Goal: Task Accomplishment & Management: Use online tool/utility

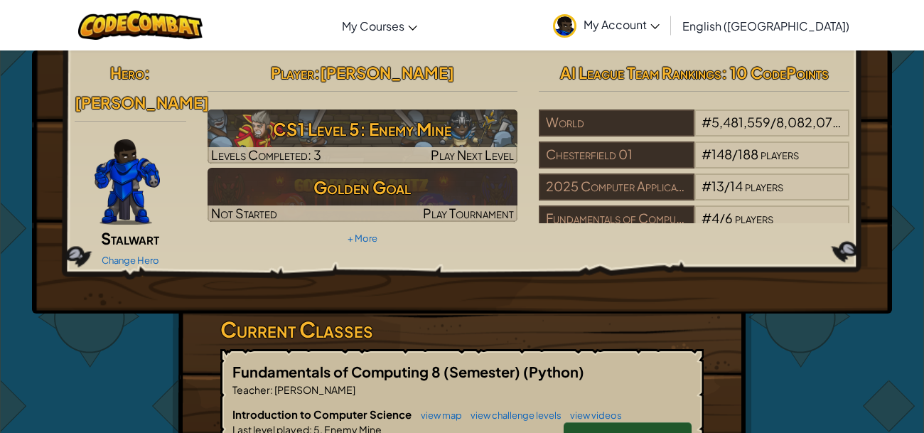
scroll to position [16, 0]
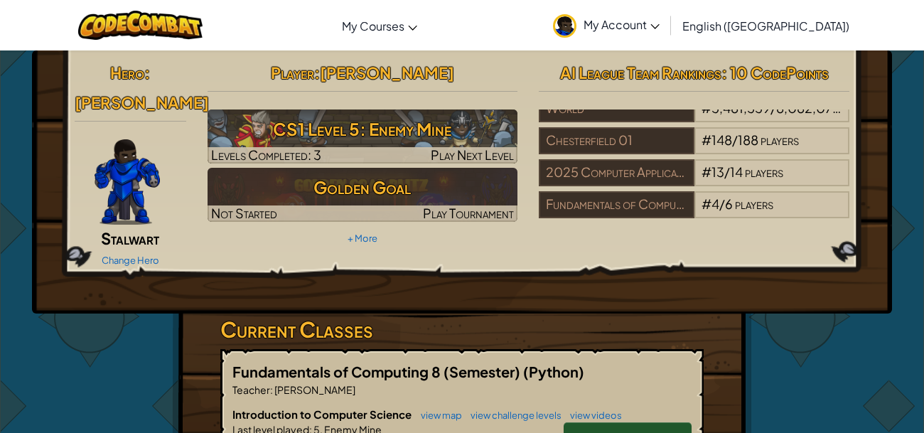
click at [659, 17] on span "My Account" at bounding box center [621, 24] width 76 height 15
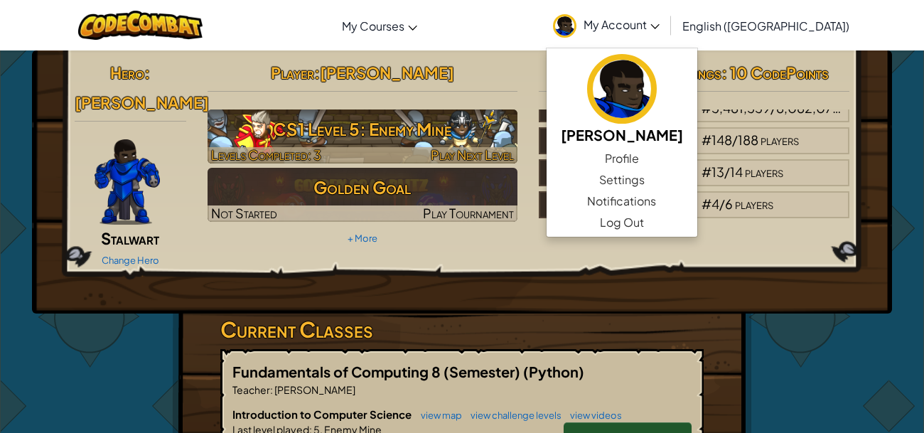
click at [475, 130] on h3 "CS1 Level 5: Enemy Mine" at bounding box center [362, 129] width 310 height 32
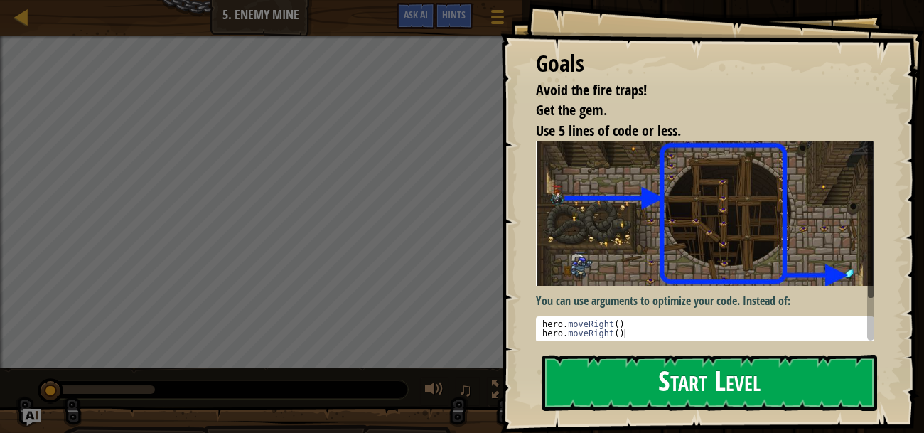
click at [584, 364] on button "Start Level" at bounding box center [709, 382] width 335 height 56
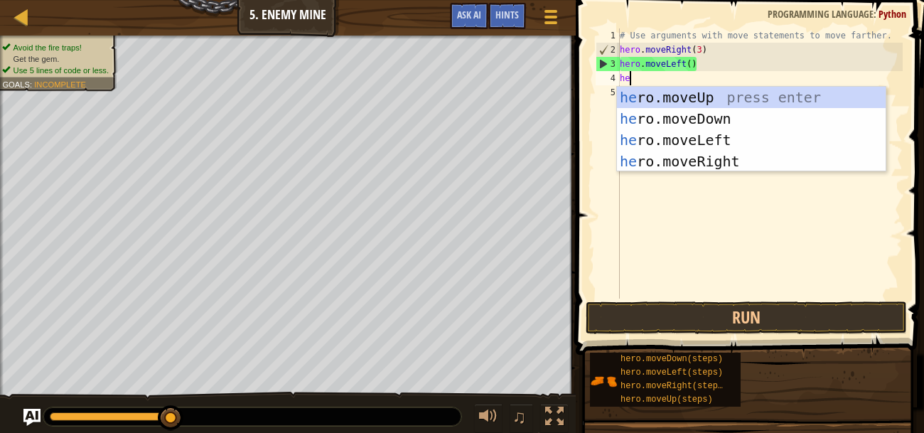
type textarea "her"
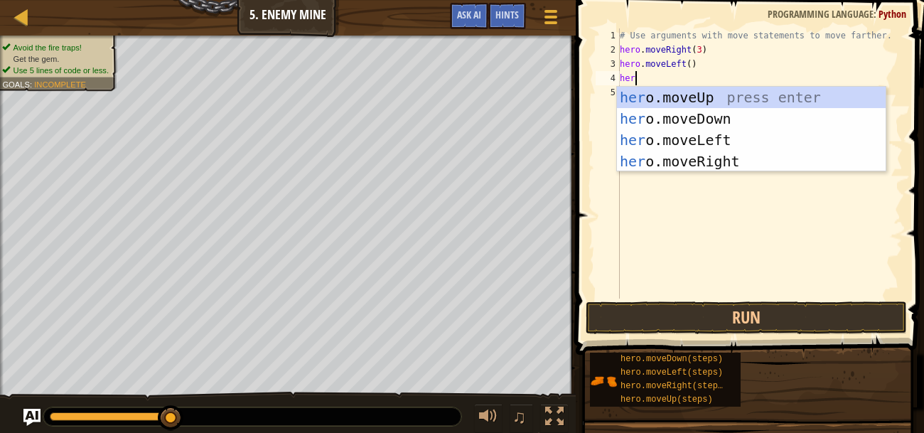
click at [842, 97] on div "her o.moveUp press enter her o.moveDown press enter her o.moveLeft press enter …" at bounding box center [751, 151] width 269 height 128
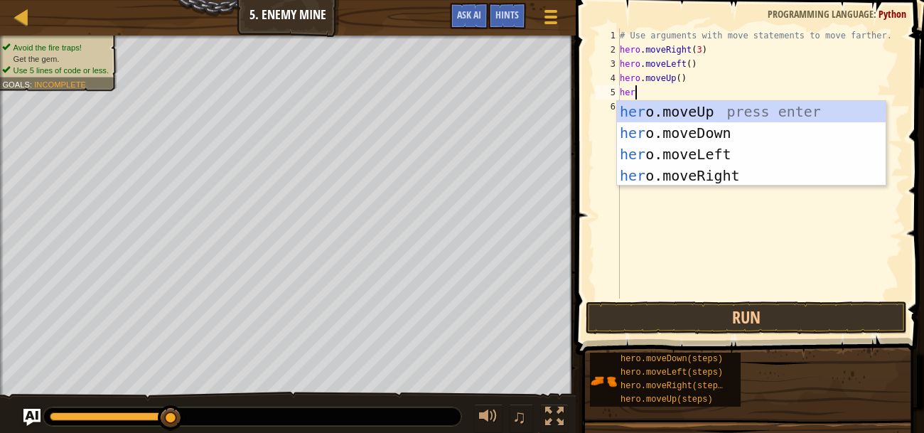
type textarea "hero"
click at [778, 177] on div "hero .moveUp press enter hero .moveDown press enter hero .moveLeft press enter …" at bounding box center [751, 165] width 269 height 128
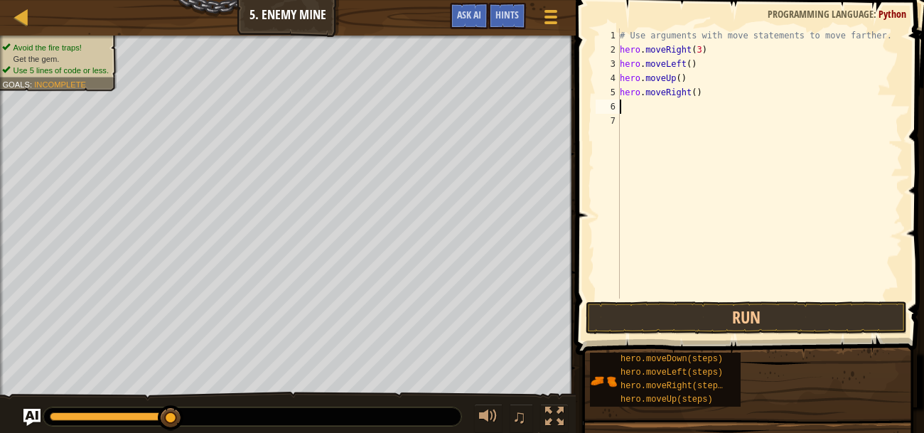
type textarea "m"
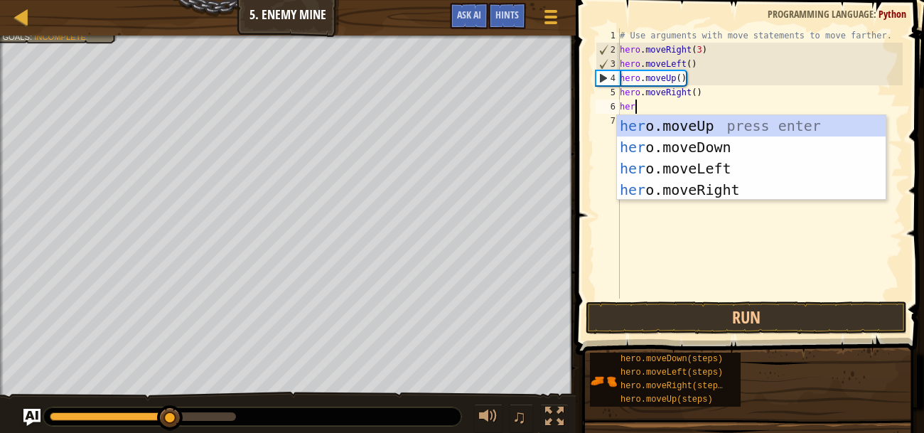
type textarea "hero"
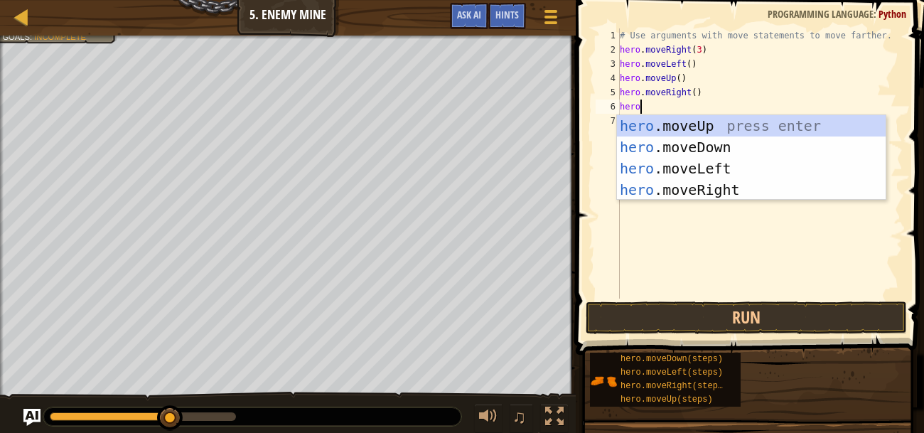
click at [811, 156] on div "hero .moveUp press enter hero .moveDown press enter hero .moveLeft press enter …" at bounding box center [751, 179] width 269 height 128
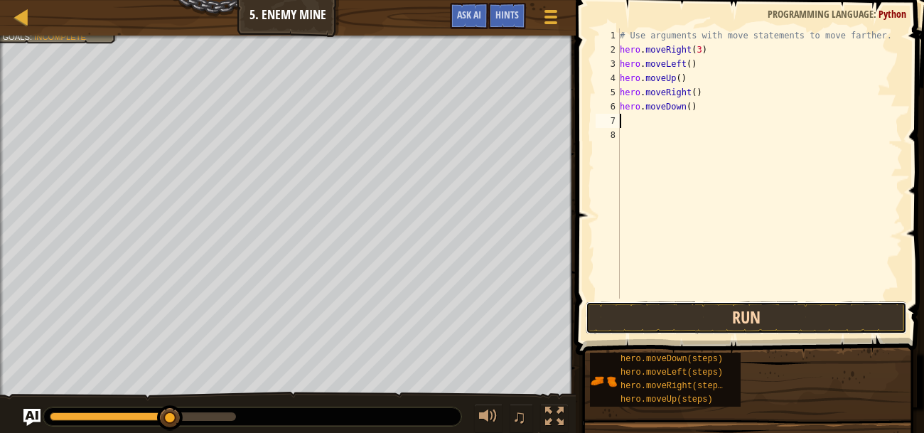
click at [779, 316] on button "Run" at bounding box center [745, 317] width 321 height 33
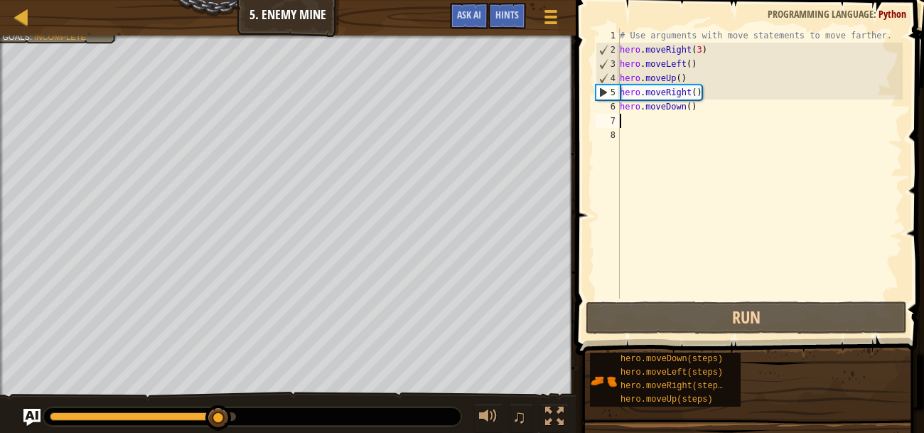
click at [664, 65] on div "# Use arguments with move statements to move farther. hero . moveRight ( 3 ) he…" at bounding box center [760, 177] width 286 height 298
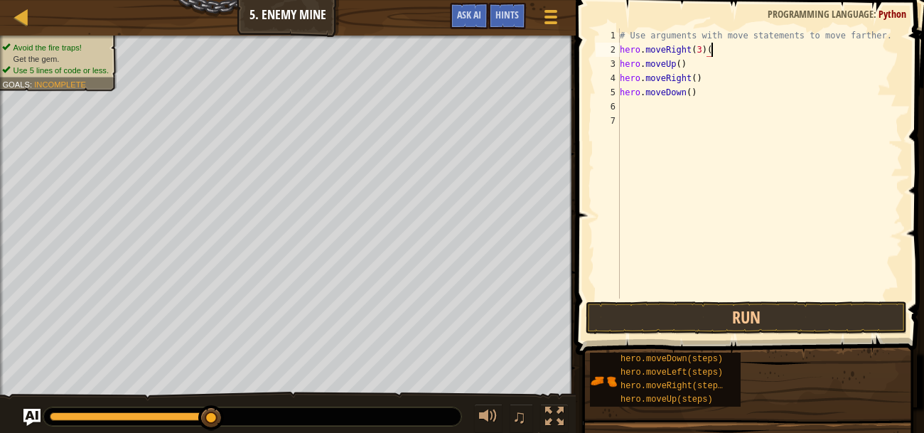
type textarea "hero.moveRight(3)"
click at [817, 328] on button "Run" at bounding box center [745, 317] width 321 height 33
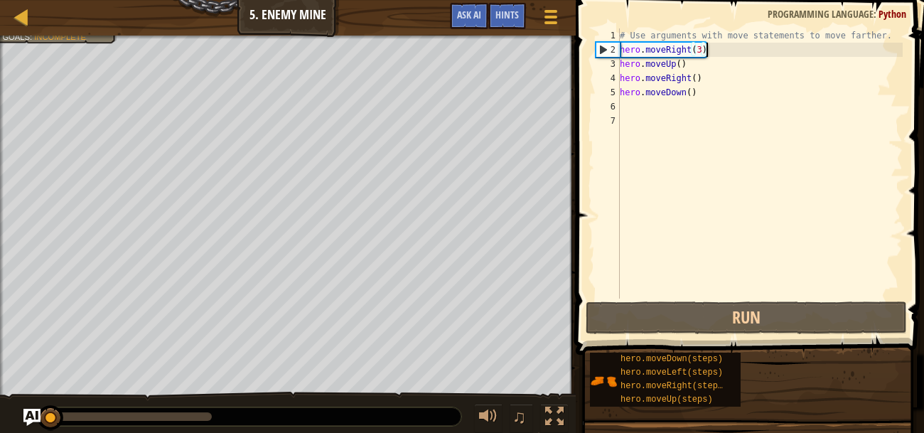
click at [727, 284] on div "# Use arguments with move statements to move farther. hero . moveRight ( 3 ) he…" at bounding box center [760, 177] width 286 height 298
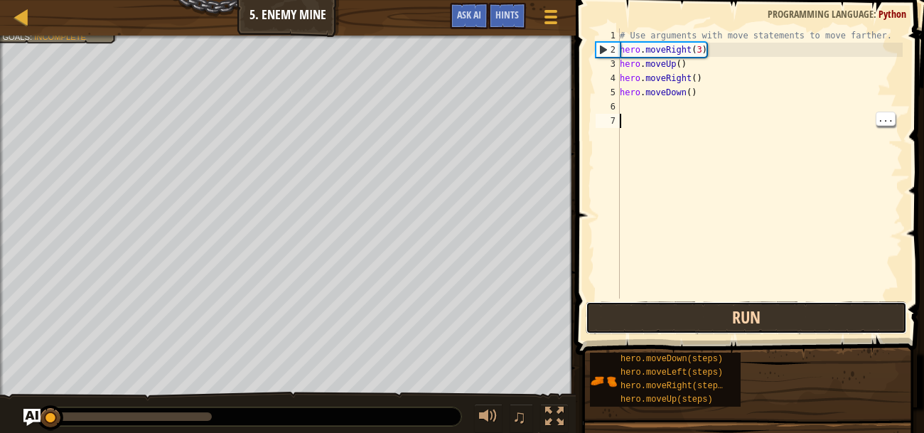
click at [735, 325] on button "Run" at bounding box center [745, 317] width 321 height 33
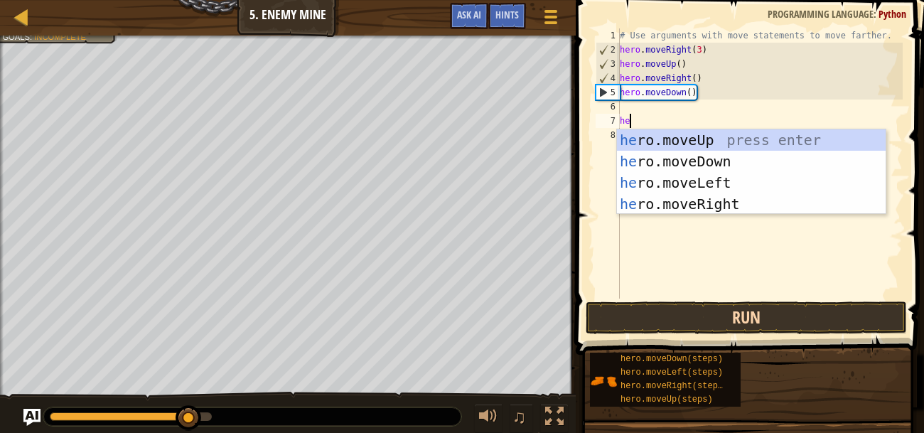
type textarea "her"
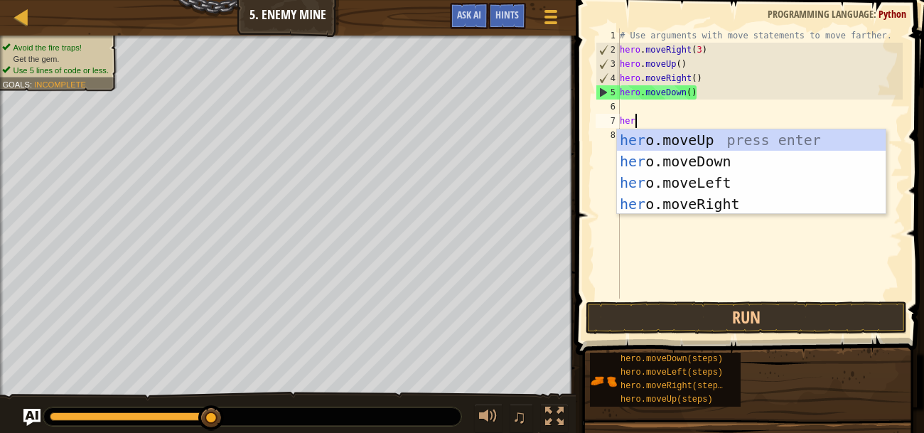
click at [784, 161] on div "her o.moveUp press enter her o.moveDown press enter her o.moveLeft press enter …" at bounding box center [751, 193] width 269 height 128
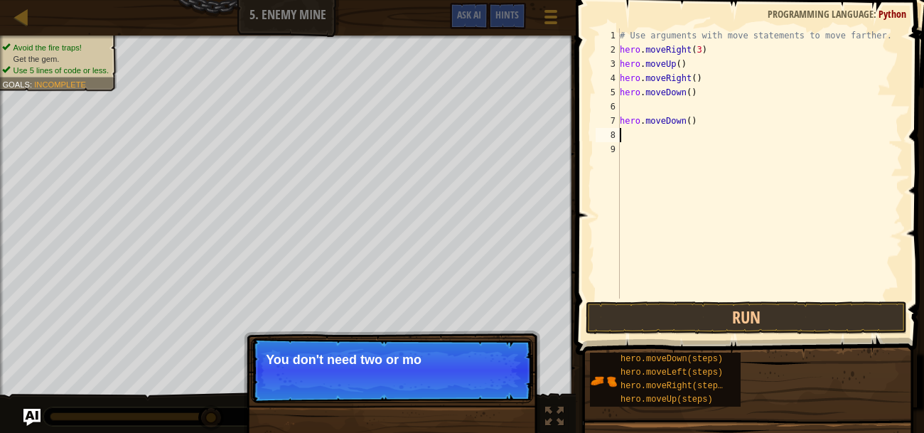
click at [666, 104] on div "# Use arguments with move statements to move farther. hero . moveRight ( 3 ) he…" at bounding box center [760, 177] width 286 height 298
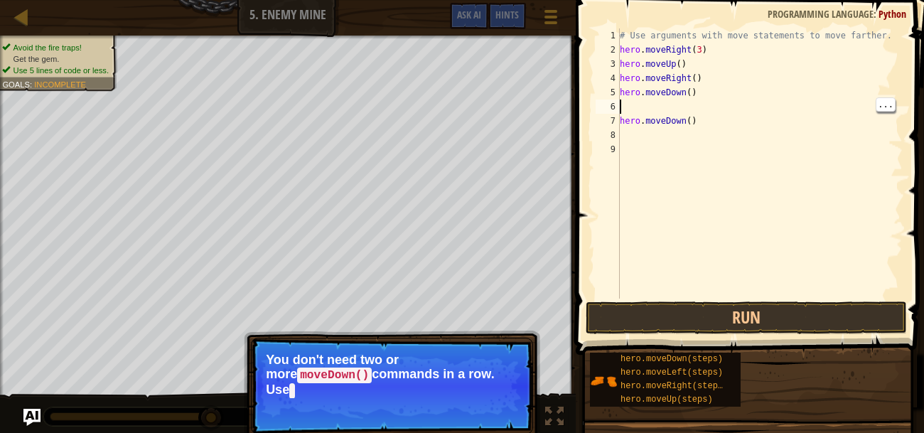
type textarea "hero.moveDown()"
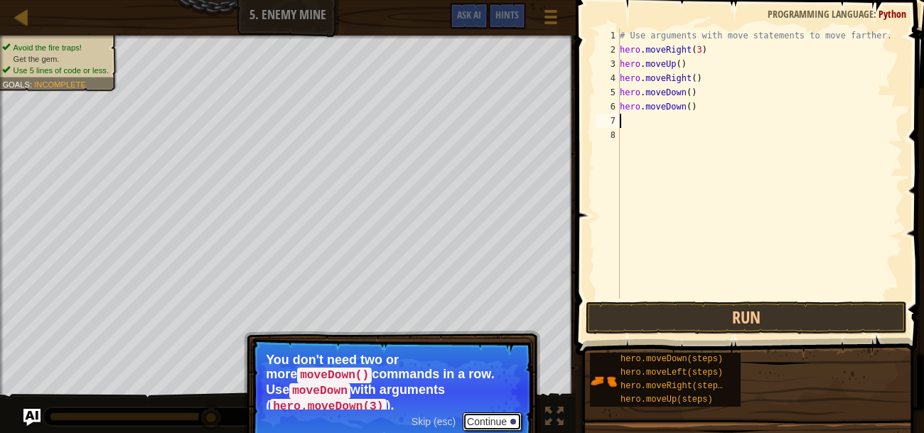
click at [492, 412] on button "Continue" at bounding box center [491, 421] width 59 height 18
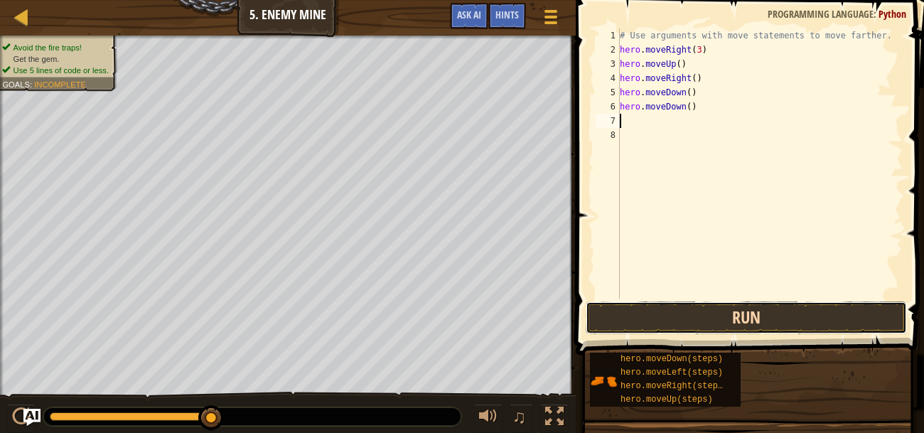
click at [693, 311] on button "Run" at bounding box center [745, 317] width 321 height 33
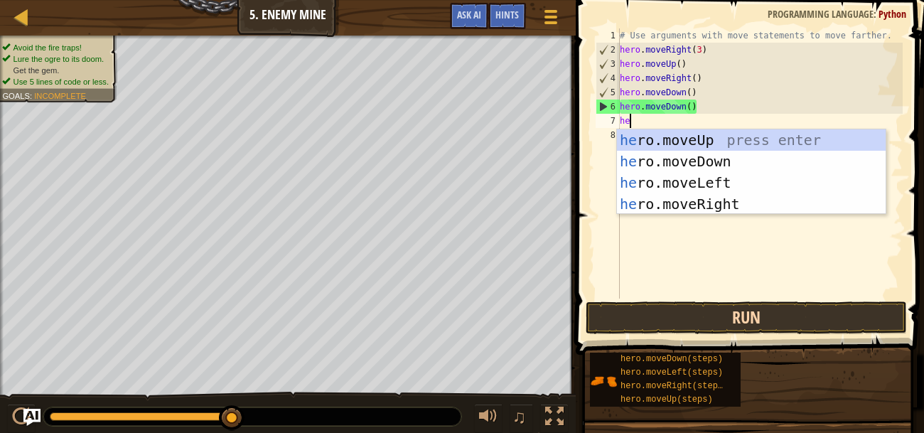
type textarea "her"
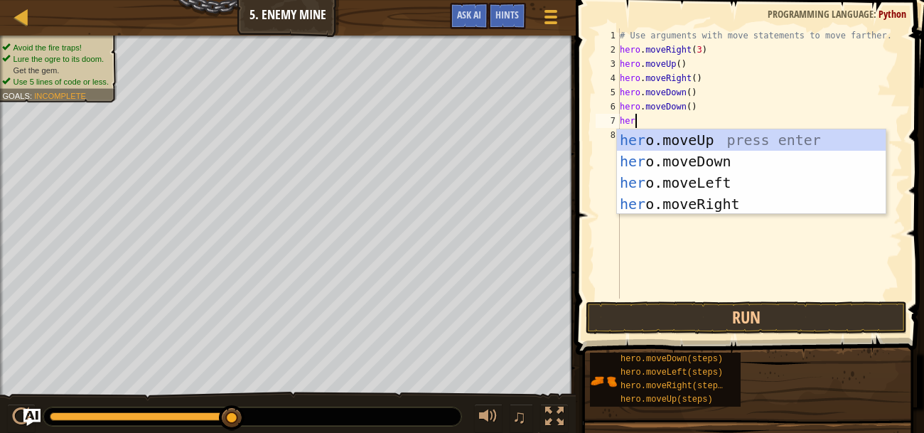
click at [752, 162] on div "her o.moveUp press enter her o.moveDown press enter her o.moveLeft press enter …" at bounding box center [751, 193] width 269 height 128
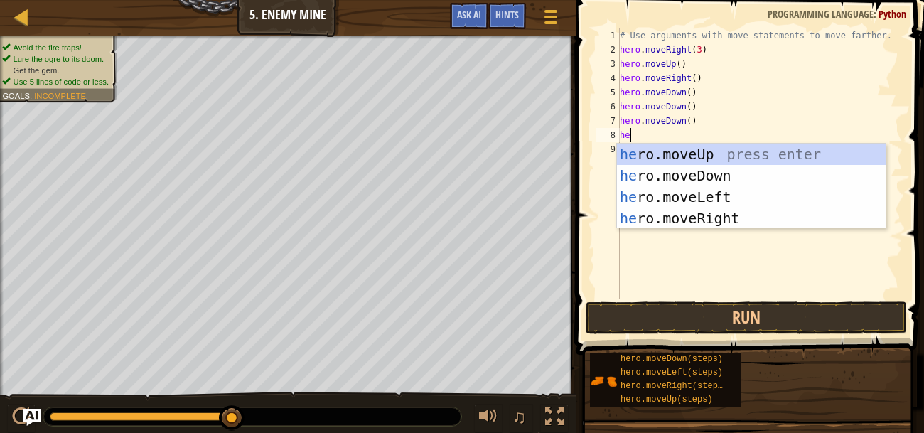
type textarea "her"
click at [769, 224] on div "her o.moveUp press enter her o.moveDown press enter her o.moveLeft press enter …" at bounding box center [751, 208] width 269 height 128
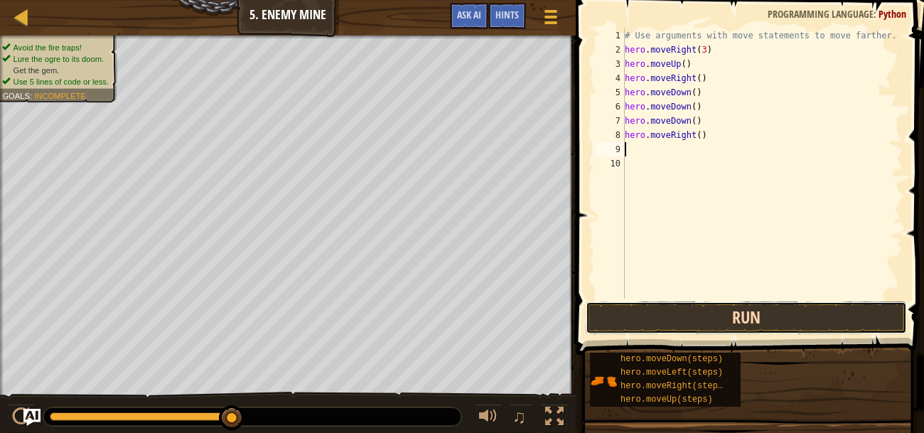
click at [819, 322] on button "Run" at bounding box center [745, 317] width 321 height 33
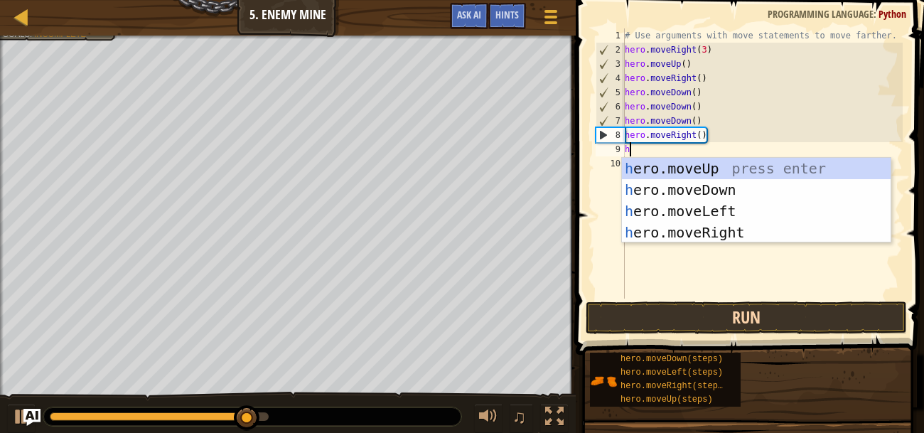
type textarea "he"
click at [740, 234] on div "he ro.moveUp press enter he ro.moveDown press enter he ro.moveLeft press enter …" at bounding box center [756, 222] width 269 height 128
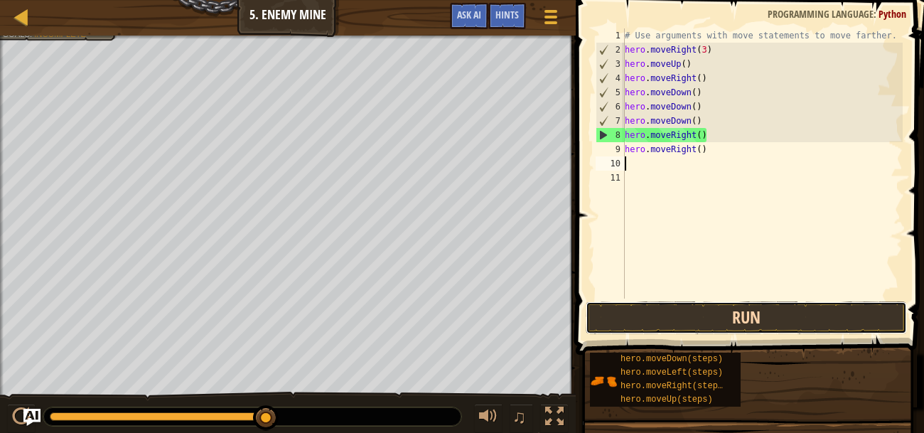
click at [797, 325] on button "Run" at bounding box center [745, 317] width 321 height 33
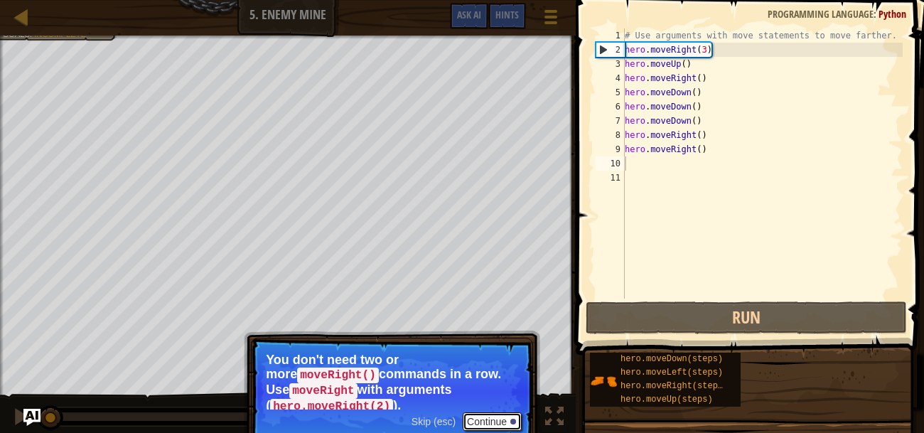
click at [504, 412] on button "Continue" at bounding box center [491, 421] width 59 height 18
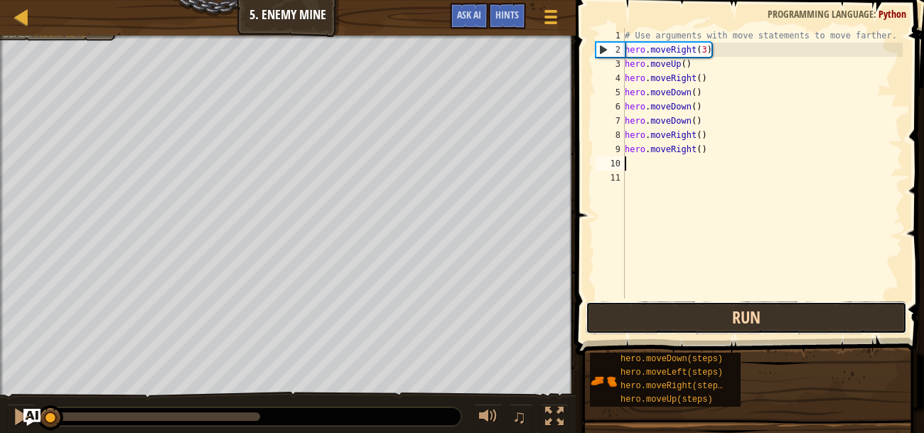
click at [643, 318] on button "Run" at bounding box center [745, 317] width 321 height 33
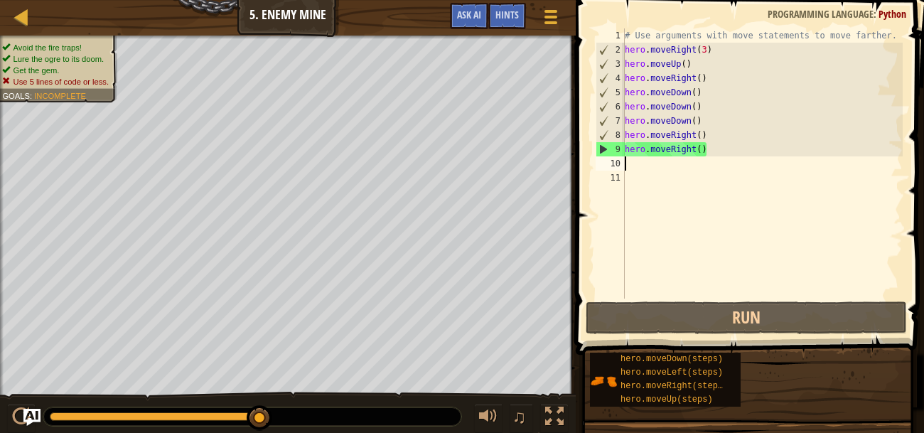
type textarea "h"
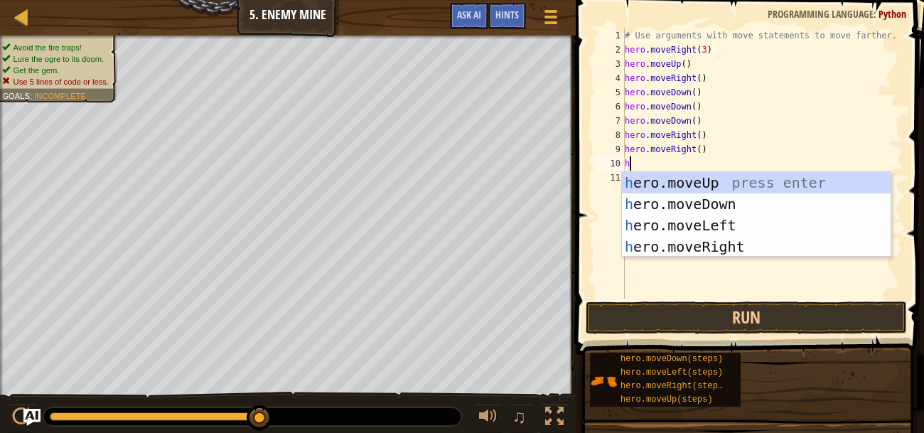
click at [754, 255] on div "h ero.moveUp press enter h ero.moveDown press enter h ero.moveLeft press enter …" at bounding box center [756, 236] width 269 height 128
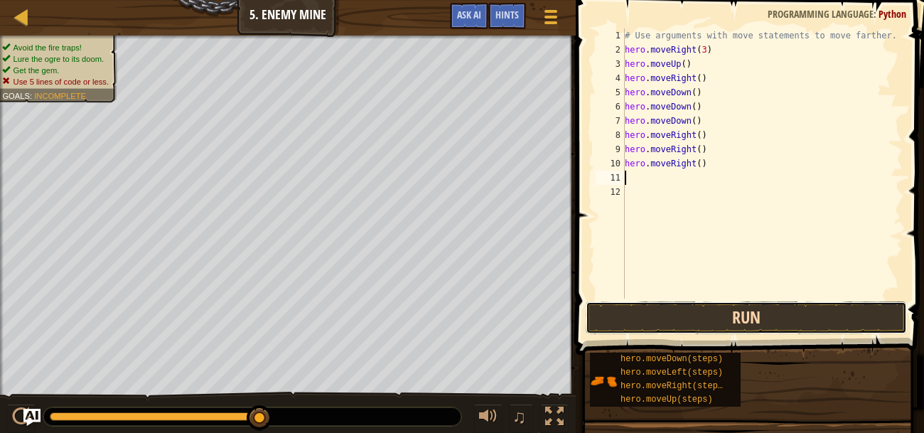
click at [763, 316] on button "Run" at bounding box center [745, 317] width 321 height 33
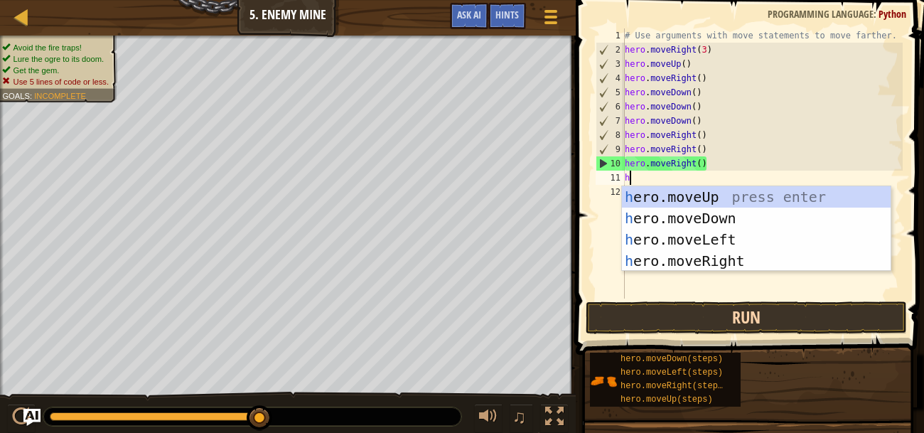
type textarea "he"
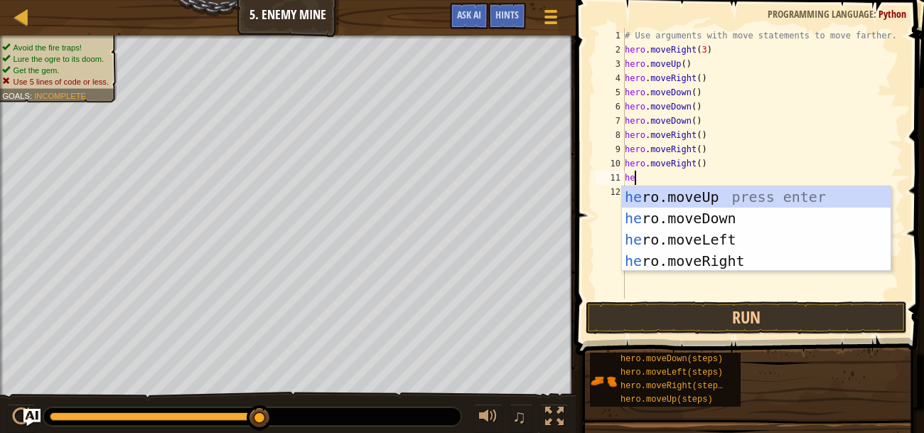
click at [781, 218] on div "he ro.moveUp press enter he ro.moveDown press enter he ro.moveLeft press enter …" at bounding box center [756, 250] width 269 height 128
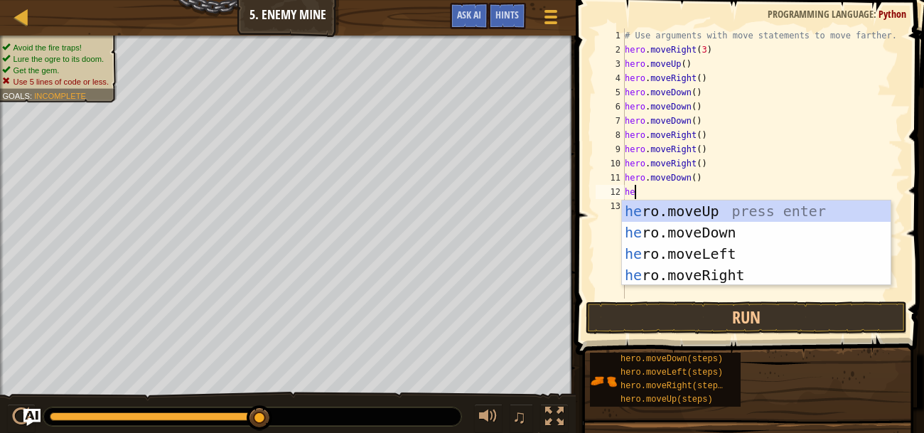
type textarea "her"
click at [764, 286] on div "# Use arguments with move statements to move farther. hero . moveRight ( 3 ) he…" at bounding box center [762, 177] width 281 height 298
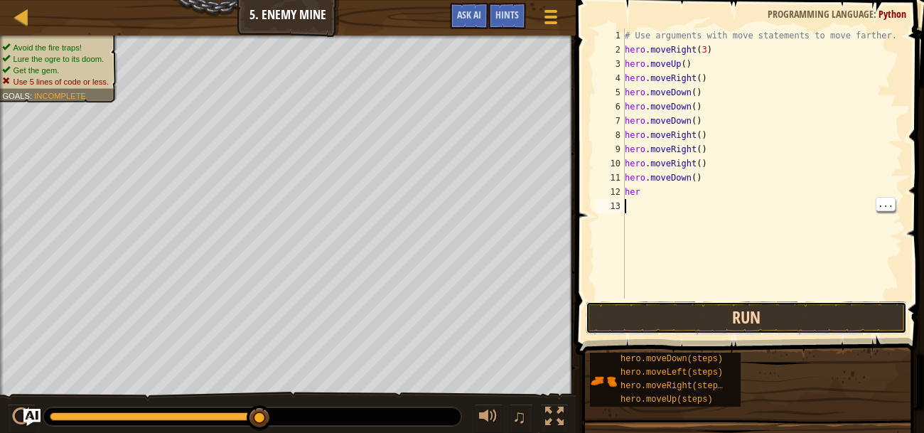
click at [759, 310] on button "Run" at bounding box center [745, 317] width 321 height 33
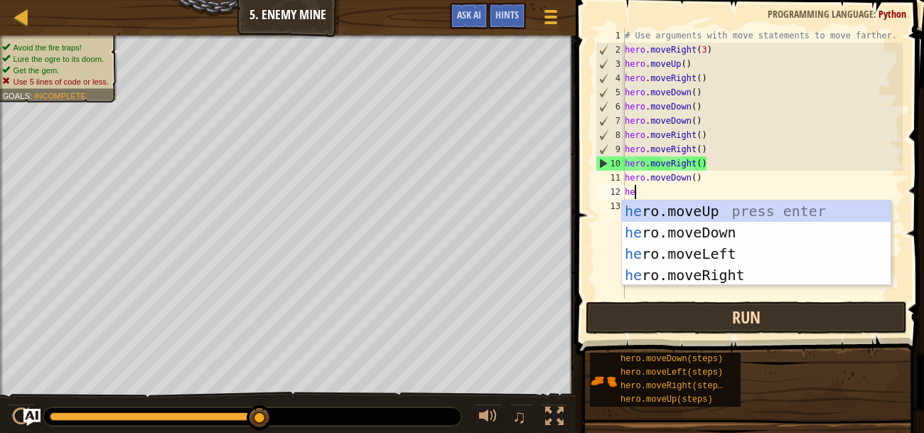
type textarea "h"
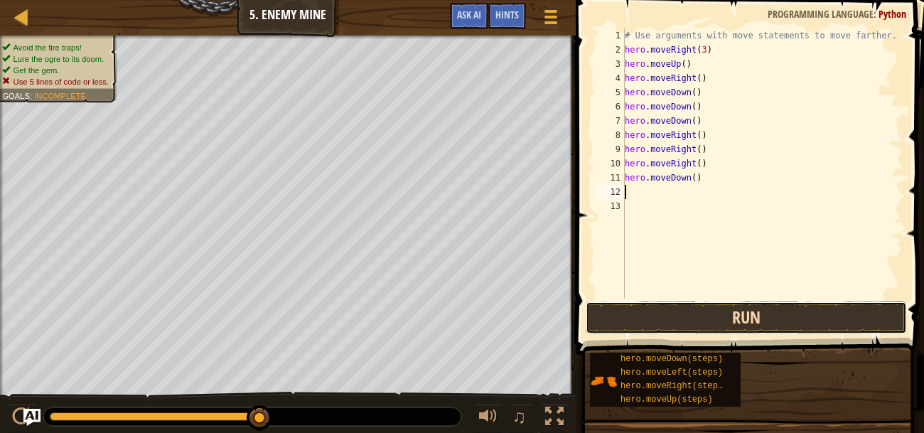
click at [864, 311] on button "Run" at bounding box center [745, 317] width 321 height 33
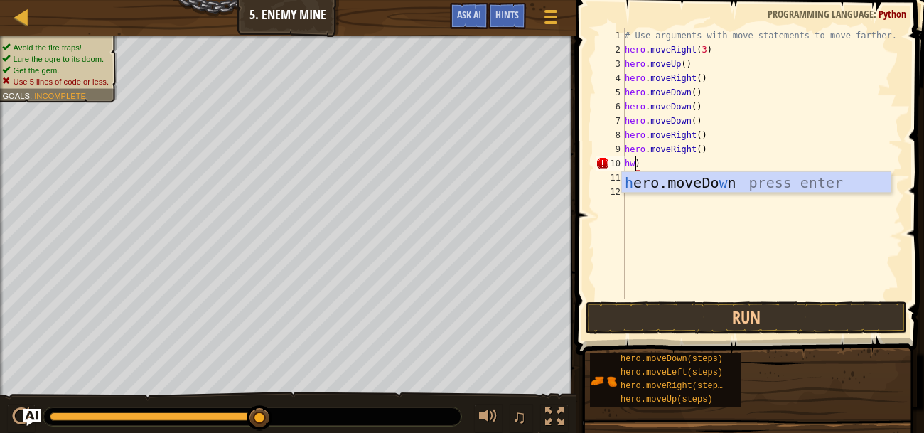
click at [835, 188] on div "h ero.moveDo w n press enter" at bounding box center [756, 204] width 269 height 64
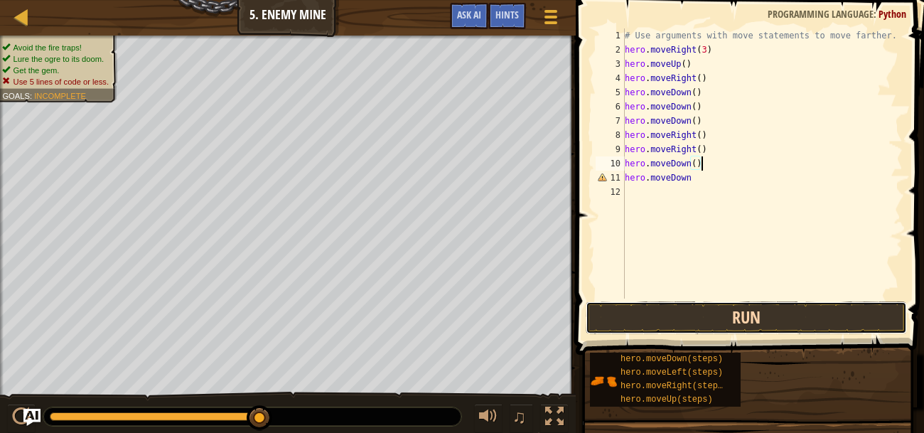
click at [850, 327] on button "Run" at bounding box center [745, 317] width 321 height 33
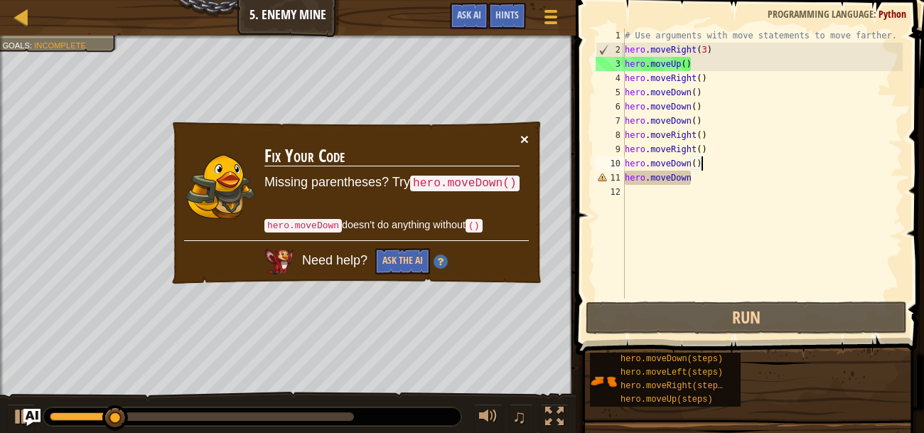
click at [523, 142] on button "×" at bounding box center [524, 138] width 9 height 15
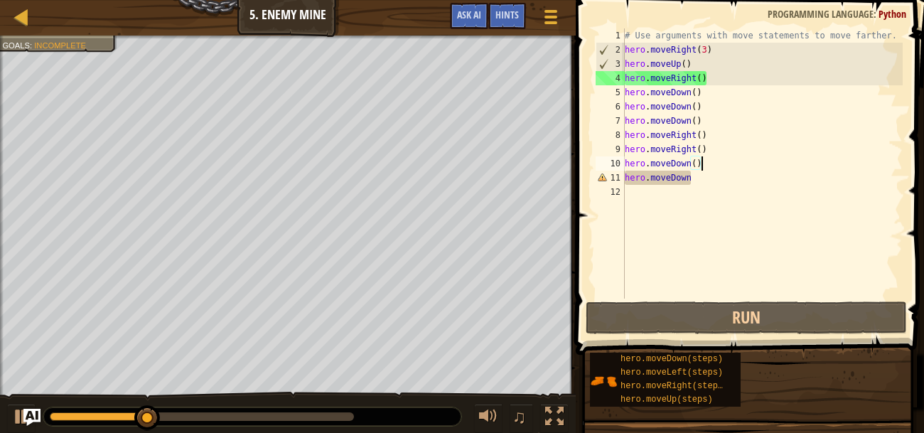
click at [657, 180] on div "# Use arguments with move statements to move farther. hero . moveRight ( 3 ) he…" at bounding box center [762, 177] width 281 height 298
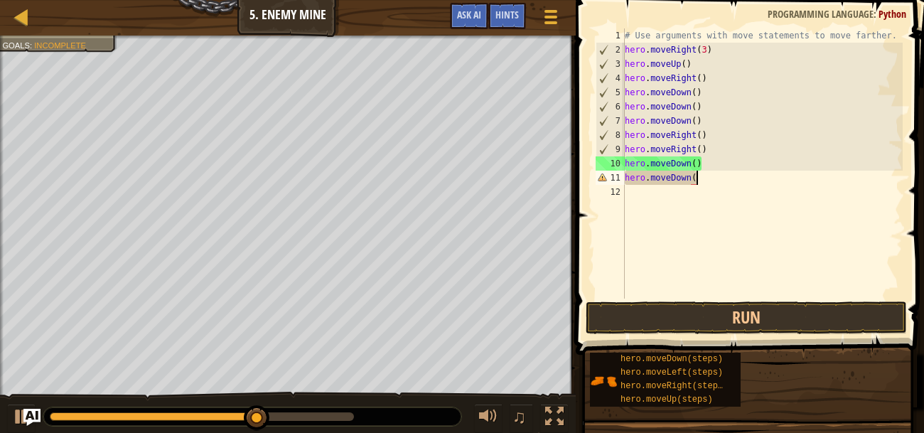
scroll to position [6, 5]
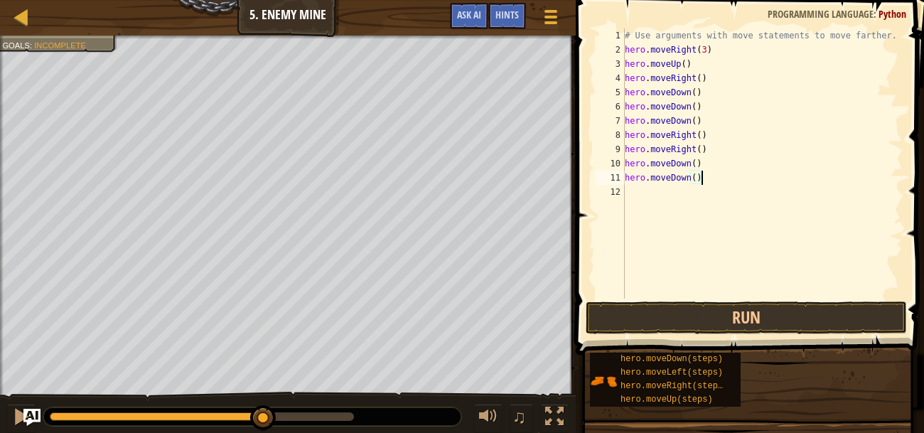
click at [221, 395] on div "♫" at bounding box center [287, 412] width 575 height 43
click at [215, 414] on div at bounding box center [157, 416] width 214 height 9
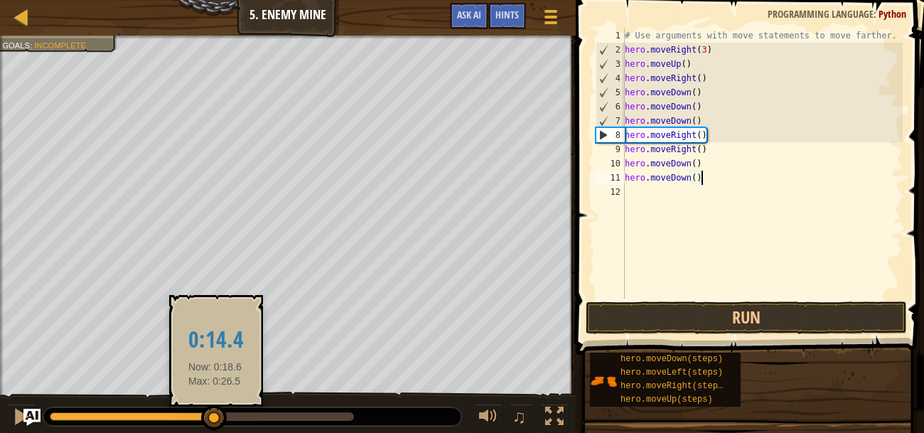
click at [68, 416] on div at bounding box center [132, 416] width 165 height 9
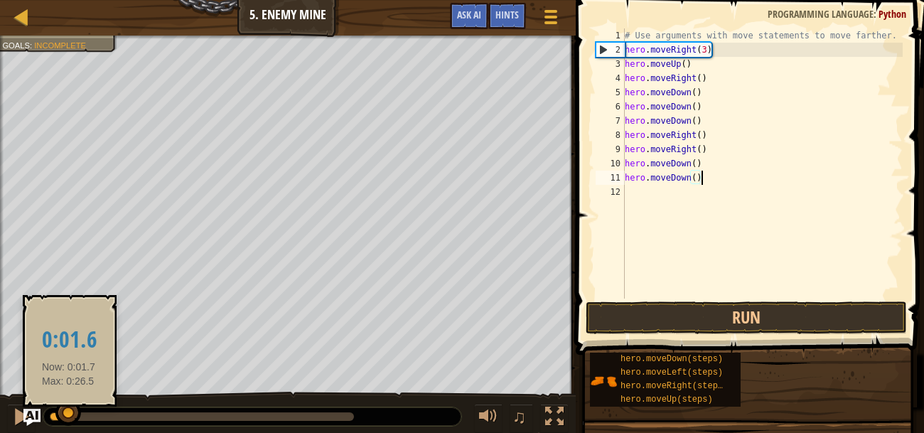
click at [78, 416] on div at bounding box center [68, 413] width 26 height 26
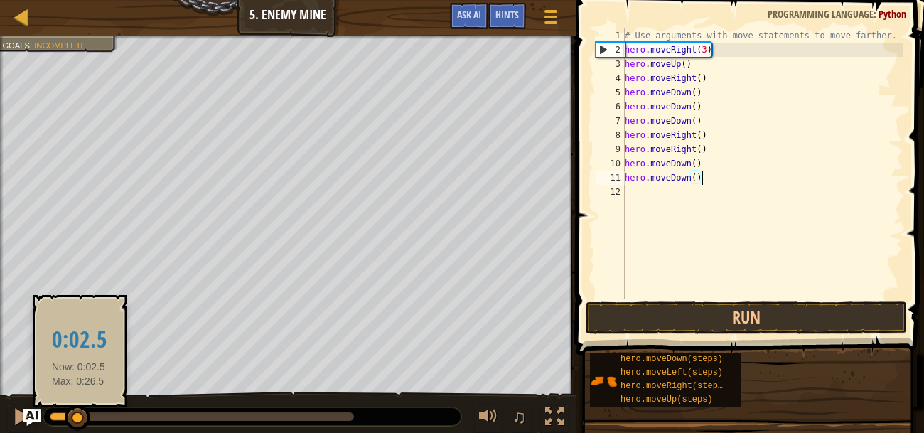
type textarea "hero.moveDown()"
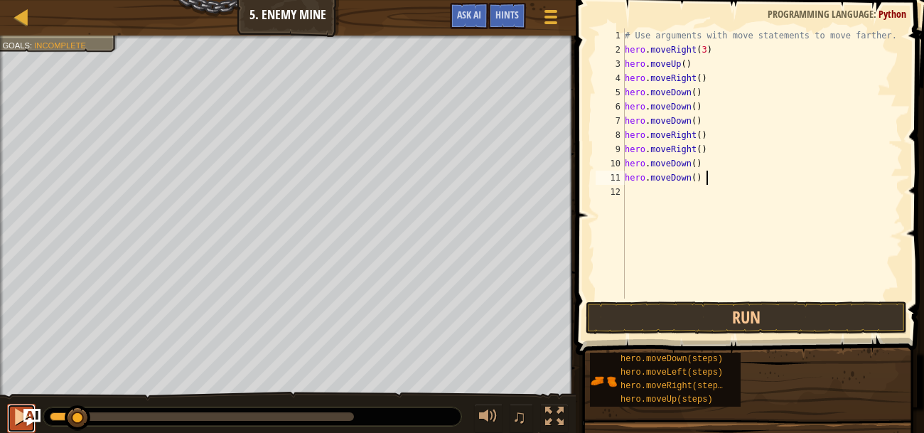
click at [16, 418] on div at bounding box center [21, 416] width 18 height 18
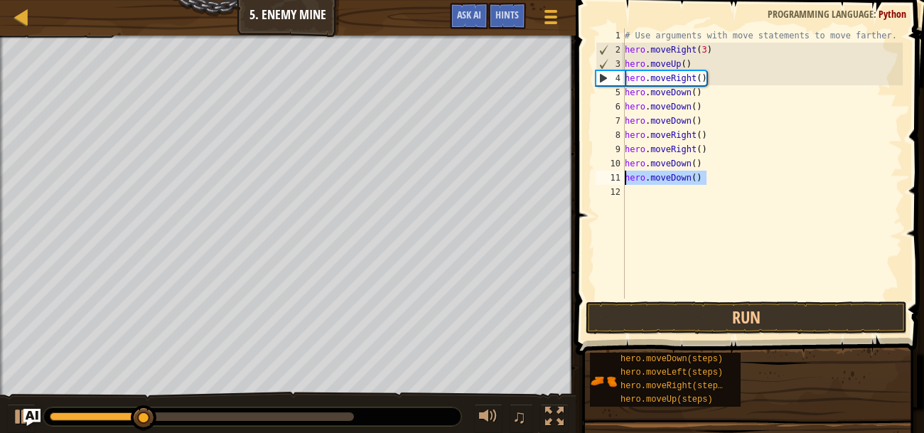
drag, startPoint x: 705, startPoint y: 180, endPoint x: 619, endPoint y: 174, distance: 86.9
click at [619, 174] on div "hero.moveDown() 1 2 3 4 5 6 7 8 9 10 11 12 # Use arguments with move statements…" at bounding box center [747, 163] width 310 height 270
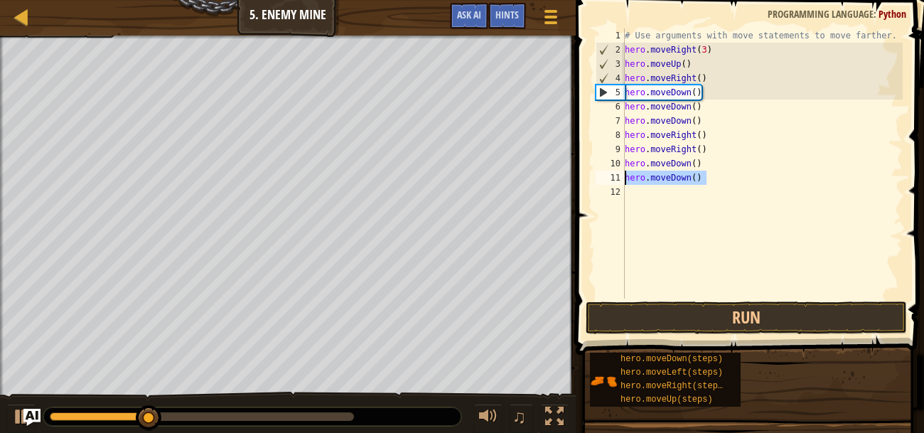
scroll to position [6, 0]
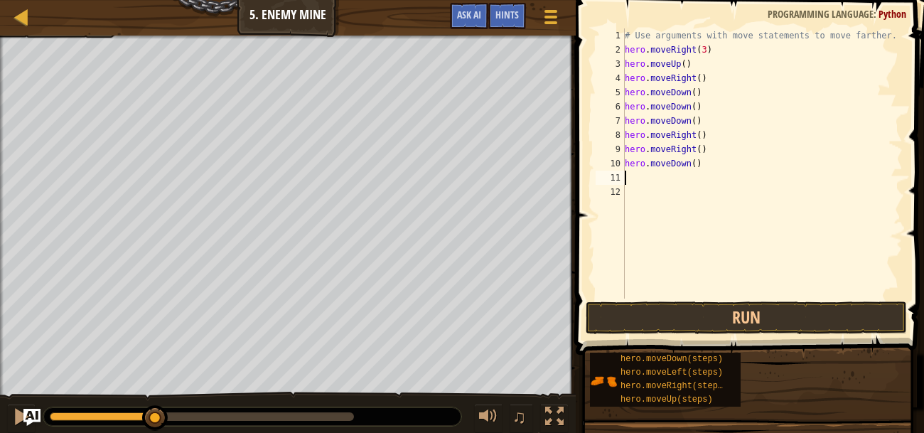
click at [676, 166] on div "# Use arguments with move statements to move farther. hero . moveRight ( 3 ) he…" at bounding box center [762, 177] width 281 height 298
click at [671, 109] on div "# Use arguments with move statements to move farther. hero . moveRight ( 3 ) he…" at bounding box center [762, 177] width 281 height 298
click at [675, 163] on div "# Use arguments with move statements to move farther. hero . moveRight ( 3 ) he…" at bounding box center [762, 177] width 281 height 298
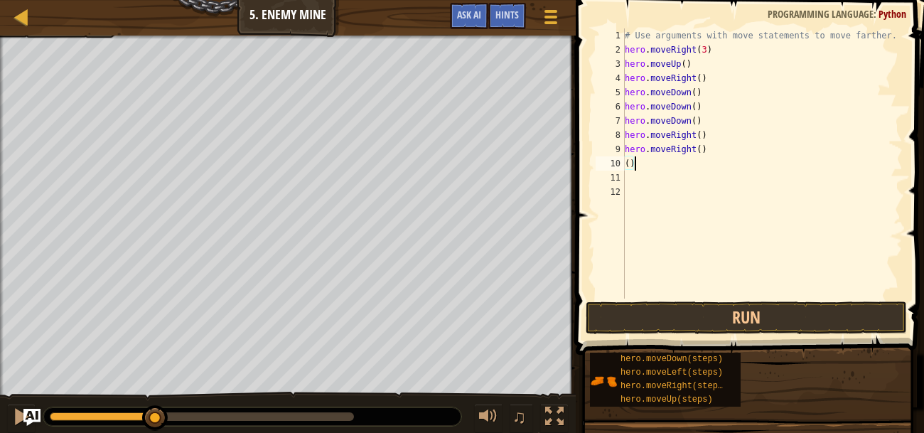
type textarea "("
click at [795, 301] on button "Run" at bounding box center [745, 317] width 321 height 33
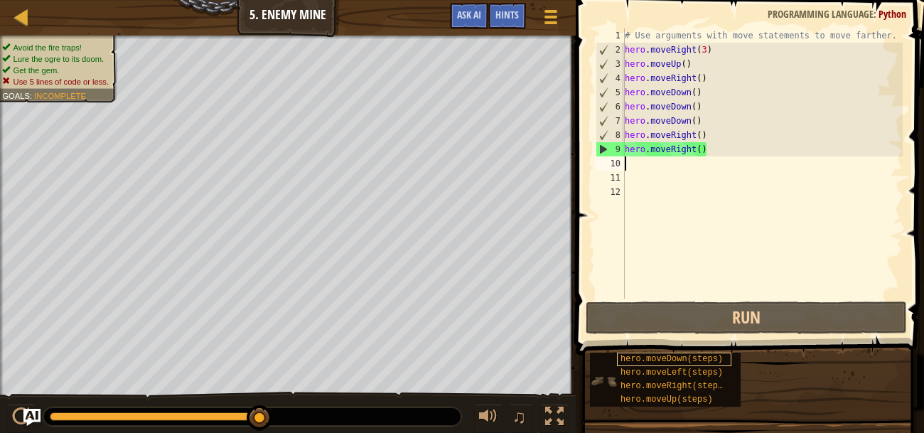
click at [715, 357] on span "hero.moveDown(steps)" at bounding box center [671, 359] width 102 height 10
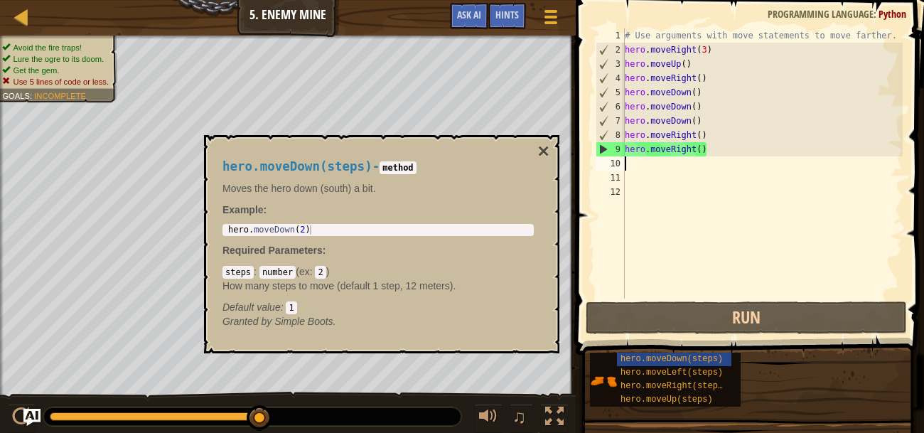
type textarea "hero.moveDown(2)"
click at [374, 225] on div "hero . moveDown ( 2 )" at bounding box center [378, 239] width 306 height 28
drag, startPoint x: 224, startPoint y: 226, endPoint x: 333, endPoint y: 227, distance: 109.4
click at [333, 227] on div "hero . moveDown ( 2 )" at bounding box center [378, 239] width 306 height 28
click at [639, 167] on div "# Use arguments with move statements to move farther. hero . moveRight ( 3 ) he…" at bounding box center [762, 177] width 281 height 298
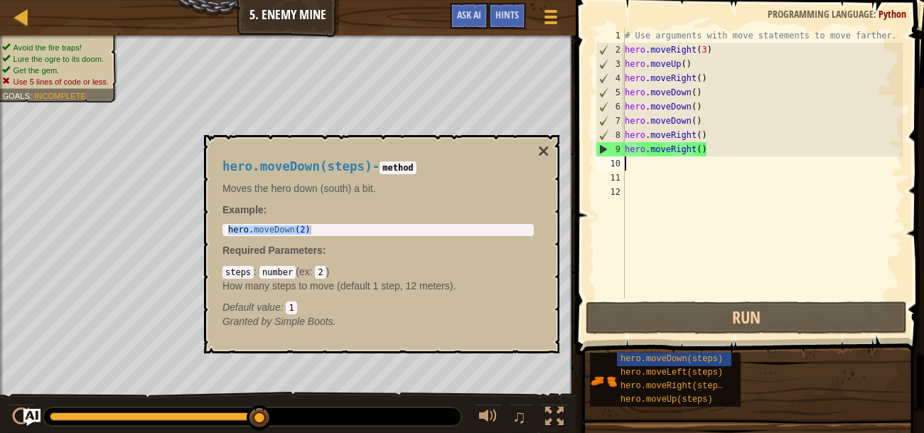
paste textarea "hero.moveDown(2)"
type textarea "hero.moveDown(2)"
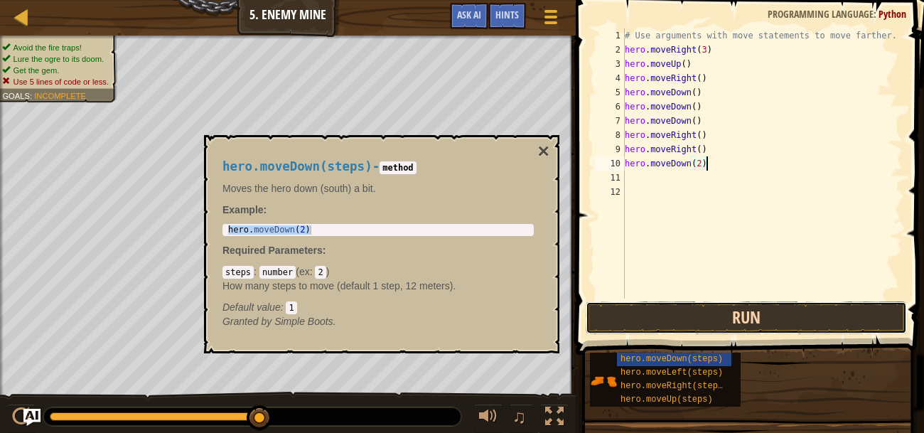
click at [723, 319] on button "Run" at bounding box center [745, 317] width 321 height 33
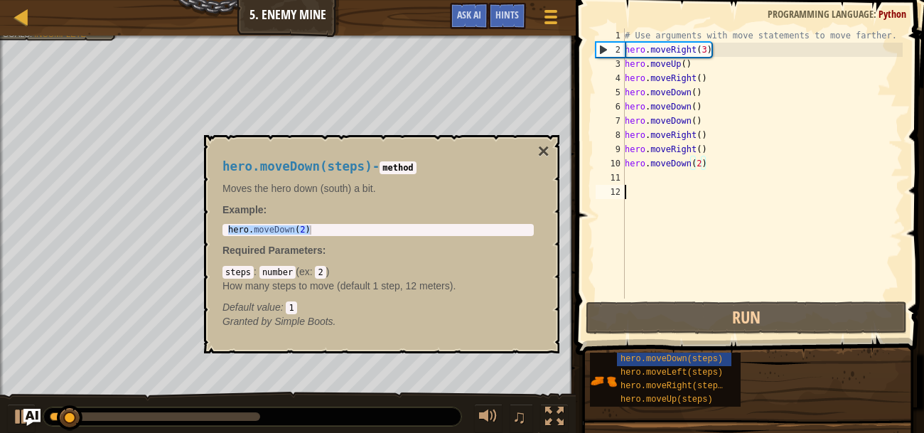
click at [692, 241] on div "# Use arguments with move statements to move farther. hero . moveRight ( 3 ) he…" at bounding box center [762, 177] width 281 height 298
click at [545, 148] on button "×" at bounding box center [543, 151] width 11 height 20
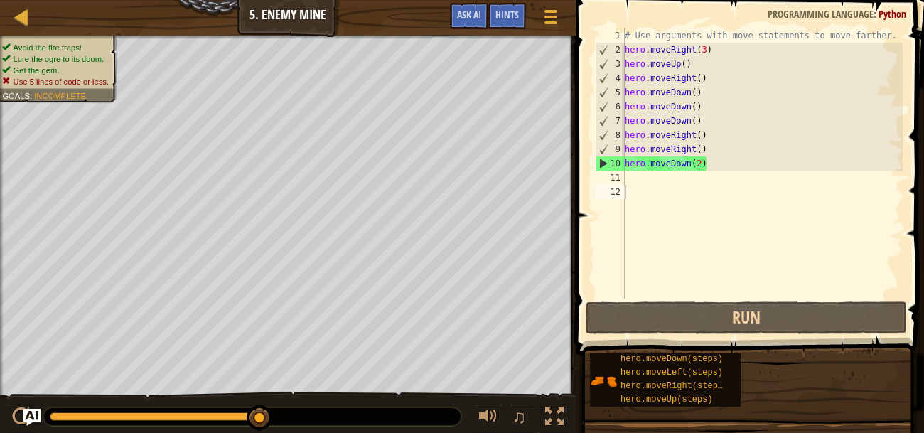
click at [701, 168] on div "# Use arguments with move statements to move farther. hero . moveRight ( 3 ) he…" at bounding box center [762, 177] width 281 height 298
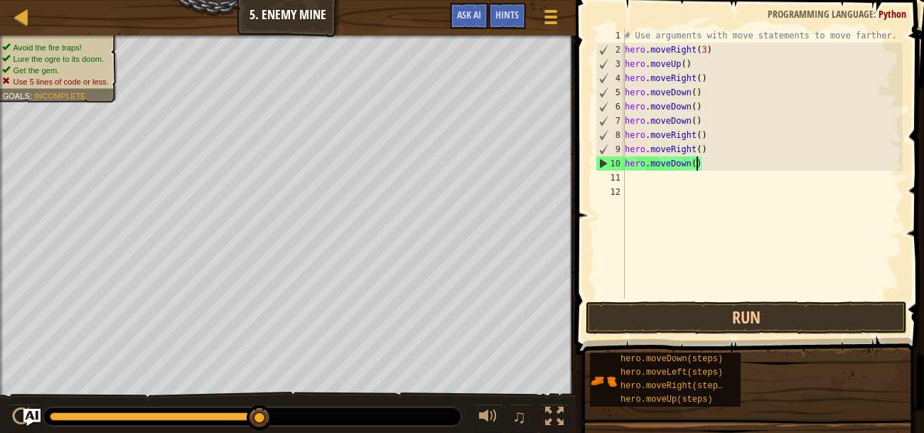
type textarea "hero.moveDown(1)"
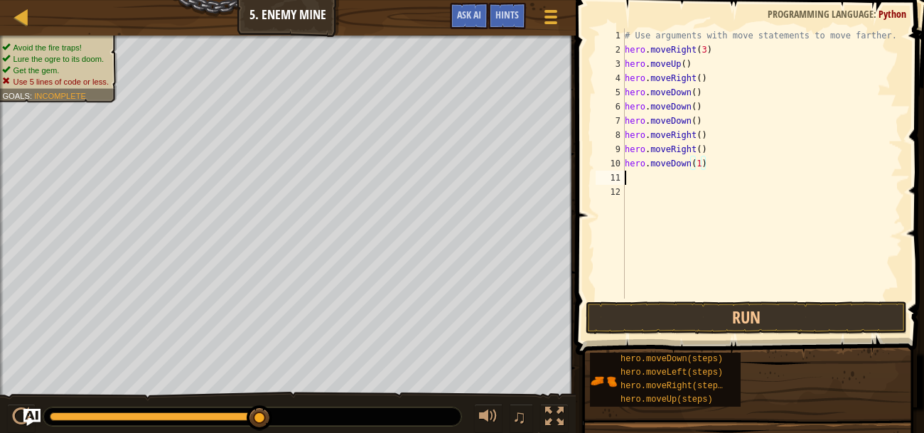
click at [666, 181] on div "# Use arguments with move statements to move farther. hero . moveRight ( 3 ) he…" at bounding box center [762, 177] width 281 height 298
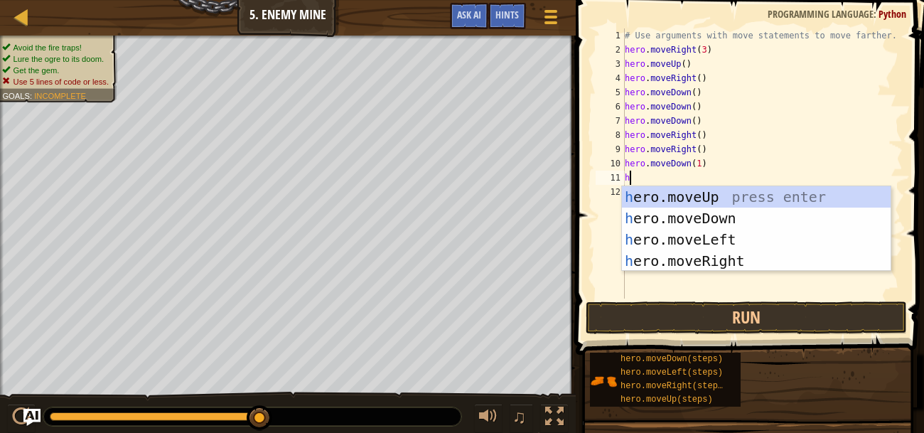
type textarea "her"
click at [779, 258] on div "her o.moveUp press enter her o.moveDown press enter her o.moveLeft press enter …" at bounding box center [756, 250] width 269 height 128
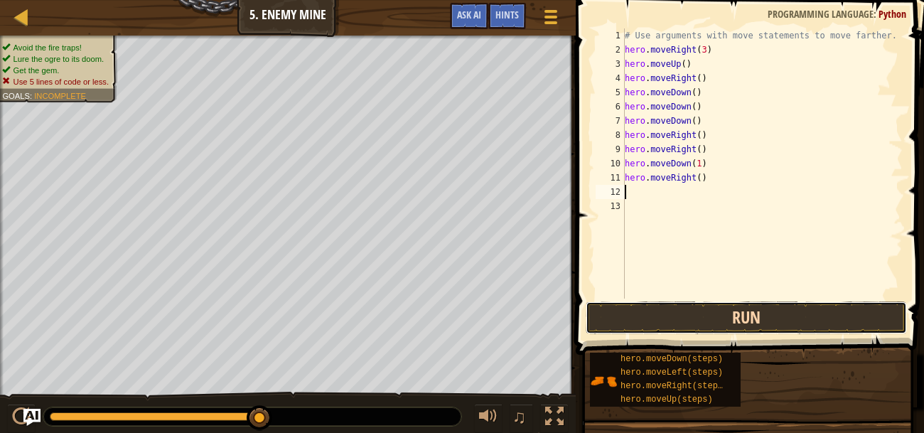
click at [812, 319] on button "Run" at bounding box center [745, 317] width 321 height 33
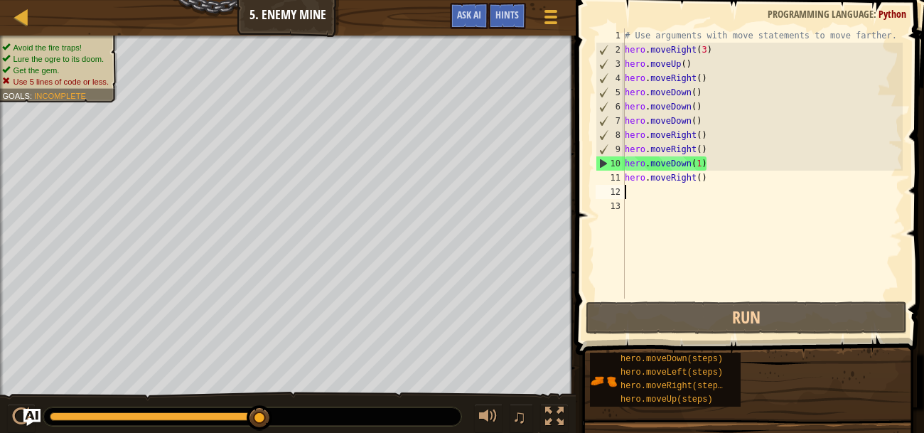
click at [695, 166] on div "# Use arguments with move statements to move farther. hero . moveRight ( 3 ) he…" at bounding box center [762, 177] width 281 height 298
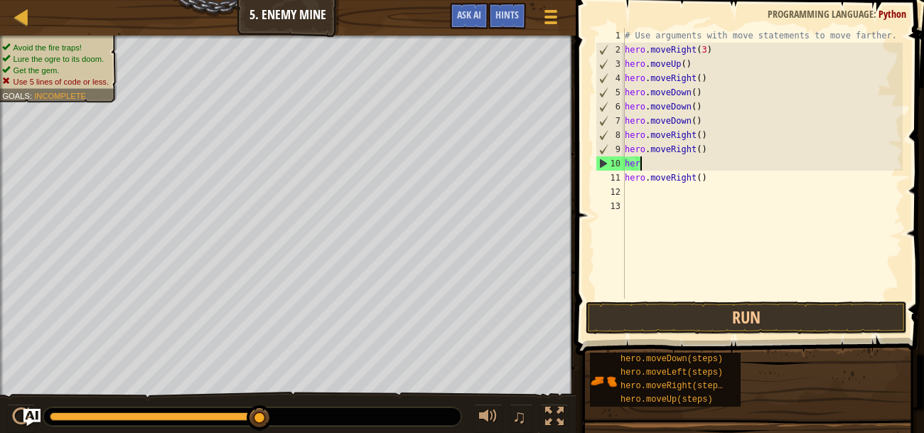
type textarea "h"
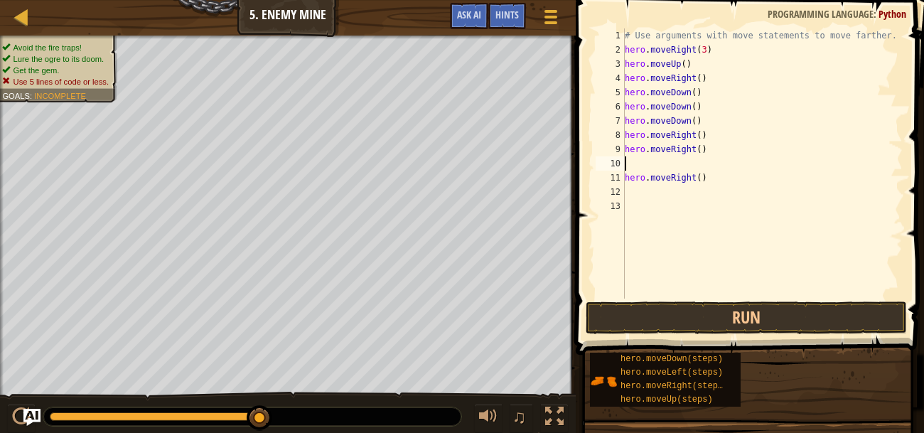
paste textarea "hero.moveDown(2)"
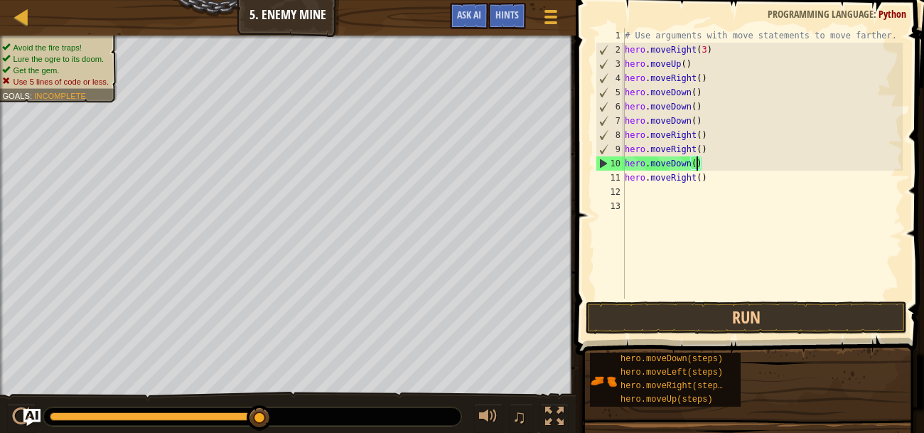
scroll to position [6, 5]
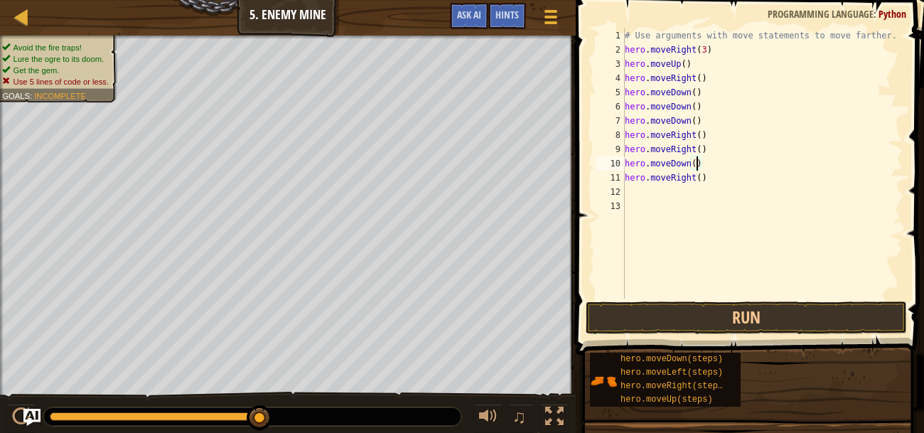
type textarea "hero.moveDown(1)"
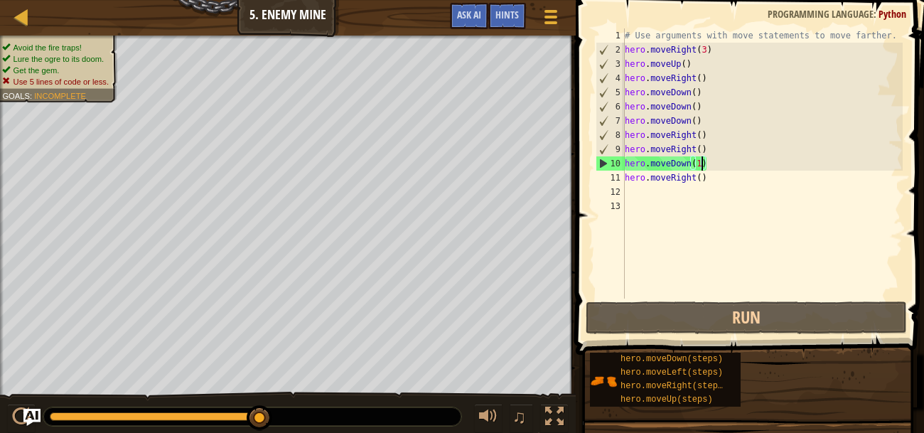
scroll to position [6, 0]
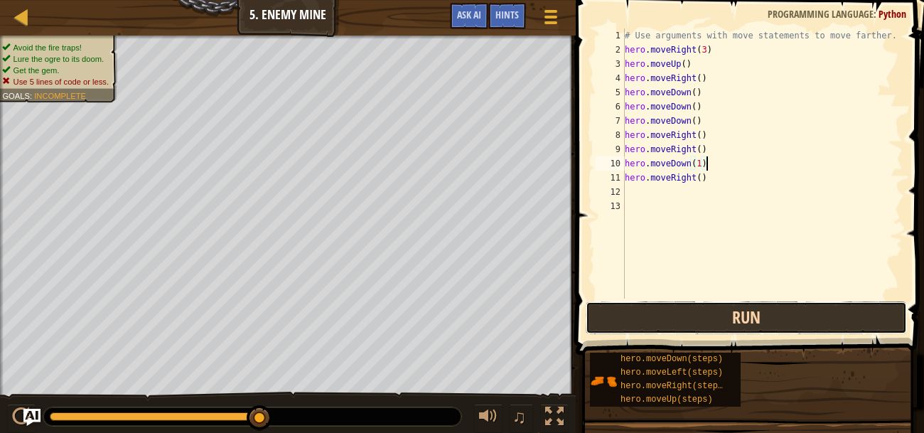
click at [847, 329] on button "Run" at bounding box center [745, 317] width 321 height 33
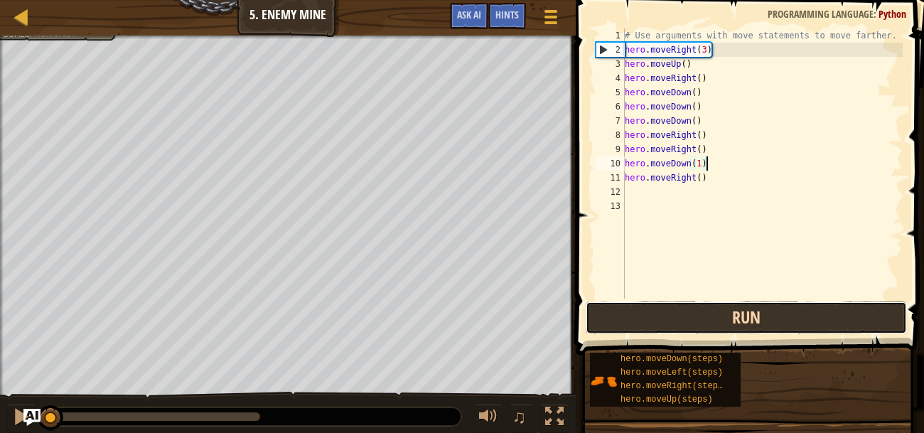
click at [848, 322] on button "Run" at bounding box center [745, 317] width 321 height 33
click at [834, 330] on button "Run" at bounding box center [745, 317] width 321 height 33
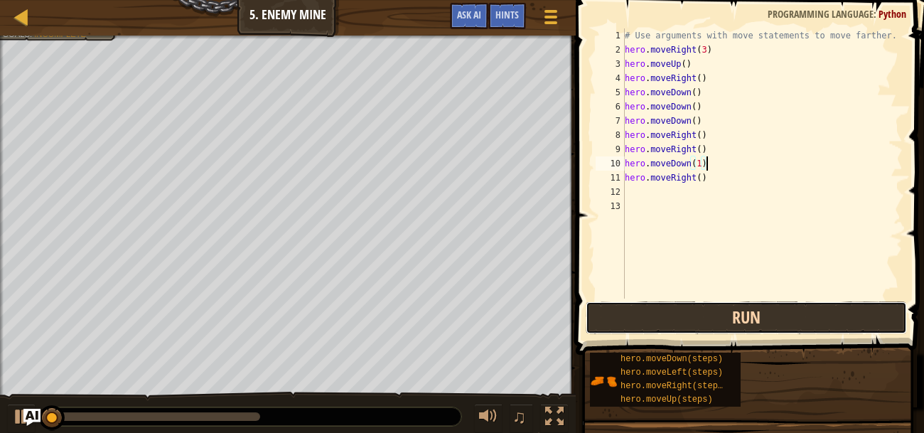
click at [836, 326] on button "Run" at bounding box center [745, 317] width 321 height 33
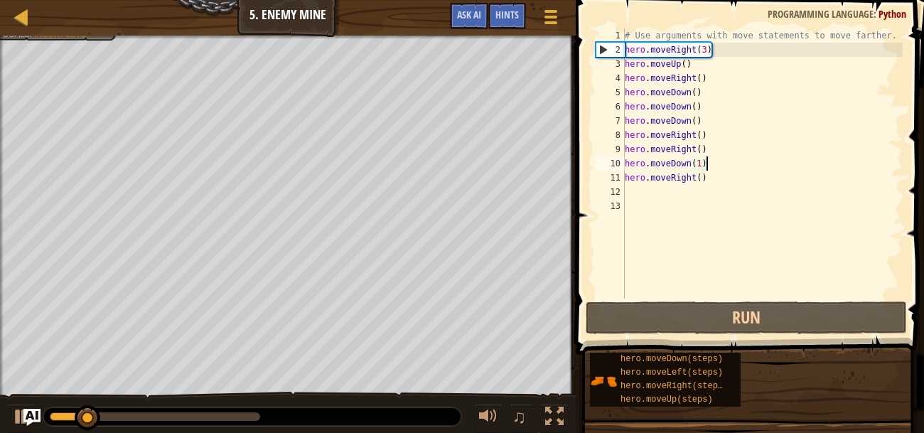
click at [237, 417] on div at bounding box center [155, 416] width 210 height 9
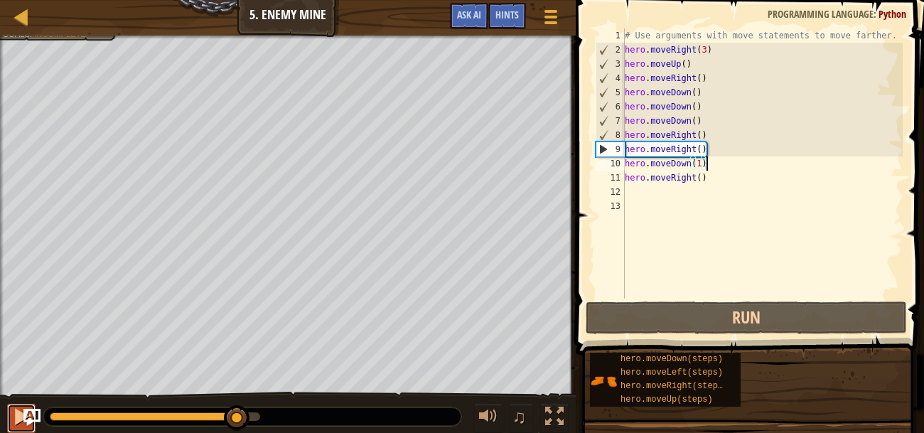
click at [17, 413] on div at bounding box center [21, 416] width 18 height 18
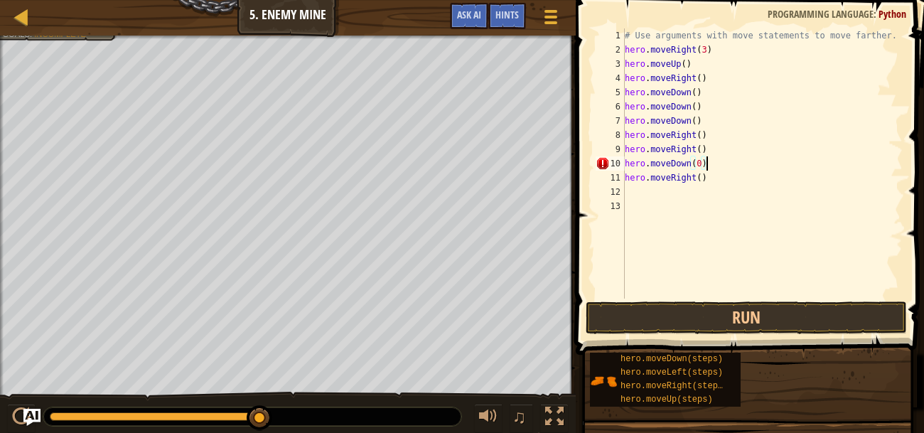
scroll to position [6, 6]
click at [839, 319] on button "Run" at bounding box center [745, 317] width 321 height 33
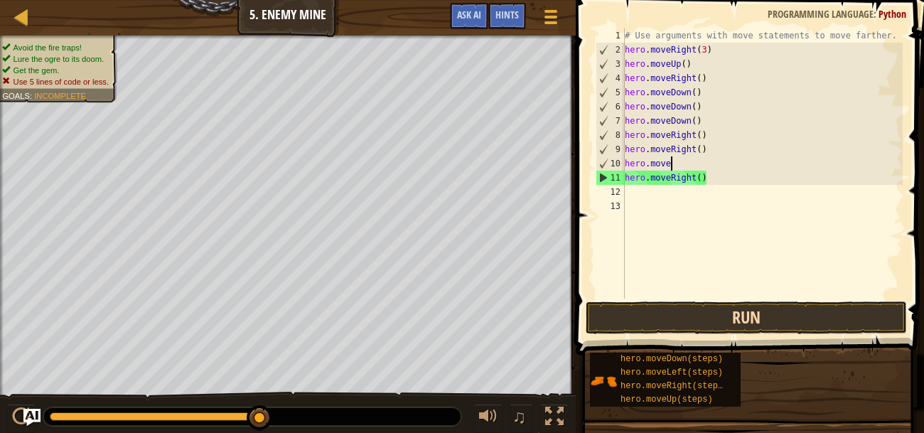
scroll to position [6, 1]
type textarea "h"
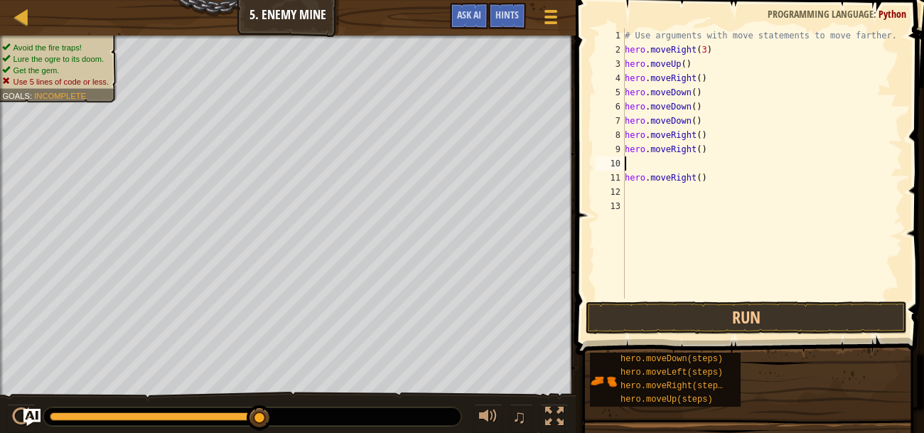
click at [725, 59] on div "# Use arguments with move statements to move farther. hero . moveRight ( 3 ) he…" at bounding box center [762, 177] width 281 height 298
click at [703, 69] on div "# Use arguments with move statements to move farther. hero . moveRight ( 3 ) he…" at bounding box center [762, 177] width 281 height 298
type textarea "hero.moveRight() hero.moveDown()"
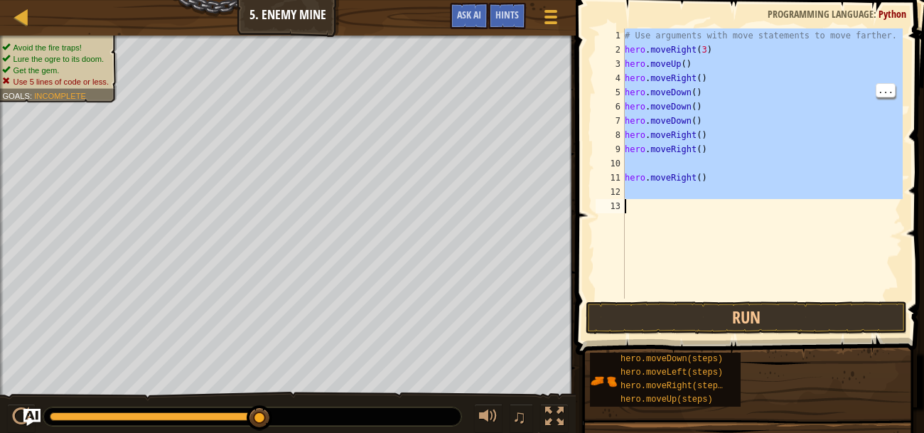
drag, startPoint x: 610, startPoint y: 38, endPoint x: 724, endPoint y: 239, distance: 230.3
click at [724, 239] on div "hero.moveRight() hero.moveDown() 1 2 3 4 5 6 7 8 9 10 11 12 13 # Use arguments …" at bounding box center [747, 163] width 310 height 270
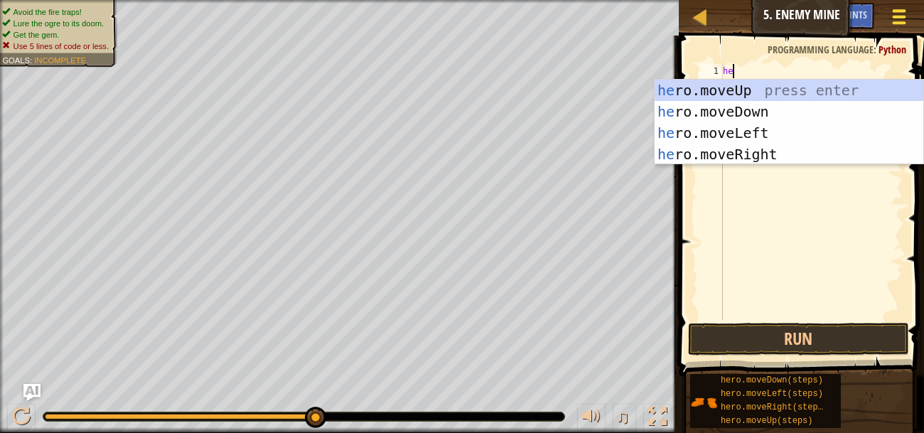
type textarea "he"
click at [893, 17] on span at bounding box center [898, 17] width 13 height 3
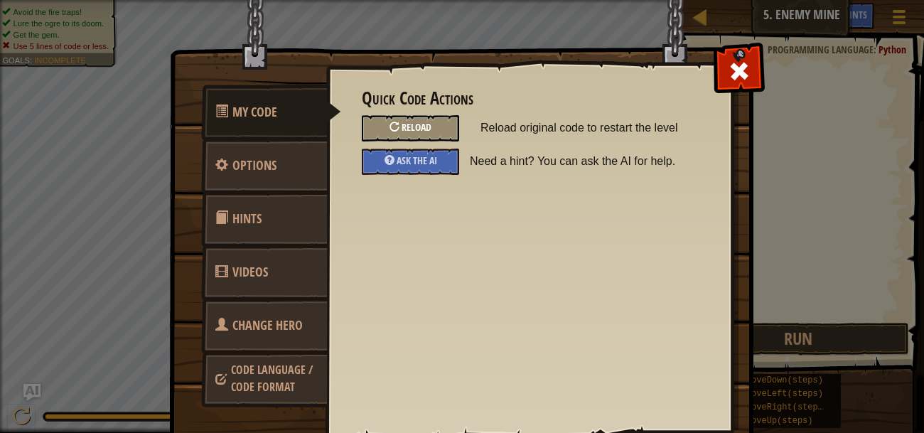
click at [448, 119] on div "Reload" at bounding box center [410, 128] width 97 height 26
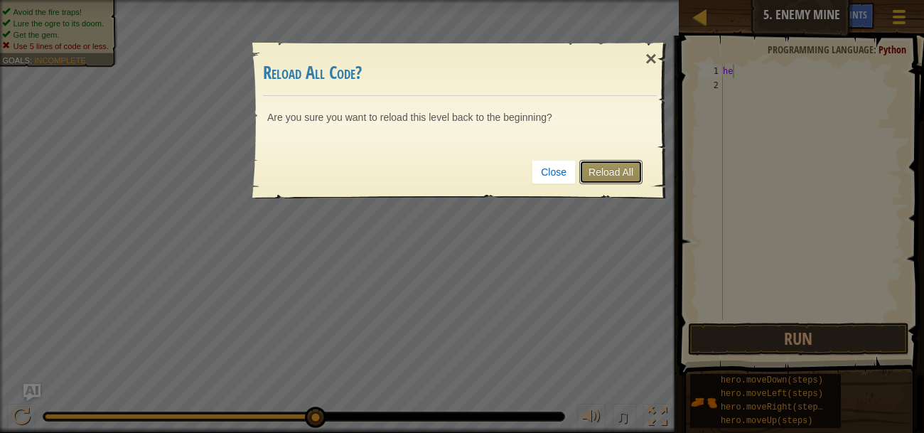
click at [611, 170] on link "Reload All" at bounding box center [610, 172] width 63 height 24
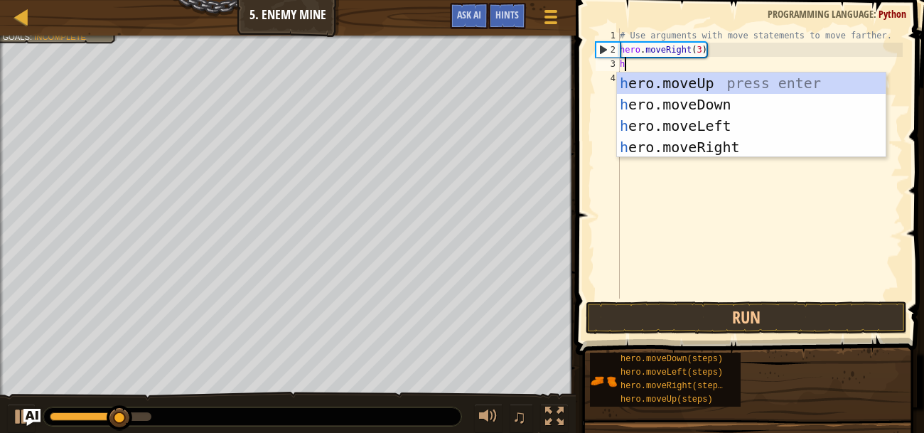
type textarea "he"
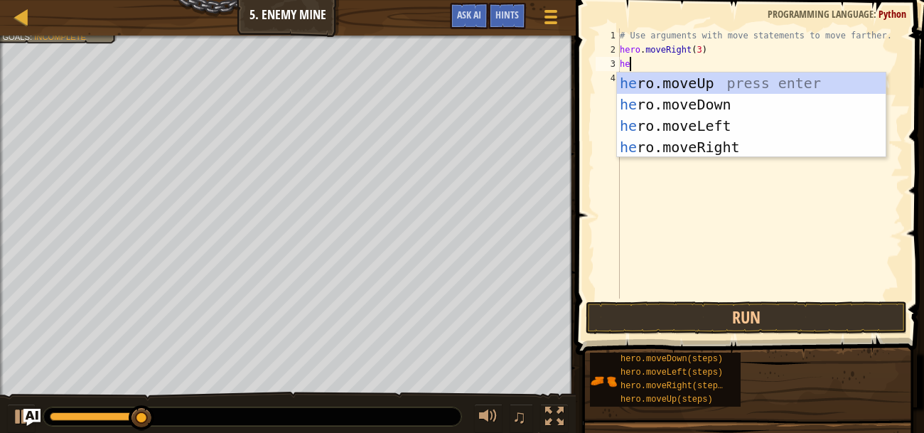
click at [782, 76] on div "he ro.moveUp press enter he ro.moveDown press enter he ro.moveLeft press enter …" at bounding box center [751, 136] width 269 height 128
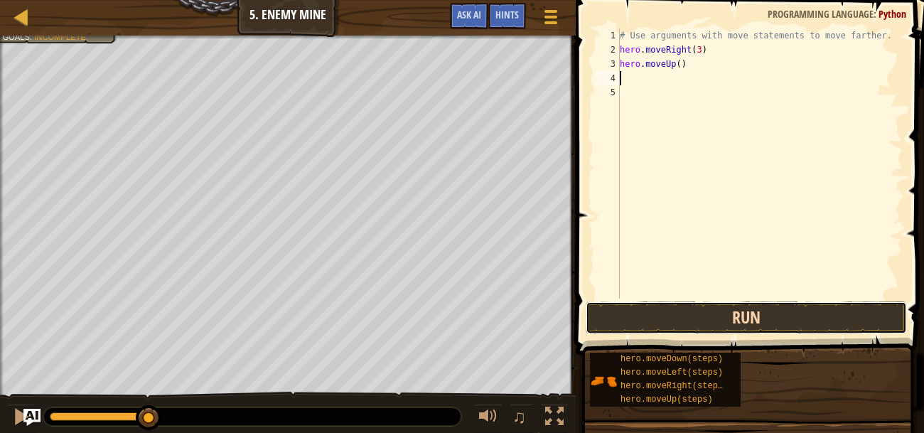
click at [786, 314] on button "Run" at bounding box center [745, 317] width 321 height 33
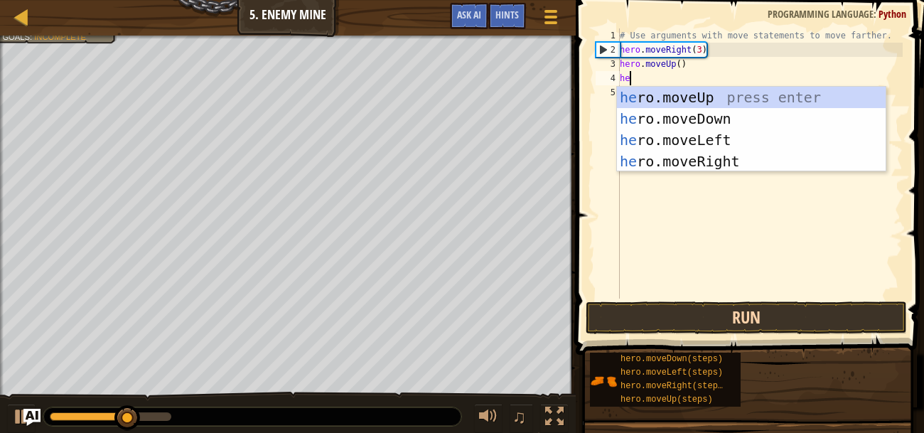
type textarea "her"
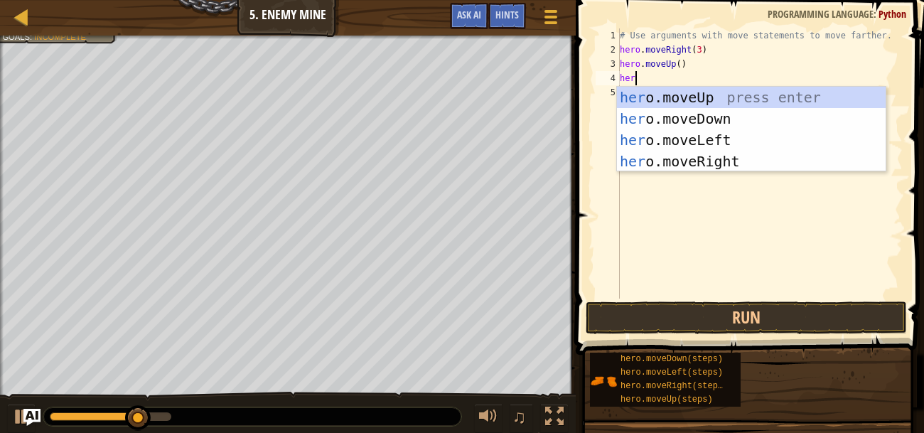
click at [747, 157] on div "her o.moveUp press enter her o.moveDown press enter her o.moveLeft press enter …" at bounding box center [751, 151] width 269 height 128
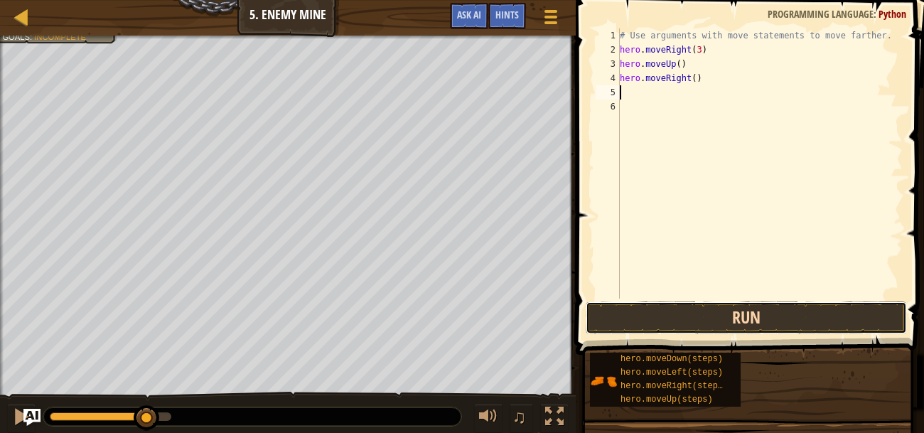
click at [864, 308] on button "Run" at bounding box center [745, 317] width 321 height 33
type textarea "j"
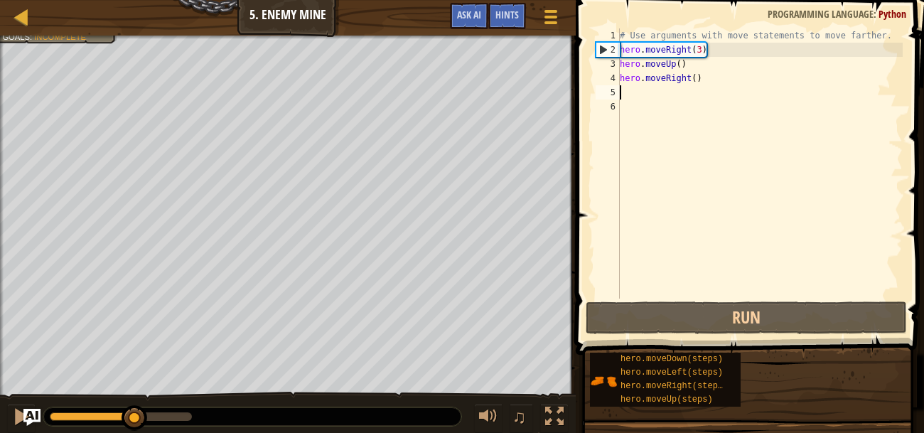
click at [668, 104] on div "# Use arguments with move statements to move farther. hero . moveRight ( 3 ) he…" at bounding box center [760, 177] width 286 height 298
click at [664, 87] on div "# Use arguments with move statements to move farther. hero . moveRight ( 3 ) he…" at bounding box center [760, 177] width 286 height 298
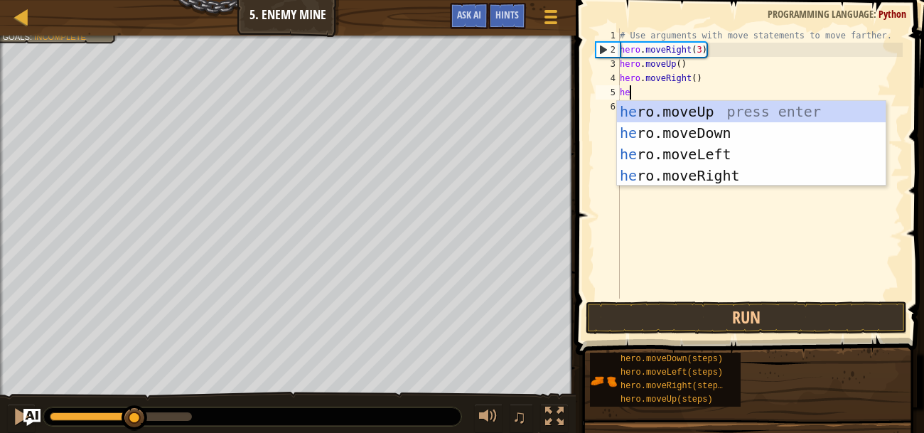
type textarea "hero"
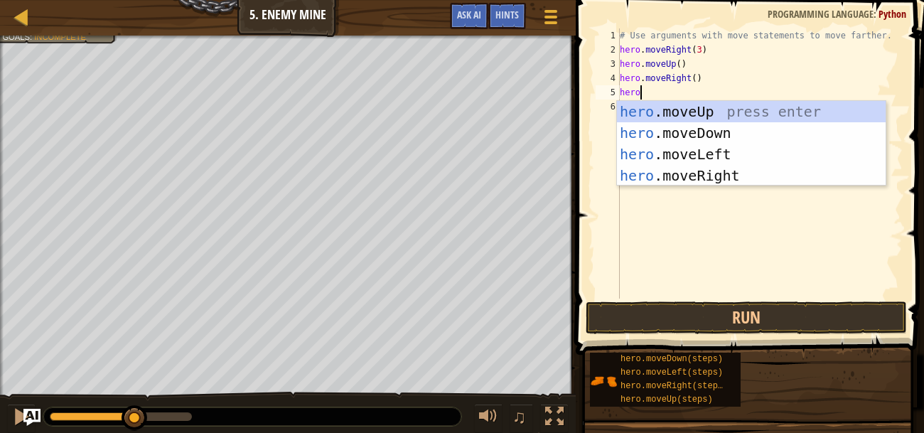
click at [781, 123] on div "hero .moveUp press enter hero .moveDown press enter hero .moveLeft press enter …" at bounding box center [751, 165] width 269 height 128
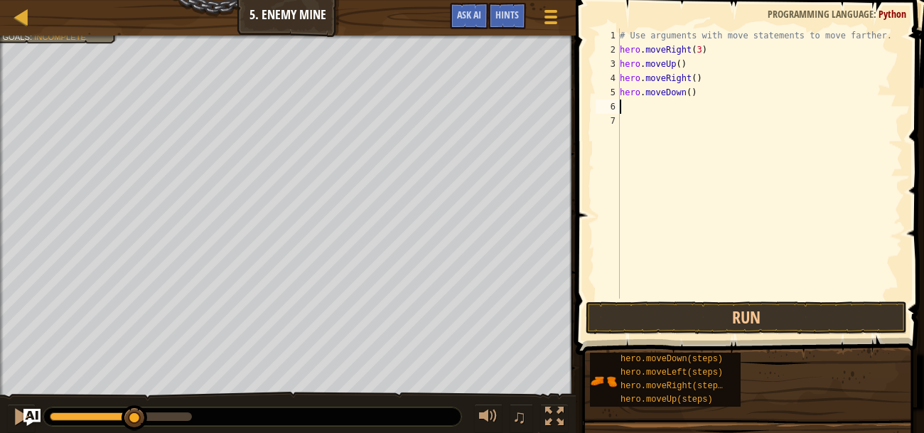
click at [692, 87] on div "# Use arguments with move statements to move farther. hero . moveRight ( 3 ) he…" at bounding box center [760, 177] width 286 height 298
type textarea "hero.moveDown(3)"
click at [698, 322] on button "Run" at bounding box center [745, 317] width 321 height 33
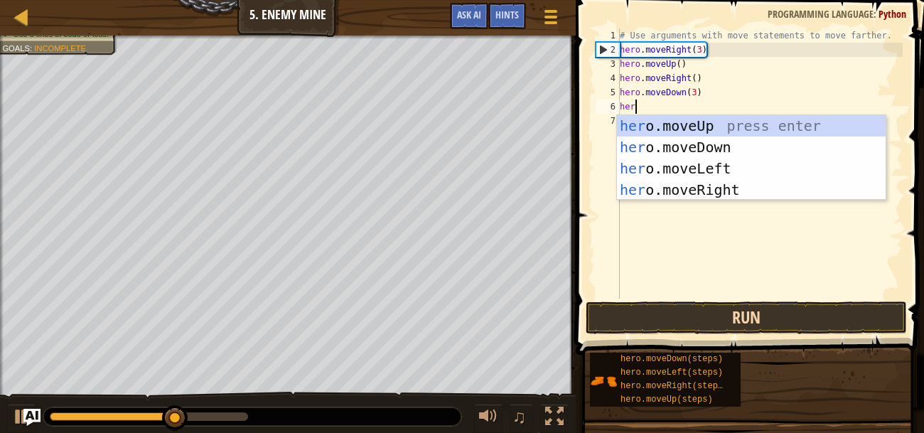
type textarea "hero"
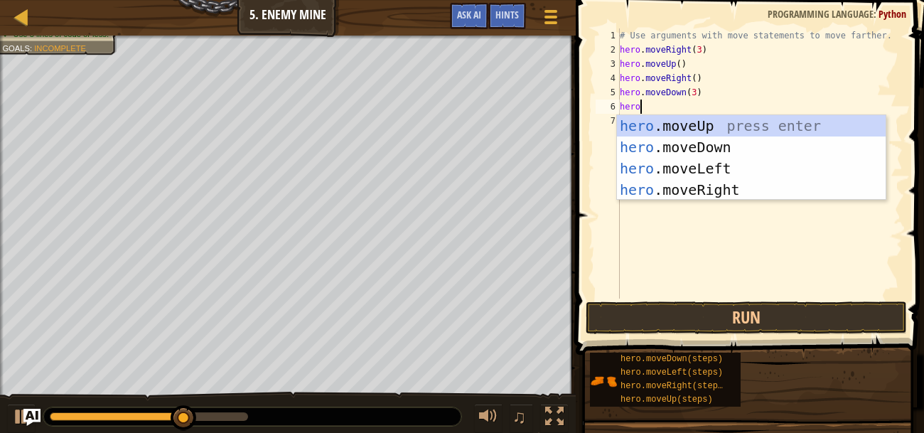
click at [767, 189] on div "hero .moveUp press enter hero .moveDown press enter hero .moveLeft press enter …" at bounding box center [751, 179] width 269 height 128
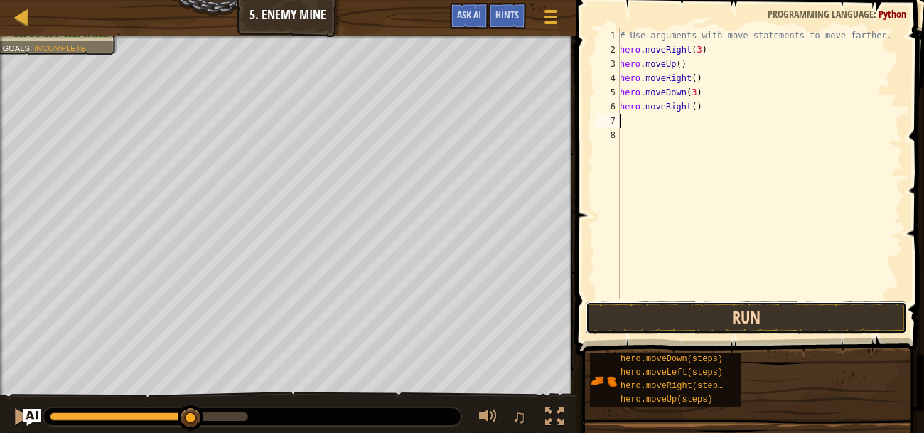
click at [798, 318] on button "Run" at bounding box center [745, 317] width 321 height 33
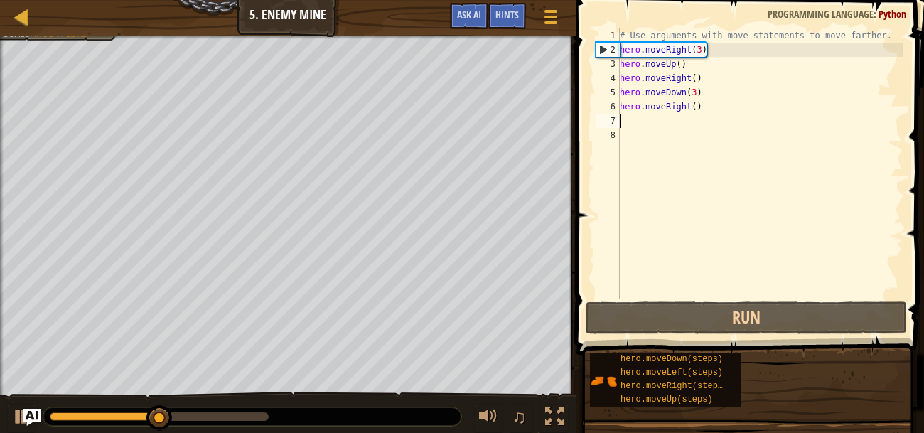
click at [696, 111] on div "# Use arguments with move statements to move farther. hero . moveRight ( 3 ) he…" at bounding box center [760, 177] width 286 height 298
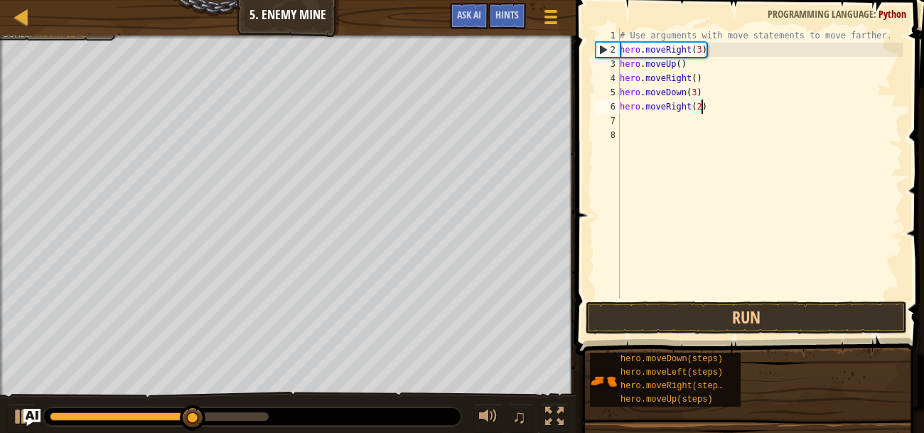
scroll to position [6, 6]
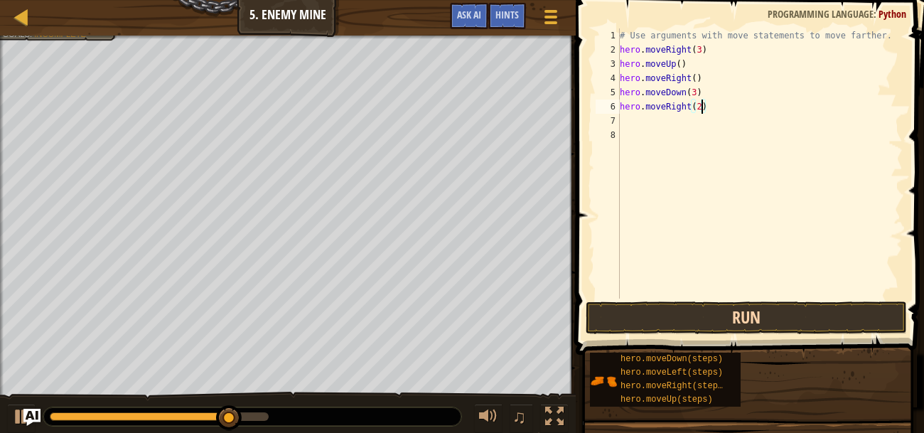
type textarea "hero.moveRight(2)"
click at [792, 324] on button "Run" at bounding box center [745, 317] width 321 height 33
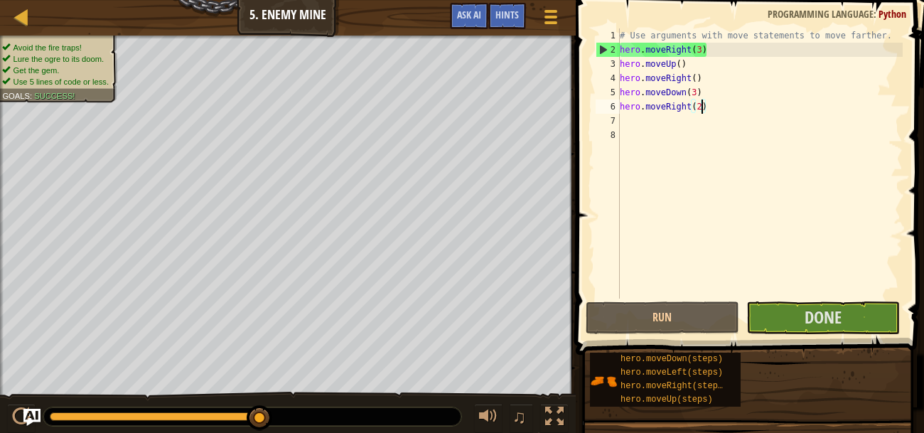
click at [835, 366] on div "hero.moveDown(steps) hero.moveLeft(steps) hero.moveRight(steps) hero.moveUp(ste…" at bounding box center [751, 379] width 325 height 55
click at [855, 303] on button "Done" at bounding box center [822, 317] width 153 height 33
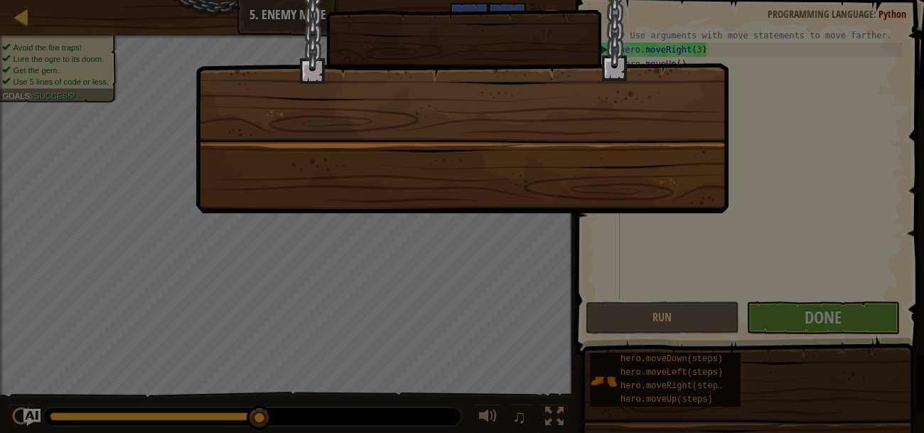
click at [856, 318] on div at bounding box center [462, 216] width 924 height 433
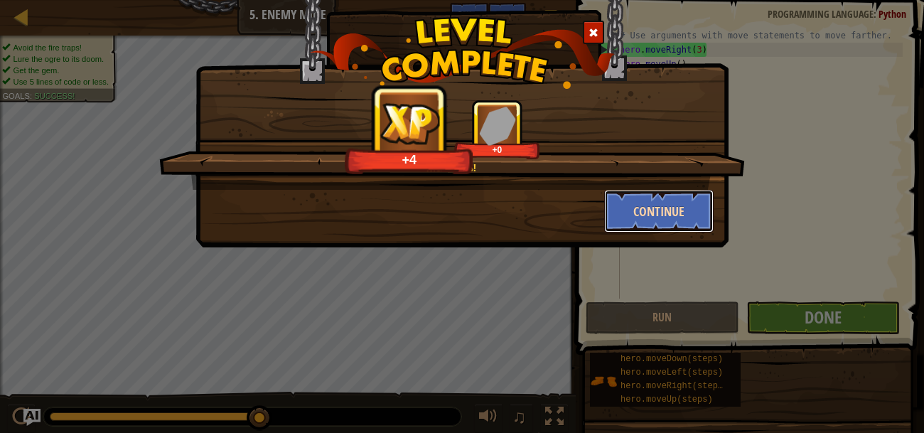
click at [675, 201] on button "Continue" at bounding box center [659, 211] width 110 height 43
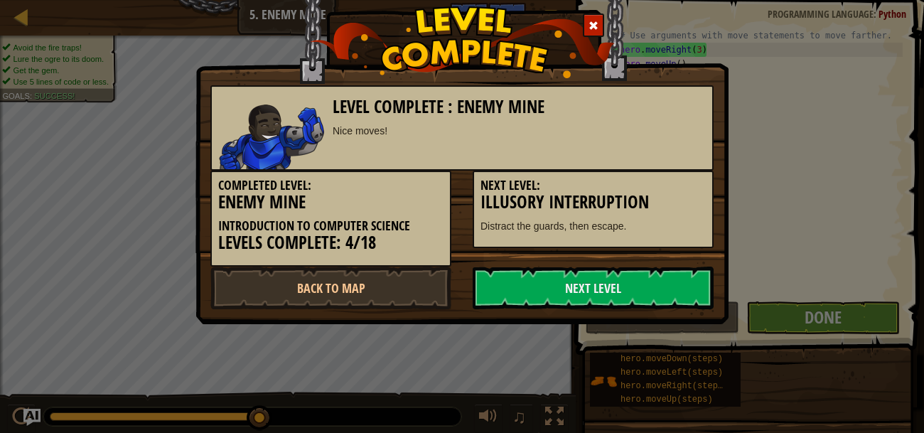
click at [641, 212] on h3 "Illusory Interruption" at bounding box center [592, 202] width 225 height 19
click at [548, 290] on link "Next Level" at bounding box center [592, 287] width 241 height 43
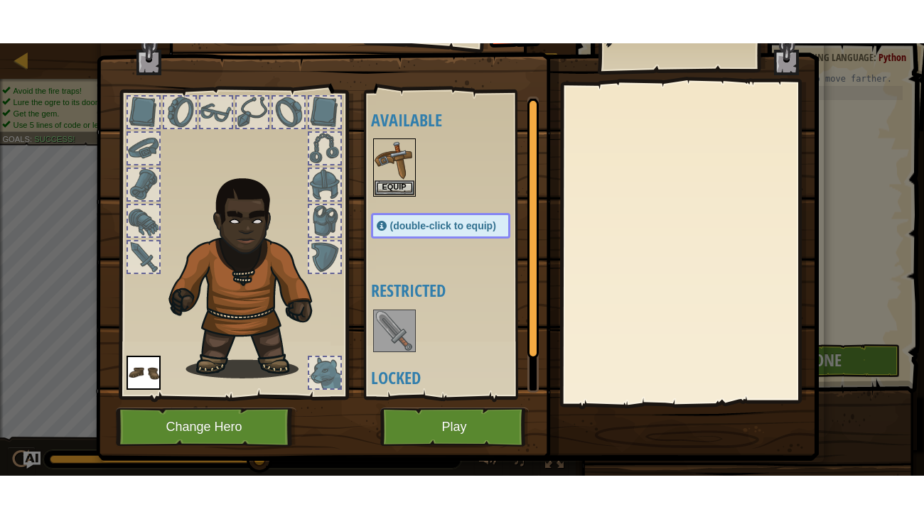
scroll to position [38, 0]
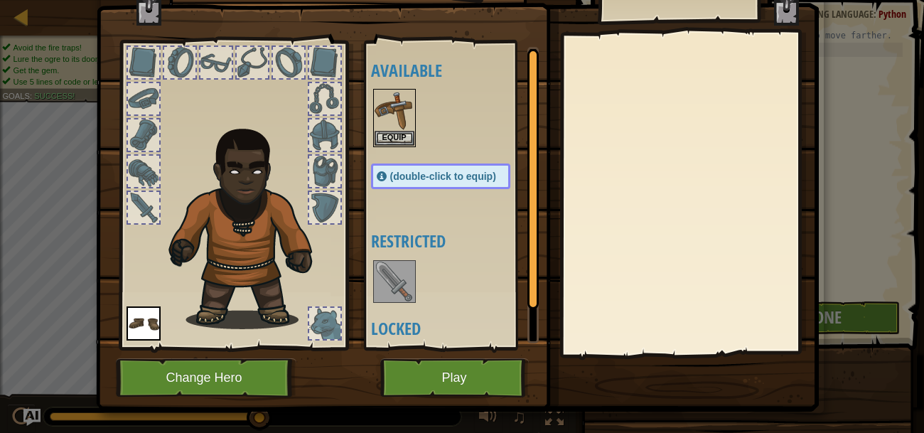
click at [322, 164] on div at bounding box center [324, 171] width 31 height 31
click at [276, 57] on div at bounding box center [288, 62] width 31 height 31
click at [180, 54] on div at bounding box center [179, 62] width 31 height 31
click at [453, 384] on button "Play" at bounding box center [454, 377] width 148 height 39
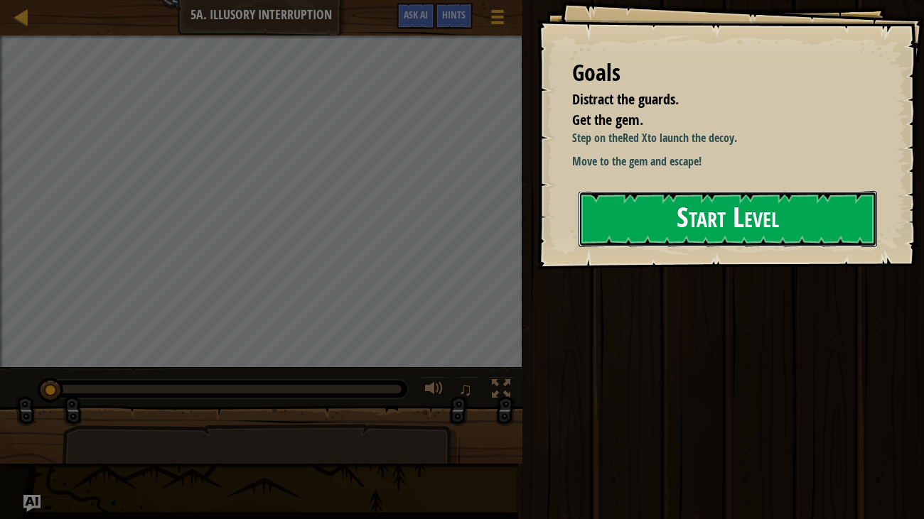
click at [852, 203] on button "Start Level" at bounding box center [727, 219] width 299 height 56
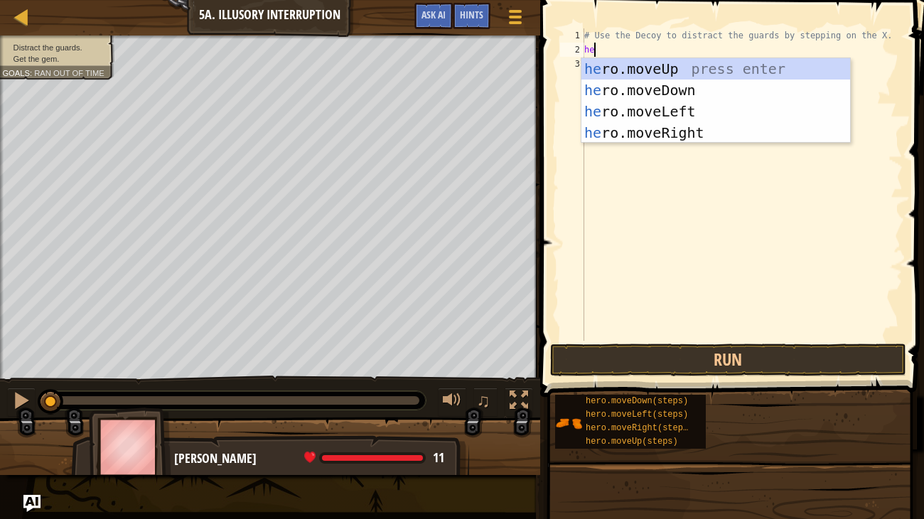
scroll to position [6, 0]
type textarea "hero"
click at [711, 134] on div "hero .moveUp press enter hero .moveDown press enter hero .moveLeft press enter …" at bounding box center [715, 122] width 269 height 128
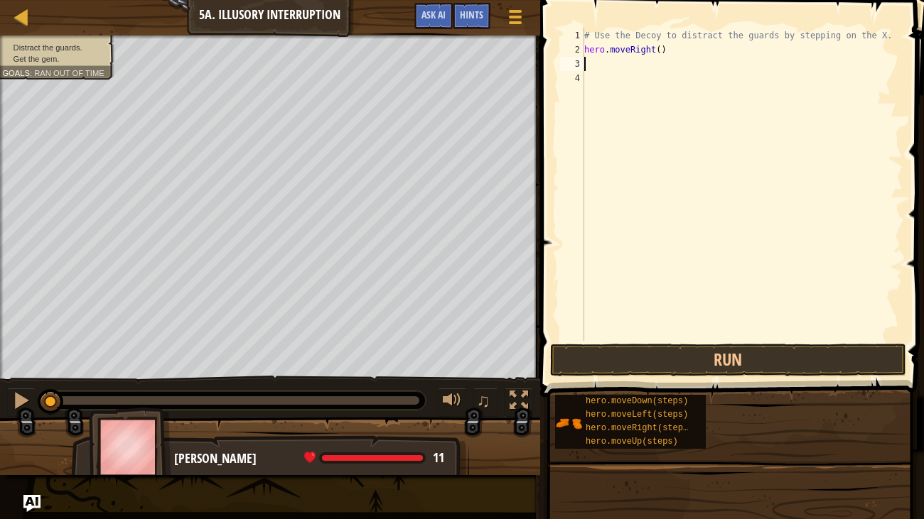
click at [659, 50] on div "# Use the Decoy to distract the guards by stepping on the X. hero . moveRight (…" at bounding box center [741, 198] width 321 height 341
click at [705, 357] on button "Run" at bounding box center [728, 360] width 356 height 33
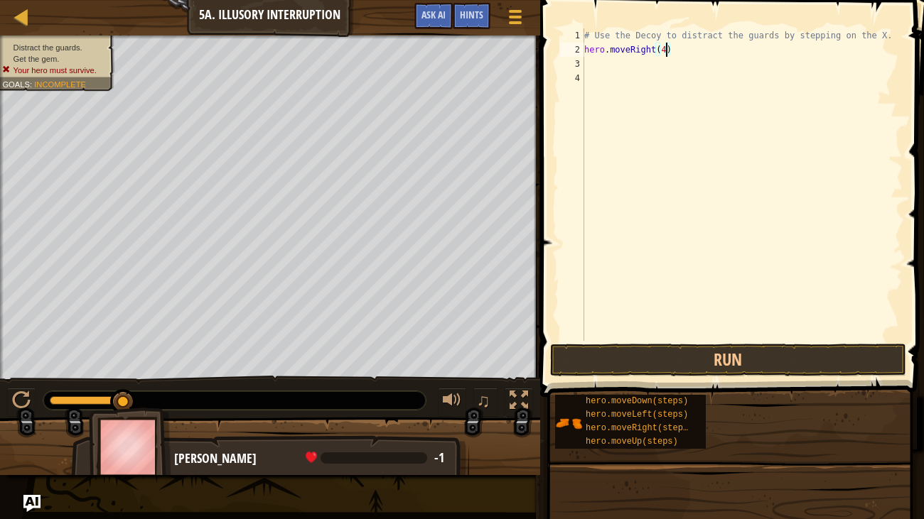
type textarea "hero.moveRight(4)"
click at [698, 364] on button "Run" at bounding box center [728, 360] width 356 height 33
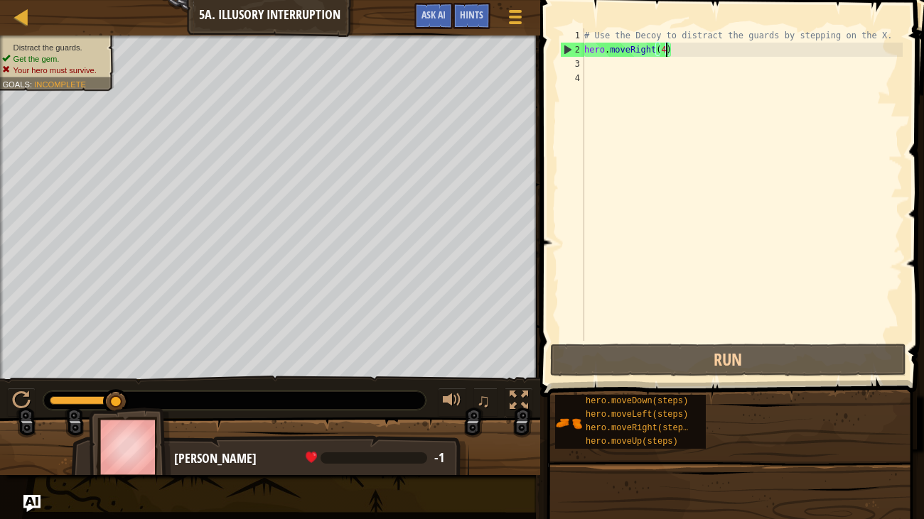
click at [619, 60] on div "# Use the Decoy to distract the guards by stepping on the X. hero . moveRight (…" at bounding box center [741, 198] width 321 height 341
click at [666, 50] on div "# Use the Decoy to distract the guards by stepping on the X. hero . moveRight (…" at bounding box center [741, 198] width 321 height 341
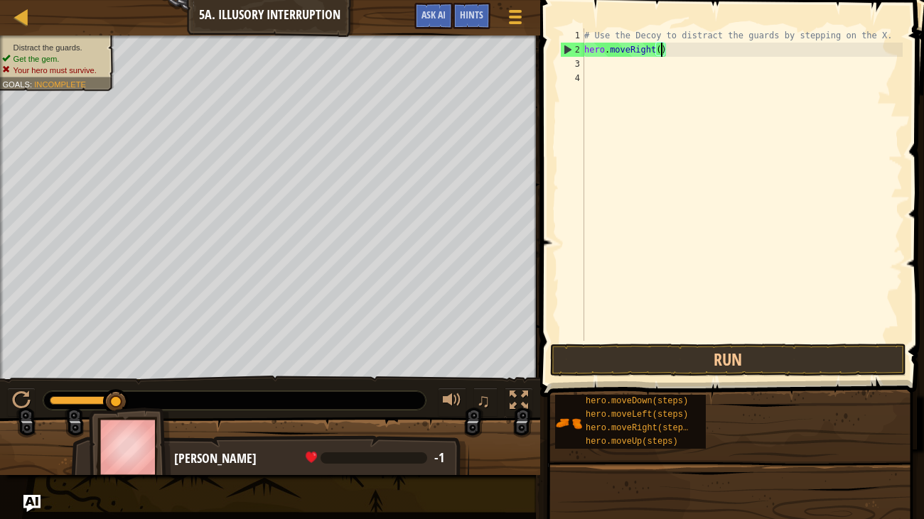
type textarea "hero.moveRight(3)"
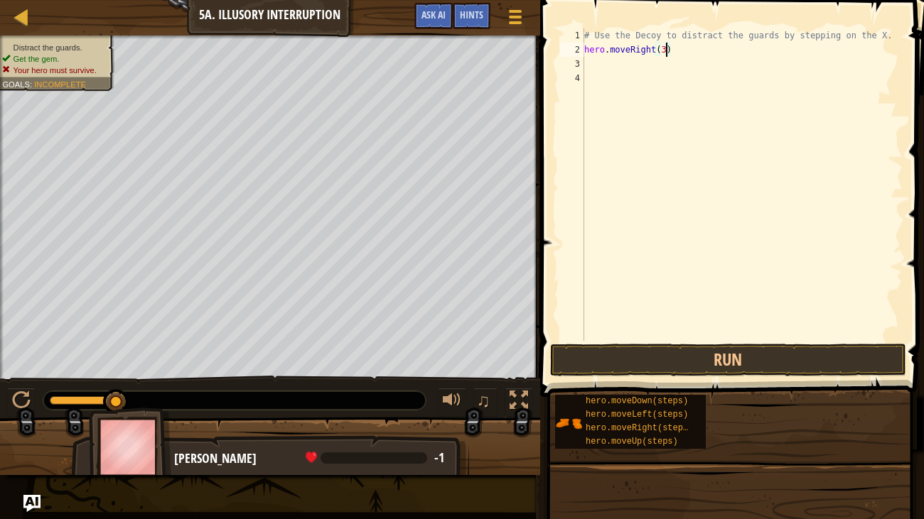
click at [605, 69] on div "# Use the Decoy to distract the guards by stepping on the X. hero . moveRight (…" at bounding box center [741, 198] width 321 height 341
type textarea "hero.attack"
click at [629, 79] on div "# Use the Decoy to distract the guards by stepping on the X. hero . moveRight (…" at bounding box center [741, 198] width 321 height 341
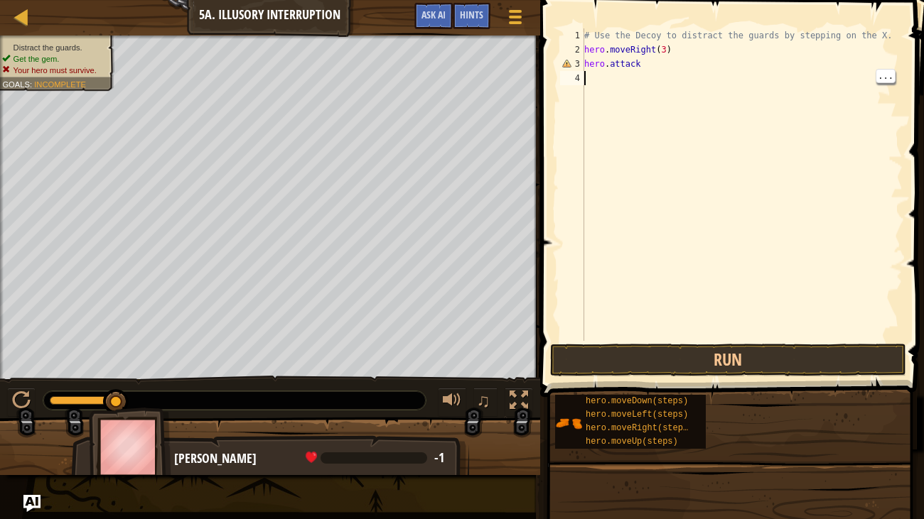
click at [562, 59] on div "3" at bounding box center [572, 64] width 24 height 14
type textarea "hero.attack"
click at [564, 66] on div "3" at bounding box center [572, 64] width 24 height 14
click at [646, 63] on div "# Use the Decoy to distract the guards by stepping on the X. hero . moveRight (…" at bounding box center [741, 198] width 321 height 341
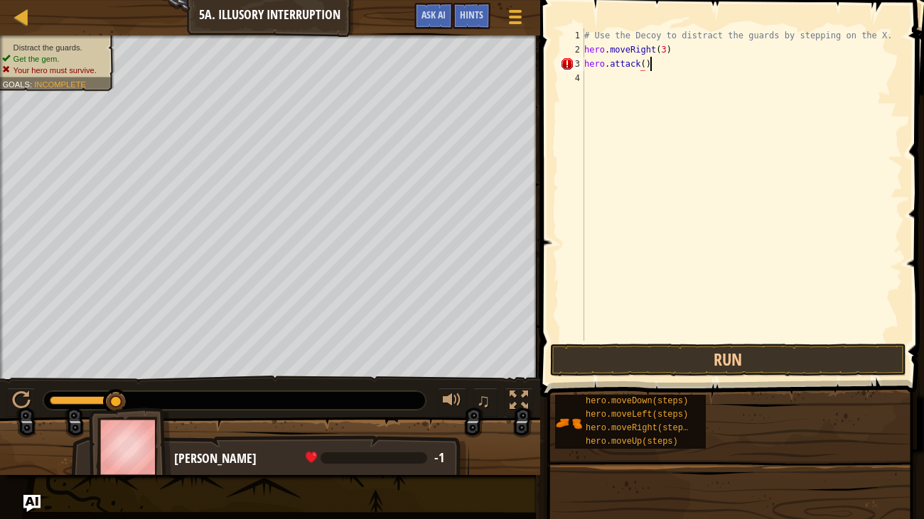
type textarea "hero.attack()"
click at [627, 74] on div "# Use the Decoy to distract the guards by stepping on the X. hero . moveRight (…" at bounding box center [741, 198] width 321 height 341
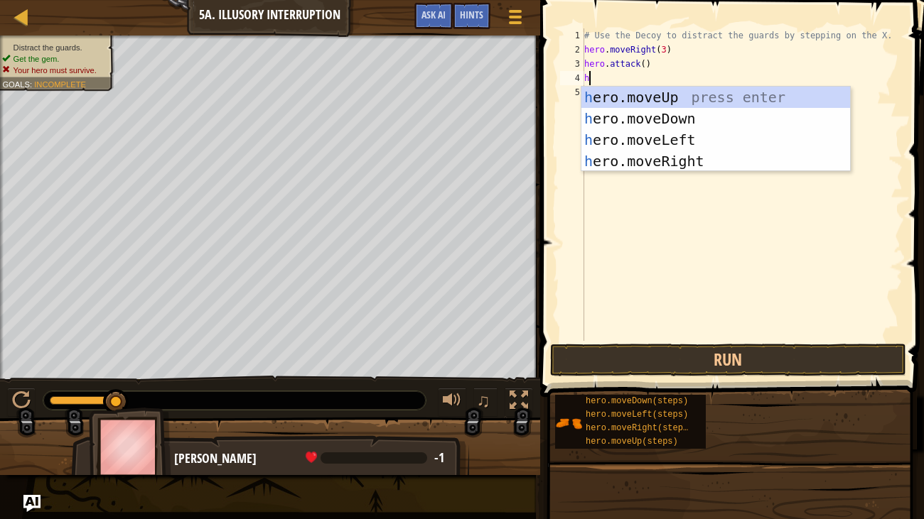
type textarea "he"
click at [703, 161] on div "he ro.moveUp press enter he ro.moveDown press enter he ro.moveLeft press enter …" at bounding box center [715, 151] width 269 height 128
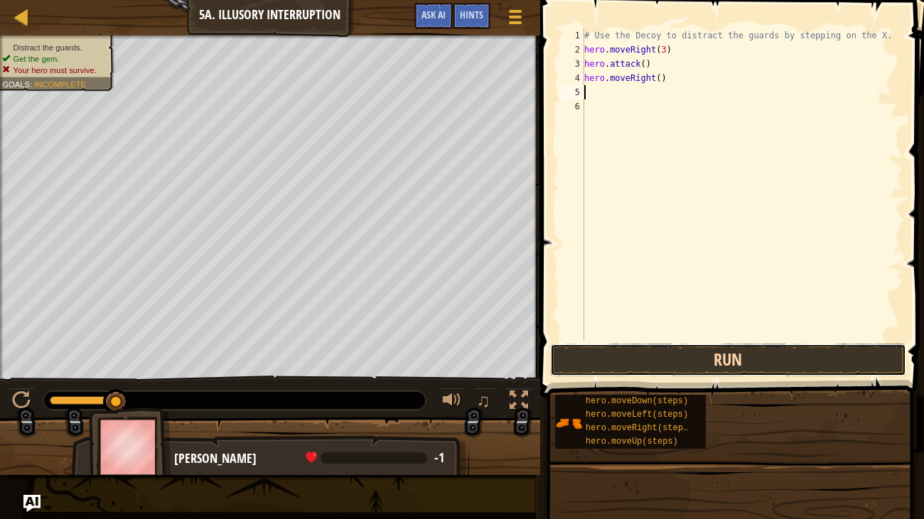
click at [807, 362] on button "Run" at bounding box center [728, 360] width 356 height 33
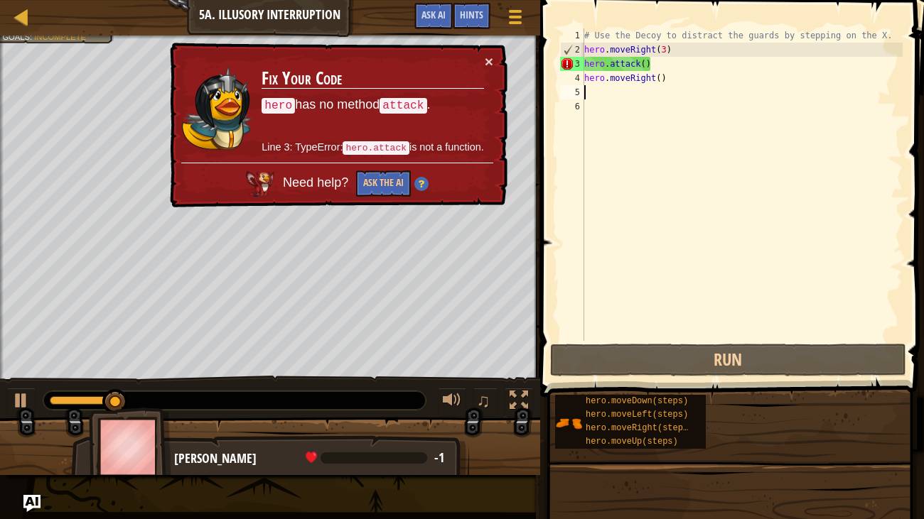
click at [601, 62] on div "# Use the Decoy to distract the guards by stepping on the X. hero . moveRight (…" at bounding box center [741, 198] width 321 height 341
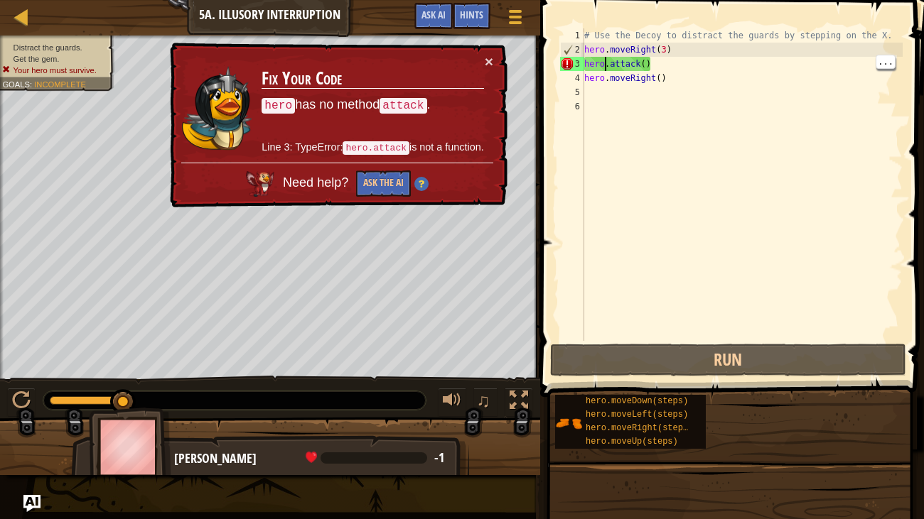
scroll to position [6, 1]
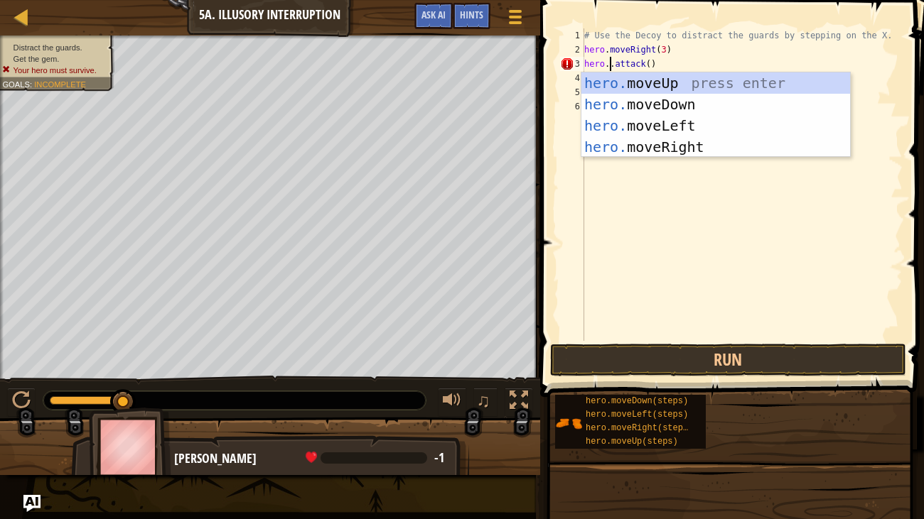
type textarea "hero.attack()"
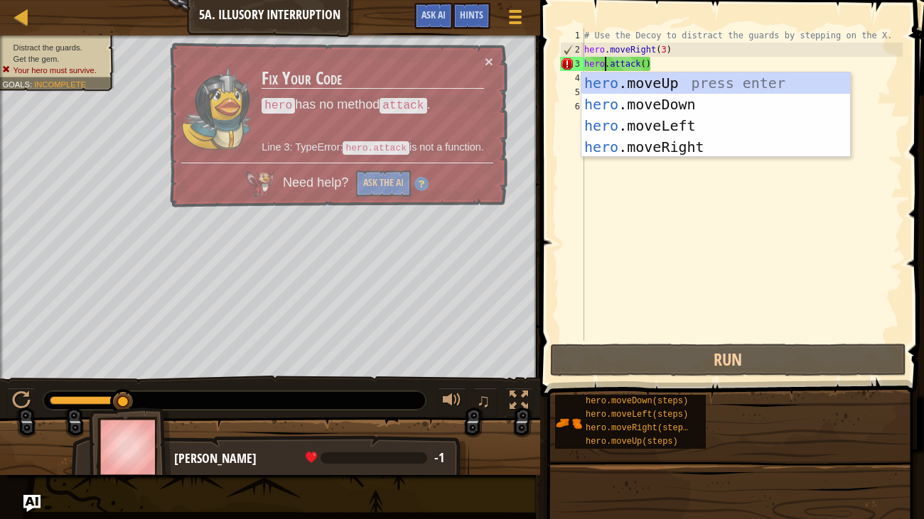
click at [768, 285] on div "# Use the Decoy to distract the guards by stepping on the X. hero . moveRight (…" at bounding box center [741, 198] width 321 height 341
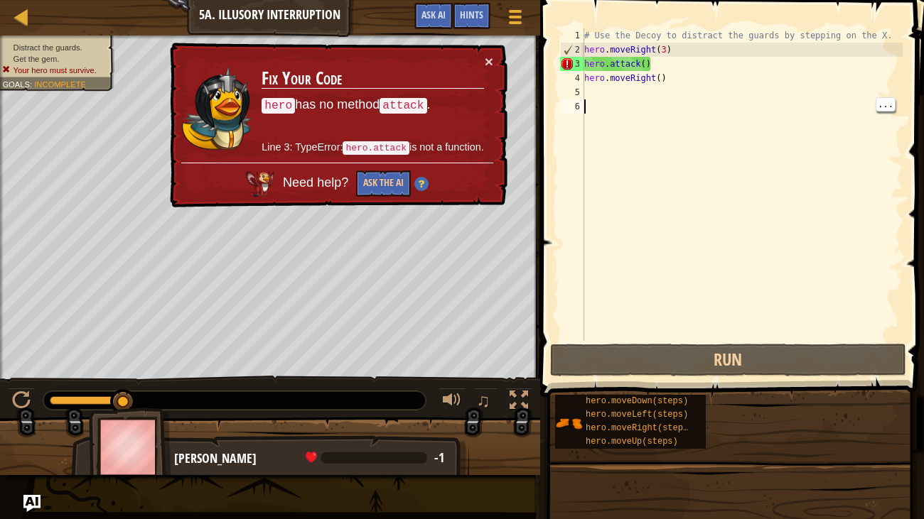
click at [717, 60] on div "# Use the Decoy to distract the guards by stepping on the X. hero . moveRight (…" at bounding box center [741, 198] width 321 height 341
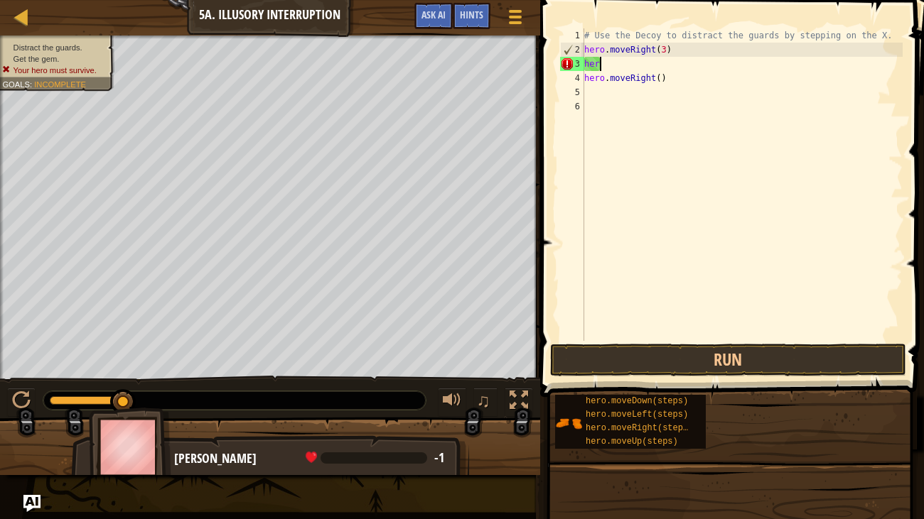
type textarea "h"
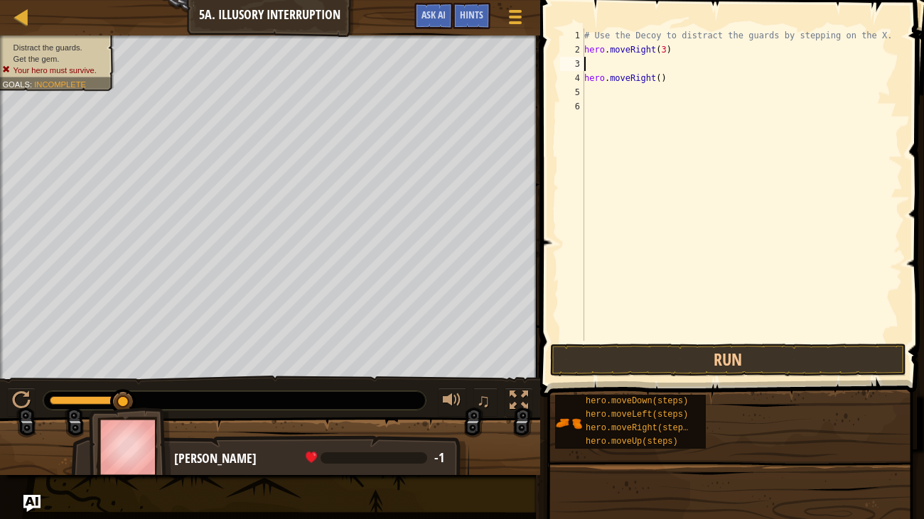
type textarea "hero.moveRight(3)"
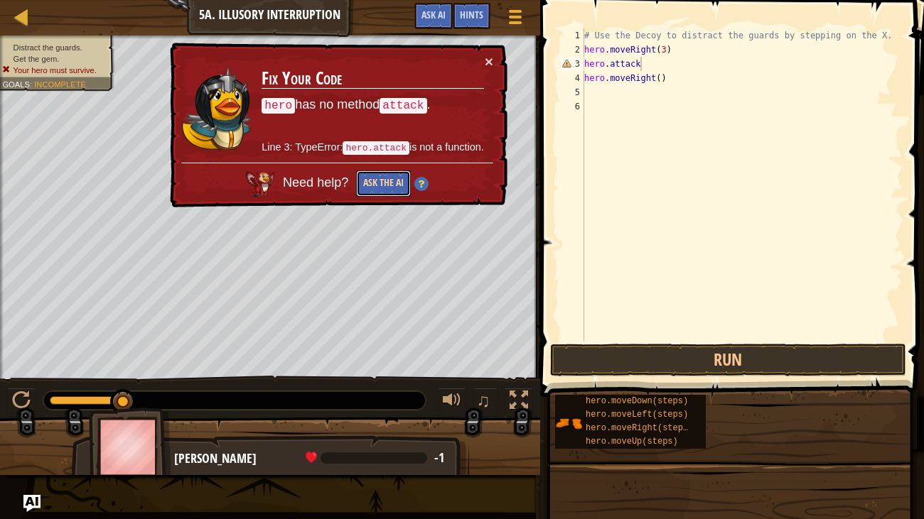
click at [380, 183] on button "Ask the AI" at bounding box center [383, 183] width 55 height 26
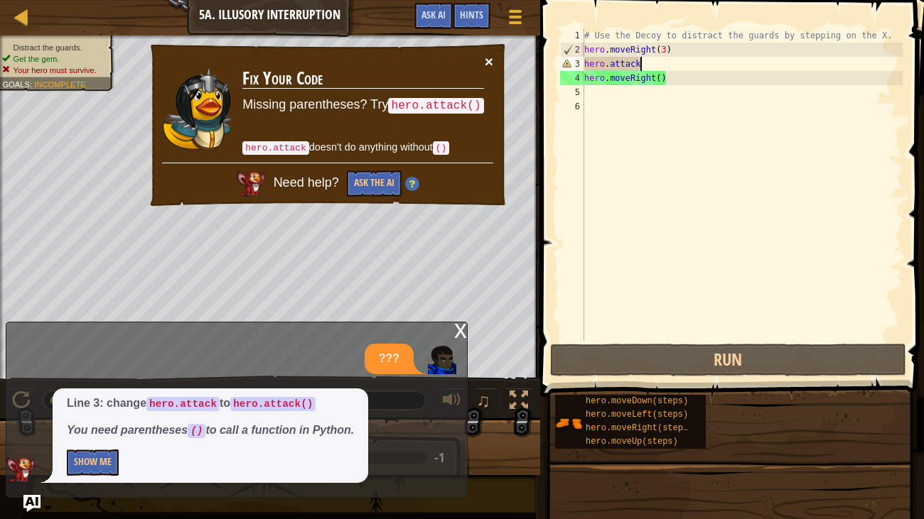
click at [487, 60] on button "×" at bounding box center [488, 62] width 9 height 15
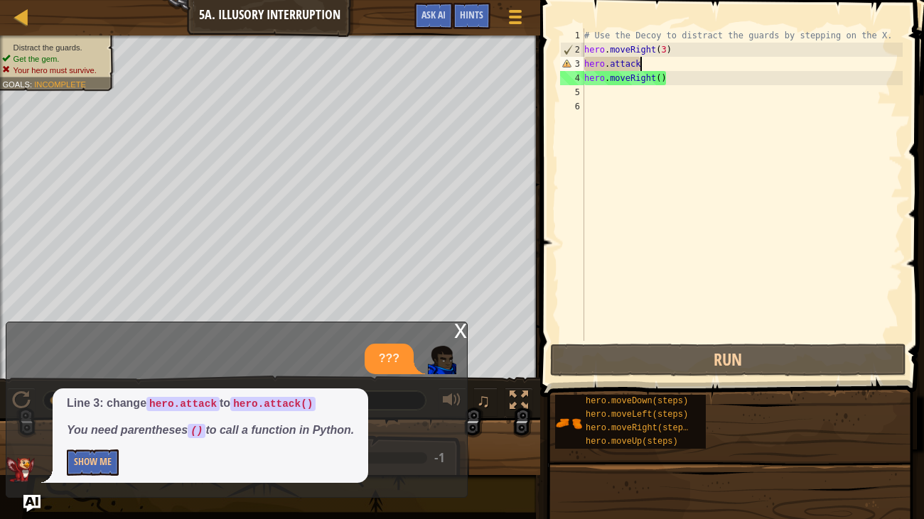
scroll to position [6, 4]
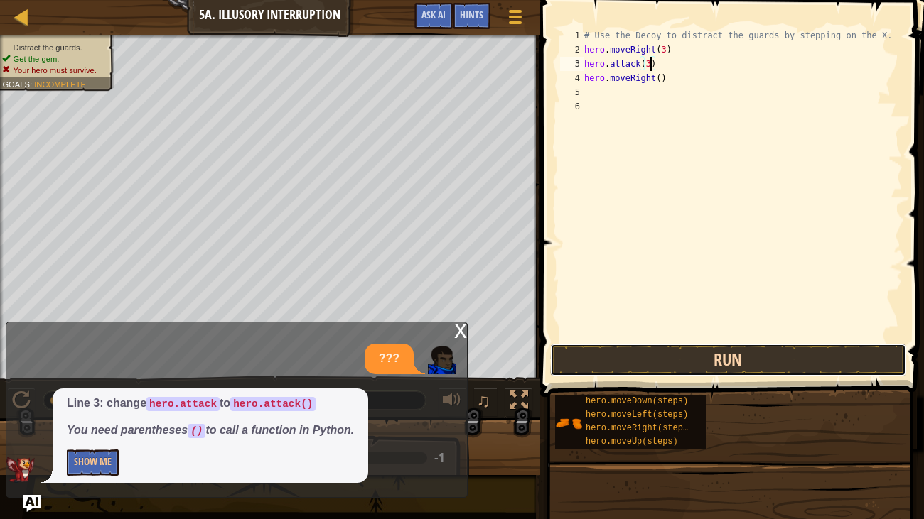
click at [713, 367] on button "Run" at bounding box center [728, 360] width 356 height 33
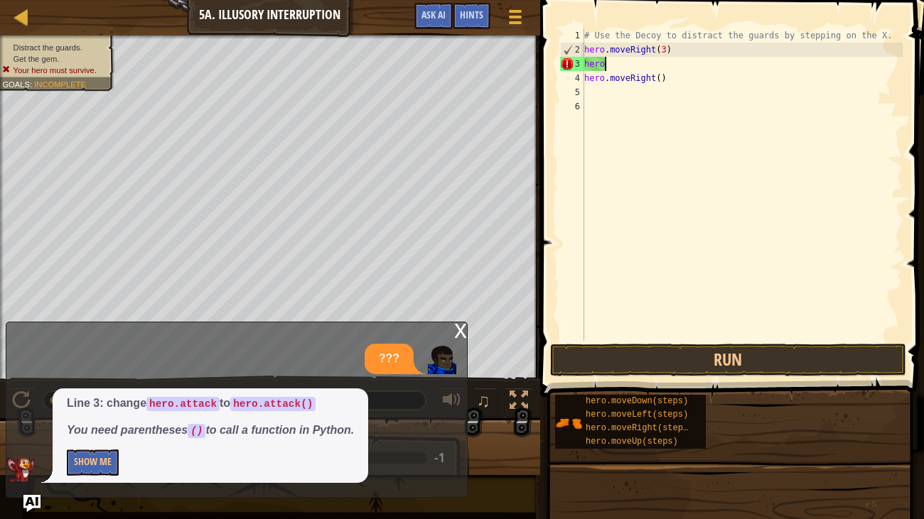
scroll to position [6, 0]
type textarea "h"
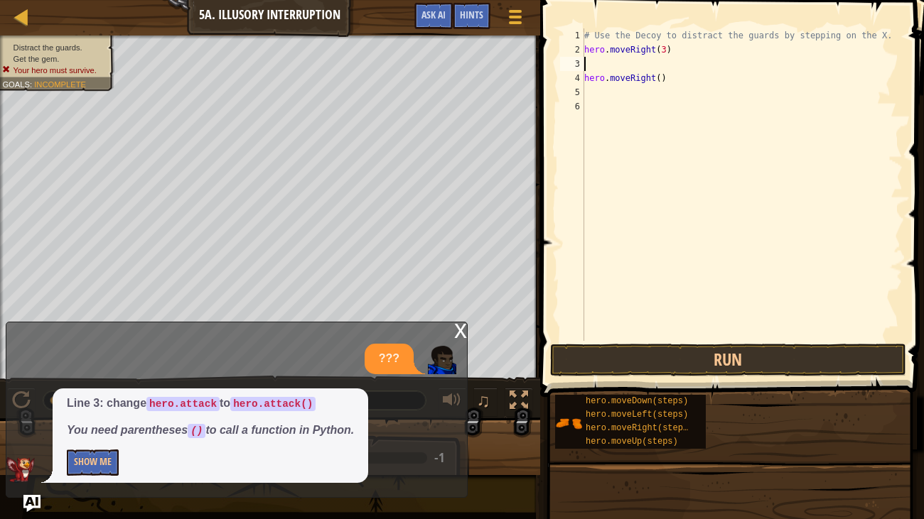
click at [656, 52] on div "# Use the Decoy to distract the guards by stepping on the X. hero . moveRight (…" at bounding box center [741, 198] width 321 height 341
click at [658, 80] on div "# Use the Decoy to distract the guards by stepping on the X. hero . moveRight (…" at bounding box center [741, 198] width 321 height 341
click at [661, 51] on div "# Use the Decoy to distract the guards by stepping on the X. hero . moveRight (…" at bounding box center [741, 198] width 321 height 341
type textarea "hero.moveRight(4)"
click at [89, 432] on button "Show Me" at bounding box center [93, 463] width 52 height 26
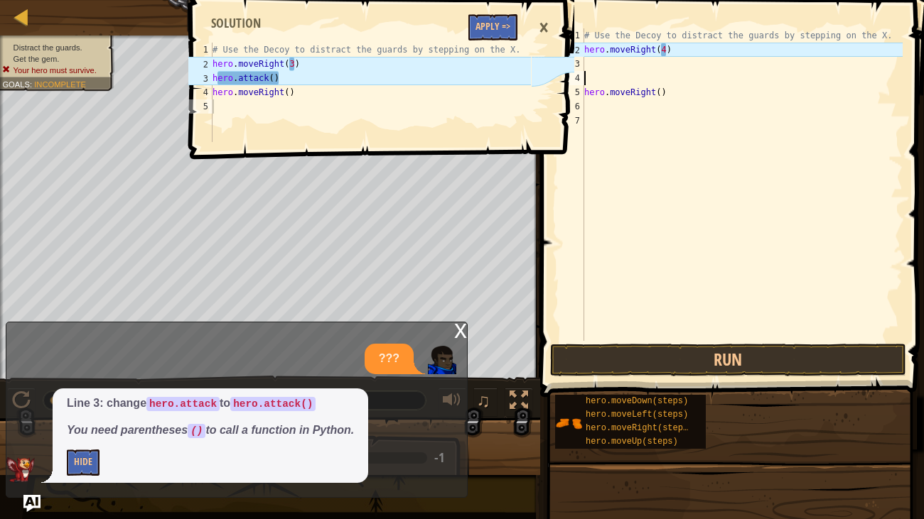
click at [607, 78] on div "# Use the Decoy to distract the guards by stepping on the X. hero . moveRight (…" at bounding box center [741, 198] width 321 height 341
type textarea "hero.moveRight(4)"
click at [811, 342] on span at bounding box center [733, 178] width 395 height 439
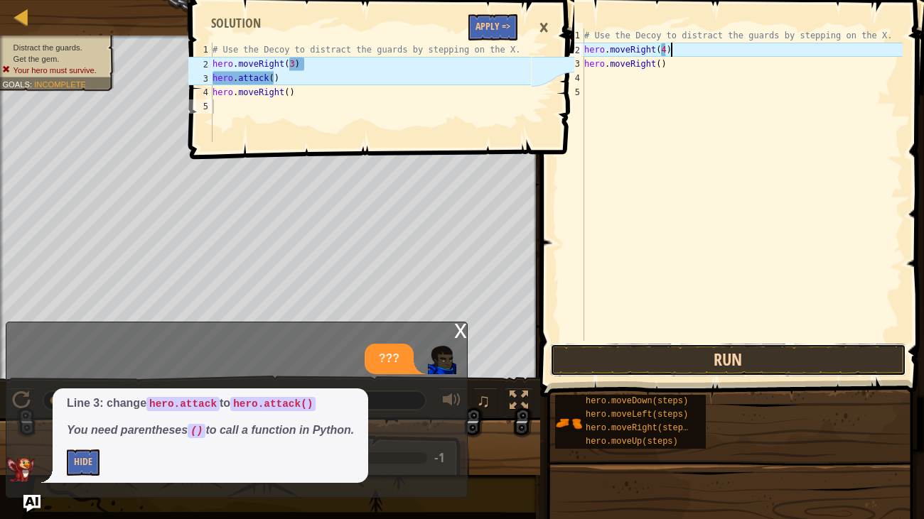
click at [741, 364] on button "Run" at bounding box center [728, 360] width 356 height 33
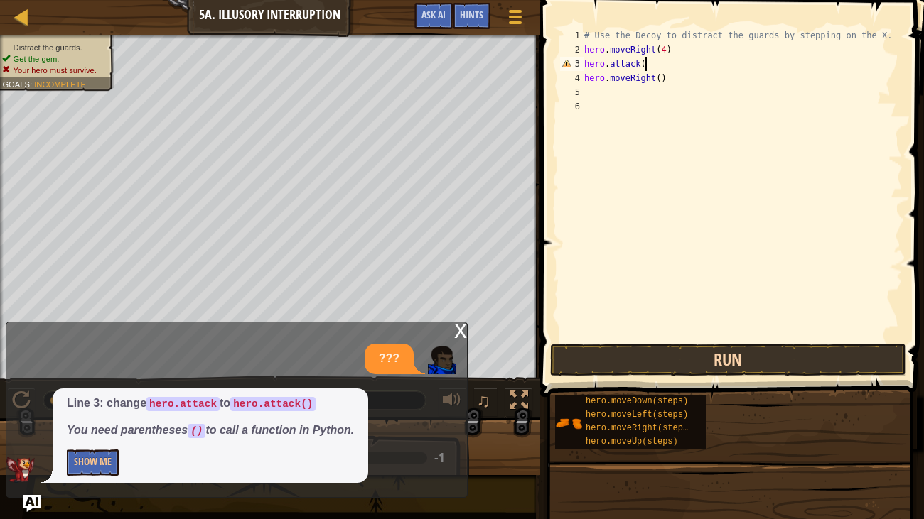
scroll to position [6, 4]
type textarea "hero.attack()"
click at [652, 99] on div "# Use the Decoy to distract the guards by stepping on the X. hero . moveRight (…" at bounding box center [741, 198] width 321 height 341
click at [810, 355] on button "Run" at bounding box center [728, 360] width 356 height 33
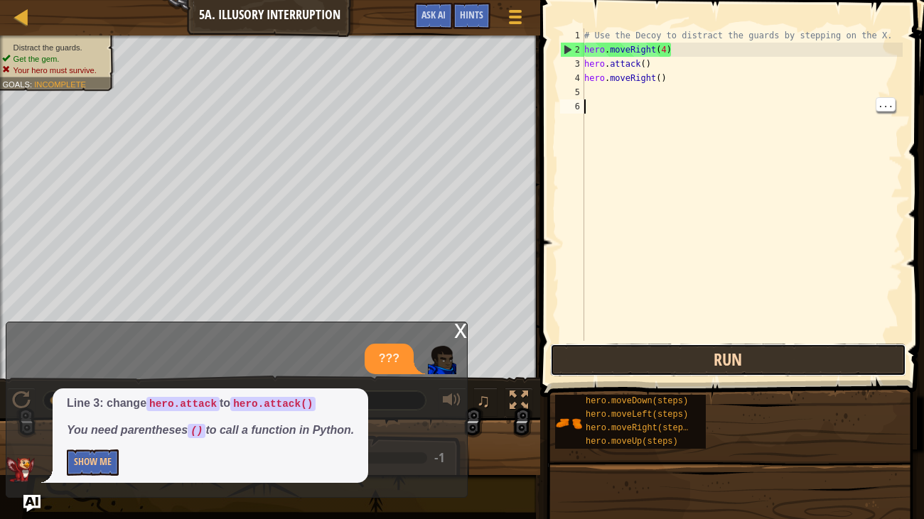
click at [843, 362] on button "Run" at bounding box center [728, 360] width 356 height 33
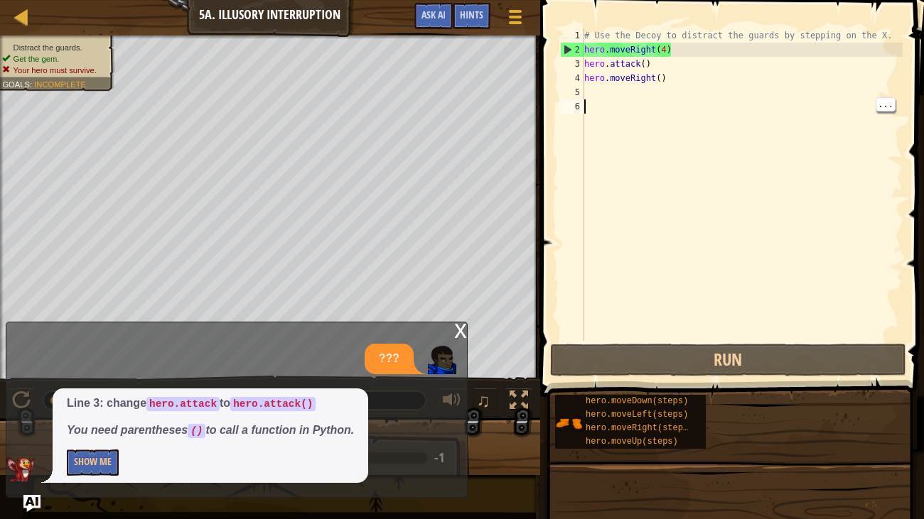
click at [644, 58] on div "# Use the Decoy to distract the guards by stepping on the X. hero . moveRight (…" at bounding box center [741, 198] width 321 height 341
type textarea "hero.attack(3)"
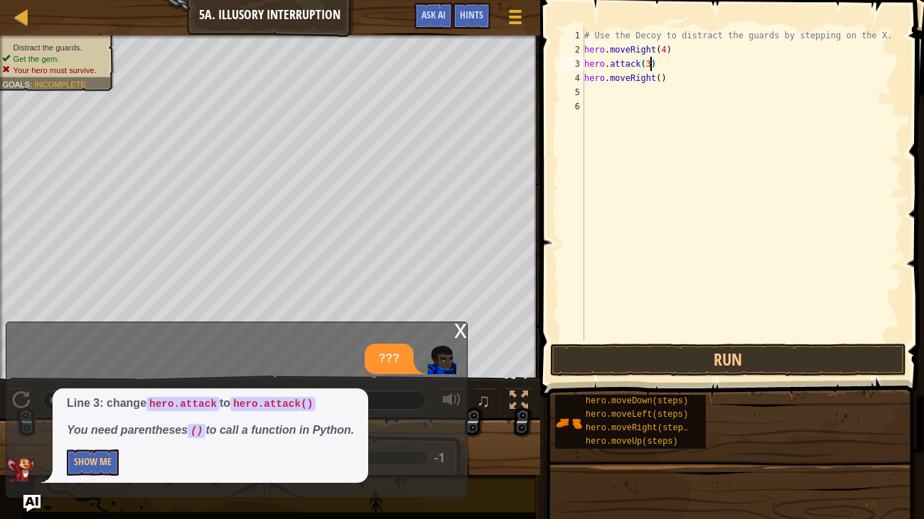
click at [683, 110] on div "# Use the Decoy to distract the guards by stepping on the X. hero . moveRight (…" at bounding box center [741, 198] width 321 height 341
click at [681, 360] on button "Run" at bounding box center [728, 360] width 356 height 33
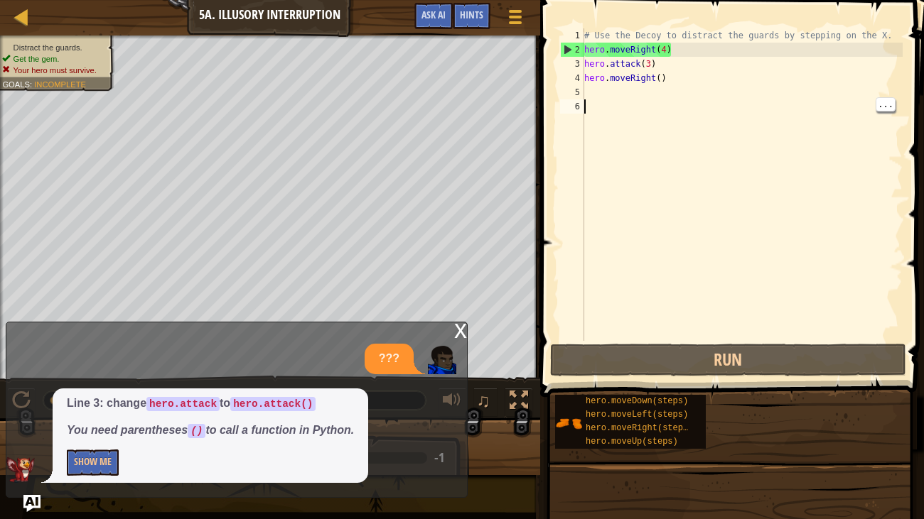
click at [446, 326] on div "x ??? Line 3: change hero.attack to hero.attack() You need parentheses () to ca…" at bounding box center [237, 410] width 462 height 176
click at [458, 328] on div "x" at bounding box center [460, 330] width 13 height 14
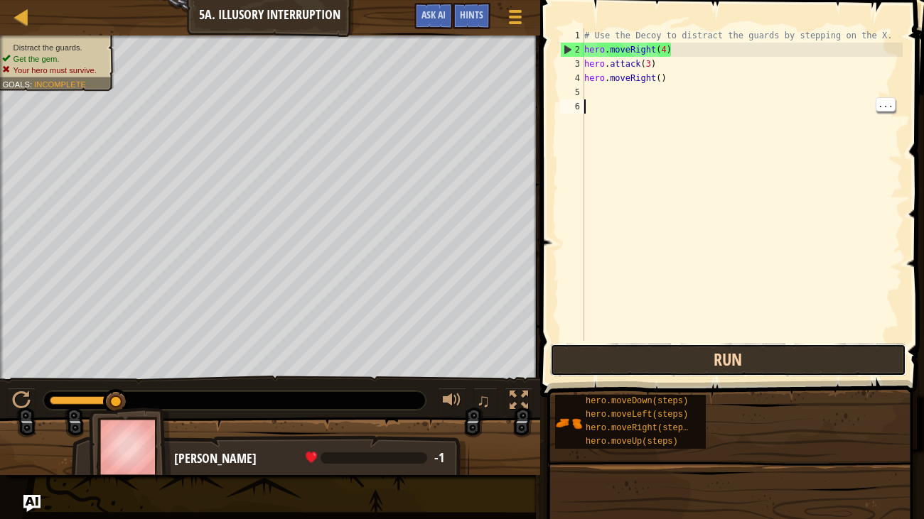
click at [850, 362] on button "Run" at bounding box center [728, 360] width 356 height 33
click at [832, 368] on button "Run" at bounding box center [728, 360] width 356 height 33
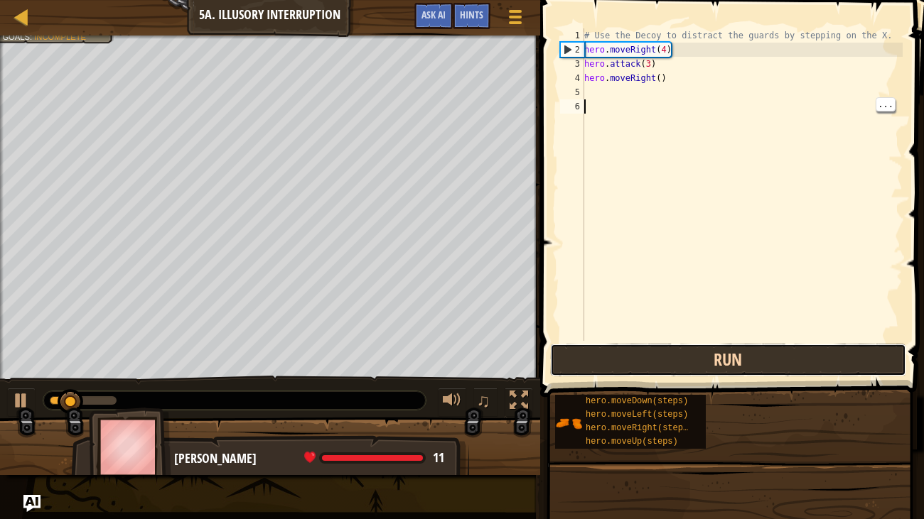
click at [843, 361] on button "Run" at bounding box center [728, 360] width 356 height 33
click at [843, 362] on button "Run" at bounding box center [728, 360] width 356 height 33
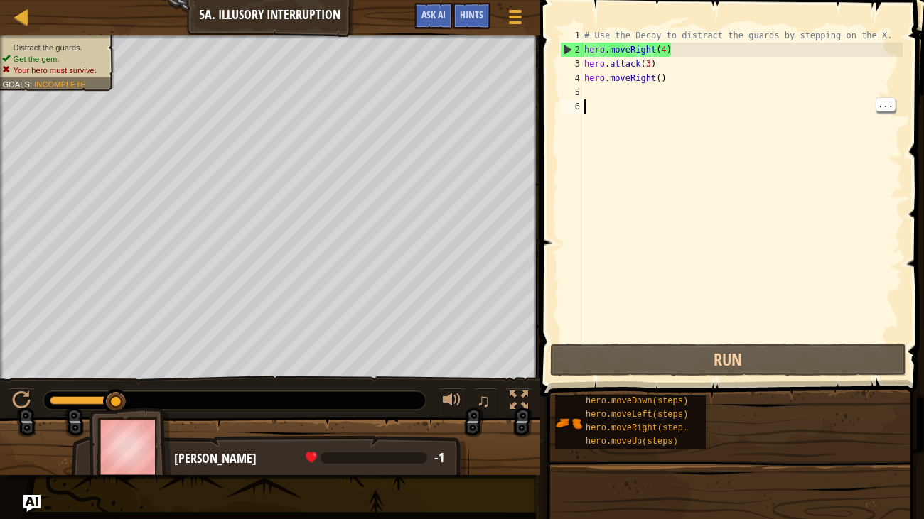
click at [647, 66] on div "# Use the Decoy to distract the guards by stepping on the X. hero . moveRight (…" at bounding box center [741, 198] width 321 height 341
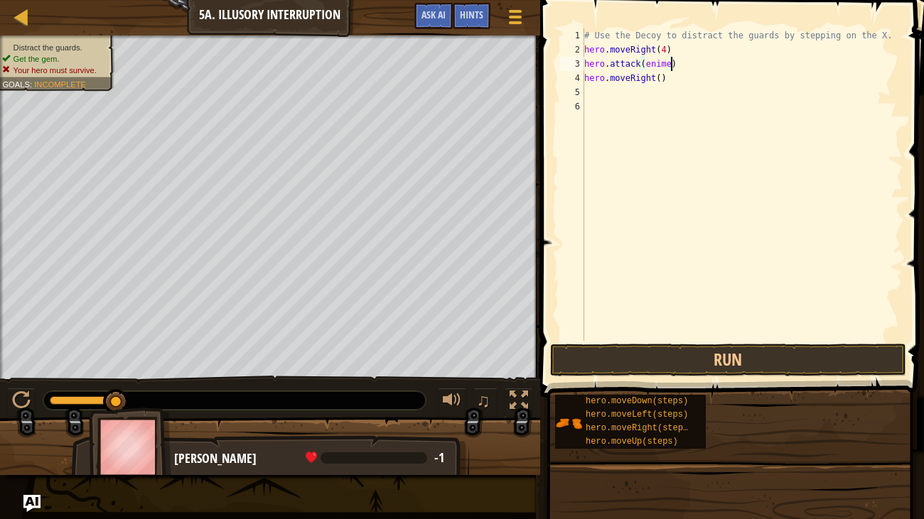
scroll to position [6, 6]
type textarea "hero.attack(enimes)"
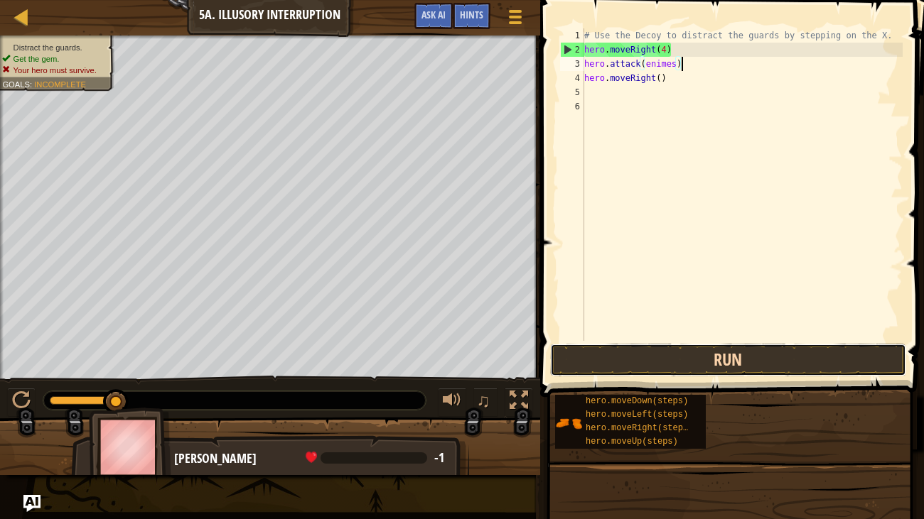
click at [840, 371] on button "Run" at bounding box center [728, 360] width 356 height 33
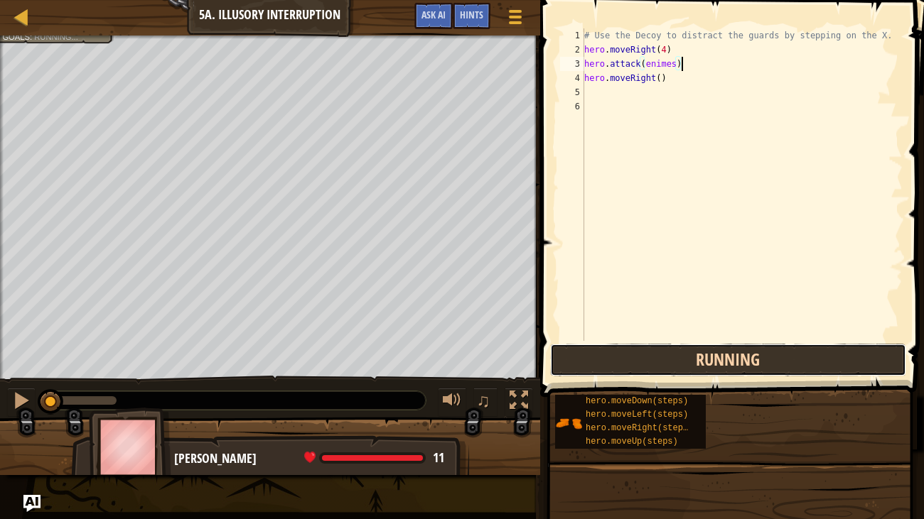
click at [843, 361] on button "Running" at bounding box center [728, 360] width 356 height 33
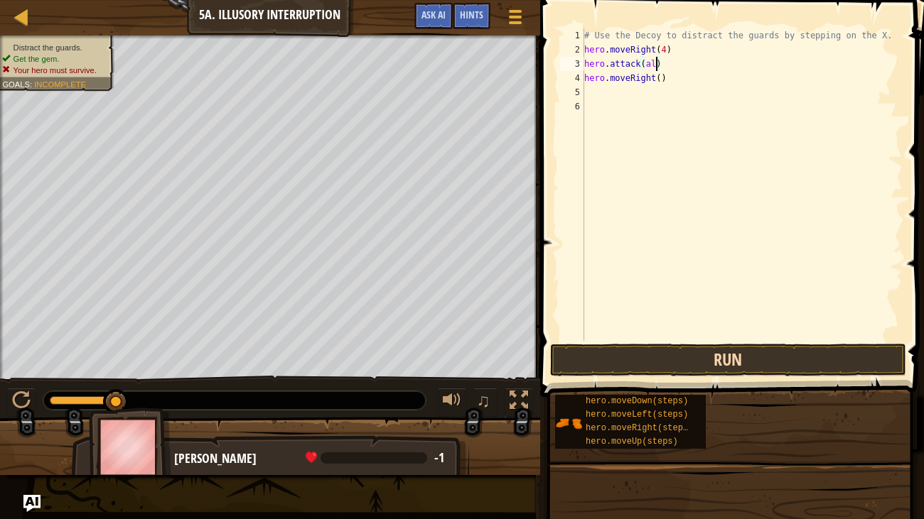
type textarea "hero.attack(all)"
click at [860, 364] on button "Run" at bounding box center [728, 360] width 356 height 33
click at [475, 17] on span "Hints" at bounding box center [471, 14] width 23 height 13
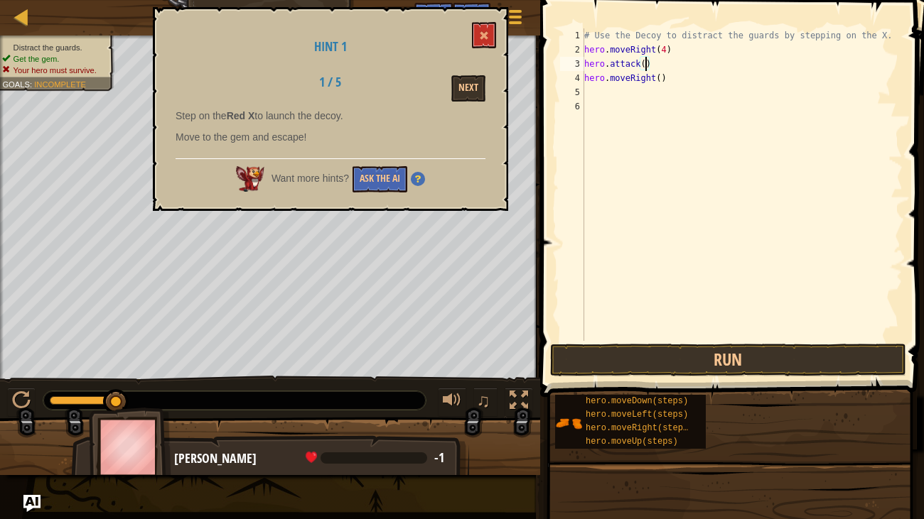
click at [643, 46] on div "# Use the Decoy to distract the guards by stepping on the X. hero . moveRight (…" at bounding box center [741, 198] width 321 height 341
click at [482, 38] on span at bounding box center [484, 36] width 10 height 10
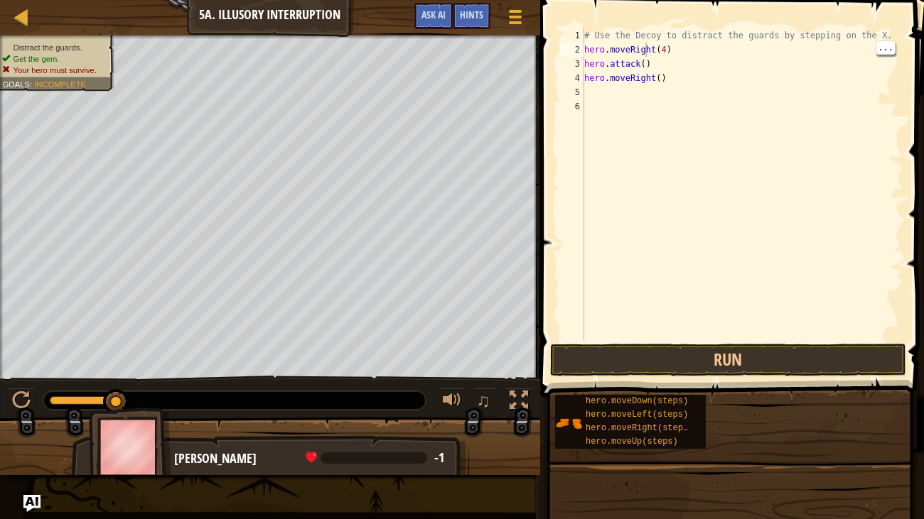
click at [666, 55] on div "# Use the Decoy to distract the guards by stepping on the X. hero . moveRight (…" at bounding box center [741, 198] width 321 height 341
drag, startPoint x: 655, startPoint y: 68, endPoint x: 611, endPoint y: 65, distance: 44.2
click at [611, 65] on div "# Use the Decoy to distract the guards by stepping on the X. hero . moveRight (…" at bounding box center [741, 198] width 321 height 341
type textarea "hero.m"
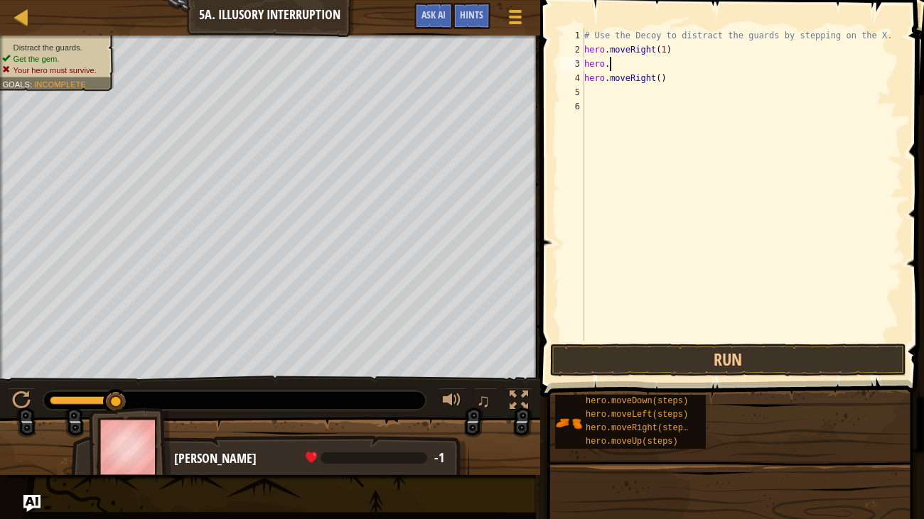
scroll to position [6, 1]
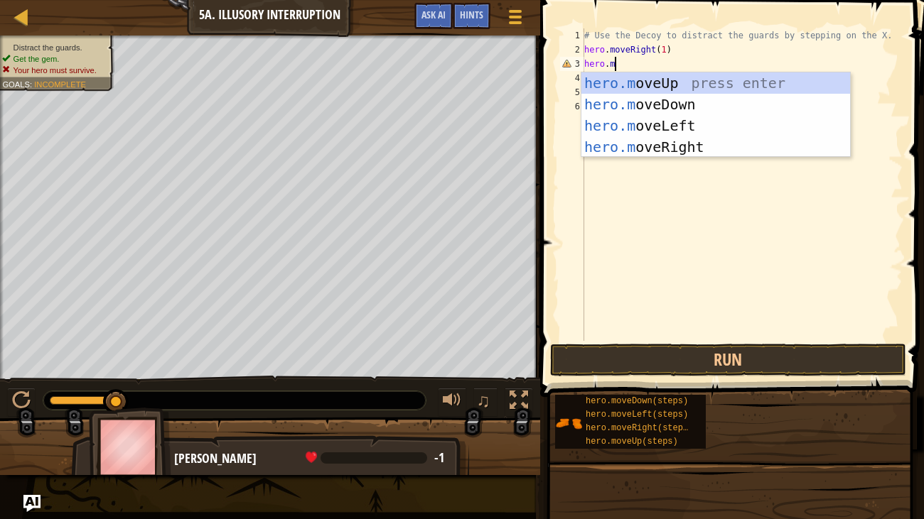
click at [701, 109] on div "hero.m oveUp press enter hero.m oveDown press enter hero.m oveLeft press enter …" at bounding box center [715, 136] width 269 height 128
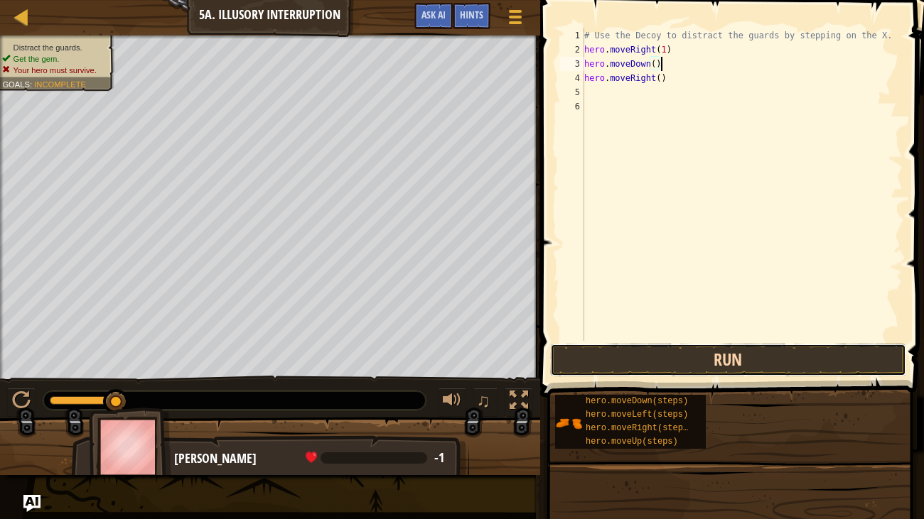
click at [817, 370] on button "Run" at bounding box center [728, 360] width 356 height 33
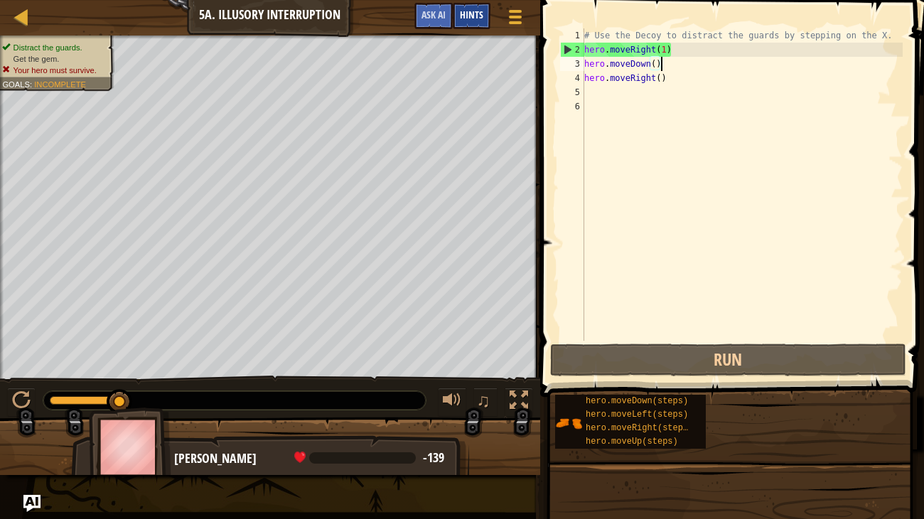
click at [466, 17] on span "Hints" at bounding box center [471, 14] width 23 height 13
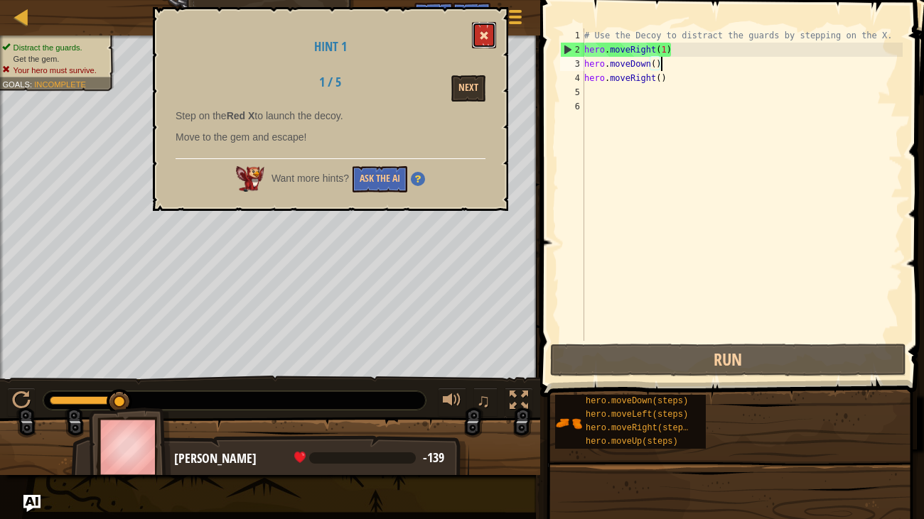
click at [484, 36] on span at bounding box center [484, 36] width 10 height 10
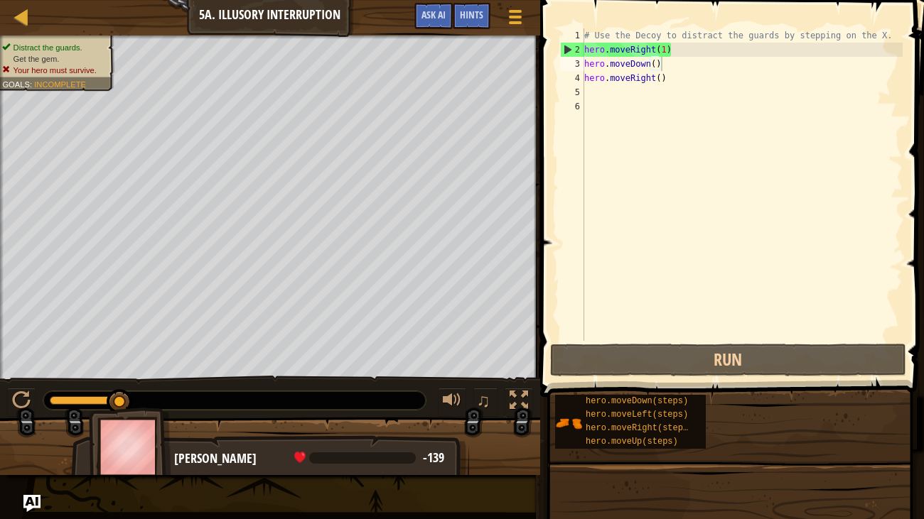
click at [683, 82] on div "# Use the Decoy to distract the guards by stepping on the X. hero . moveRight (…" at bounding box center [741, 198] width 321 height 341
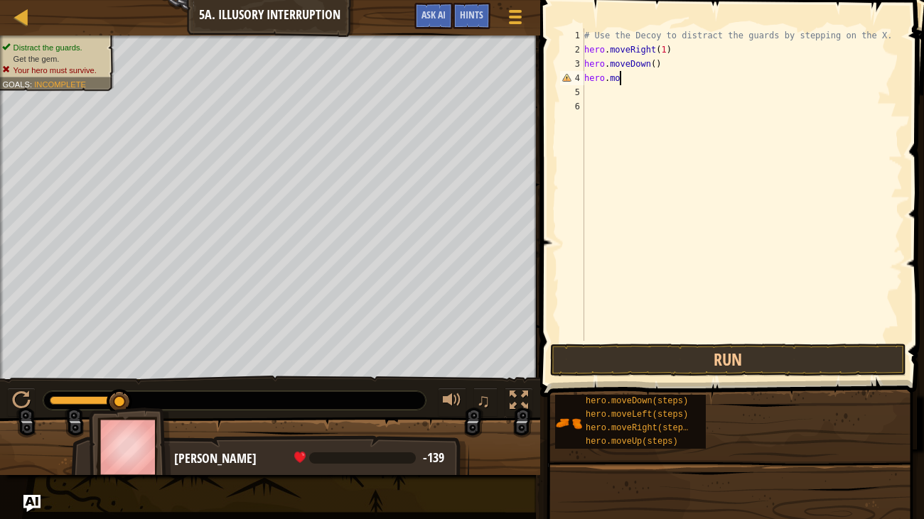
scroll to position [6, 1]
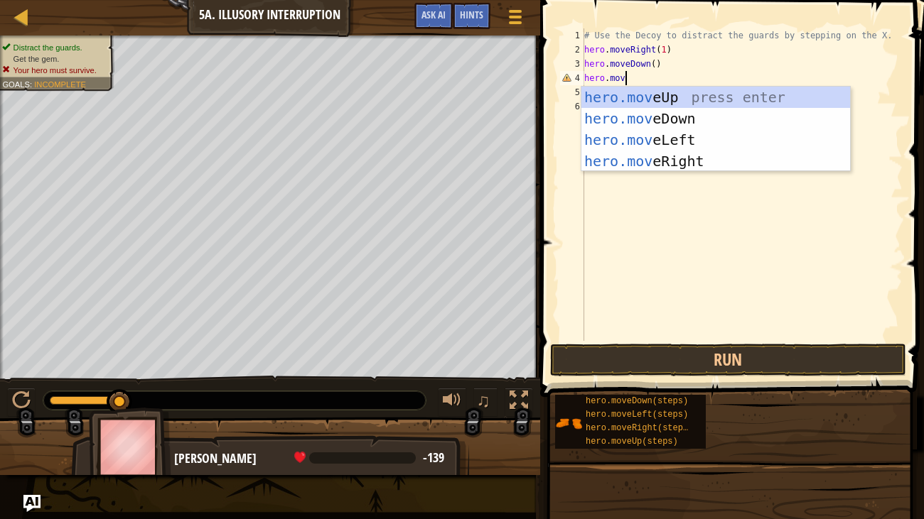
type textarea "hero.move"
click at [692, 103] on div "hero.move Up press enter hero.move Down press enter hero.move Left press enter …" at bounding box center [715, 151] width 269 height 128
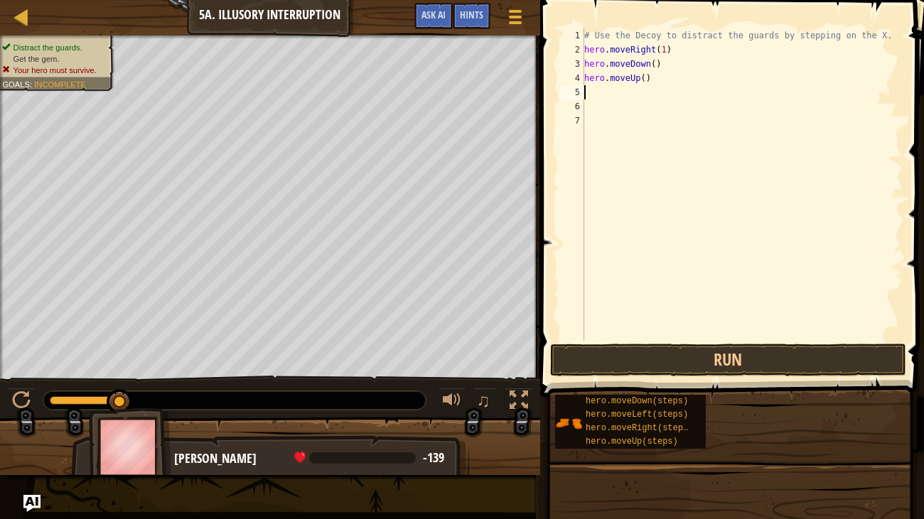
click at [639, 92] on div "# Use the Decoy to distract the guards by stepping on the X. hero . moveRight (…" at bounding box center [741, 198] width 321 height 341
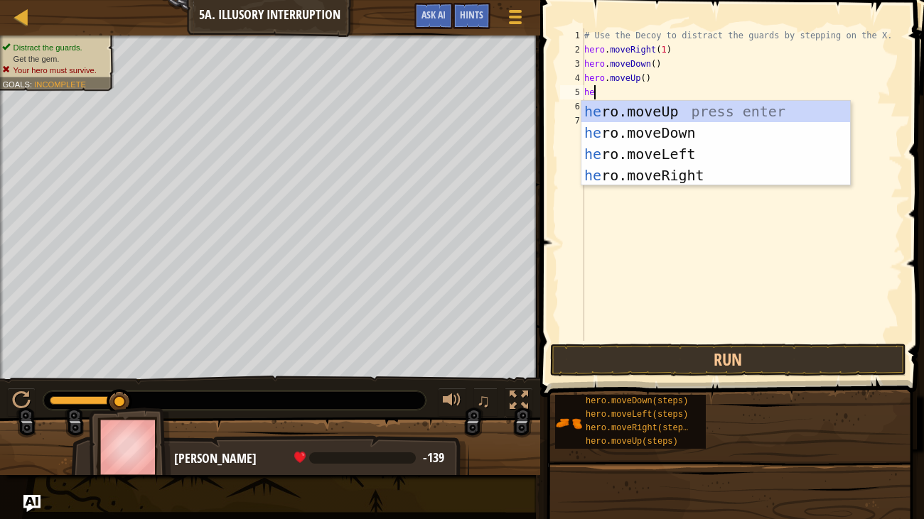
type textarea "hero"
click at [673, 173] on div "hero .moveUp press enter hero .moveDown press enter hero .moveLeft press enter …" at bounding box center [715, 165] width 269 height 128
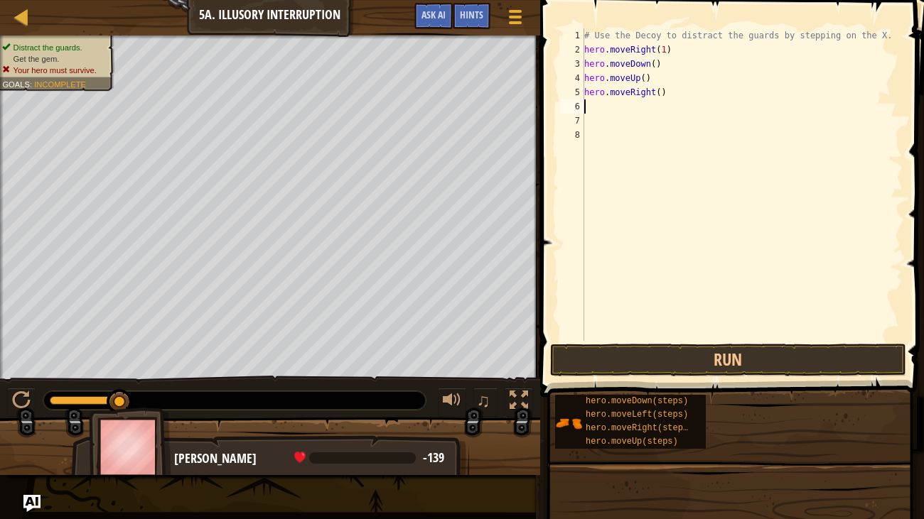
click at [661, 85] on div "# Use the Decoy to distract the guards by stepping on the X. hero . moveRight (…" at bounding box center [741, 198] width 321 height 341
click at [764, 367] on button "Run" at bounding box center [728, 360] width 356 height 33
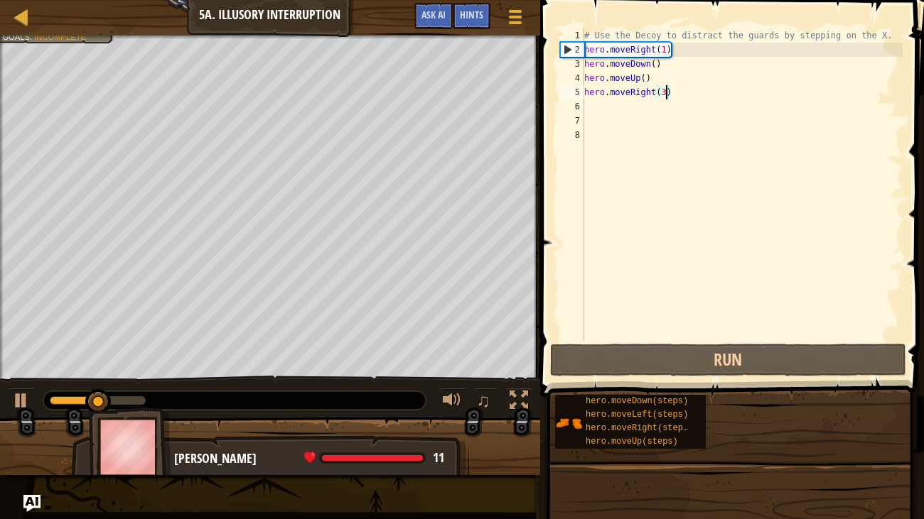
click at [663, 41] on div "# Use the Decoy to distract the guards by stepping on the X. hero . moveRight (…" at bounding box center [741, 198] width 321 height 341
click at [659, 55] on div "# Use the Decoy to distract the guards by stepping on the X. hero . moveRight (…" at bounding box center [741, 198] width 321 height 341
click at [654, 63] on div "# Use the Decoy to distract the guards by stepping on the X. hero . moveRight (…" at bounding box center [741, 198] width 321 height 341
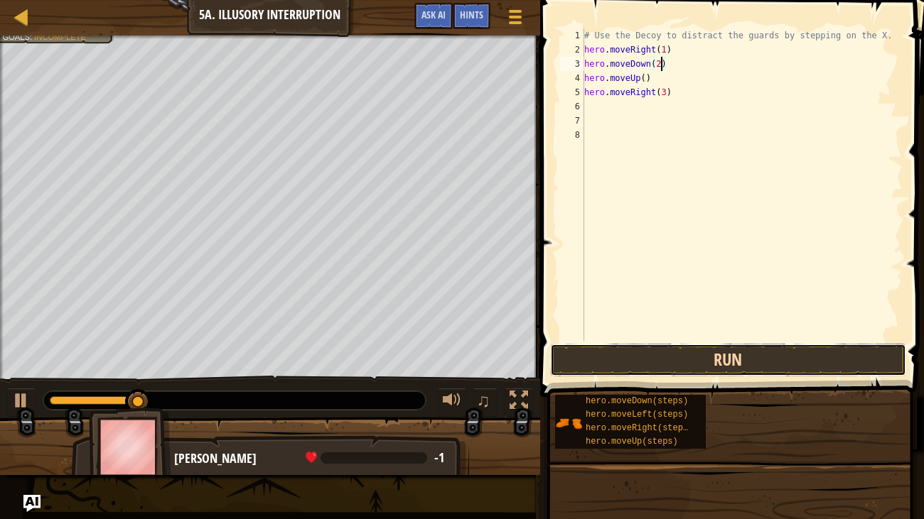
click at [840, 356] on button "Run" at bounding box center [728, 360] width 356 height 33
click at [852, 357] on button "Run" at bounding box center [728, 360] width 356 height 33
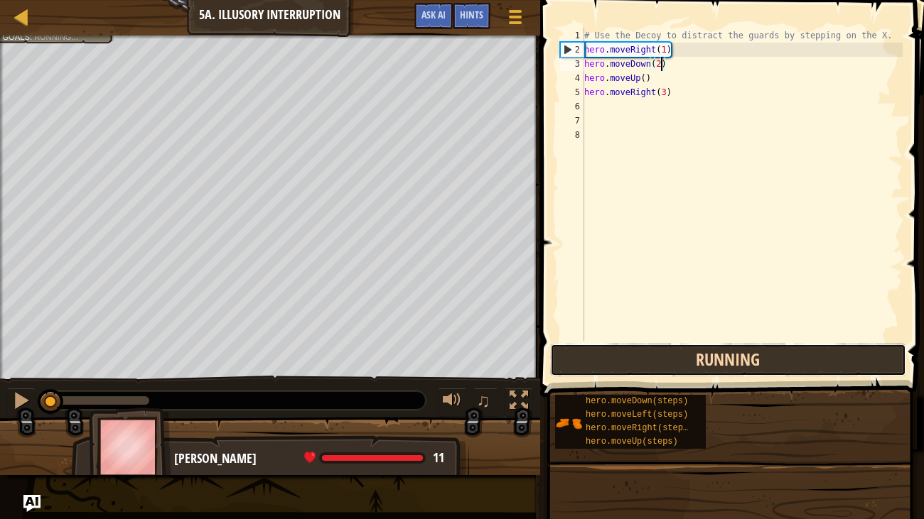
click at [853, 362] on button "Running" at bounding box center [728, 360] width 356 height 33
click at [856, 360] on button "Run" at bounding box center [728, 360] width 356 height 33
click at [858, 361] on button "Running" at bounding box center [728, 360] width 356 height 33
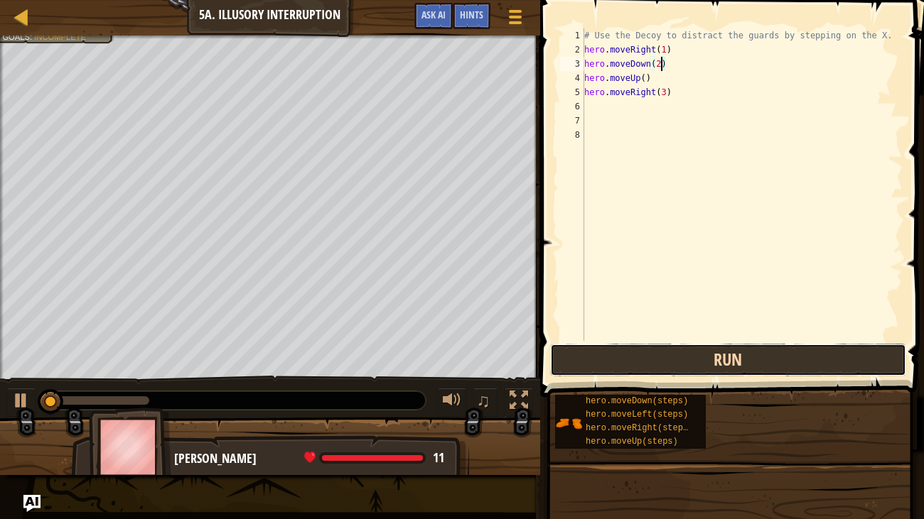
click at [874, 351] on button "Run" at bounding box center [728, 360] width 356 height 33
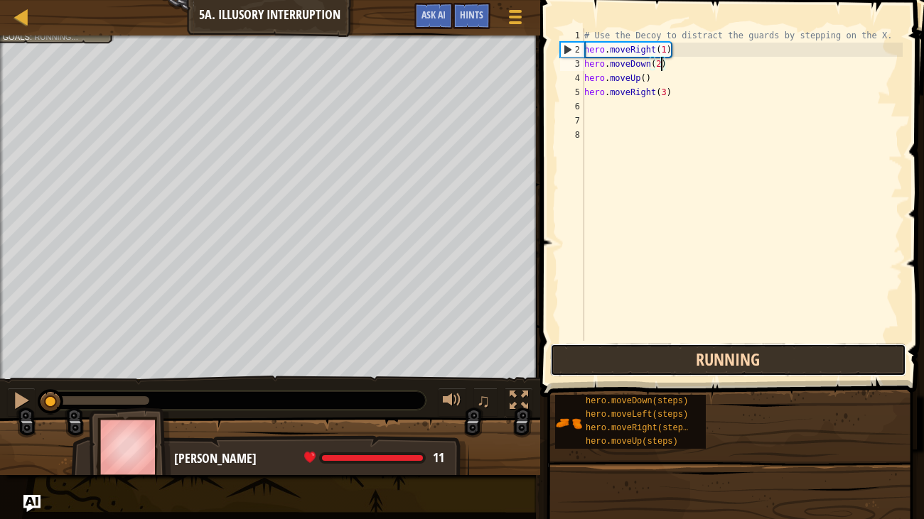
click at [868, 359] on button "Running" at bounding box center [728, 360] width 356 height 33
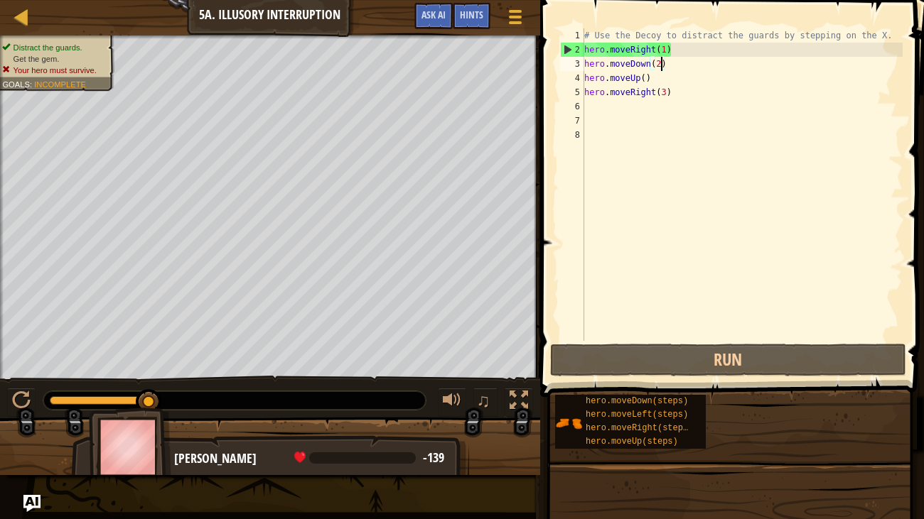
click at [651, 77] on div "# Use the Decoy to distract the guards by stepping on the X. hero . moveRight (…" at bounding box center [741, 198] width 321 height 341
click at [619, 77] on div "# Use the Decoy to distract the guards by stepping on the X. hero . moveRight (…" at bounding box center [741, 198] width 321 height 341
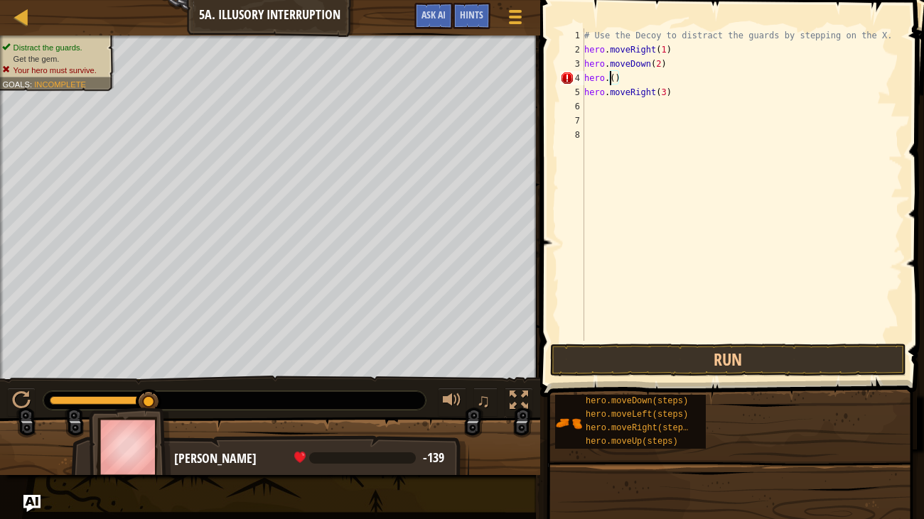
scroll to position [6, 2]
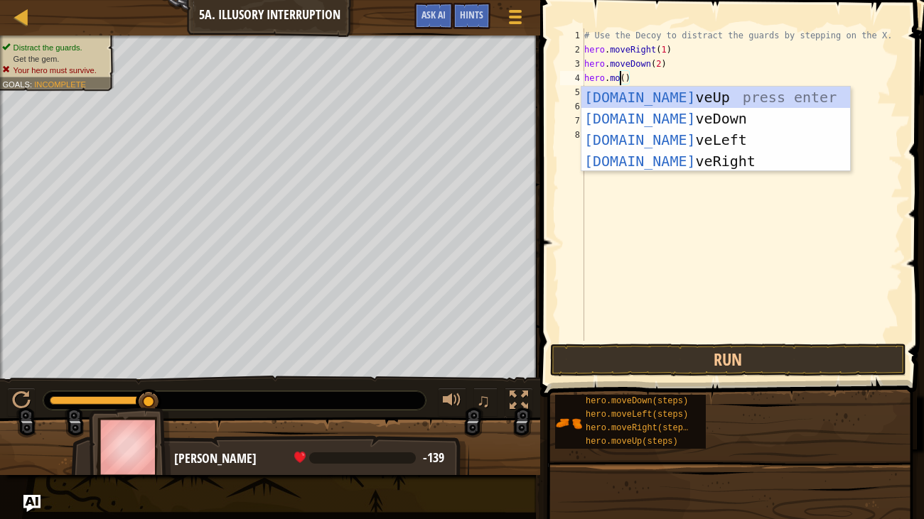
click at [683, 114] on div "[DOMAIN_NAME] veUp press enter [DOMAIN_NAME] veDown press enter [DOMAIN_NAME] v…" at bounding box center [715, 151] width 269 height 128
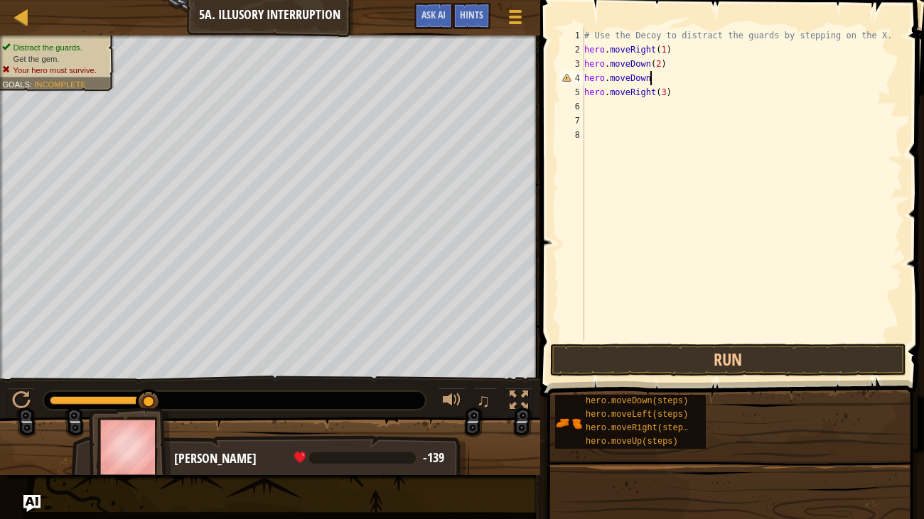
click at [654, 58] on div "# Use the Decoy to distract the guards by stepping on the X. hero . moveRight (…" at bounding box center [741, 198] width 321 height 341
click at [676, 85] on div "# Use the Decoy to distract the guards by stepping on the X. hero . moveRight (…" at bounding box center [741, 198] width 321 height 341
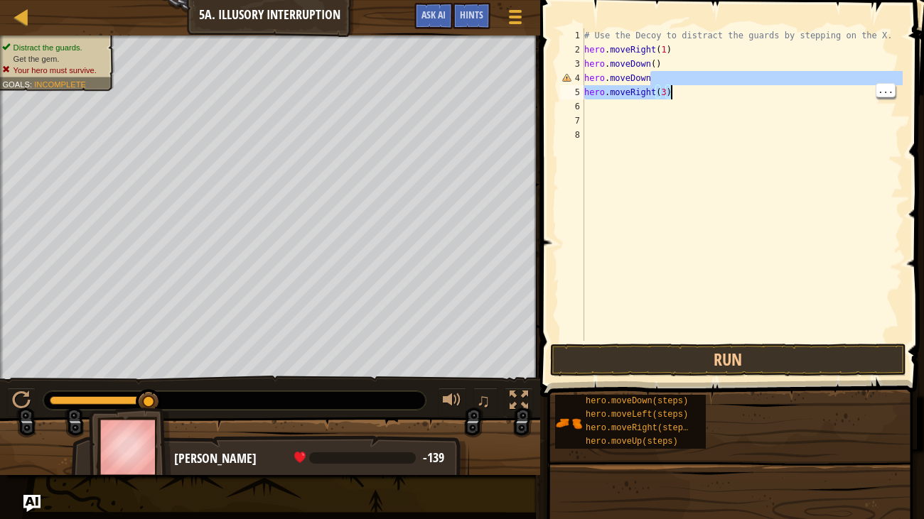
click at [700, 73] on div "# Use the Decoy to distract the guards by stepping on the X. hero . moveRight (…" at bounding box center [741, 198] width 321 height 341
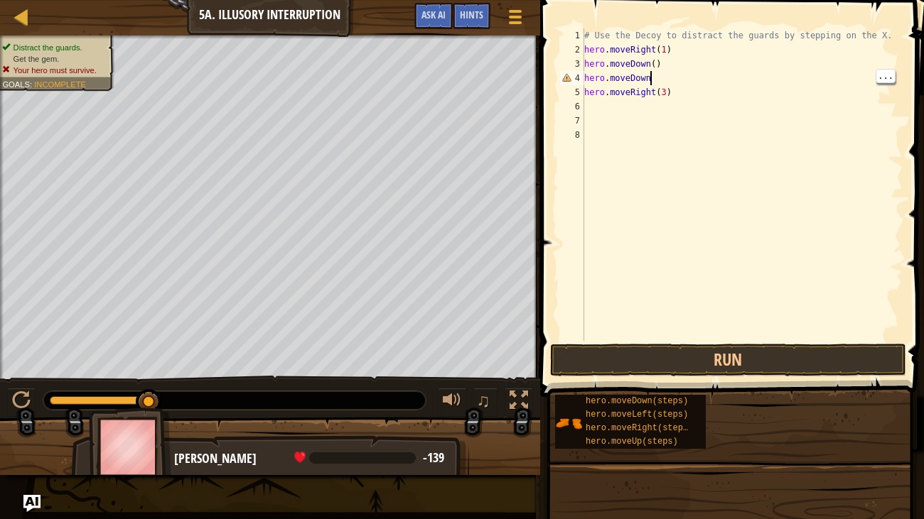
scroll to position [6, 5]
type textarea "hero.moveDown()"
click at [859, 359] on button "Run" at bounding box center [728, 360] width 356 height 33
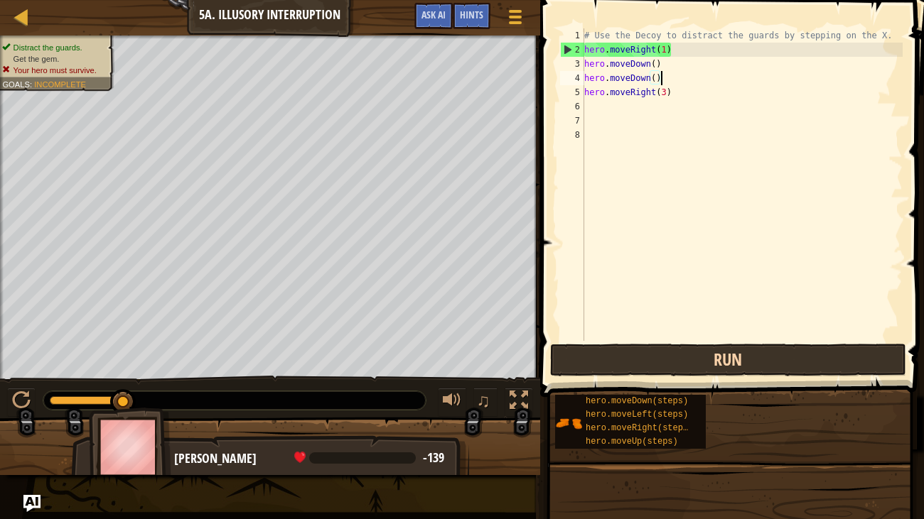
scroll to position [6, 0]
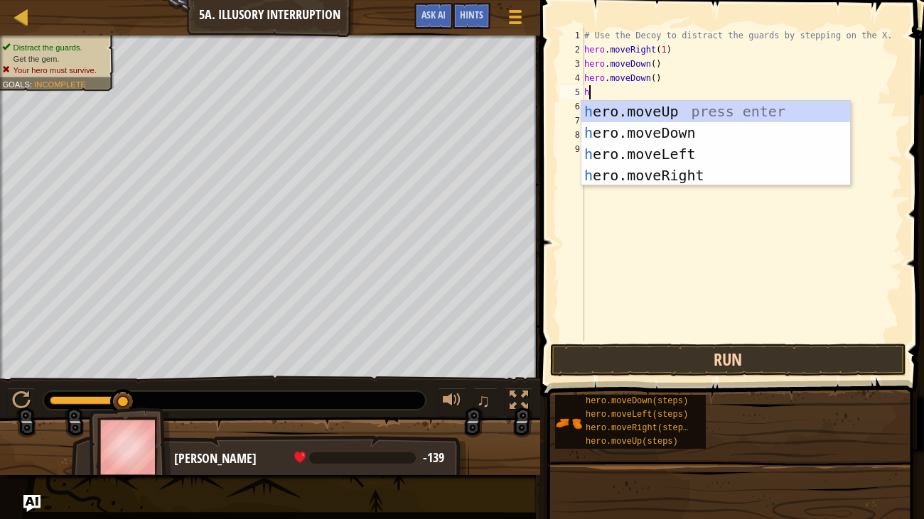
type textarea "he"
click at [678, 109] on div "he ro.moveUp press enter he ro.moveDown press enter he ro.moveLeft press enter …" at bounding box center [715, 165] width 269 height 128
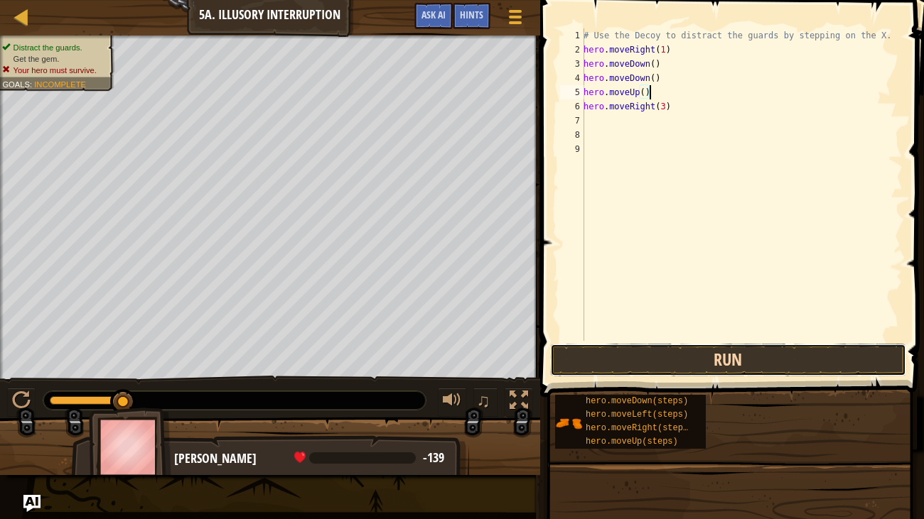
click at [839, 365] on button "Run" at bounding box center [728, 360] width 356 height 33
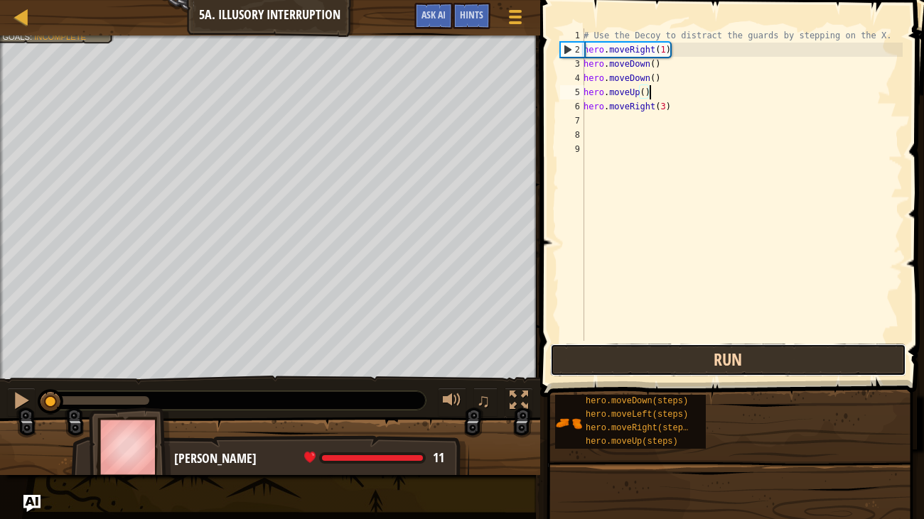
click at [857, 354] on button "Run" at bounding box center [728, 360] width 356 height 33
click at [866, 365] on button "Run" at bounding box center [728, 360] width 356 height 33
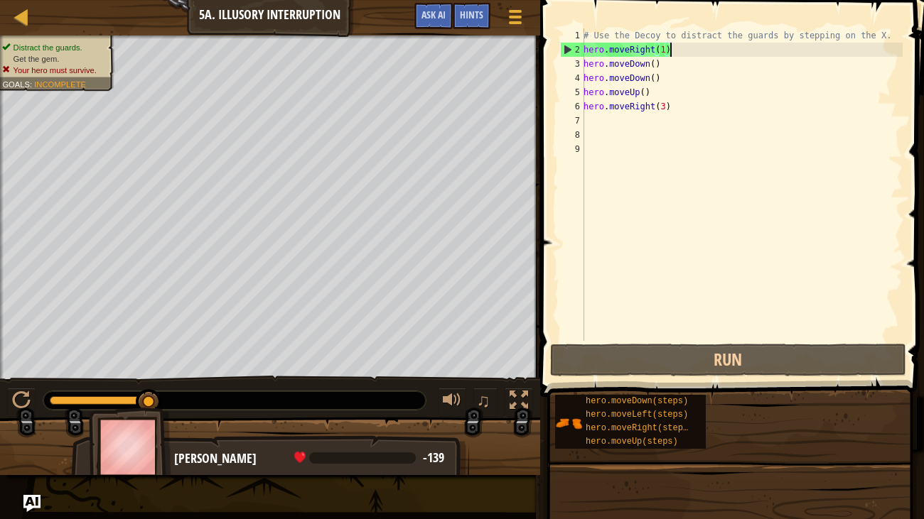
drag, startPoint x: 686, startPoint y: 54, endPoint x: 677, endPoint y: 55, distance: 8.6
click at [677, 55] on div "# Use the Decoy to distract the guards by stepping on the X. hero . moveRight (…" at bounding box center [741, 198] width 322 height 341
drag, startPoint x: 661, startPoint y: 68, endPoint x: 614, endPoint y: 58, distance: 48.8
click at [614, 58] on div "# Use the Decoy to distract the guards by stepping on the X. hero . moveRight (…" at bounding box center [741, 198] width 322 height 341
click at [585, 67] on div "# Use the Decoy to distract the guards by stepping on the X. hero . moveRight (…" at bounding box center [741, 198] width 322 height 341
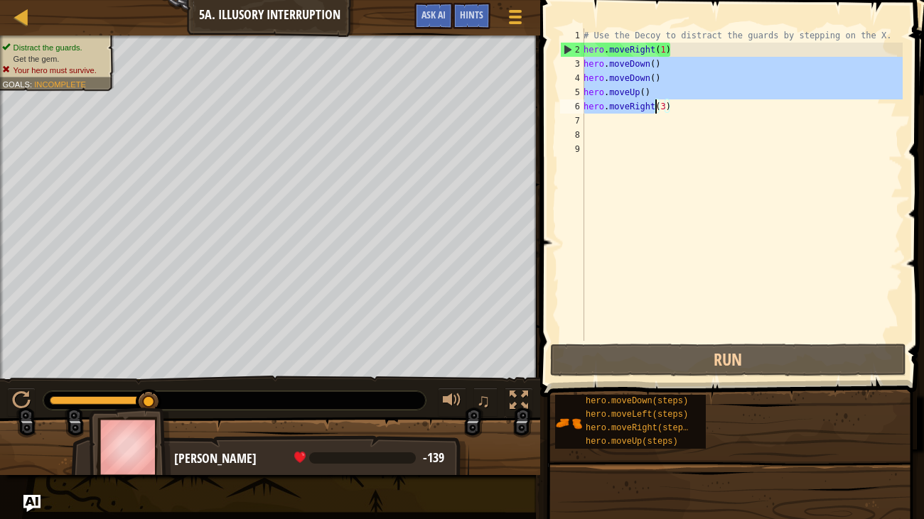
drag, startPoint x: 585, startPoint y: 66, endPoint x: 646, endPoint y: 108, distance: 74.1
click at [646, 108] on div "# Use the Decoy to distract the guards by stepping on the X. hero . moveRight (…" at bounding box center [741, 198] width 322 height 341
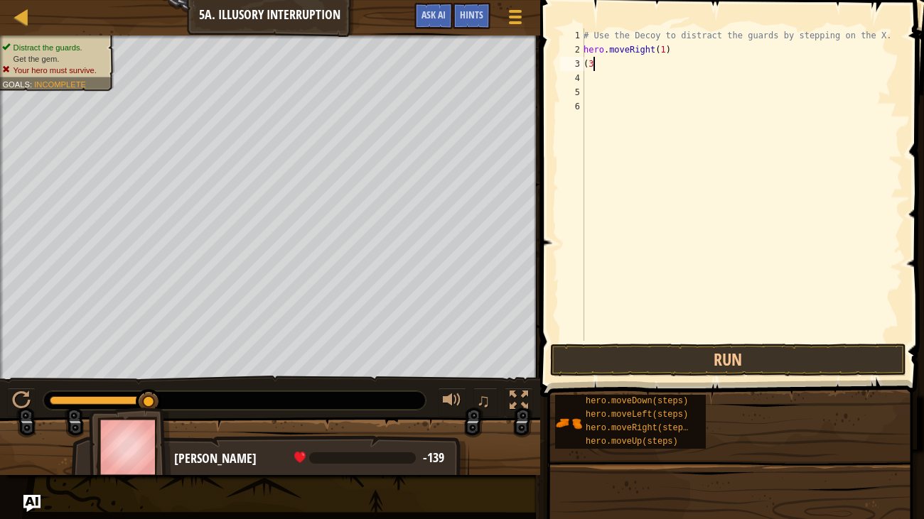
type textarea "("
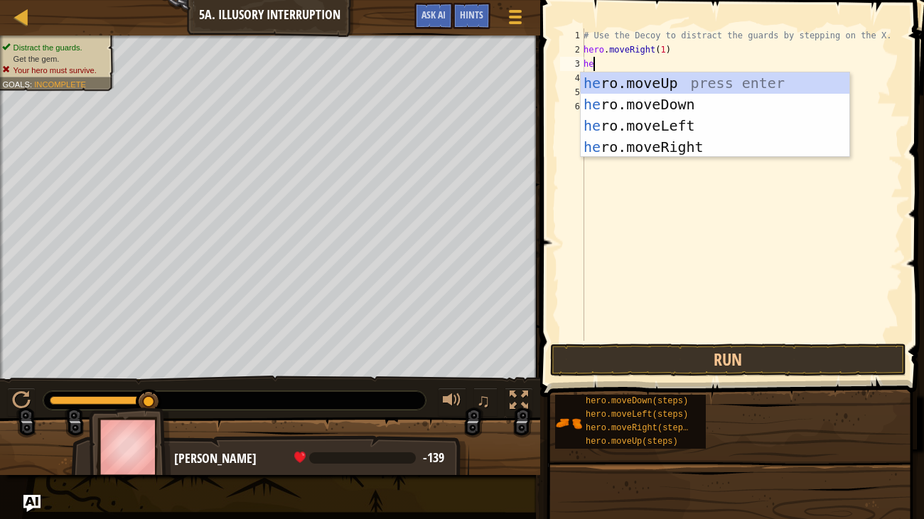
type textarea "her"
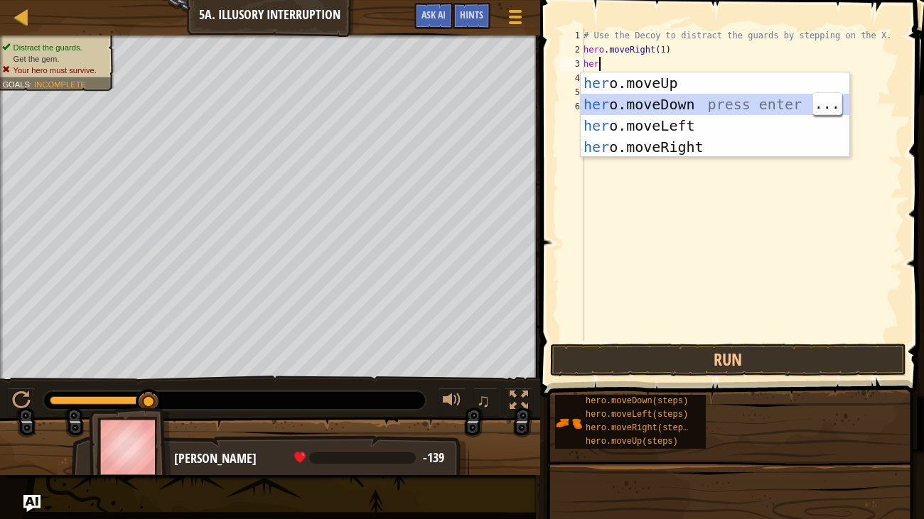
click at [691, 103] on div "her o.moveUp press enter her o.moveDown press enter her o.moveLeft press enter …" at bounding box center [714, 136] width 269 height 128
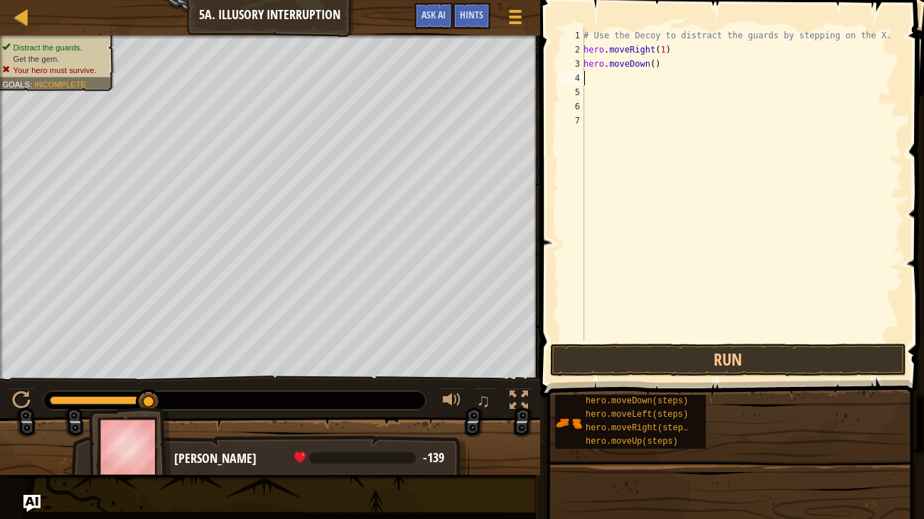
click at [650, 70] on div "# Use the Decoy to distract the guards by stepping on the X. hero . moveRight (…" at bounding box center [741, 198] width 322 height 341
click at [653, 63] on div "# Use the Decoy to distract the guards by stepping on the X. hero . moveRight (…" at bounding box center [741, 198] width 322 height 341
type textarea "hero.moveDown(2)"
click at [769, 360] on button "Run" at bounding box center [728, 360] width 356 height 33
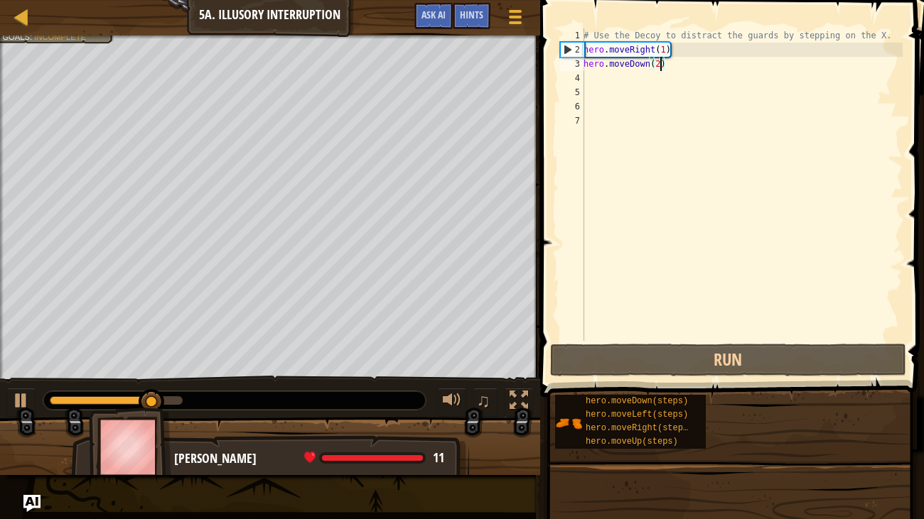
click at [624, 83] on div "# Use the Decoy to distract the guards by stepping on the X. hero . moveRight (…" at bounding box center [741, 198] width 322 height 341
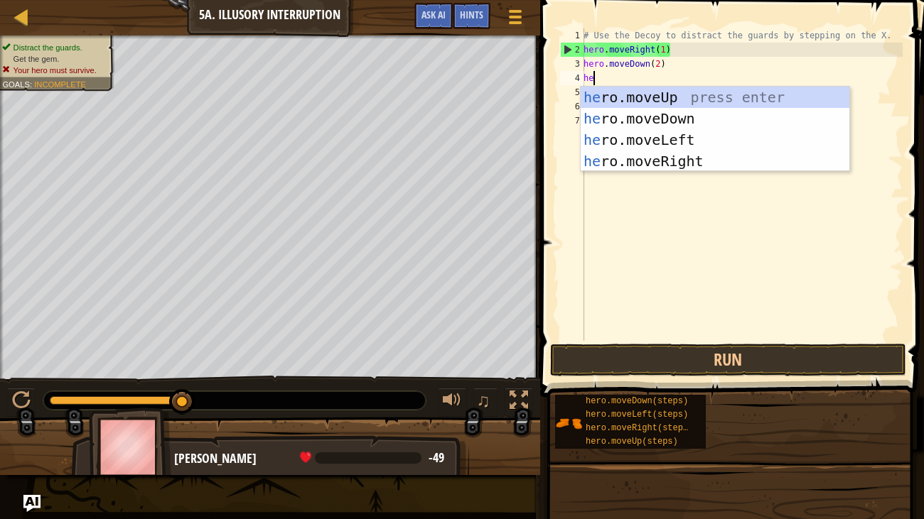
type textarea "her"
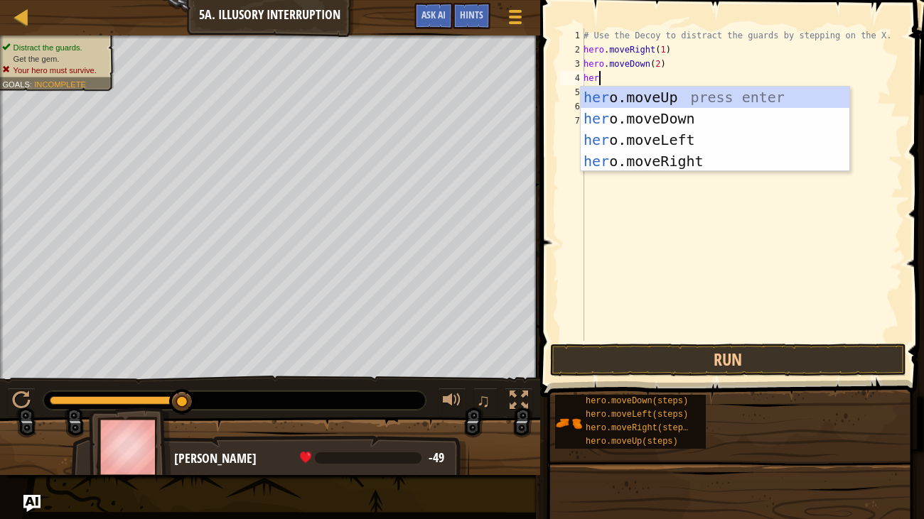
click at [713, 93] on div "her o.moveUp press enter her o.moveDown press enter her o.moveLeft press enter …" at bounding box center [714, 151] width 269 height 128
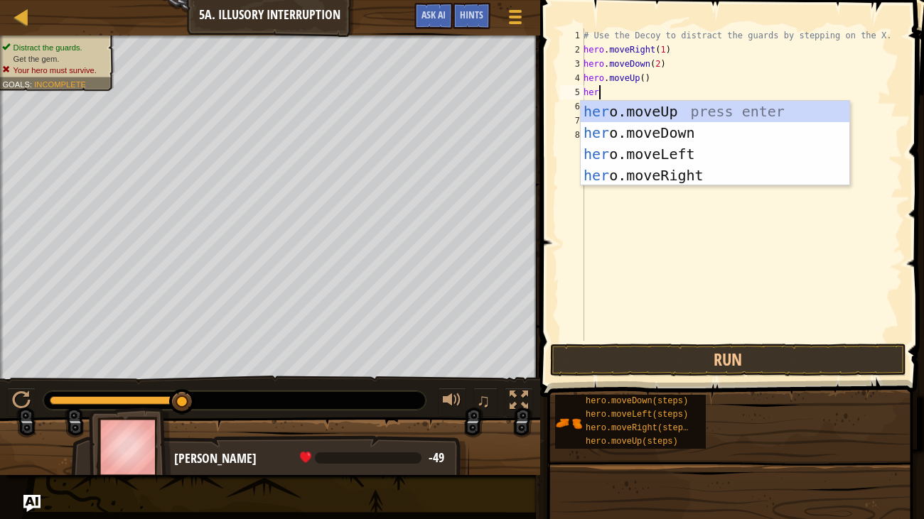
type textarea "hero"
click at [710, 168] on div "hero .moveUp press enter hero .moveDown press enter hero .moveLeft press enter …" at bounding box center [714, 165] width 269 height 128
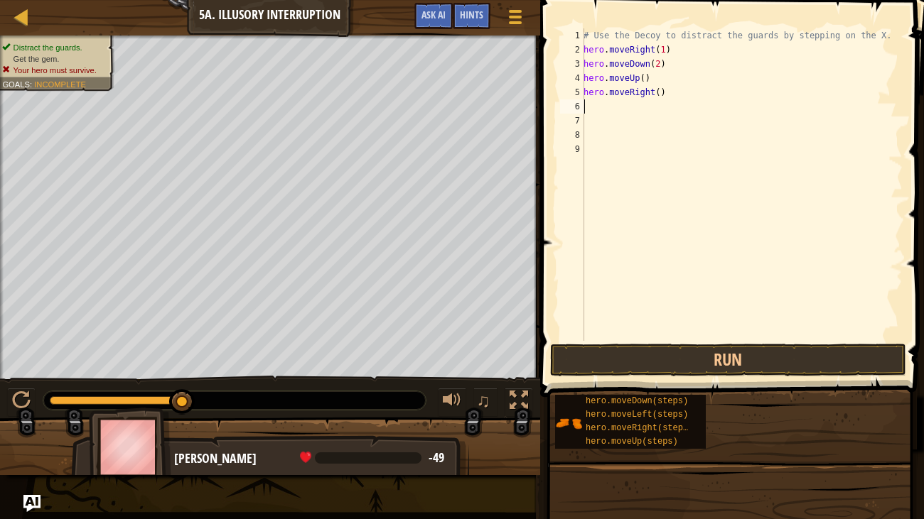
click at [660, 89] on div "# Use the Decoy to distract the guards by stepping on the X. hero . moveRight (…" at bounding box center [741, 198] width 322 height 341
click at [4, 432] on div "Map Introduction to Computer Science 5a. Illusory Interruption Game Menu Done H…" at bounding box center [462, 259] width 924 height 519
click at [666, 90] on div "# Use the Decoy to distract the guards by stepping on the X. hero . moveRight (…" at bounding box center [741, 198] width 322 height 341
click at [864, 352] on button "Run" at bounding box center [728, 360] width 356 height 33
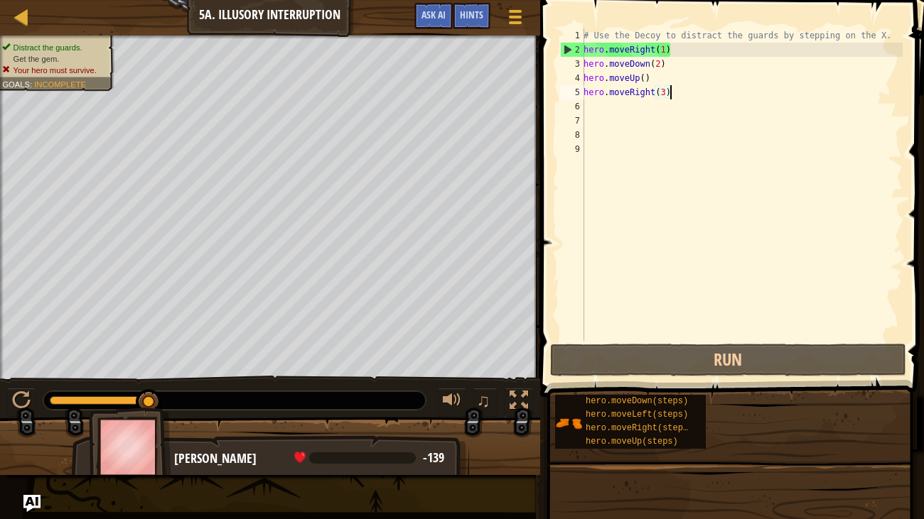
click at [641, 70] on div "# Use the Decoy to distract the guards by stepping on the X. hero . moveRight (…" at bounding box center [741, 198] width 322 height 341
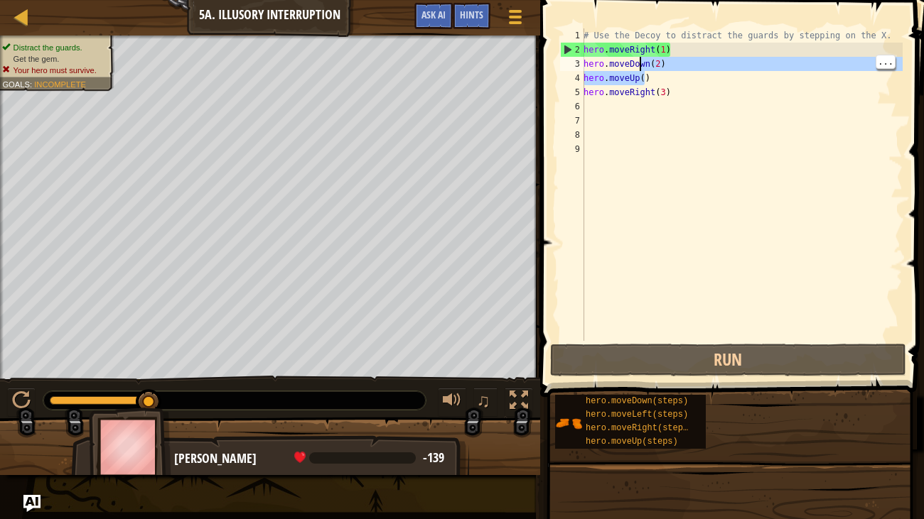
click at [643, 78] on div "# Use the Decoy to distract the guards by stepping on the X. hero . moveRight (…" at bounding box center [741, 198] width 322 height 341
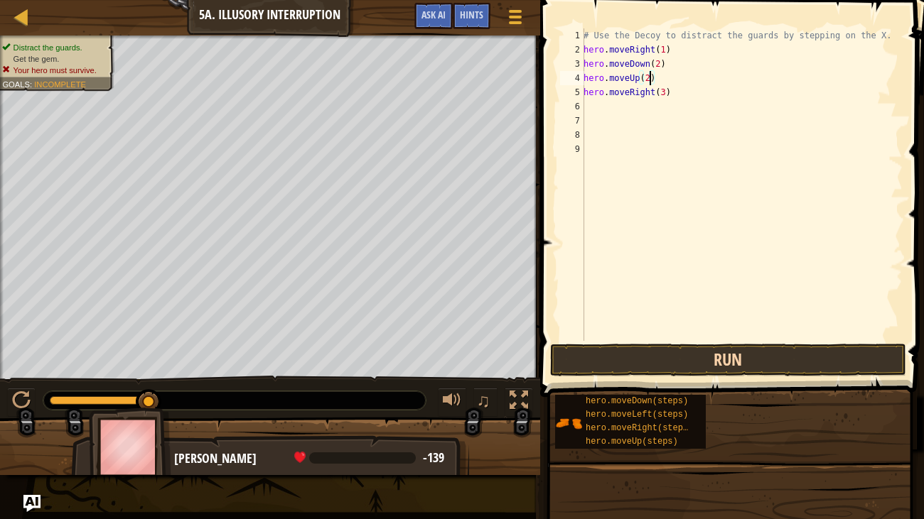
type textarea "hero.moveUp(2)"
click at [745, 357] on button "Run" at bounding box center [728, 360] width 356 height 33
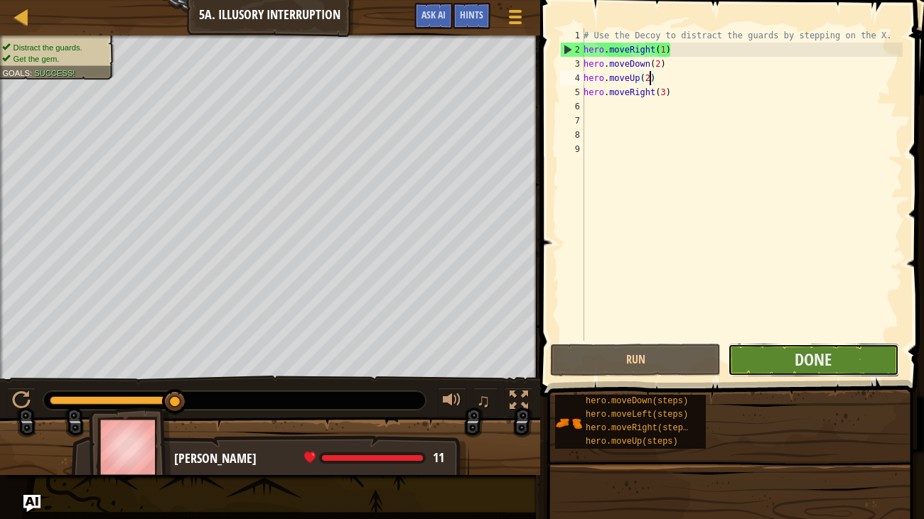
click at [862, 350] on button "Done" at bounding box center [812, 360] width 170 height 33
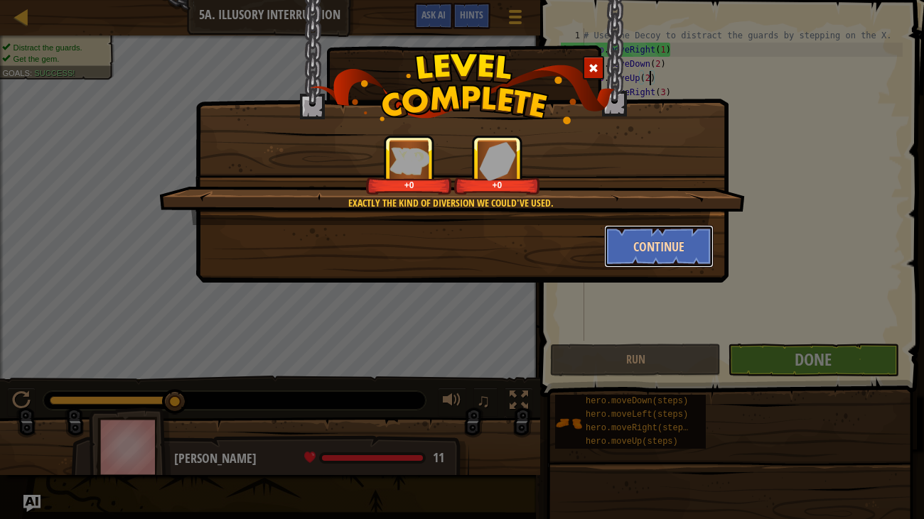
click at [638, 231] on button "Continue" at bounding box center [659, 246] width 110 height 43
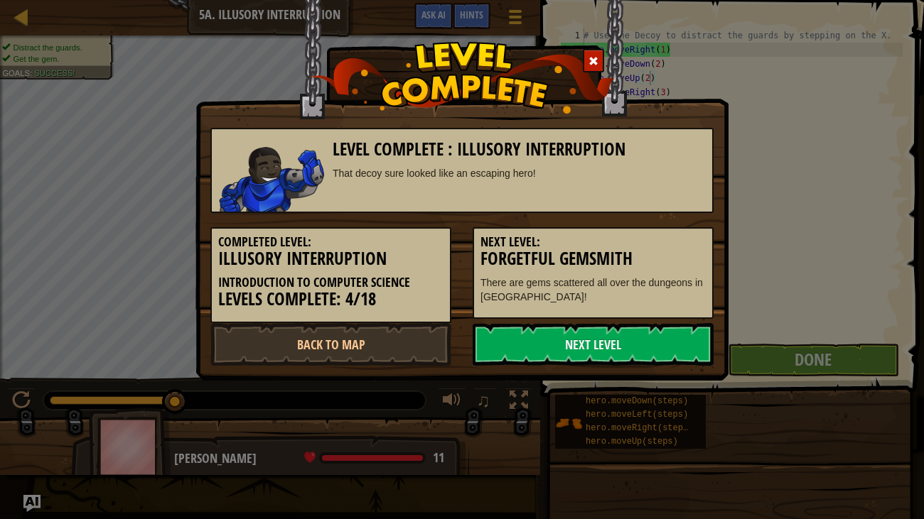
click at [658, 228] on div "Next Level: Forgetful Gemsmith There are gems scattered all over the dungeons i…" at bounding box center [592, 273] width 241 height 92
click at [668, 260] on h3 "Forgetful Gemsmith" at bounding box center [592, 258] width 225 height 19
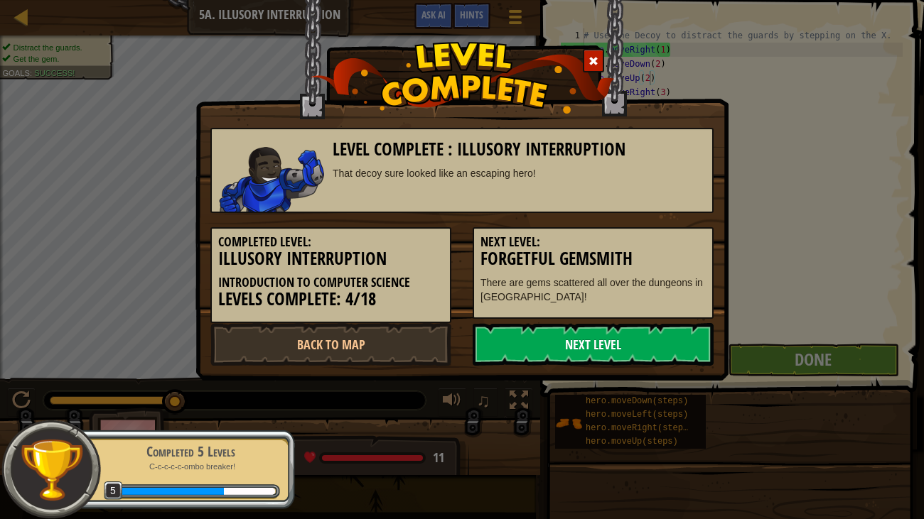
click at [625, 351] on link "Next Level" at bounding box center [592, 344] width 241 height 43
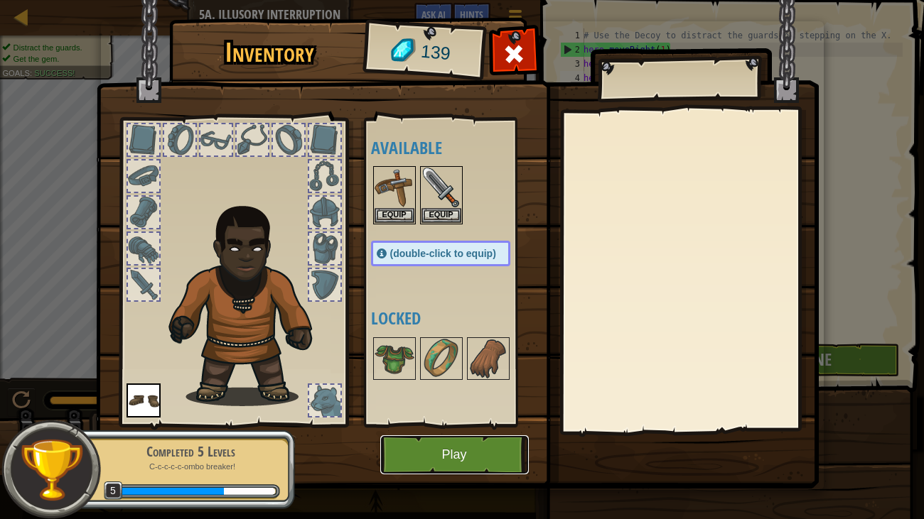
click at [469, 432] on button "Play" at bounding box center [454, 454] width 148 height 39
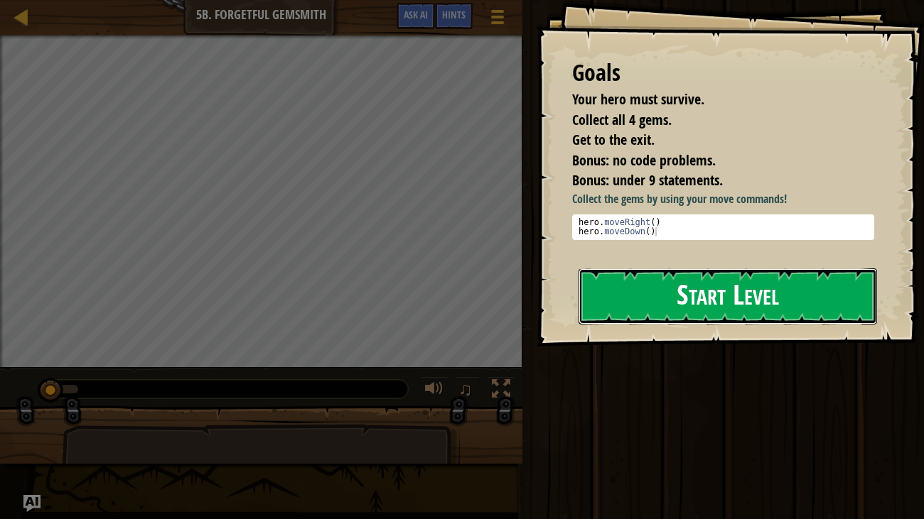
click at [765, 308] on button "Start Level" at bounding box center [727, 297] width 299 height 56
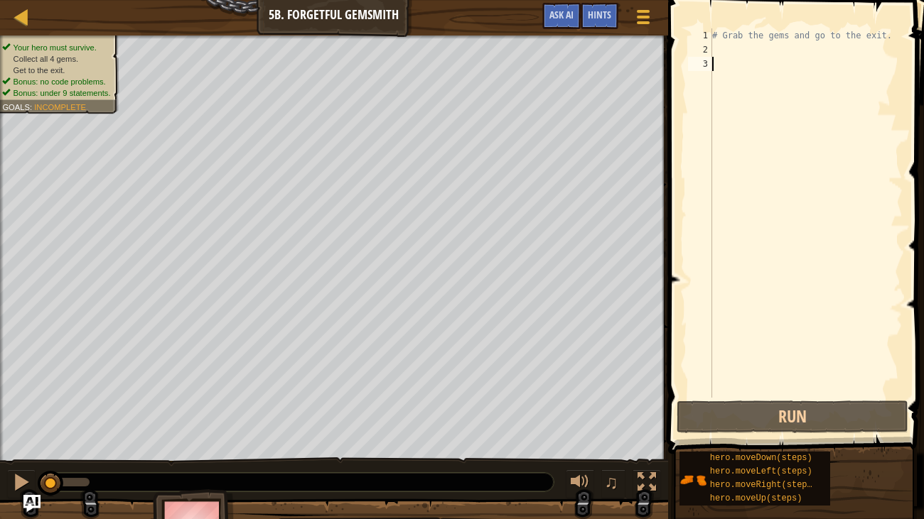
click at [737, 52] on div "# Grab the gems and go to the exit." at bounding box center [805, 227] width 193 height 398
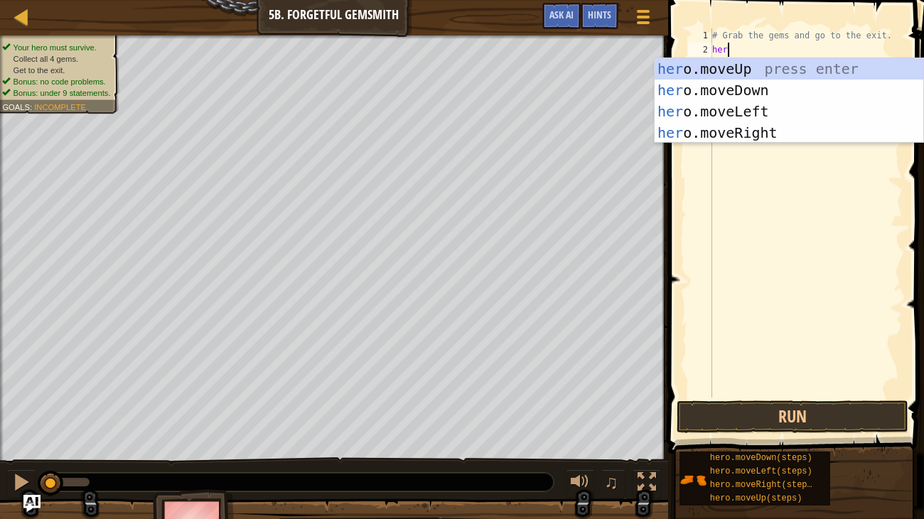
scroll to position [6, 0]
type textarea "hero"
click at [777, 132] on div "hero .moveUp press enter hero .moveDown press enter hero .moveLeft press enter …" at bounding box center [788, 122] width 269 height 128
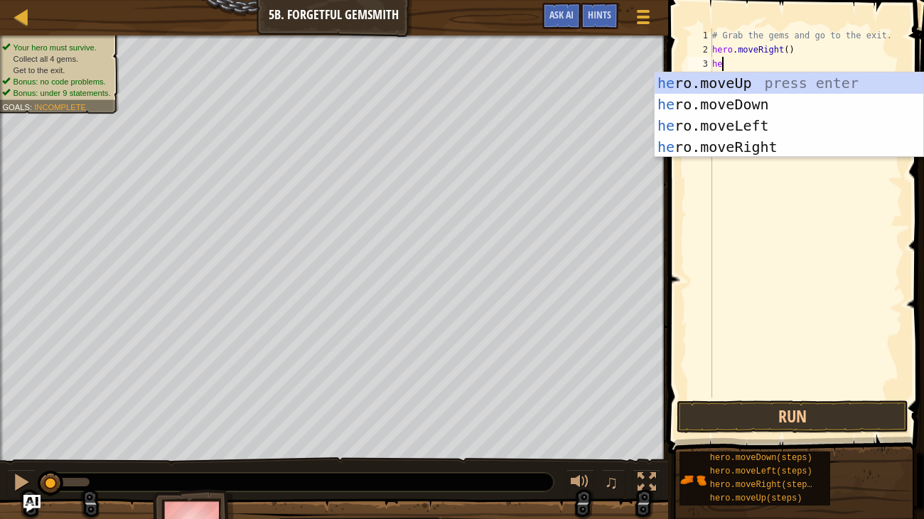
type textarea "hero"
click at [784, 104] on div "hero .moveUp press enter hero .moveDown press enter hero .moveLeft press enter …" at bounding box center [788, 136] width 269 height 128
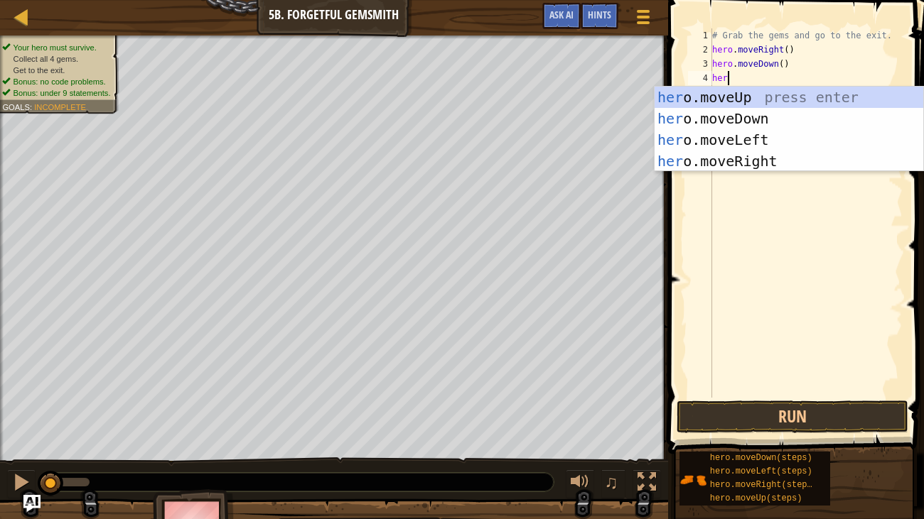
type textarea "hero"
click at [814, 169] on div "hero .moveUp press enter hero .moveDown press enter hero .moveLeft press enter …" at bounding box center [788, 151] width 269 height 128
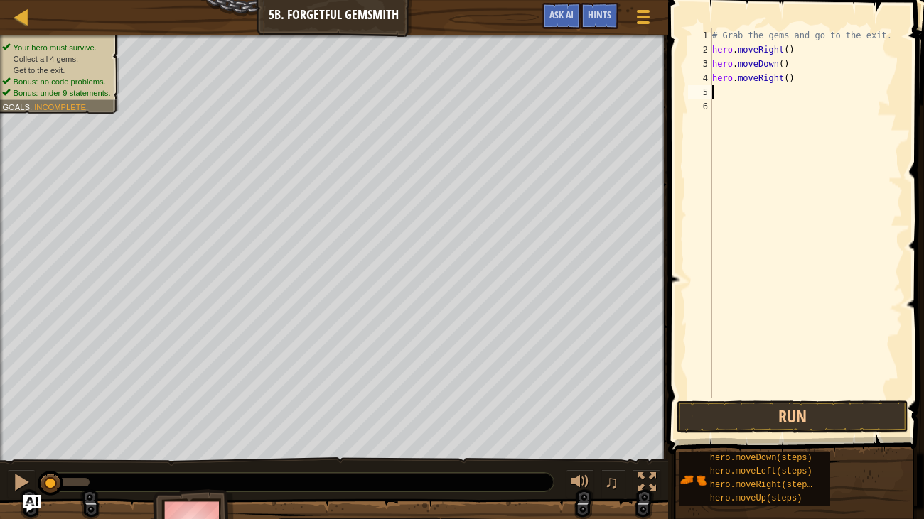
click at [787, 75] on div "# Grab the gems and go to the exit. hero . moveRight ( ) hero . moveDown ( ) he…" at bounding box center [805, 227] width 193 height 398
type textarea "hero.moveRight(2)"
click at [768, 98] on div "# Grab the gems and go to the exit. hero . moveRight ( ) hero . moveDown ( ) he…" at bounding box center [805, 227] width 193 height 398
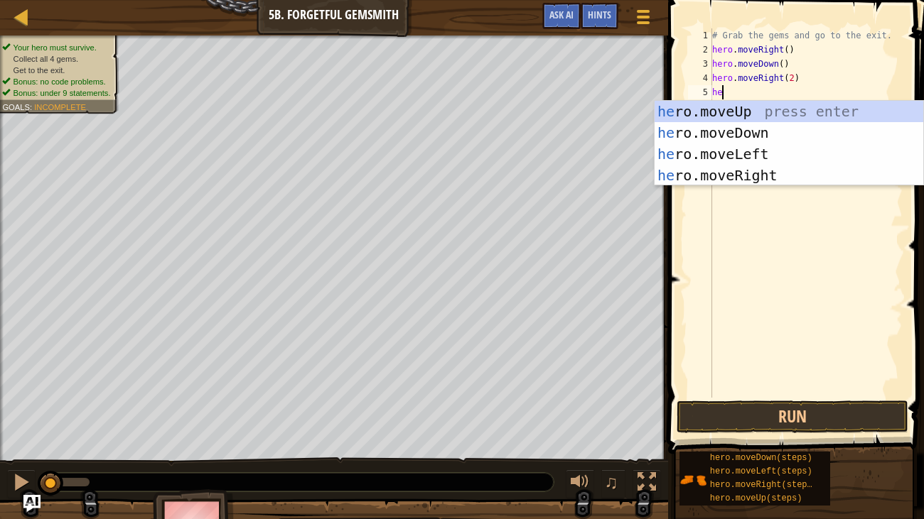
type textarea "her"
click at [787, 112] on div "her o.moveUp press enter her o.moveDown press enter her o.moveLeft press enter …" at bounding box center [788, 165] width 269 height 128
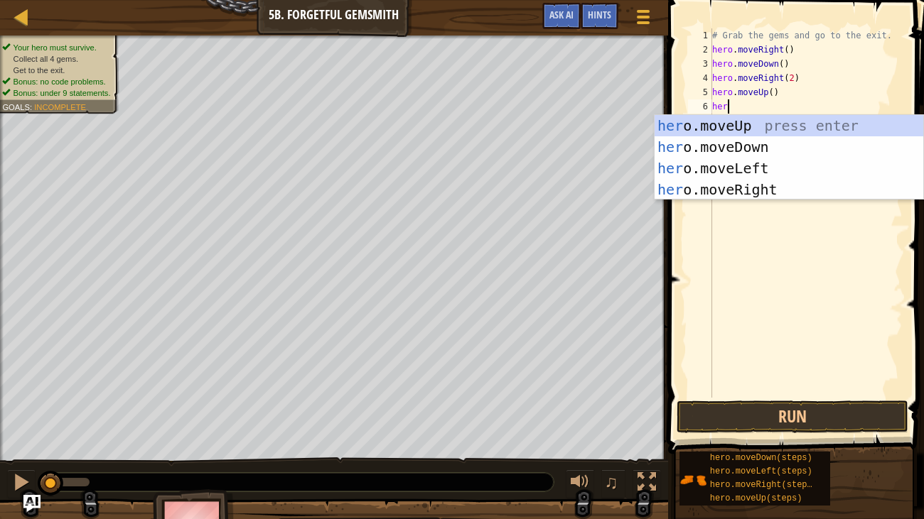
type textarea "hero"
click at [856, 187] on div "hero .moveUp press enter hero .moveDown press enter hero .moveLeft press enter …" at bounding box center [788, 179] width 269 height 128
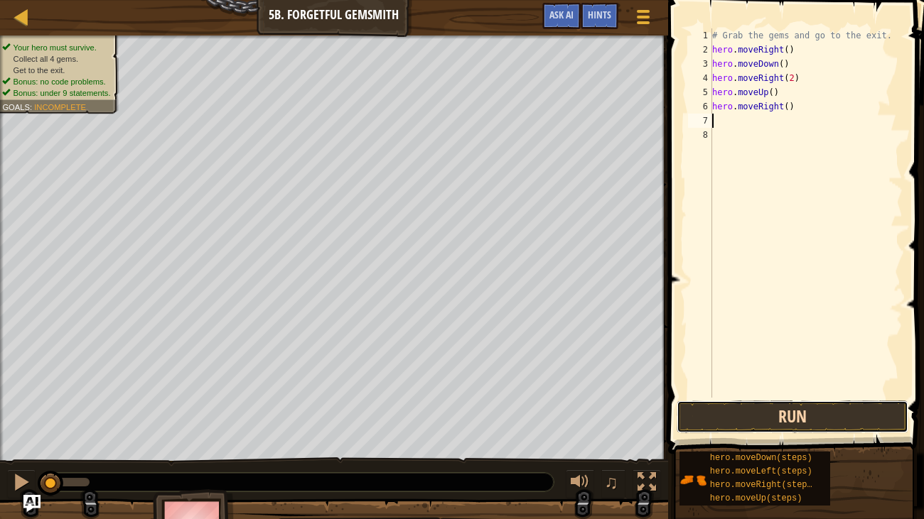
click at [816, 408] on button "Run" at bounding box center [792, 417] width 232 height 33
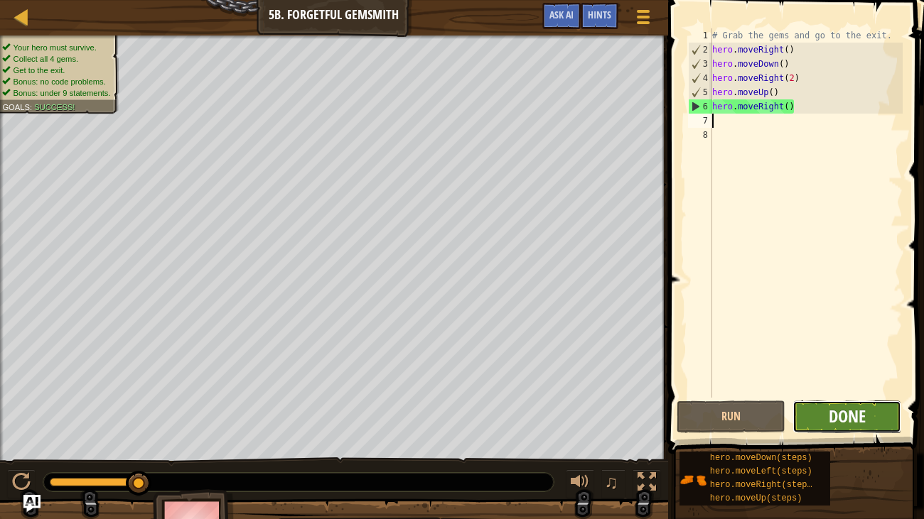
click at [862, 415] on span "Done" at bounding box center [846, 416] width 37 height 23
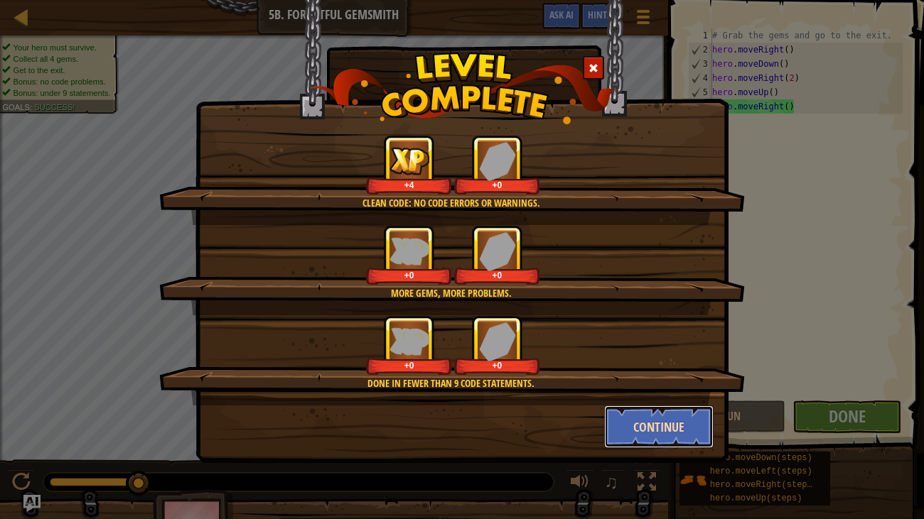
click at [672, 428] on button "Continue" at bounding box center [659, 427] width 110 height 43
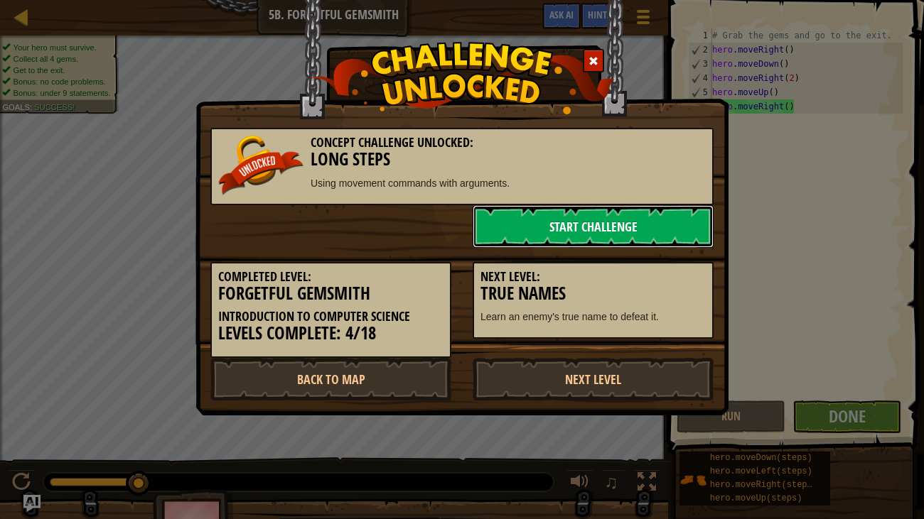
click at [613, 232] on link "Start Challenge" at bounding box center [592, 226] width 241 height 43
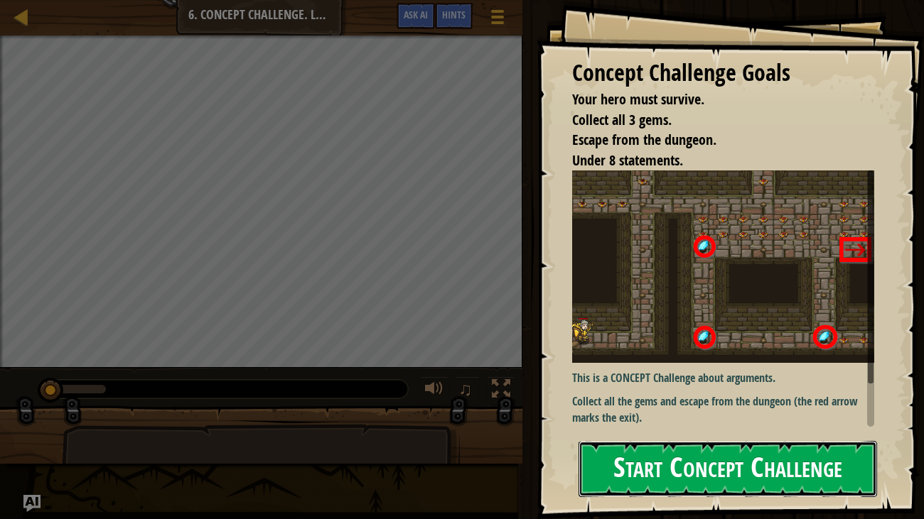
click at [791, 432] on button "Start Concept Challenge" at bounding box center [727, 469] width 299 height 56
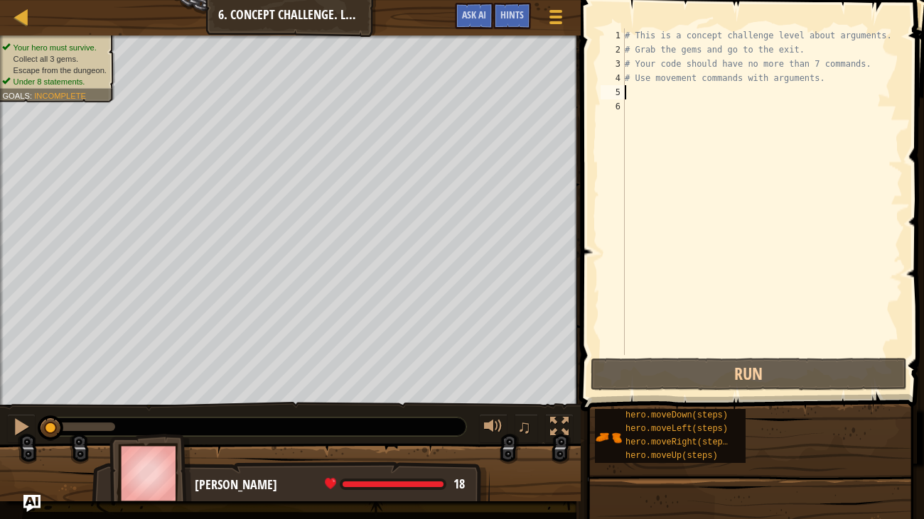
scroll to position [6, 0]
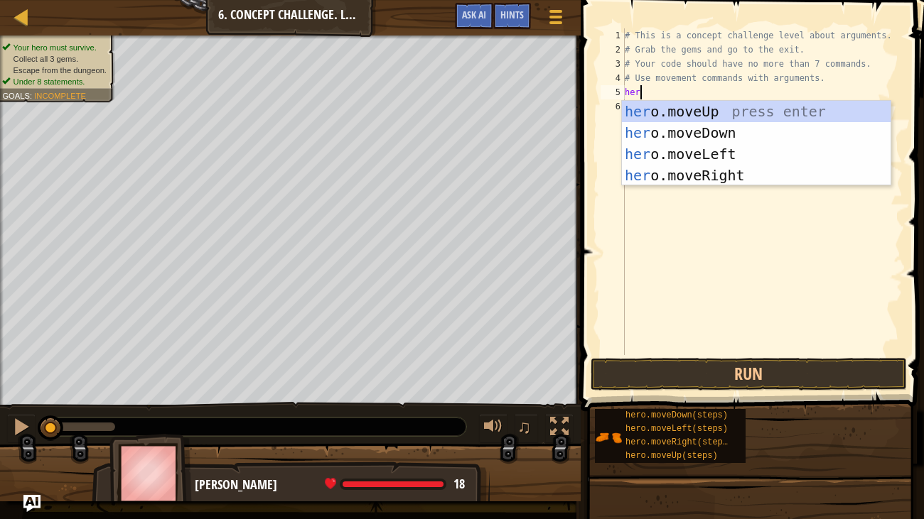
type textarea "hero"
click at [831, 111] on div "hero .moveUp press enter hero .moveDown press enter hero .moveLeft press enter …" at bounding box center [756, 165] width 269 height 128
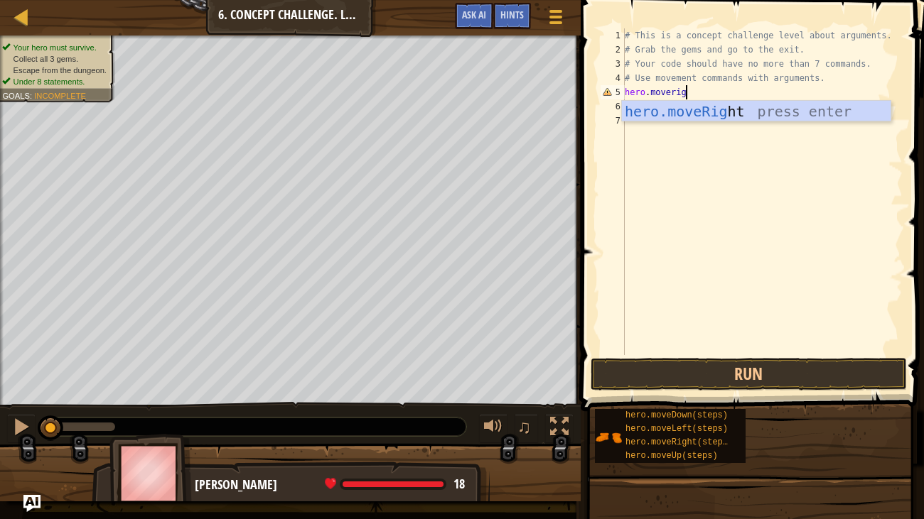
scroll to position [6, 4]
type textarea "hero.moveright"
click at [849, 111] on div "hero.moveRight press enter" at bounding box center [756, 133] width 269 height 64
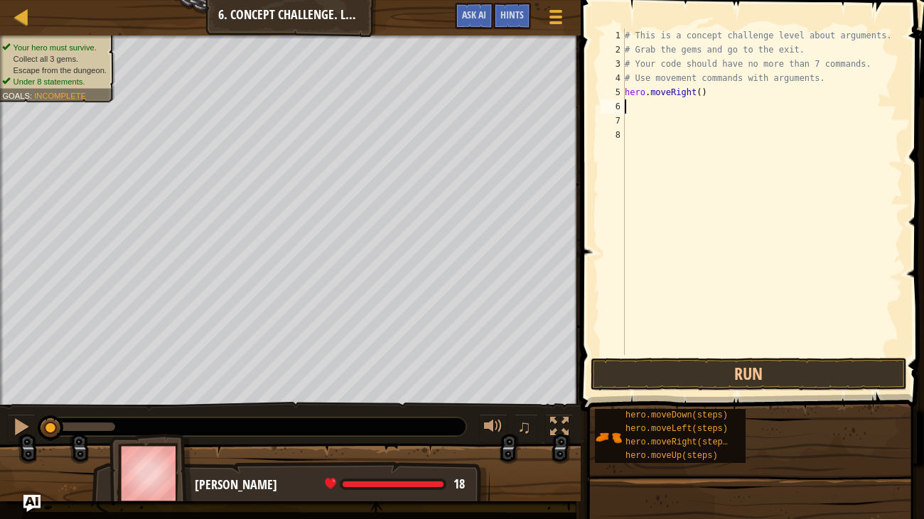
scroll to position [6, 0]
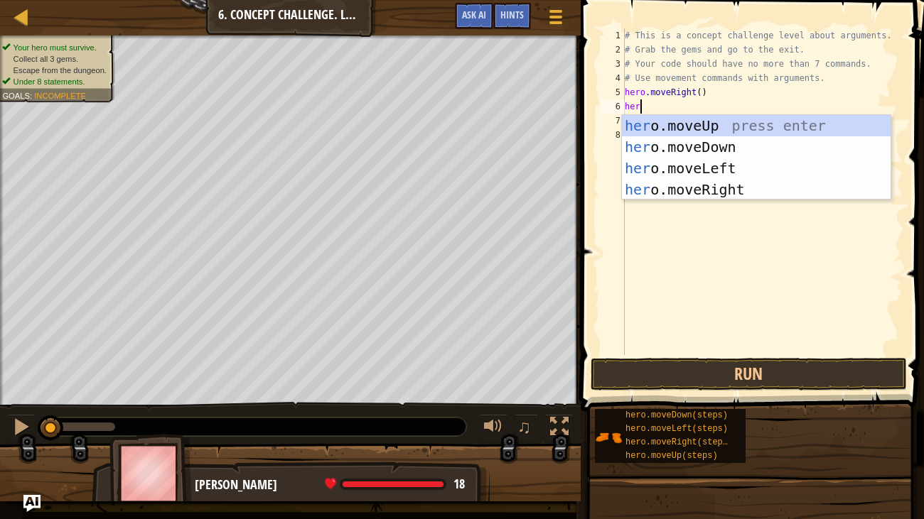
type textarea "hero"
click at [794, 131] on div "hero .moveUp press enter hero .moveDown press enter hero .moveLeft press enter …" at bounding box center [756, 179] width 269 height 128
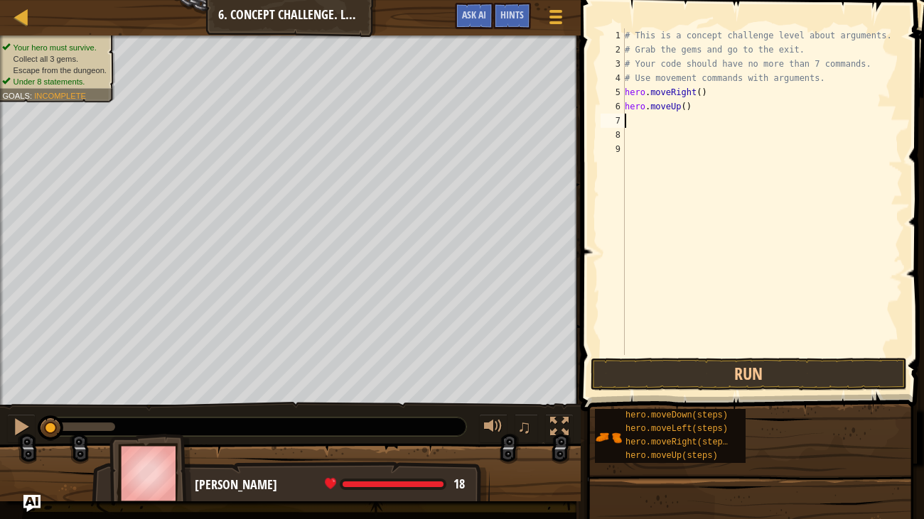
scroll to position [6, 0]
click at [688, 101] on div "# This is a concept challenge level about arguments. # Grab the gems and go to …" at bounding box center [762, 205] width 281 height 355
type textarea "hero.moveUp(3)"
click at [773, 373] on button "Run" at bounding box center [748, 374] width 316 height 33
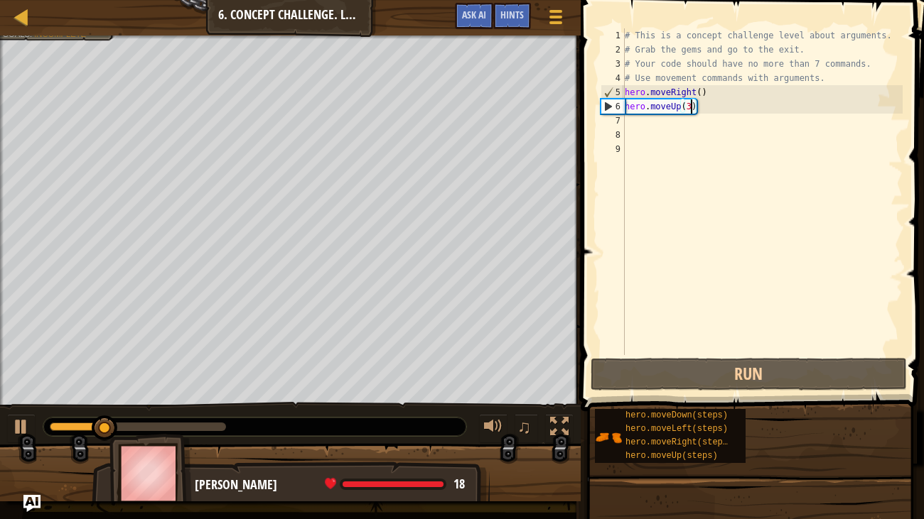
click at [657, 119] on div "# This is a concept challenge level about arguments. # Grab the gems and go to …" at bounding box center [762, 205] width 281 height 355
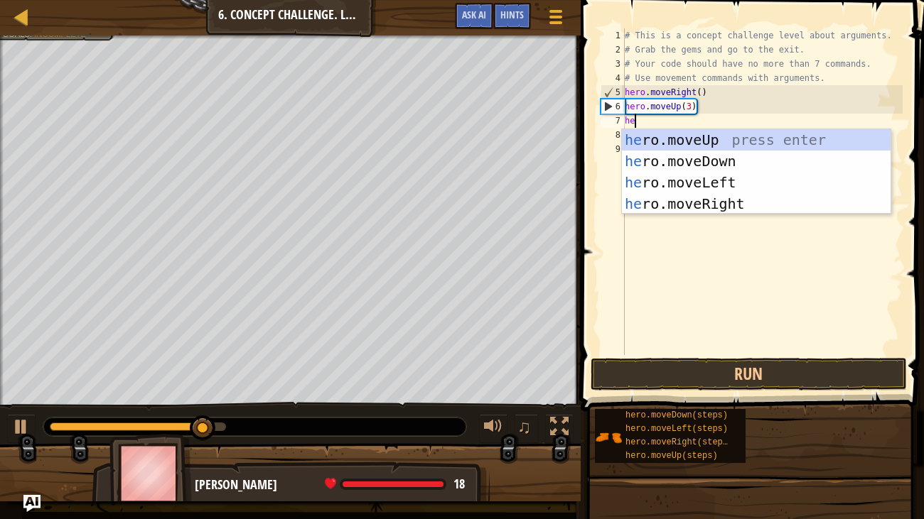
type textarea "hero"
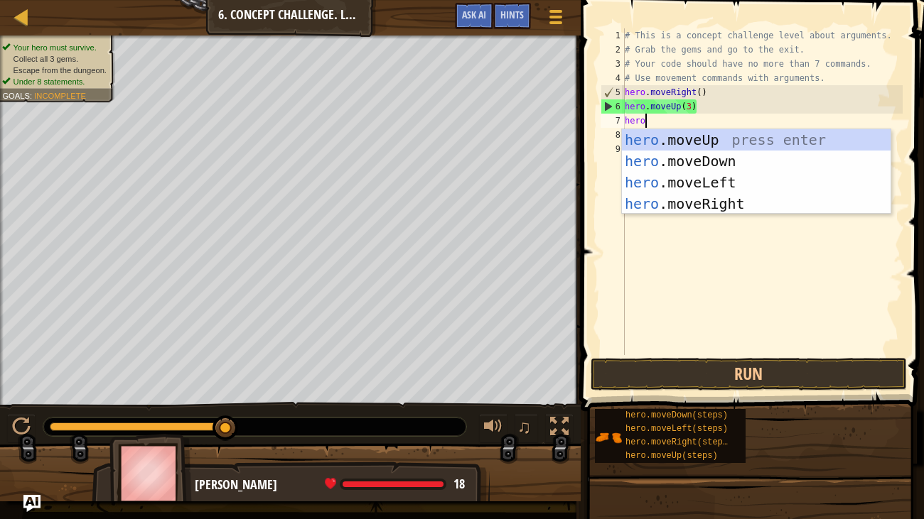
click at [787, 208] on div "hero .moveUp press enter hero .moveDown press enter hero .moveLeft press enter …" at bounding box center [756, 193] width 269 height 128
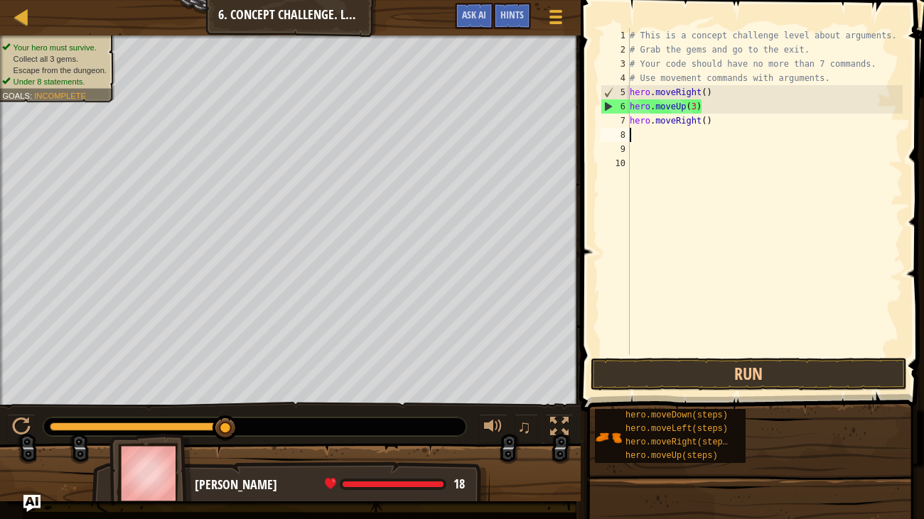
scroll to position [6, 0]
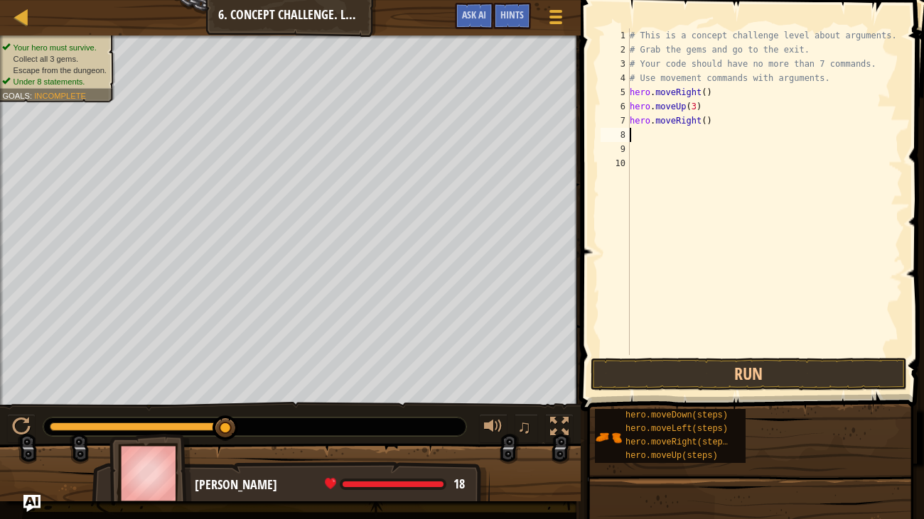
click at [705, 120] on div "# This is a concept challenge level about arguments. # Grab the gems and go to …" at bounding box center [765, 205] width 276 height 355
type textarea "hero.moveRight(2)"
click at [664, 119] on div "# This is a concept challenge level about arguments. # Grab the gems and go to …" at bounding box center [765, 205] width 276 height 355
click at [659, 128] on div "# This is a concept challenge level about arguments. # Grab the gems and go to …" at bounding box center [765, 205] width 276 height 355
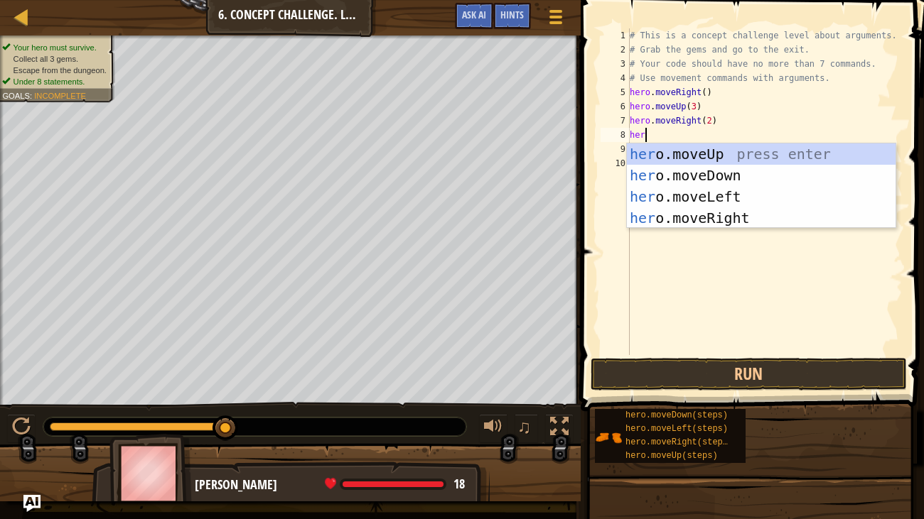
scroll to position [6, 0]
click at [774, 364] on button "Run" at bounding box center [748, 374] width 316 height 33
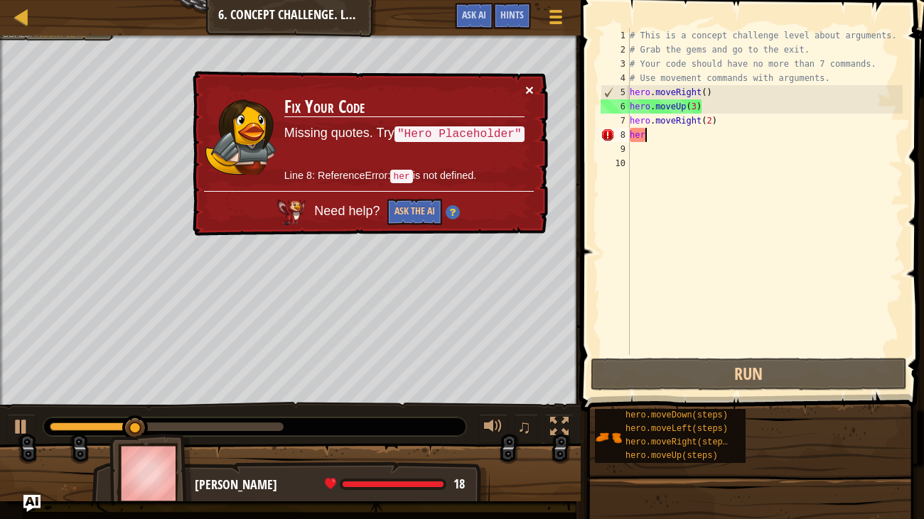
click at [526, 82] on button "×" at bounding box center [529, 89] width 9 height 15
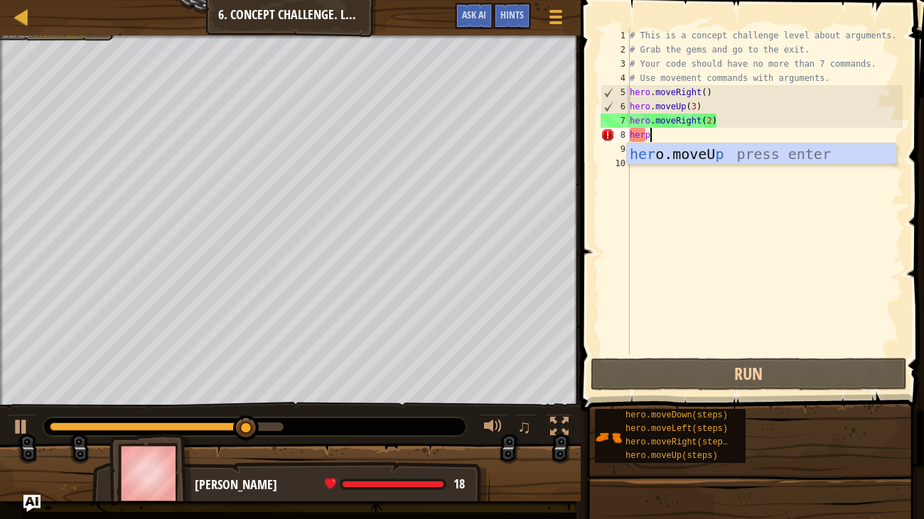
scroll to position [6, 1]
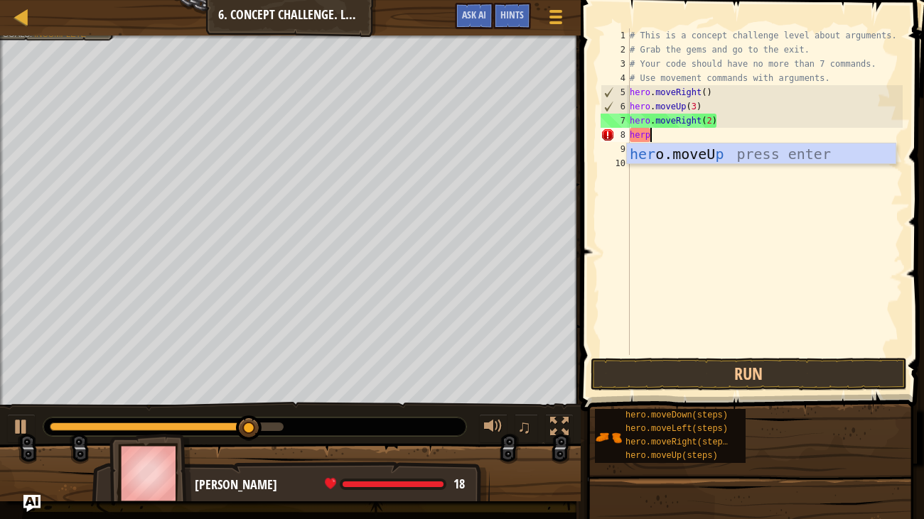
type textarea "her"
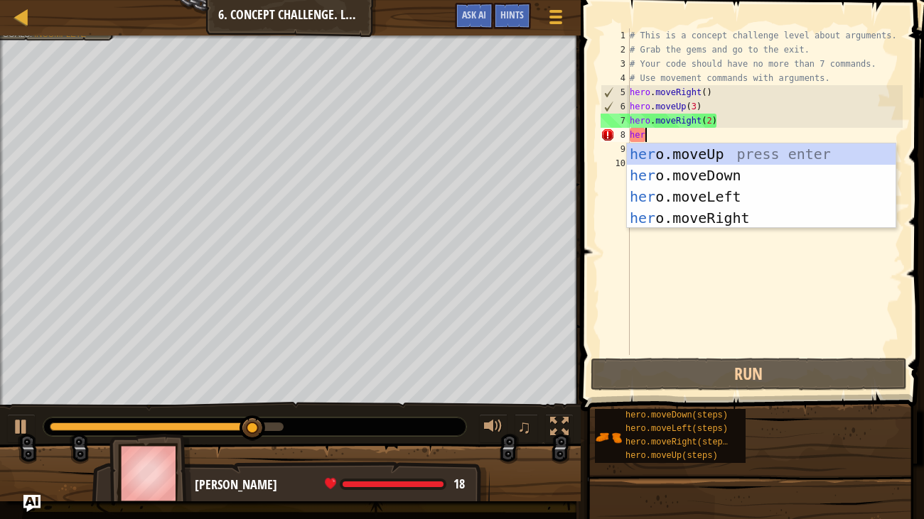
scroll to position [6, 0]
click at [808, 177] on div "her o.moveUp press enter her o.moveDown press enter her o.moveLeft press enter …" at bounding box center [761, 208] width 269 height 128
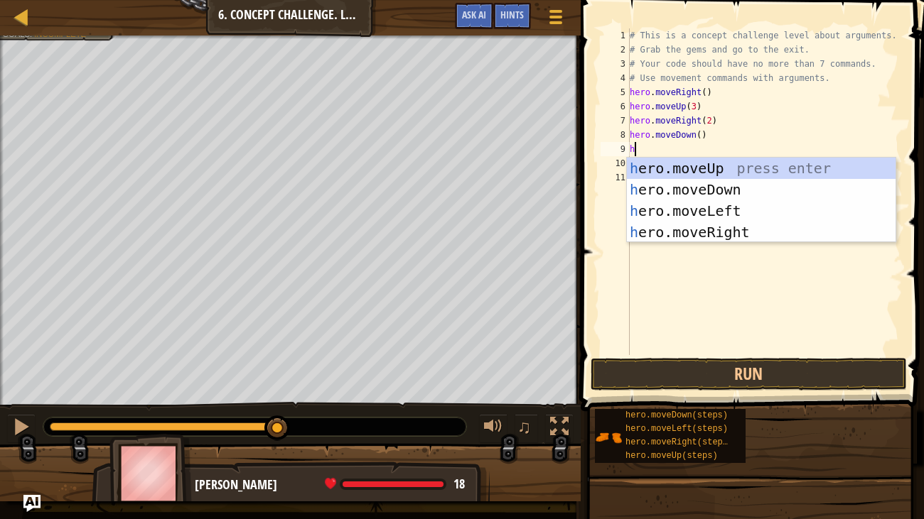
type textarea "he"
click at [746, 213] on div "he ro.moveUp press enter he ro.moveDown press enter he ro.moveLeft press enter …" at bounding box center [761, 222] width 269 height 128
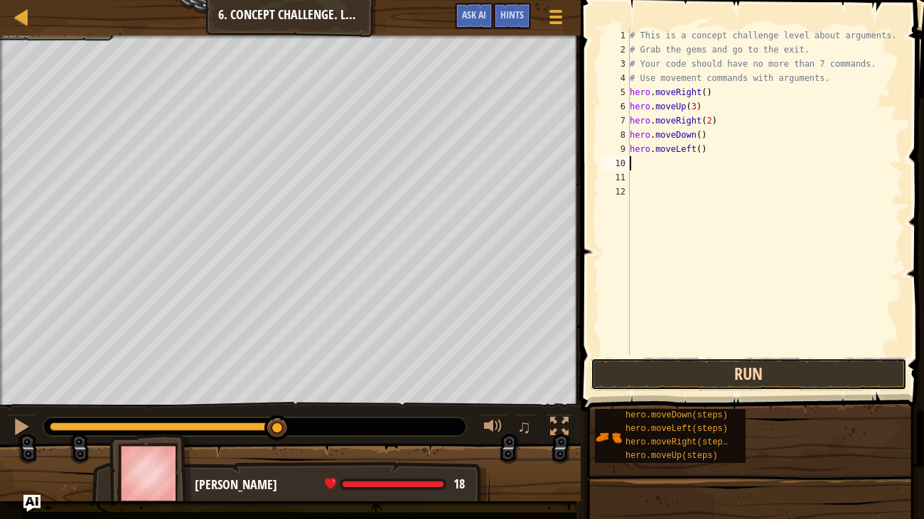
click at [836, 370] on button "Run" at bounding box center [748, 374] width 316 height 33
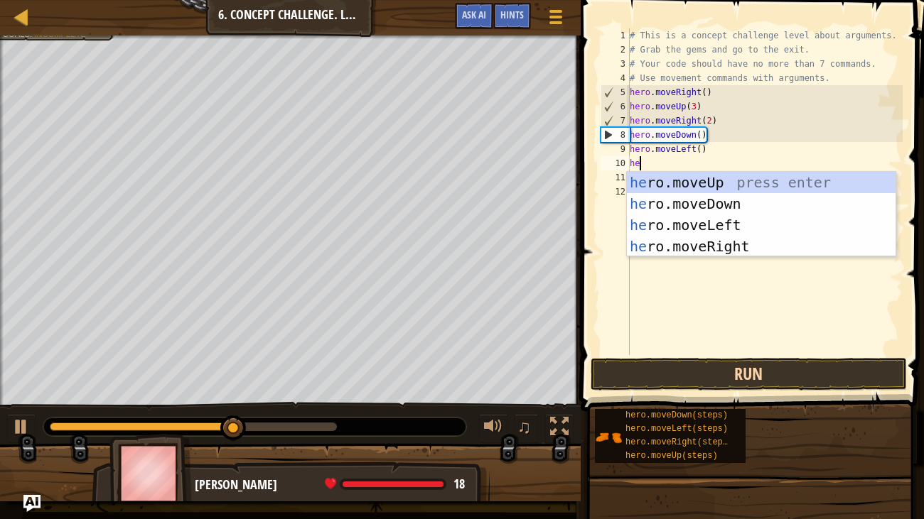
type textarea "hero"
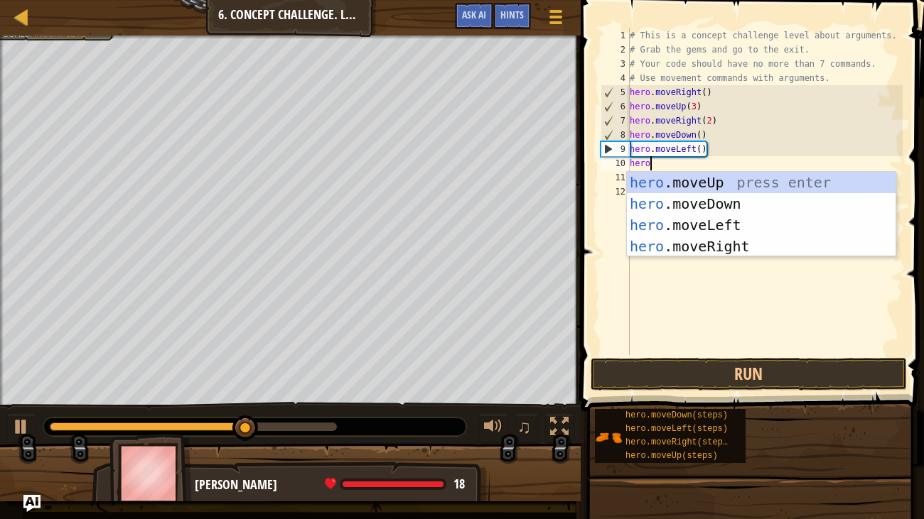
click at [816, 209] on div "hero .moveUp press enter hero .moveDown press enter hero .moveLeft press enter …" at bounding box center [761, 236] width 269 height 128
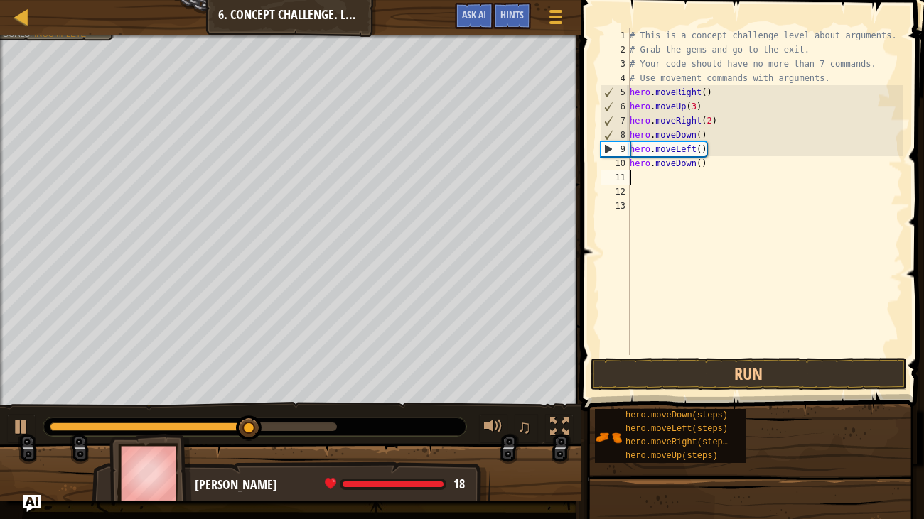
scroll to position [6, 0]
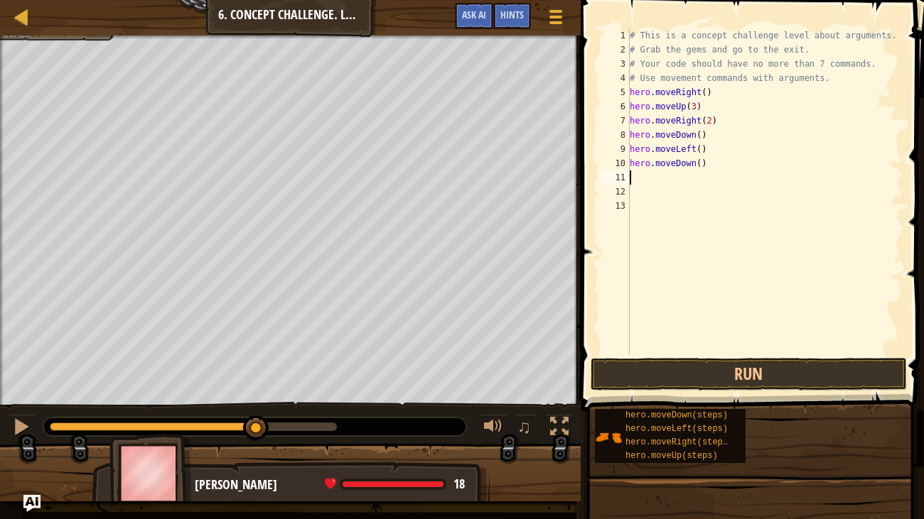
click at [700, 161] on div "# This is a concept challenge level about arguments. # Grab the gems and go to …" at bounding box center [765, 205] width 276 height 355
type textarea "hero.moveDown(2)"
click at [738, 181] on div "# This is a concept challenge level about arguments. # Grab the gems and go to …" at bounding box center [765, 205] width 276 height 355
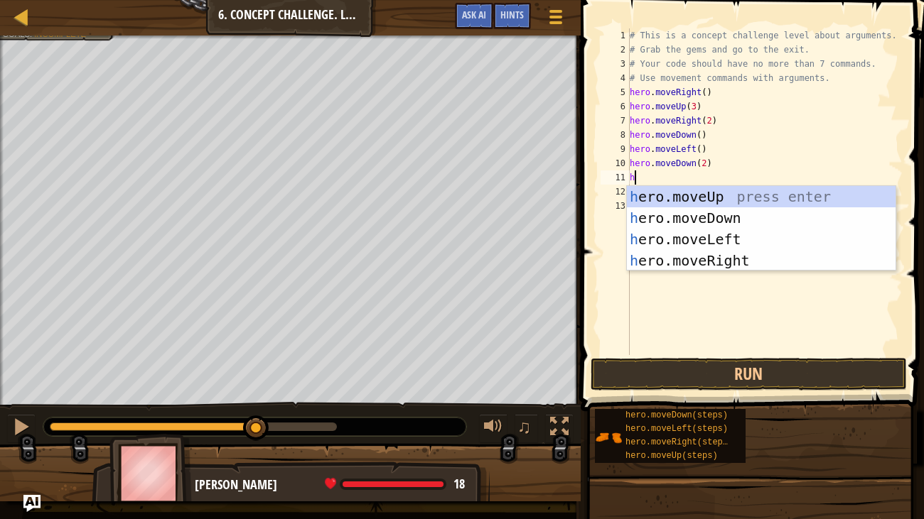
type textarea "he"
click at [797, 265] on div "he ro.moveUp press enter he ro.moveDown press enter he ro.moveLeft press enter …" at bounding box center [761, 250] width 269 height 128
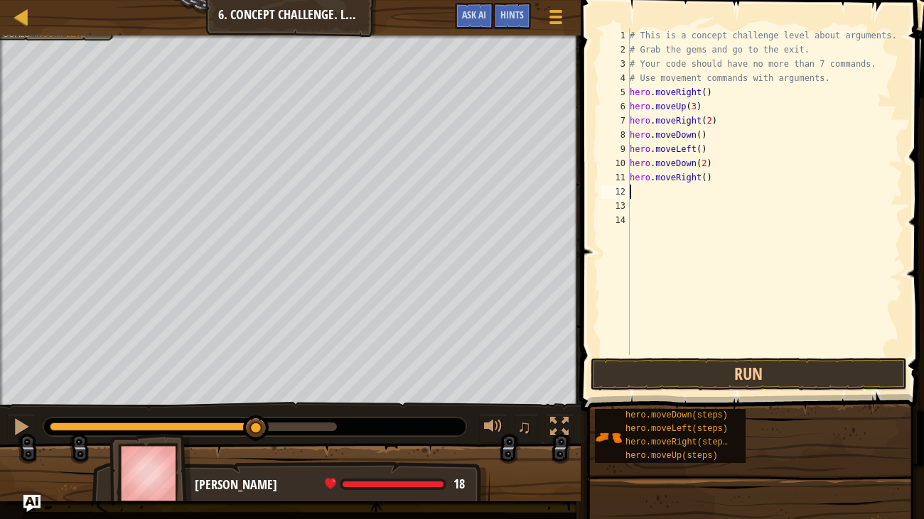
click at [705, 179] on div "# This is a concept challenge level about arguments. # Grab the gems and go to …" at bounding box center [765, 205] width 276 height 355
type textarea "hero.moveRight(2)"
click at [724, 367] on button "Run" at bounding box center [748, 374] width 316 height 33
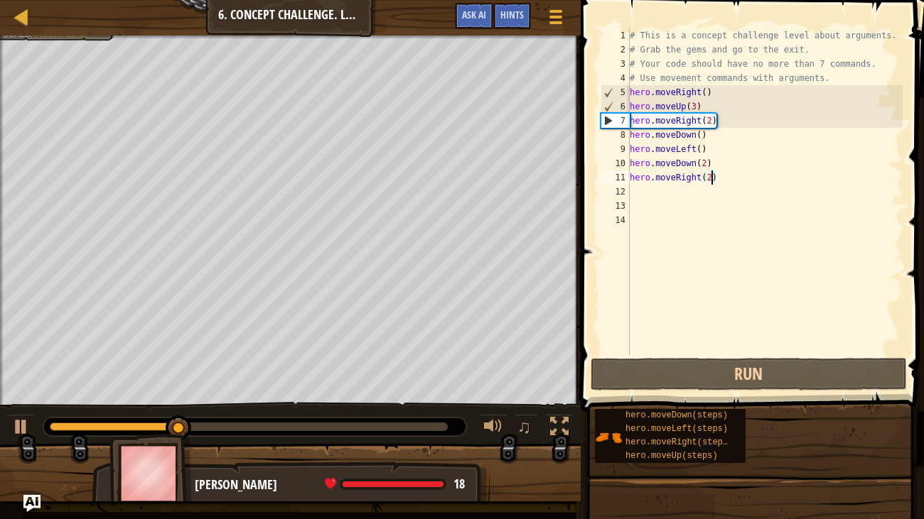
click at [656, 190] on div "# This is a concept challenge level about arguments. # Grab the gems and go to …" at bounding box center [765, 205] width 276 height 355
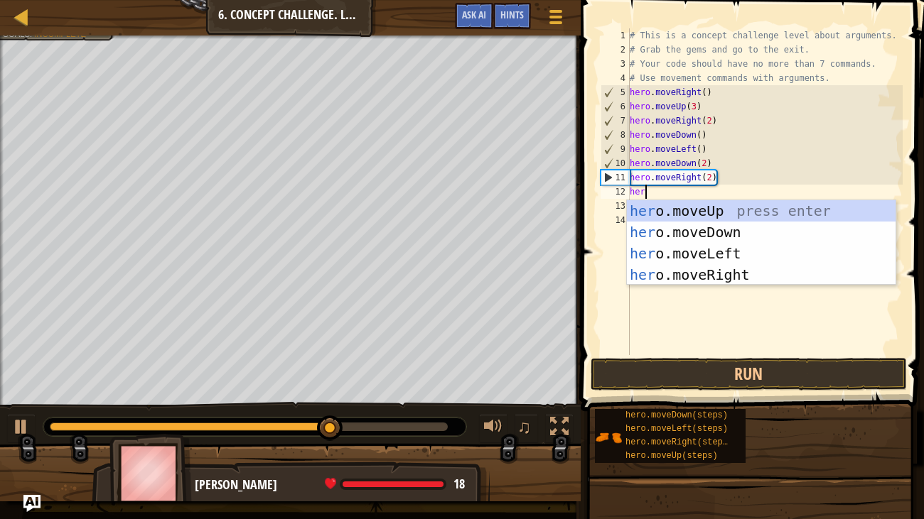
scroll to position [6, 0]
type textarea "hero"
click at [780, 215] on div "hero .moveUp press enter hero .moveDown press enter hero .moveLeft press enter …" at bounding box center [761, 264] width 269 height 128
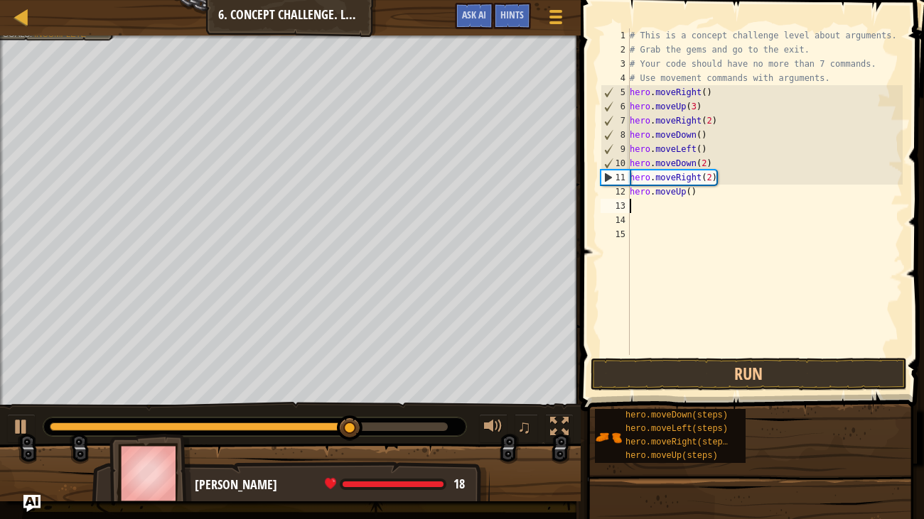
scroll to position [6, 0]
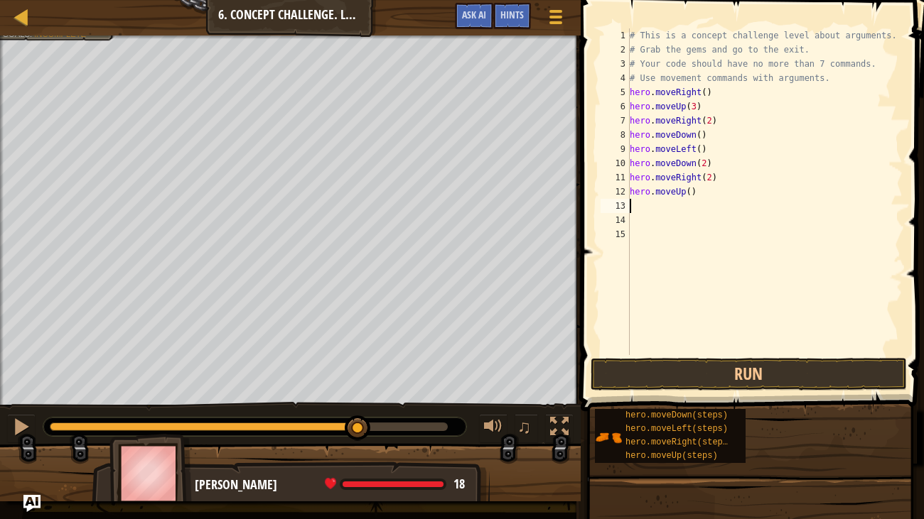
click at [686, 195] on div "# This is a concept challenge level about arguments. # Grab the gems and go to …" at bounding box center [765, 205] width 276 height 355
click at [690, 192] on div "# This is a concept challenge level about arguments. # Grab the gems and go to …" at bounding box center [765, 205] width 276 height 355
type textarea "hero.moveUp(2)"
click at [691, 210] on div "# This is a concept challenge level about arguments. # Grab the gems and go to …" at bounding box center [765, 205] width 276 height 355
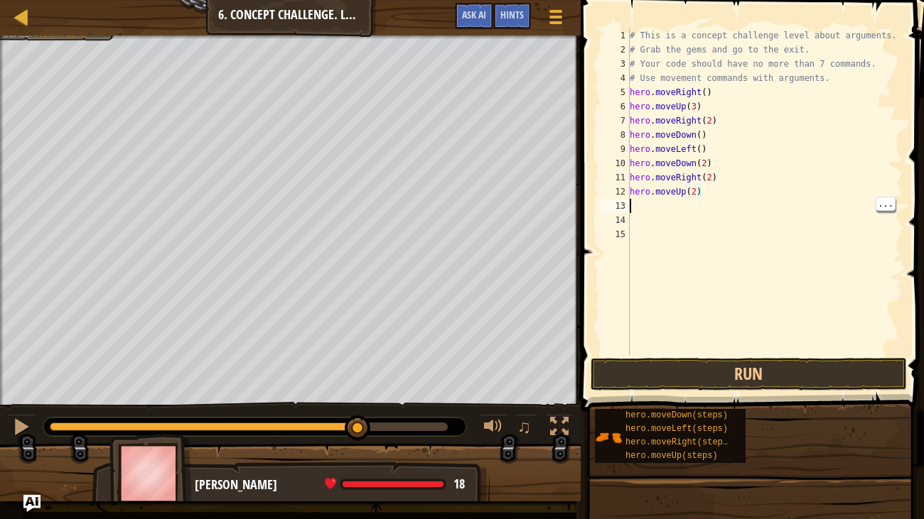
scroll to position [6, 0]
type textarea "he"
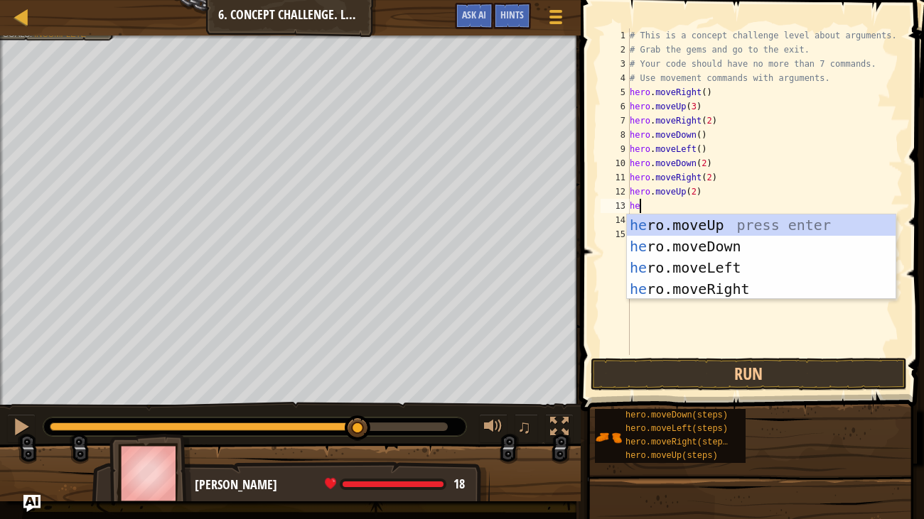
click at [754, 291] on div "he ro.moveUp press enter he ro.moveDown press enter he ro.moveLeft press enter …" at bounding box center [761, 279] width 269 height 128
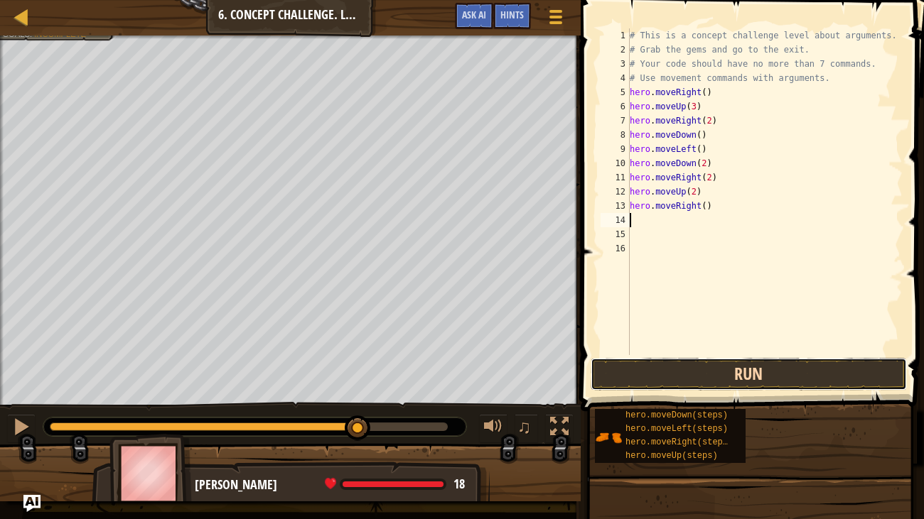
click at [823, 369] on button "Run" at bounding box center [748, 374] width 316 height 33
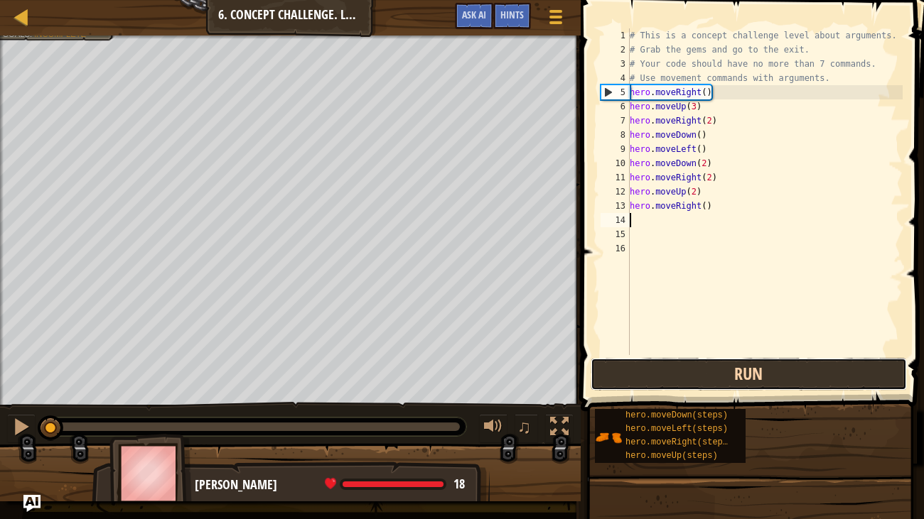
click at [754, 375] on button "Run" at bounding box center [748, 374] width 316 height 33
click at [752, 377] on button "Run" at bounding box center [748, 374] width 316 height 33
click at [768, 372] on button "Running" at bounding box center [748, 374] width 316 height 33
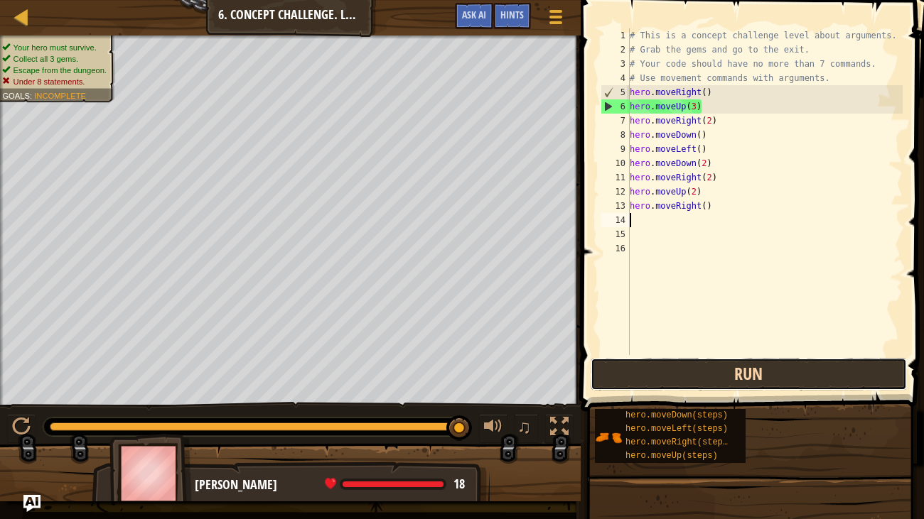
click at [775, 374] on button "Run" at bounding box center [748, 374] width 316 height 33
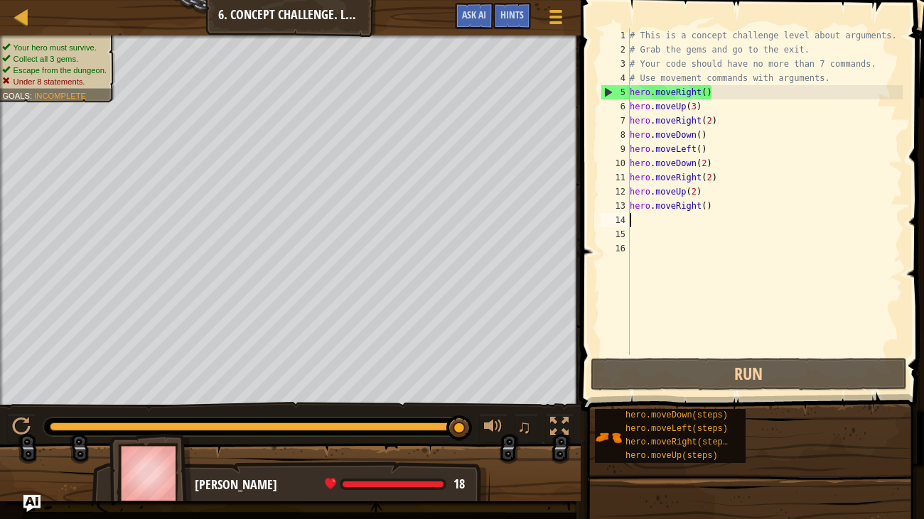
click at [722, 210] on div "# This is a concept challenge level about arguments. # Grab the gems and go to …" at bounding box center [765, 205] width 276 height 355
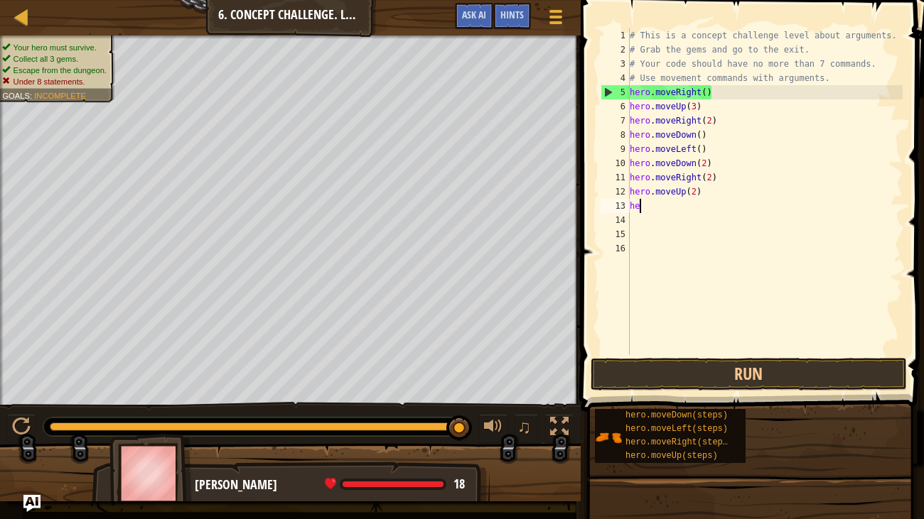
type textarea "h"
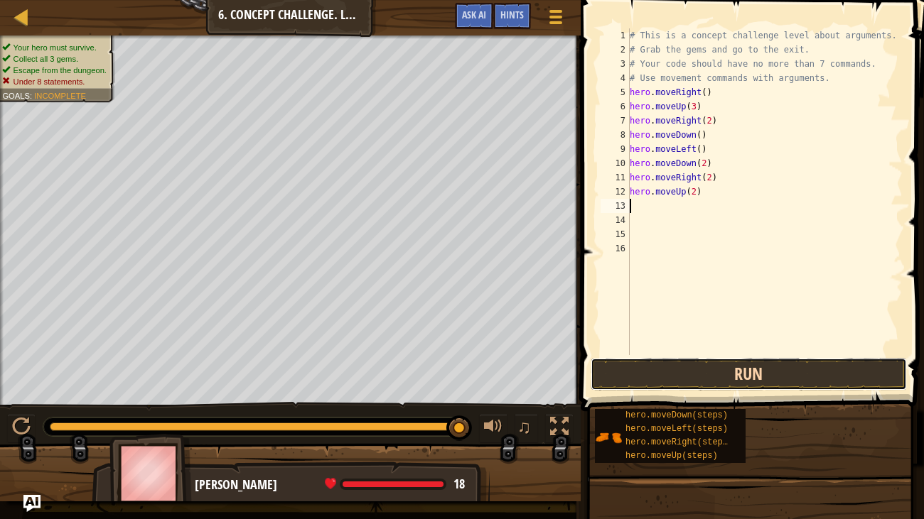
click at [775, 381] on button "Run" at bounding box center [748, 374] width 316 height 33
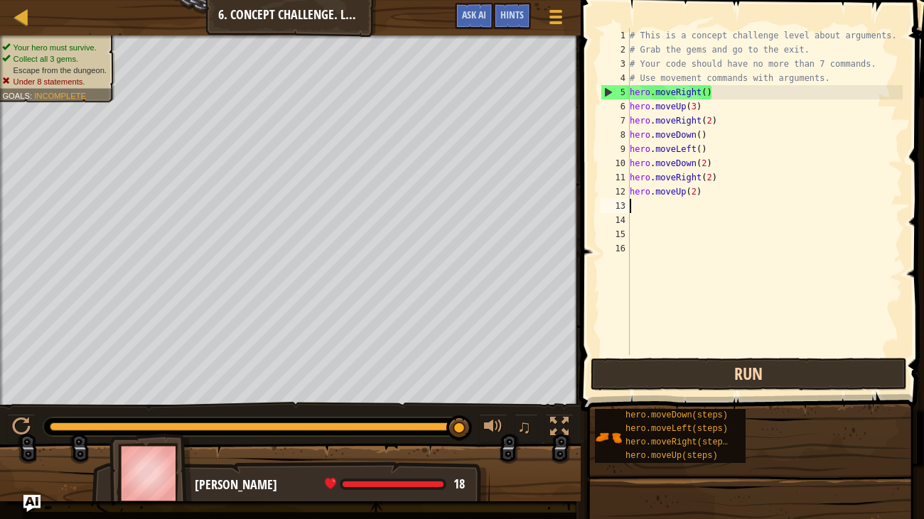
type textarea "he"
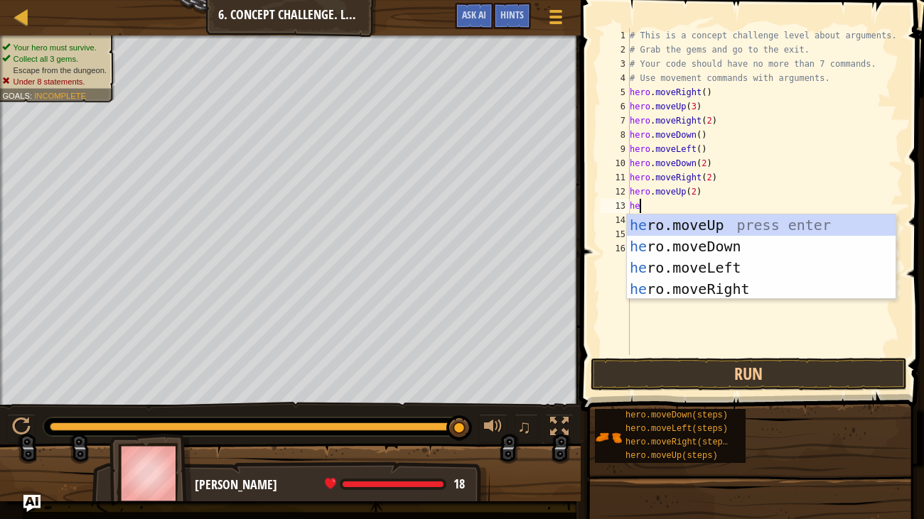
click at [766, 288] on div "he ro.moveUp press enter he ro.moveDown press enter he ro.moveLeft press enter …" at bounding box center [761, 279] width 269 height 128
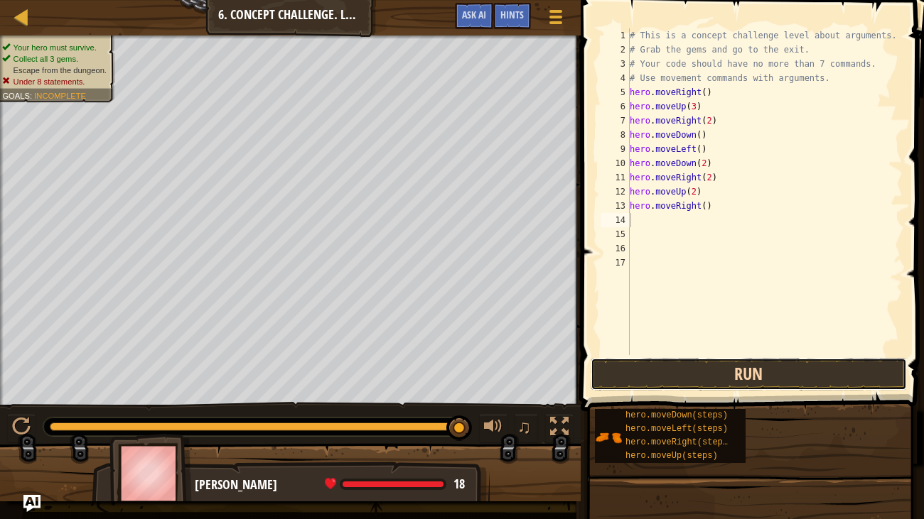
click at [617, 367] on button "Run" at bounding box center [748, 374] width 316 height 33
click at [723, 381] on button "Run" at bounding box center [748, 374] width 316 height 33
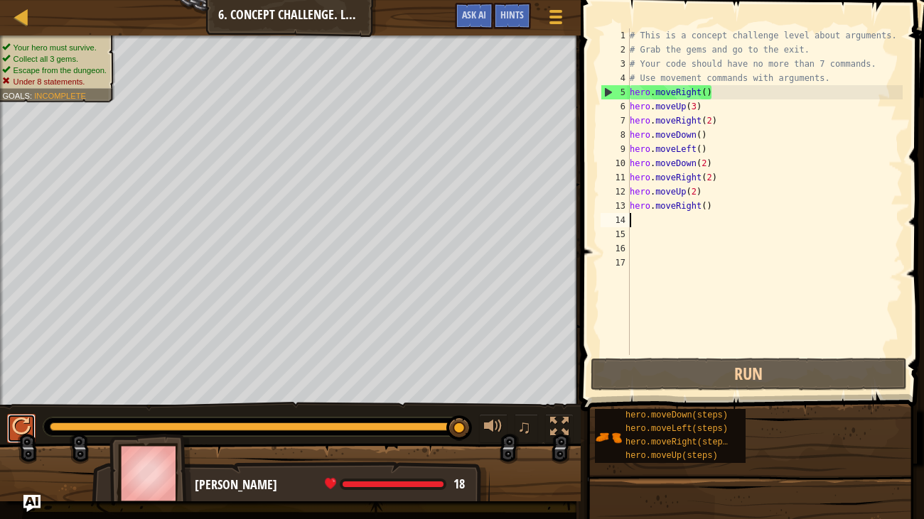
click at [21, 432] on div at bounding box center [21, 427] width 18 height 18
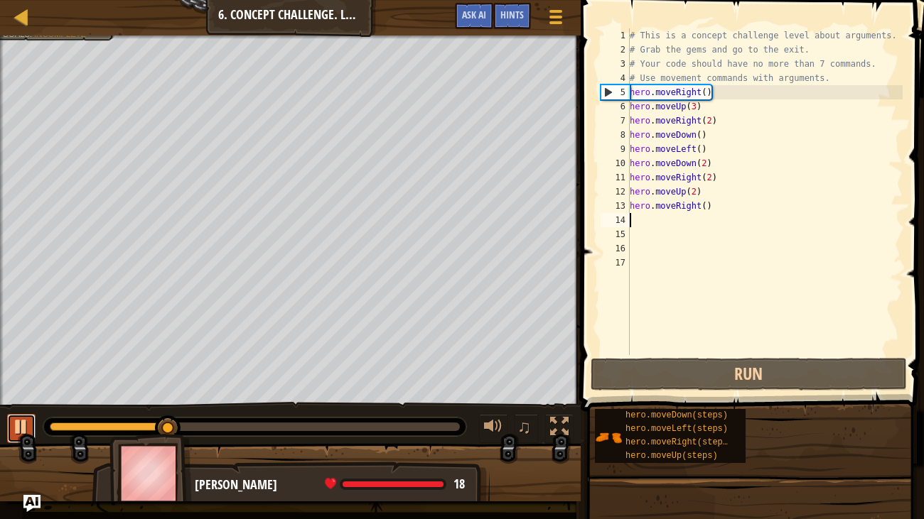
click at [29, 431] on div at bounding box center [21, 427] width 18 height 18
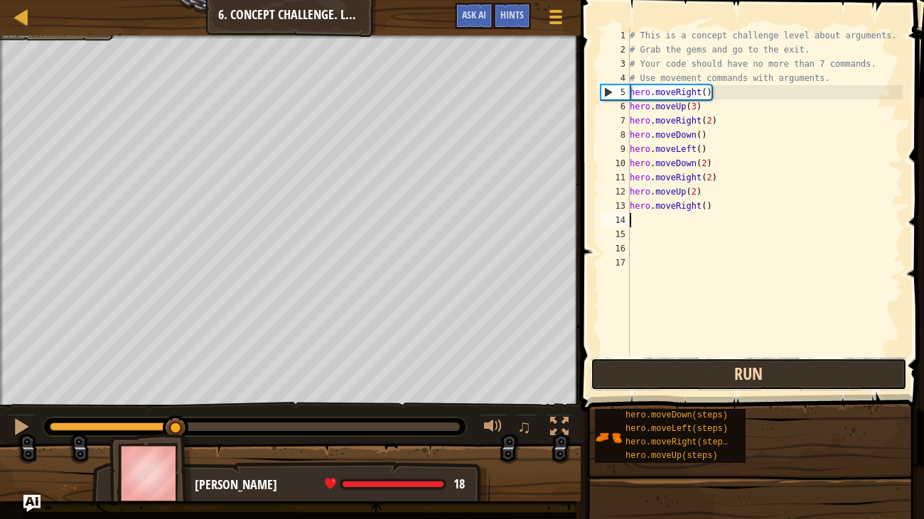
click at [779, 384] on button "Run" at bounding box center [748, 374] width 316 height 33
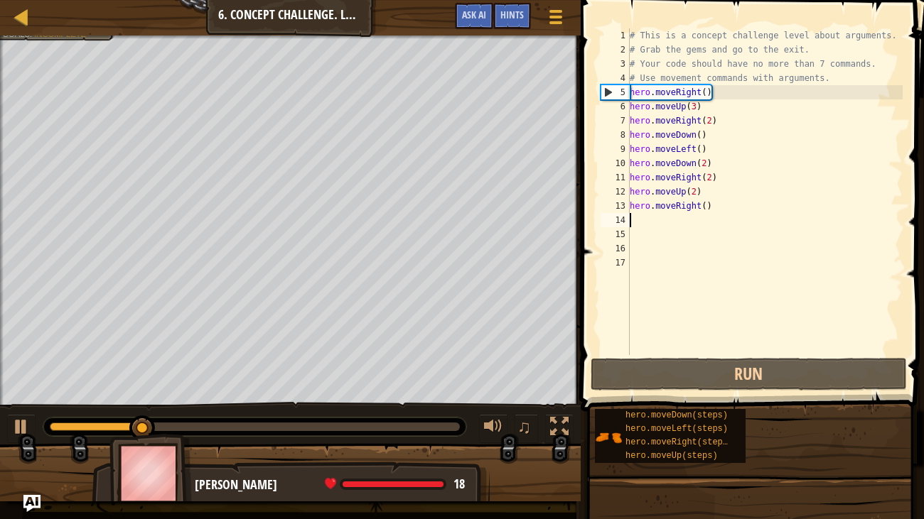
click at [811, 154] on div "# This is a concept challenge level about arguments. # Grab the gems and go to …" at bounding box center [765, 205] width 276 height 355
click at [803, 97] on div "# This is a concept challenge level about arguments. # Grab the gems and go to …" at bounding box center [765, 205] width 276 height 355
click at [686, 93] on div "# This is a concept challenge level about arguments. # Grab the gems and go to …" at bounding box center [765, 205] width 276 height 355
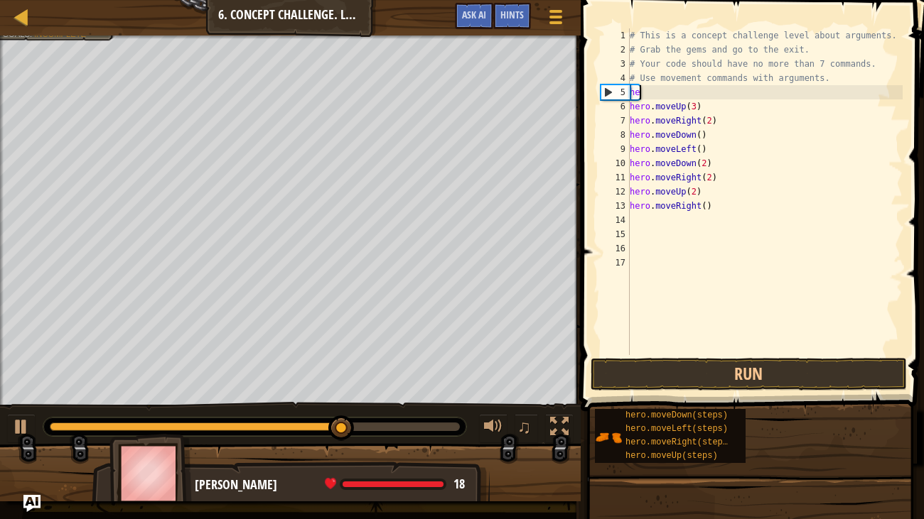
type textarea "h"
type textarea "# Use movement commands with arguments."
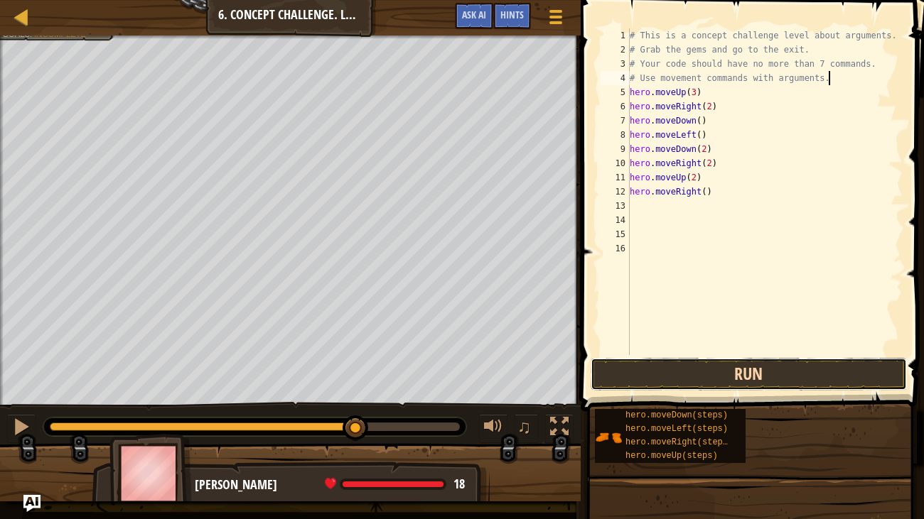
click at [863, 371] on button "Run" at bounding box center [748, 374] width 316 height 33
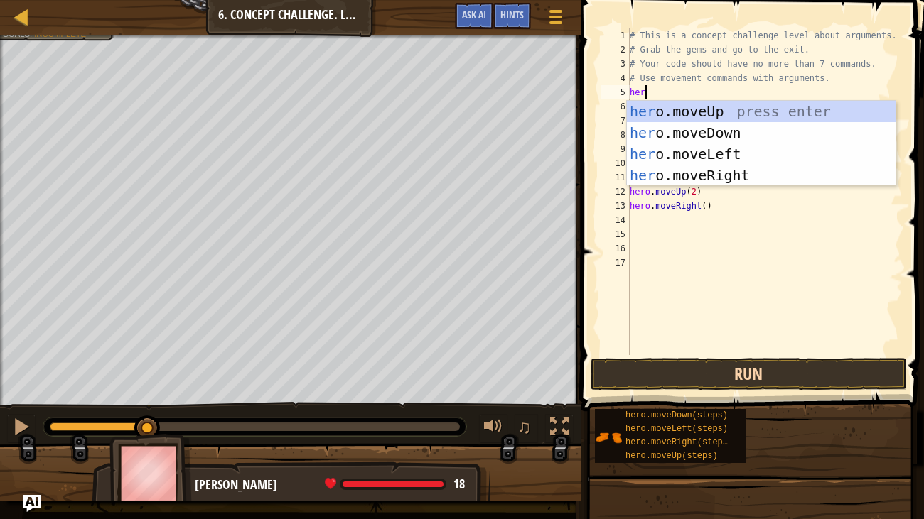
type textarea "hero"
click at [769, 174] on div "hero .moveUp press enter hero .moveDown press enter hero .moveLeft press enter …" at bounding box center [761, 165] width 269 height 128
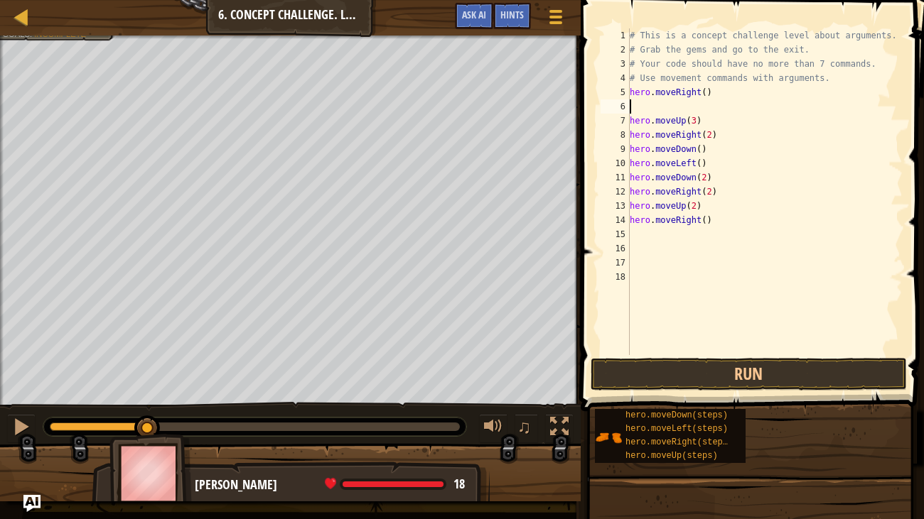
scroll to position [6, 0]
click at [746, 142] on div "# This is a concept challenge level about arguments. # Grab the gems and go to …" at bounding box center [765, 205] width 276 height 355
type textarea "hero.moveDown(2)"
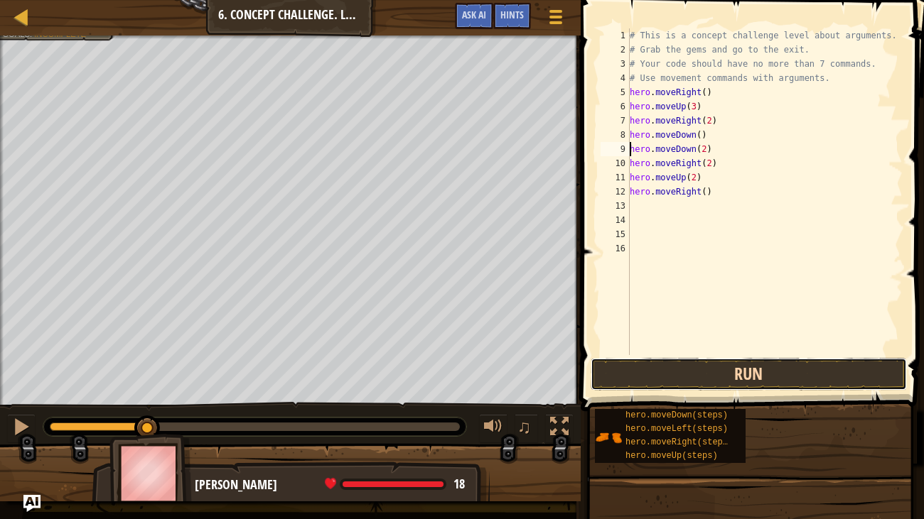
click at [808, 374] on button "Run" at bounding box center [748, 374] width 316 height 33
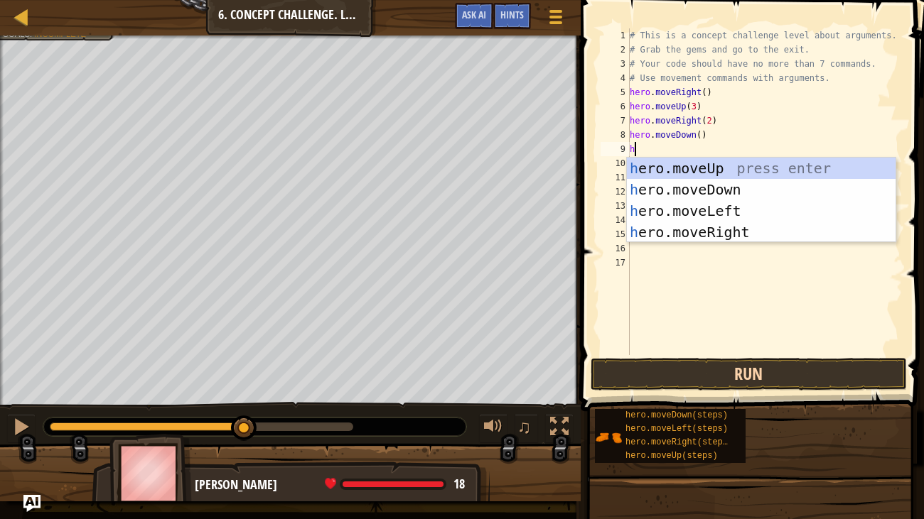
type textarea "he"
click at [749, 204] on div "he ro.moveUp press enter he ro.moveDown press enter he ro.moveLeft press enter …" at bounding box center [761, 222] width 269 height 128
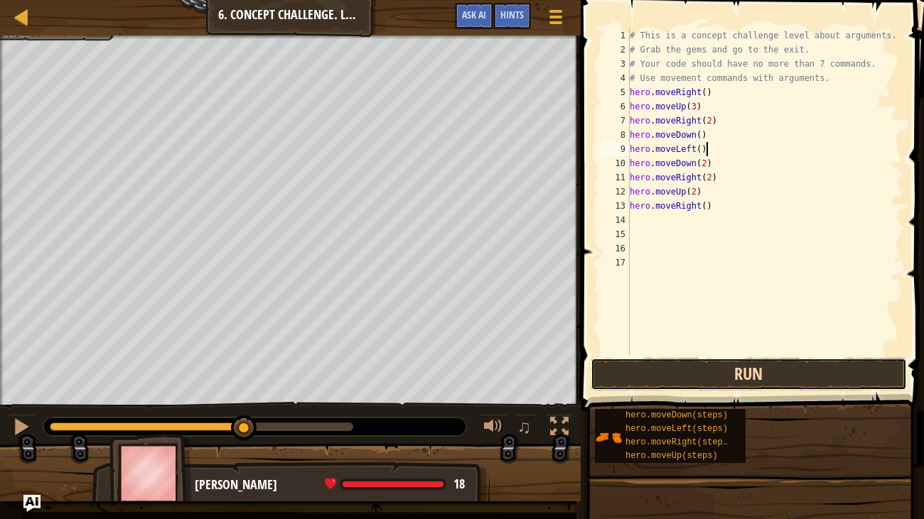
click at [848, 371] on button "Run" at bounding box center [748, 374] width 316 height 33
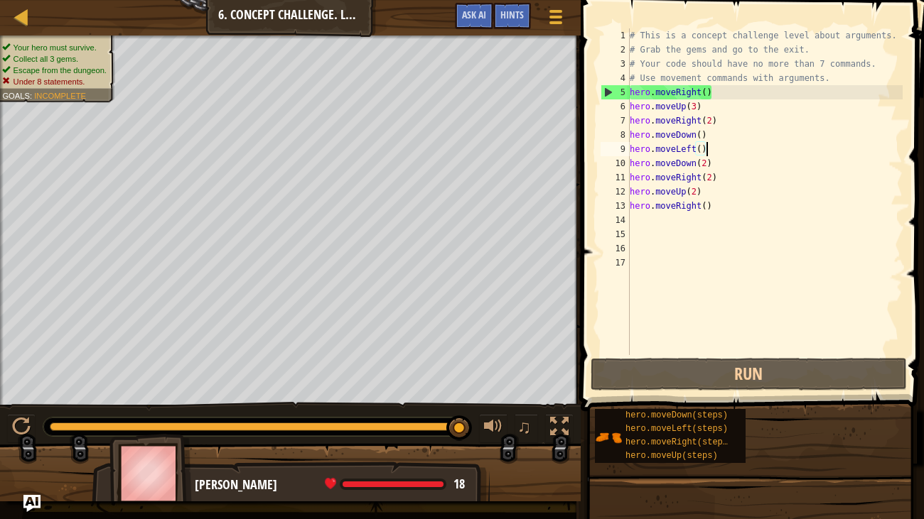
click at [784, 207] on div "# This is a concept challenge level about arguments. # Grab the gems and go to …" at bounding box center [765, 205] width 276 height 355
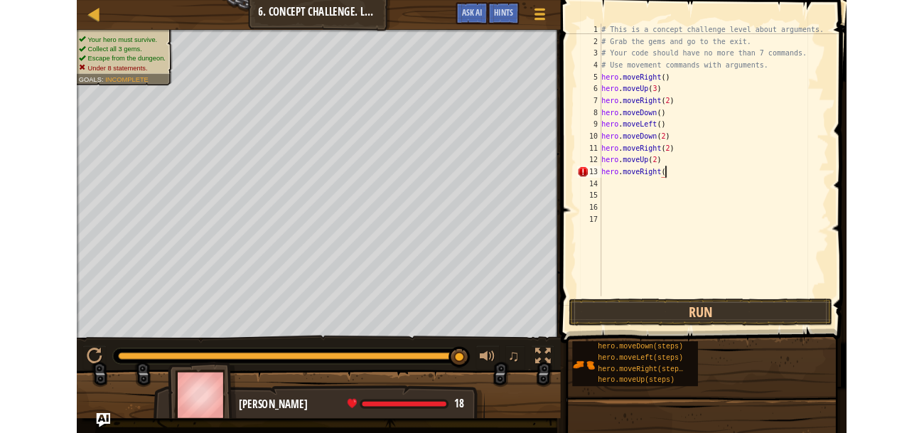
scroll to position [6, 6]
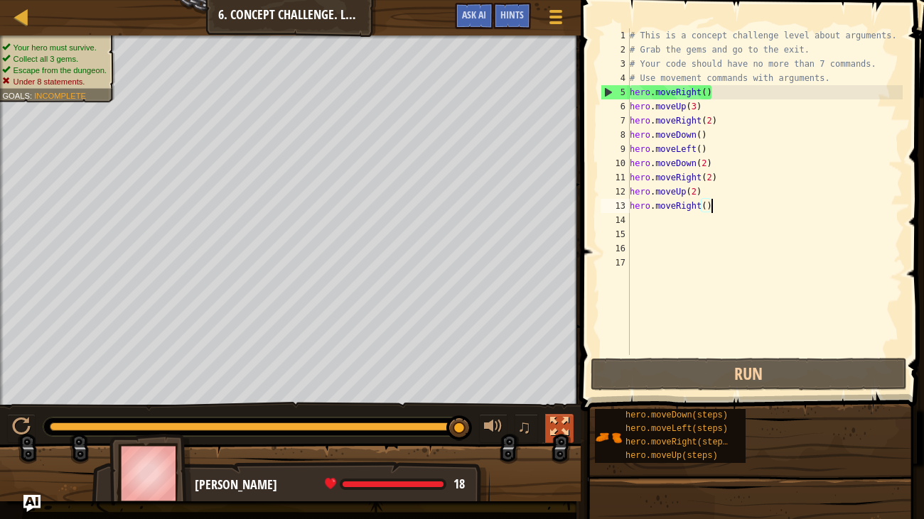
click at [559, 432] on div at bounding box center [559, 427] width 18 height 18
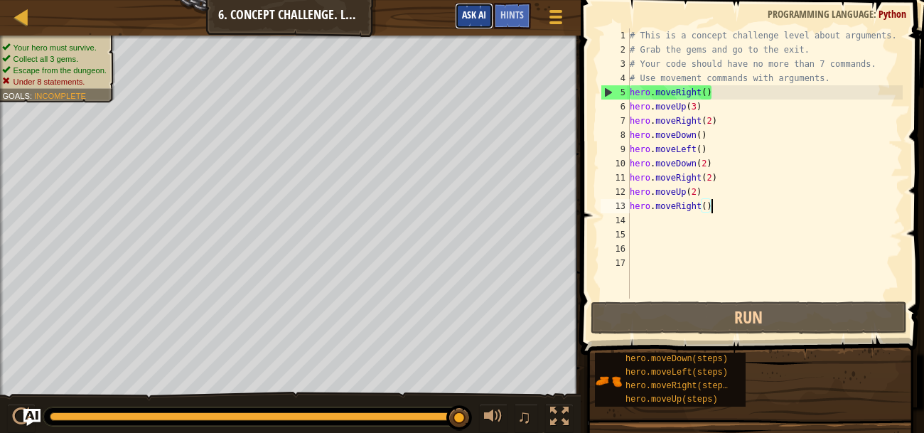
click at [467, 14] on span "Ask AI" at bounding box center [474, 14] width 24 height 13
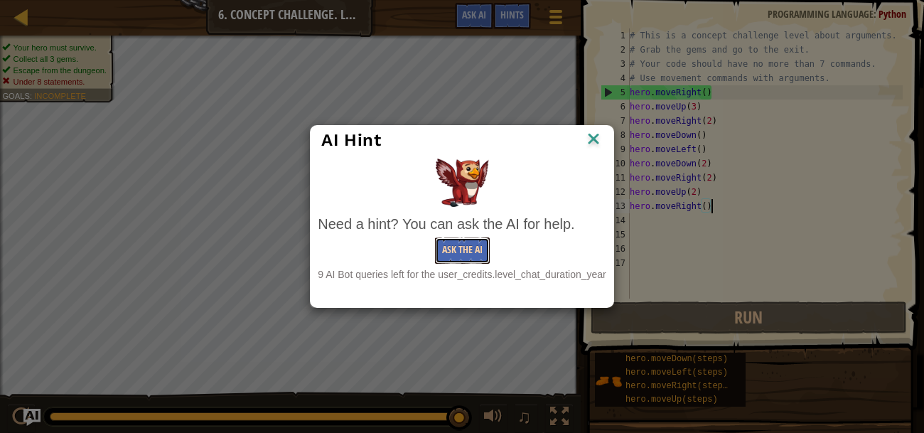
click at [460, 249] on button "Ask the AI" at bounding box center [462, 250] width 55 height 26
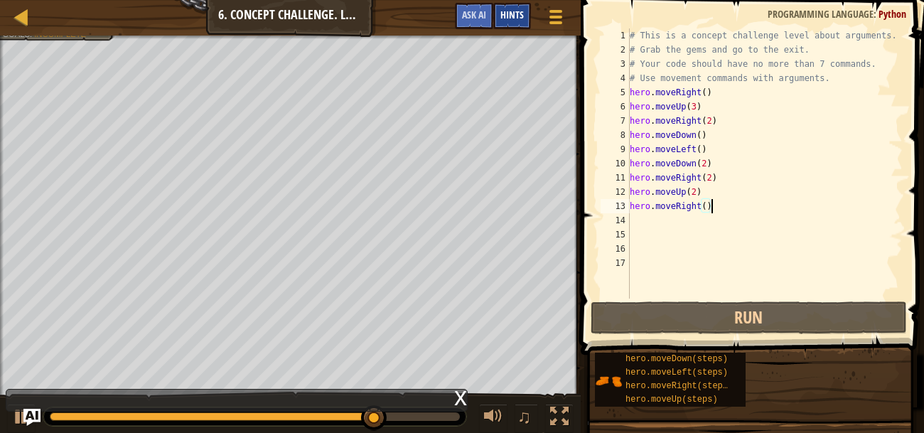
click at [513, 20] on span "Hints" at bounding box center [511, 14] width 23 height 13
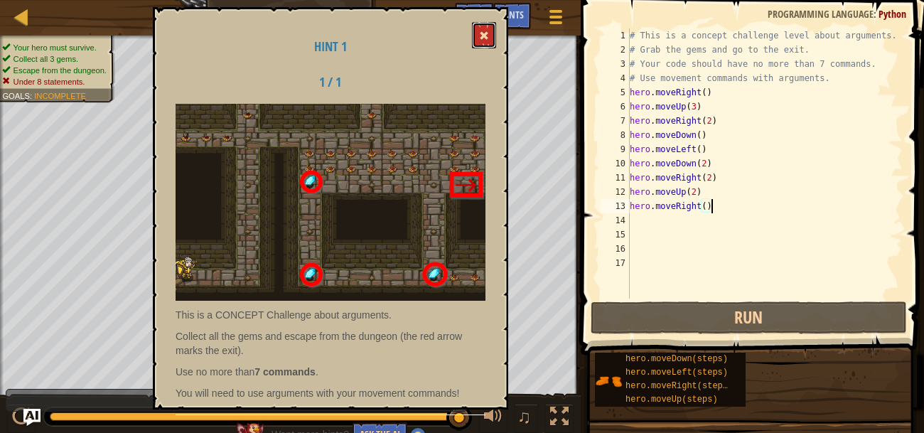
click at [484, 36] on span at bounding box center [484, 36] width 10 height 10
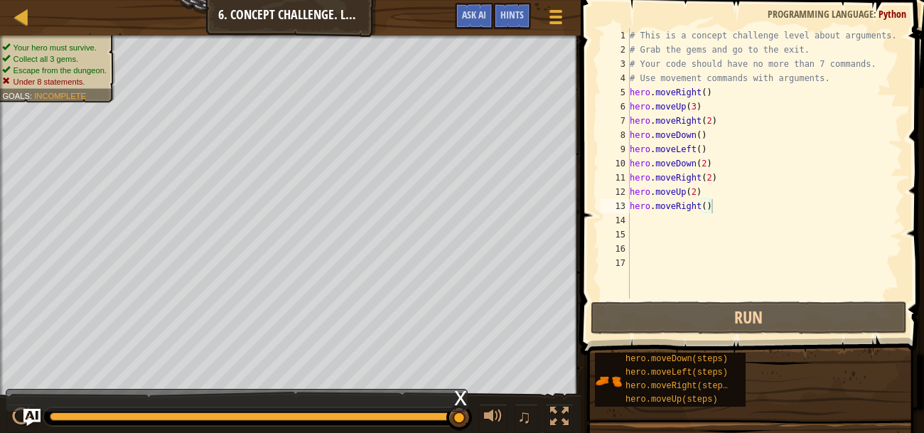
click at [313, 13] on div "Map Introduction to Computer Science 6. Concept Challenge. Long Steps Game Menu…" at bounding box center [290, 18] width 580 height 36
click at [457, 392] on div "x" at bounding box center [460, 396] width 13 height 14
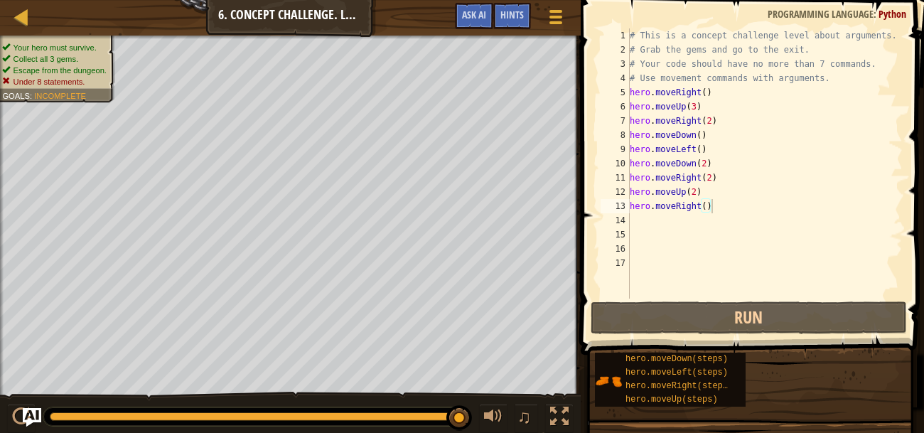
click at [27, 417] on img "Ask AI" at bounding box center [32, 417] width 18 height 18
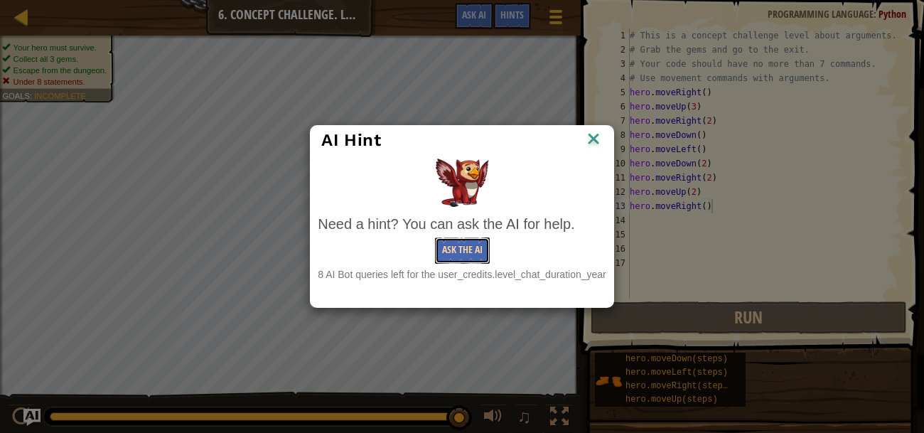
click at [482, 259] on button "Ask the AI" at bounding box center [462, 250] width 55 height 26
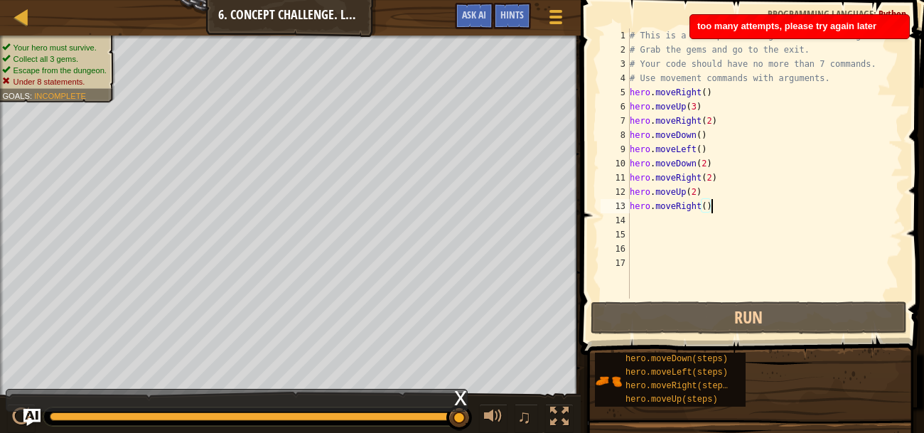
click at [723, 169] on div "# This is a concept challenge level about arguments. # Grab the gems and go to …" at bounding box center [765, 177] width 276 height 298
click at [723, 169] on div "# This is a concept challenge level about arguments. # Grab the gems and go to …" at bounding box center [765, 163] width 276 height 270
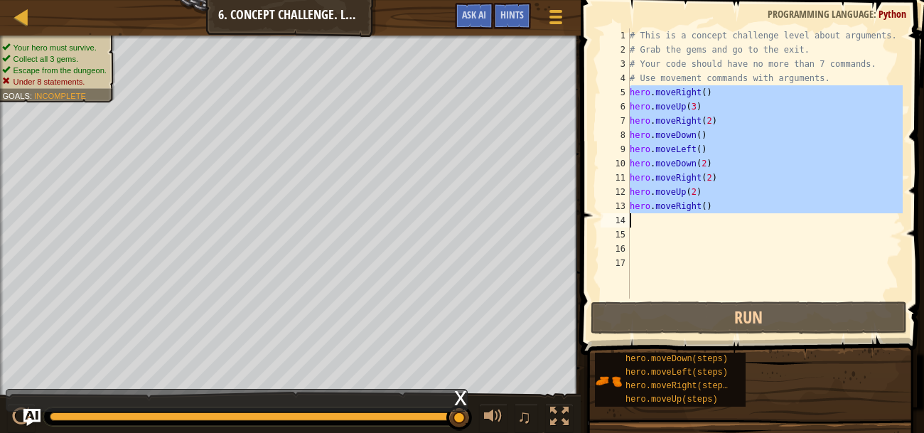
drag, startPoint x: 629, startPoint y: 90, endPoint x: 727, endPoint y: 215, distance: 158.8
click at [727, 215] on div "hero.moveDown(2) 1 2 3 4 5 6 7 8 9 10 11 12 13 14 15 16 17 # This is a concept …" at bounding box center [749, 163] width 305 height 270
type textarea "hero.moveRight()"
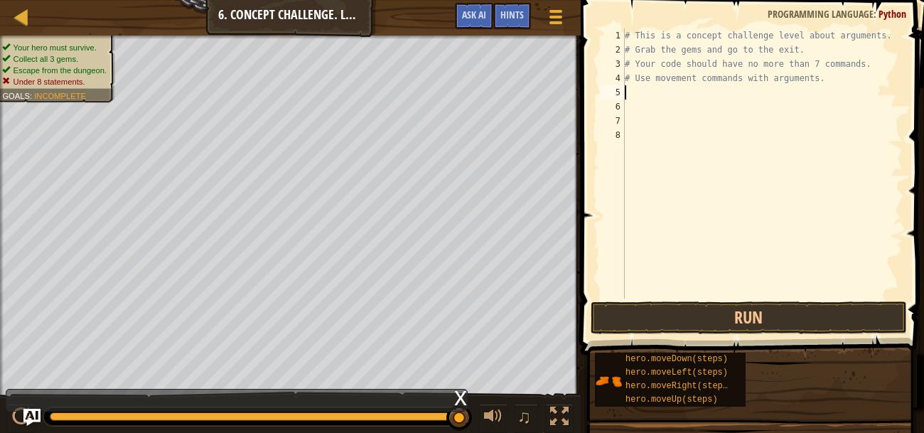
scroll to position [6, 0]
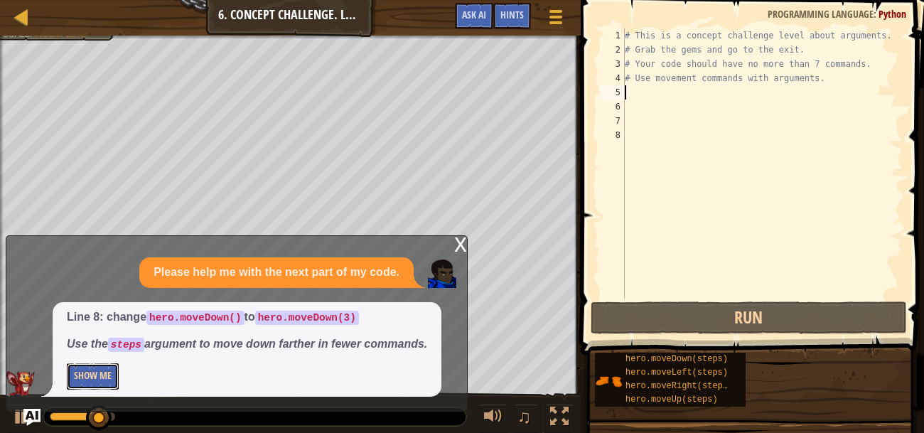
click at [104, 380] on button "Show Me" at bounding box center [93, 376] width 52 height 26
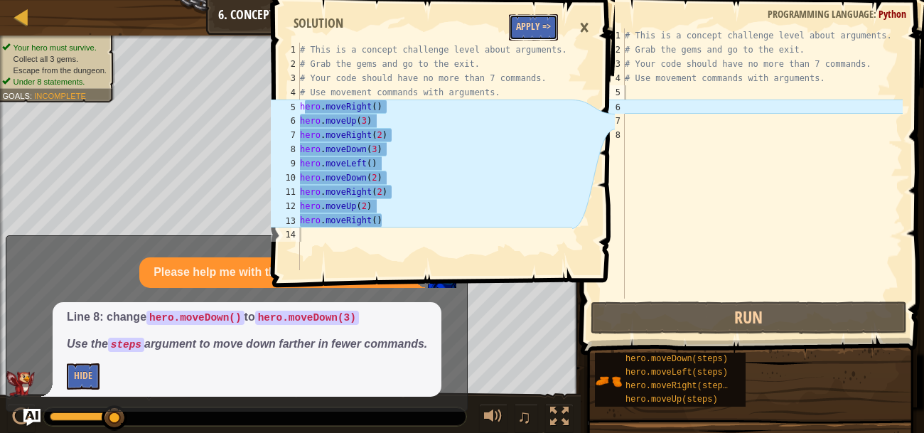
click at [533, 28] on button "Apply =>" at bounding box center [533, 27] width 49 height 26
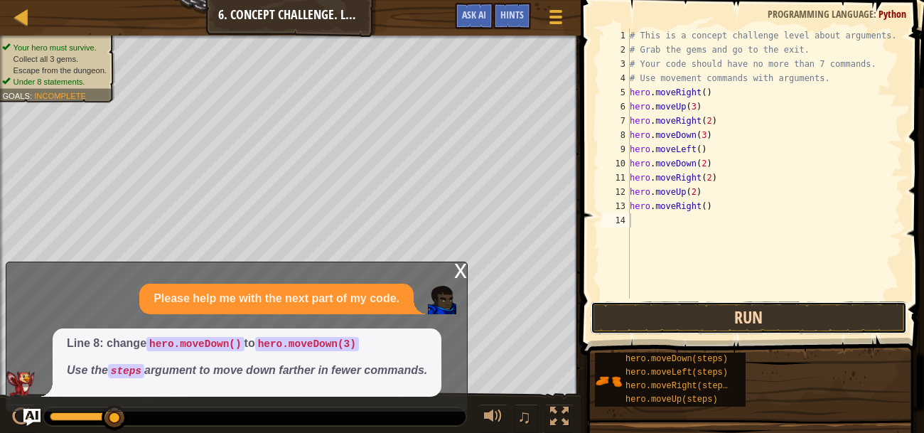
click at [761, 332] on button "Run" at bounding box center [748, 317] width 316 height 33
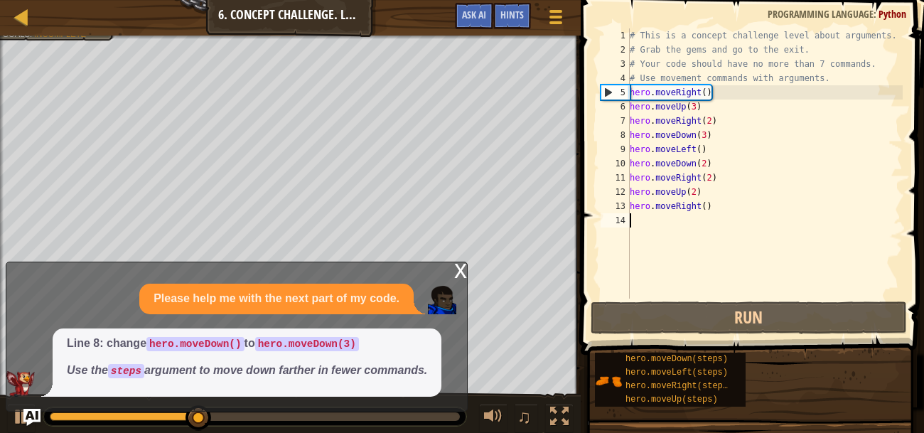
click at [707, 164] on div "# This is a concept challenge level about arguments. # Grab the gems and go to …" at bounding box center [765, 177] width 276 height 298
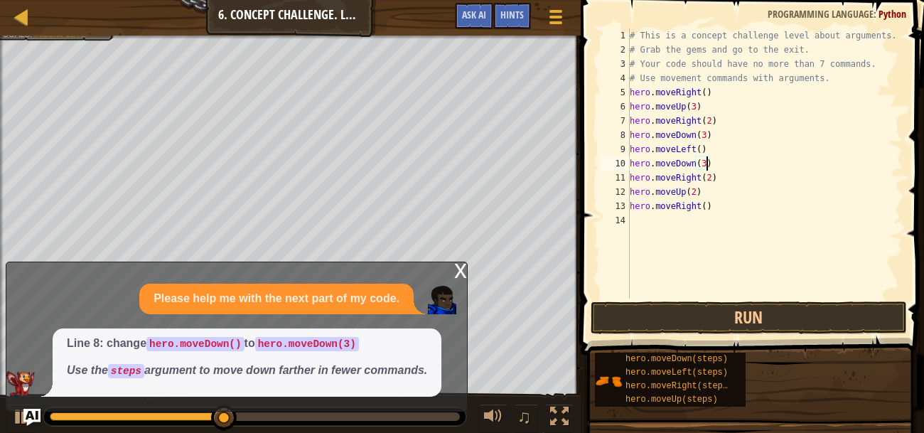
scroll to position [6, 6]
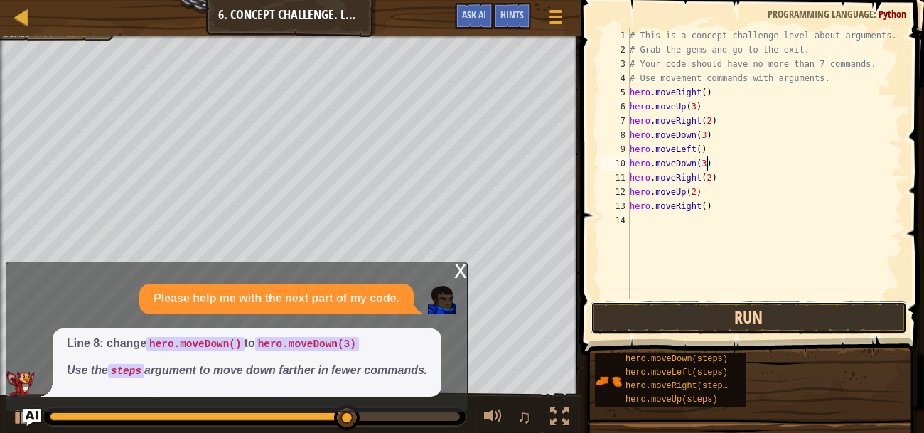
click at [821, 317] on button "Run" at bounding box center [748, 317] width 316 height 33
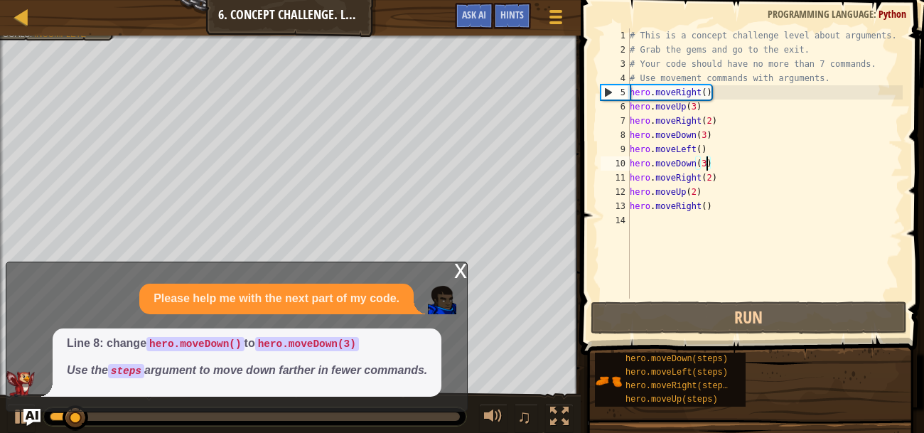
click at [462, 276] on div "x" at bounding box center [460, 269] width 13 height 14
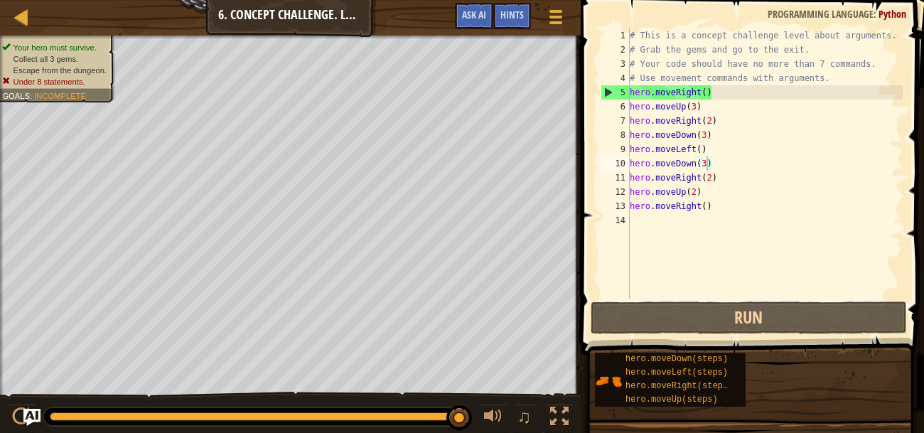
click at [654, 114] on div "# This is a concept challenge level about arguments. # Grab the gems and go to …" at bounding box center [765, 177] width 276 height 298
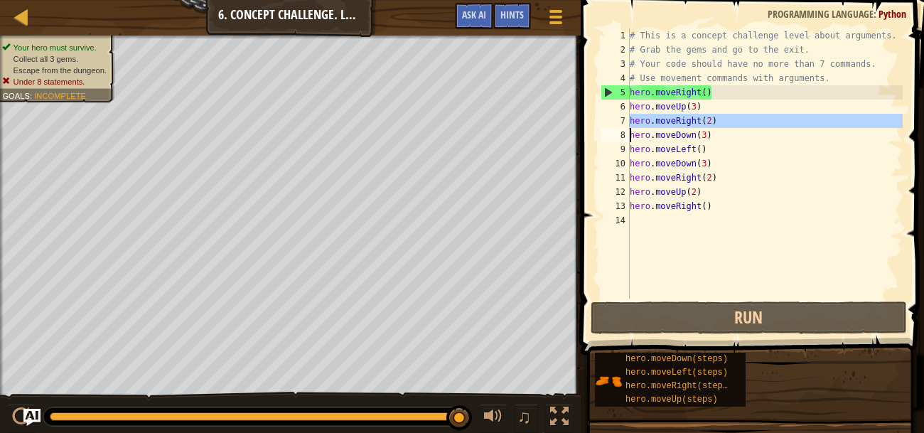
click at [654, 114] on div "# This is a concept challenge level about arguments. # Grab the gems and go to …" at bounding box center [765, 163] width 276 height 270
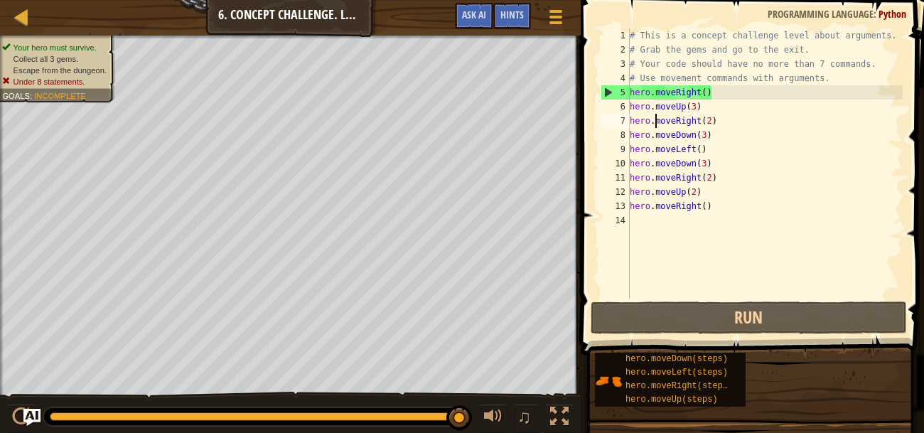
click at [654, 114] on div "# This is a concept challenge level about arguments. # Grab the gems and go to …" at bounding box center [765, 177] width 276 height 298
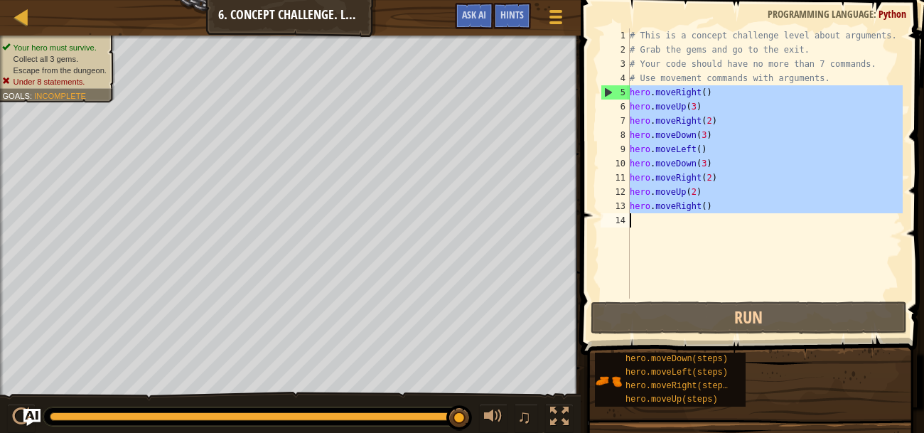
drag, startPoint x: 631, startPoint y: 94, endPoint x: 774, endPoint y: 237, distance: 202.4
click at [774, 237] on div "# This is a concept challenge level about arguments. # Grab the gems and go to …" at bounding box center [765, 177] width 276 height 298
type textarea "hero.moveRight()"
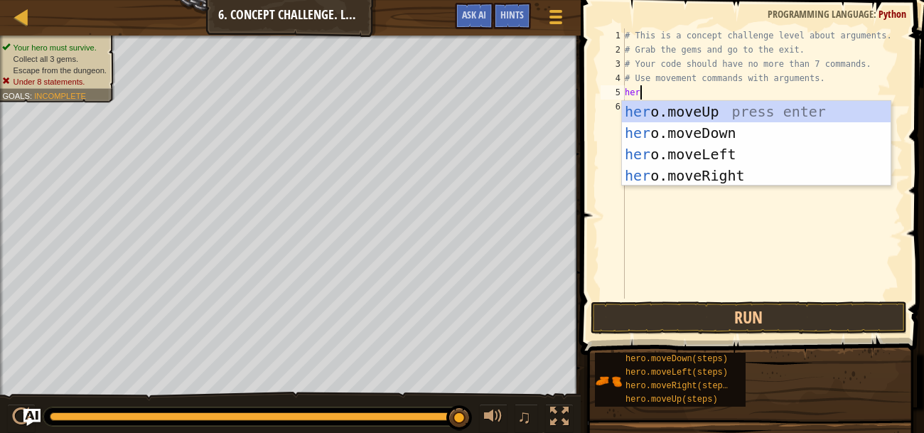
scroll to position [6, 1]
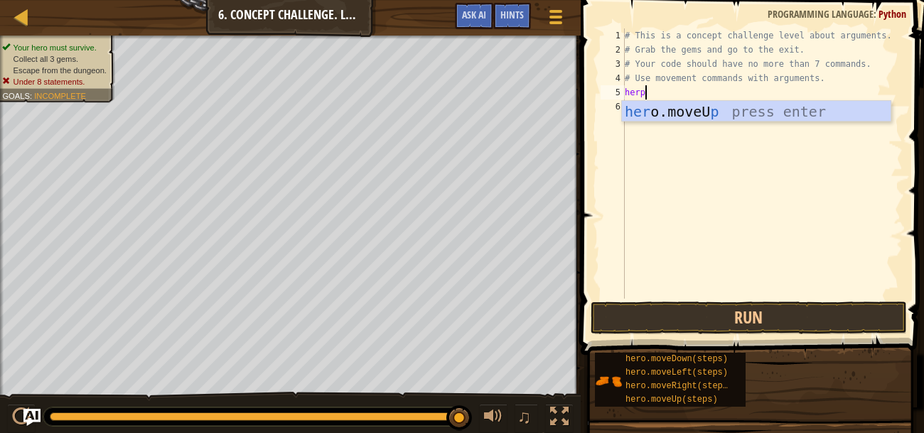
type textarea "her"
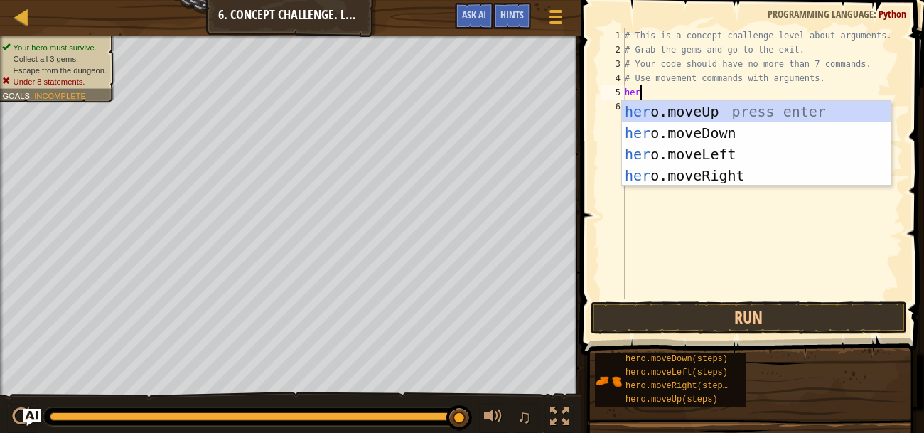
click at [808, 182] on div "her o.moveUp press enter her o.moveDown press enter her o.moveLeft press enter …" at bounding box center [756, 165] width 269 height 128
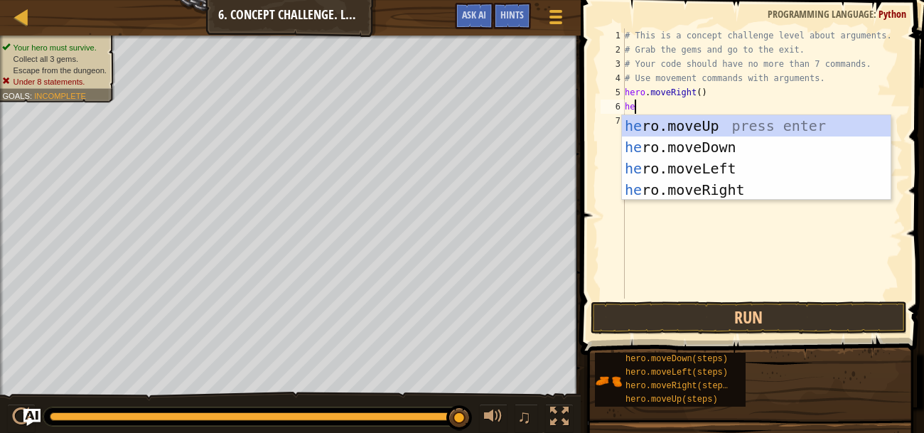
type textarea "hero"
click at [789, 126] on div "hero .moveUp press enter hero .moveDown press enter hero .moveLeft press enter …" at bounding box center [756, 179] width 269 height 128
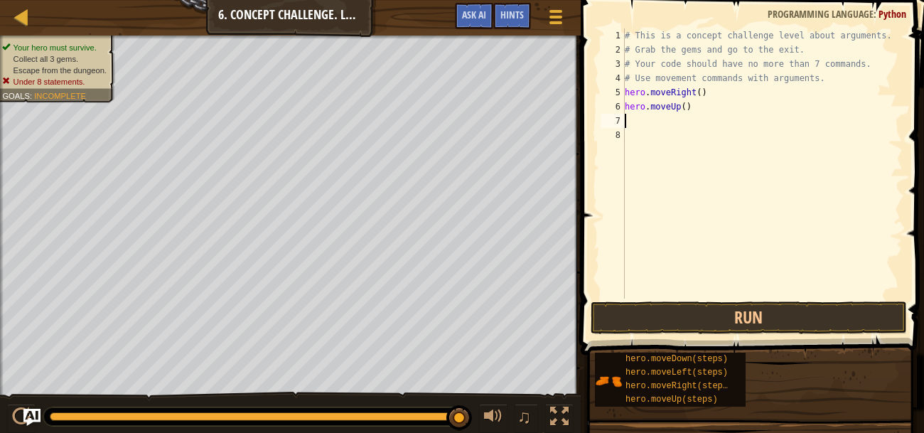
click at [686, 104] on div "# This is a concept challenge level about arguments. # Grab the gems and go to …" at bounding box center [762, 177] width 281 height 298
type textarea "hero.moveUp(3)"
click at [726, 134] on div "# This is a concept challenge level about arguments. # Grab the gems and go to …" at bounding box center [762, 177] width 281 height 298
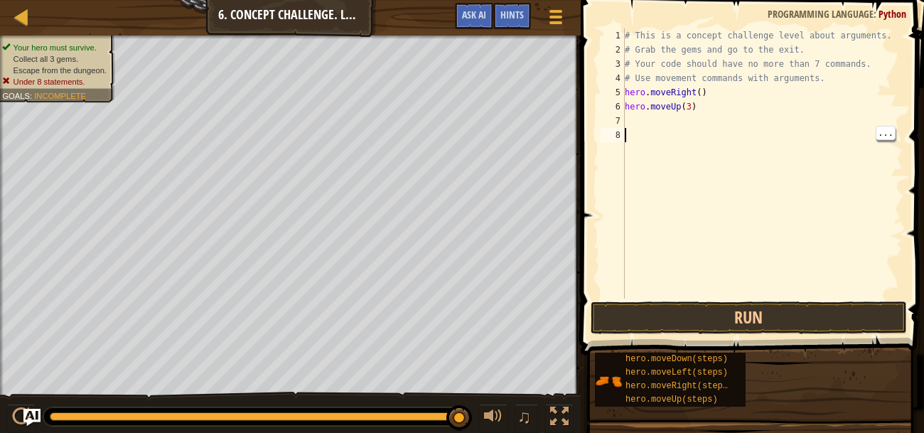
click at [703, 116] on div "# This is a concept challenge level about arguments. # Grab the gems and go to …" at bounding box center [762, 177] width 281 height 298
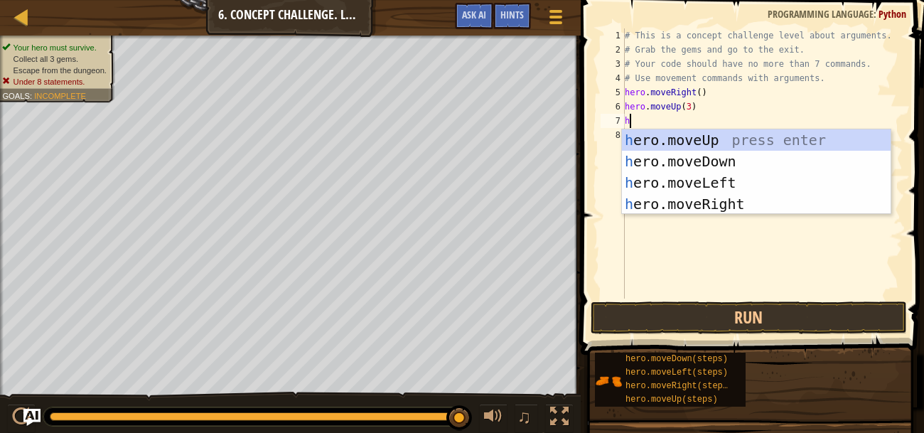
type textarea "he"
click at [736, 205] on div "he ro.moveUp press enter he ro.moveDown press enter he ro.moveLeft press enter …" at bounding box center [756, 193] width 269 height 128
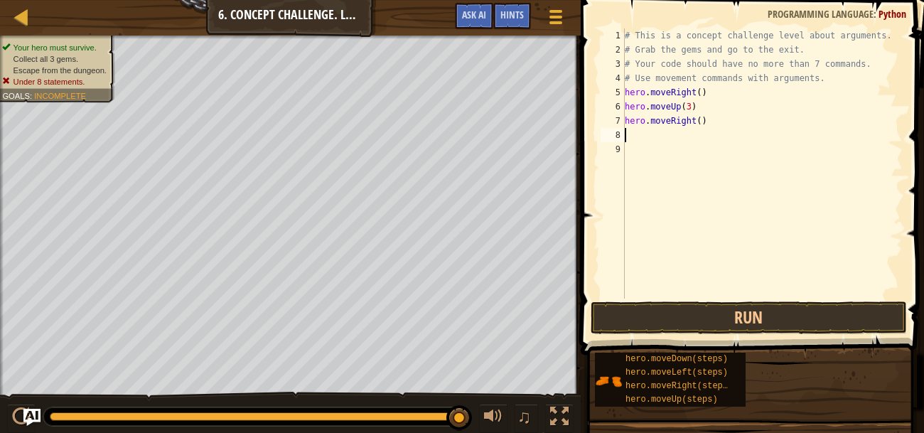
click at [700, 123] on div "# This is a concept challenge level about arguments. # Grab the gems and go to …" at bounding box center [762, 177] width 281 height 298
type textarea "hero.moveRight(2)"
click at [722, 142] on div "# This is a concept challenge level about arguments. # Grab the gems and go to …" at bounding box center [762, 177] width 281 height 298
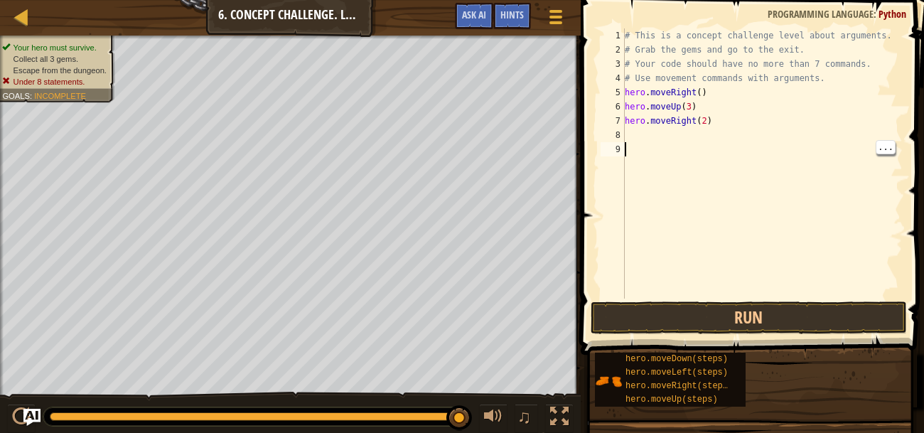
click at [748, 131] on div "# This is a concept challenge level about arguments. # Grab the gems and go to …" at bounding box center [762, 177] width 281 height 298
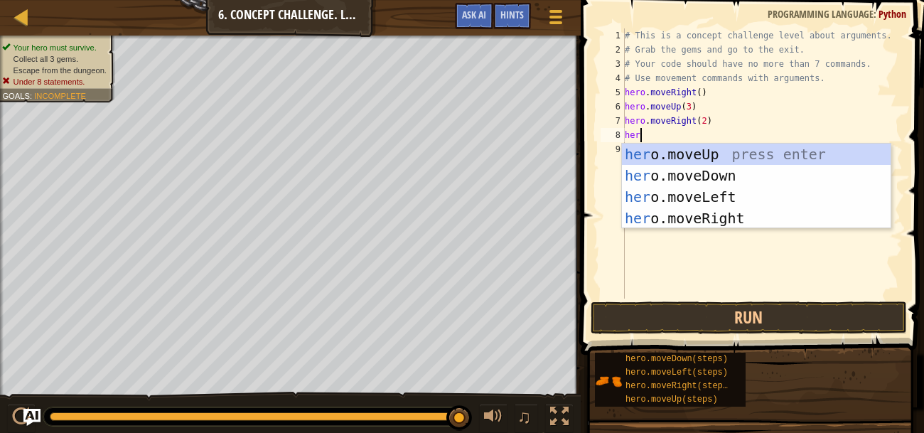
type textarea "hero"
click at [743, 179] on div "hero .moveUp press enter hero .moveDown press enter hero .moveLeft press enter …" at bounding box center [756, 208] width 269 height 128
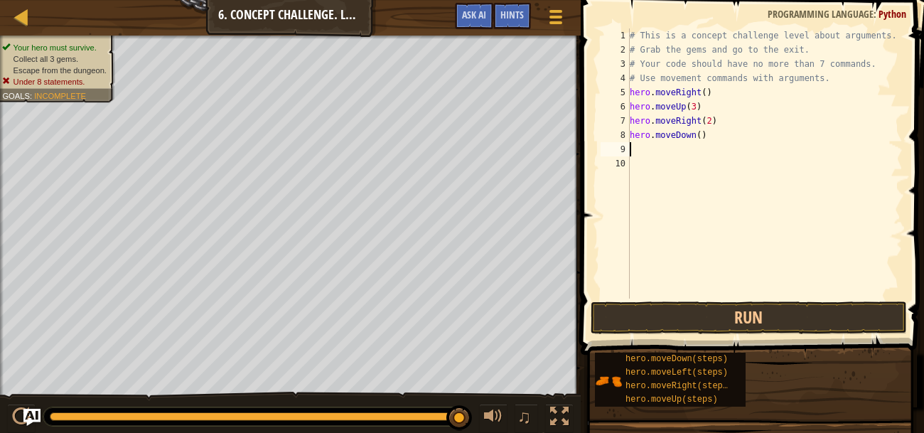
scroll to position [6, 0]
click at [715, 306] on button "Run" at bounding box center [748, 317] width 316 height 33
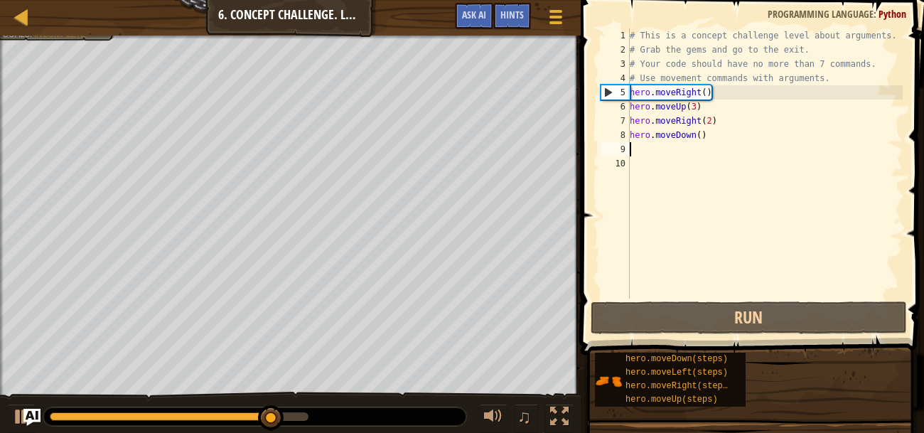
click at [696, 141] on div "# This is a concept challenge level about arguments. # Grab the gems and go to …" at bounding box center [765, 177] width 276 height 298
click at [707, 130] on div "# This is a concept challenge level about arguments. # Grab the gems and go to …" at bounding box center [765, 177] width 276 height 298
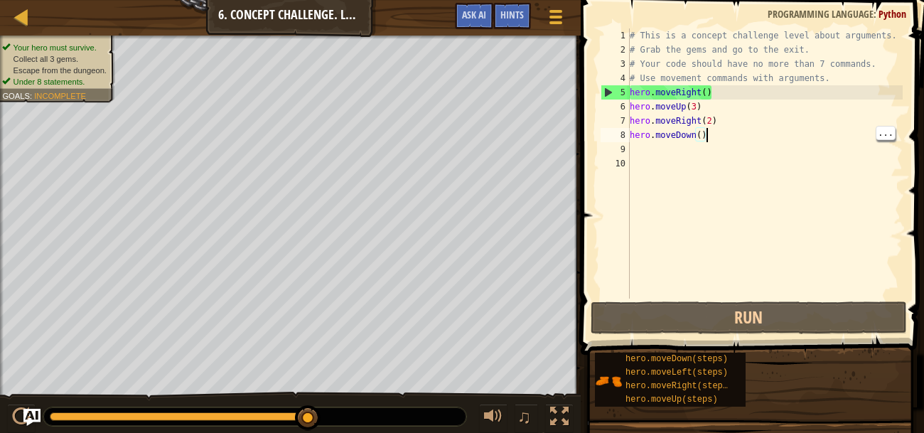
click at [699, 134] on div "# This is a concept challenge level about arguments. # Grab the gems and go to …" at bounding box center [765, 177] width 276 height 298
type textarea "hero.moveDown(2)"
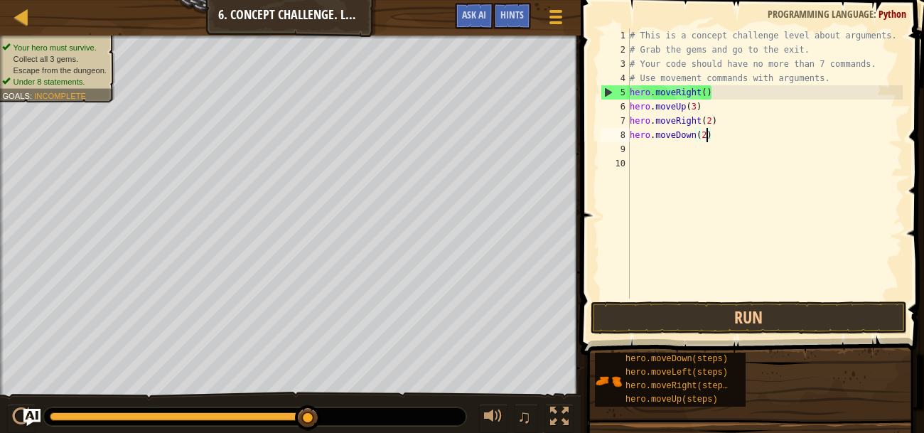
scroll to position [6, 6]
click at [710, 162] on div "# This is a concept challenge level about arguments. # Grab the gems and go to …" at bounding box center [765, 177] width 276 height 298
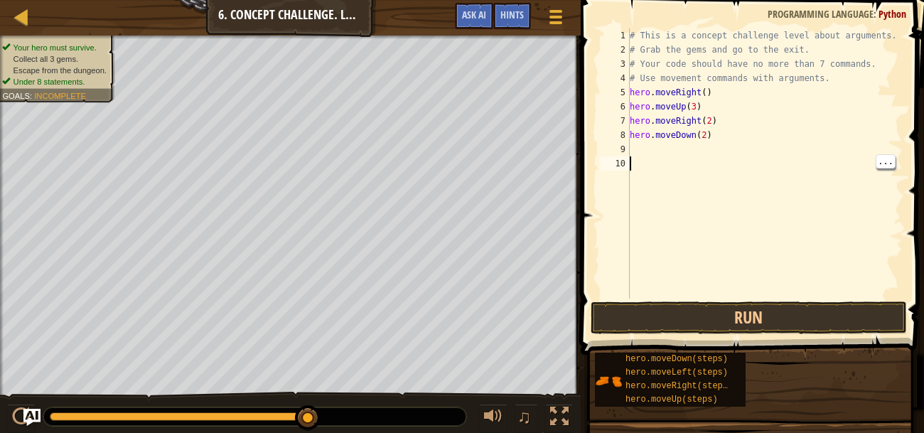
click at [708, 152] on div "# This is a concept challenge level about arguments. # Grab the gems and go to …" at bounding box center [765, 177] width 276 height 298
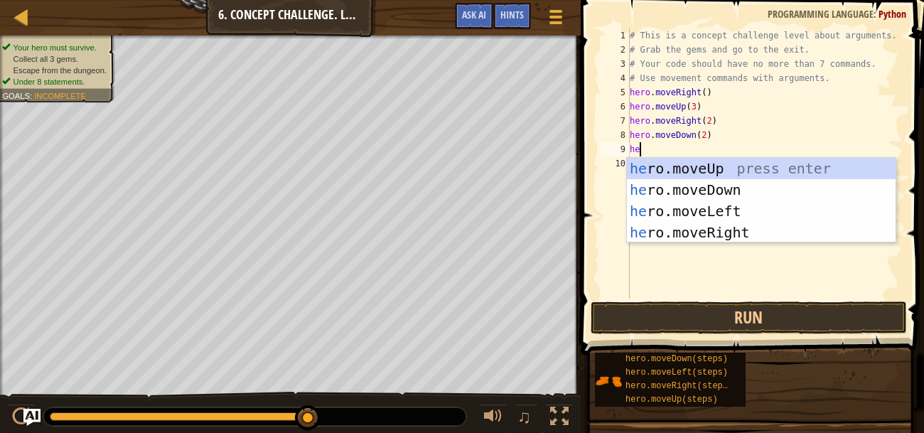
type textarea "her"
click at [794, 206] on div "her o.moveUp press enter her o.moveDown press enter her o.moveLeft press enter …" at bounding box center [761, 222] width 269 height 128
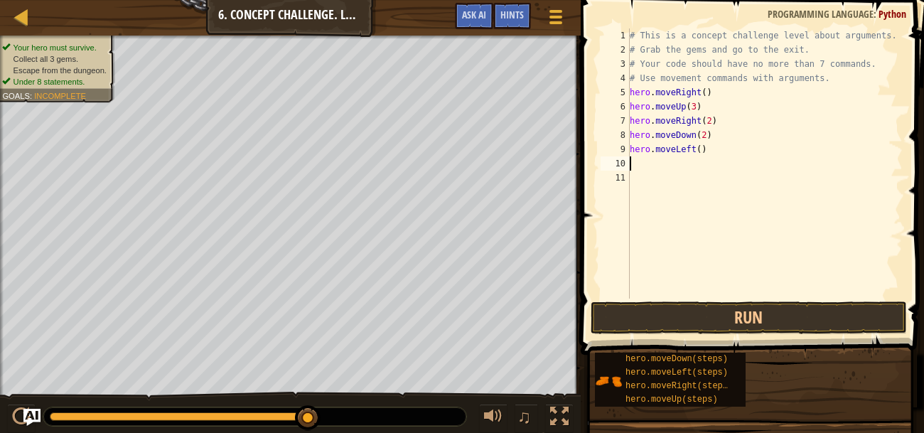
click at [700, 147] on div "# This is a concept challenge level about arguments. # Grab the gems and go to …" at bounding box center [765, 177] width 276 height 298
click at [747, 327] on button "Run" at bounding box center [748, 317] width 316 height 33
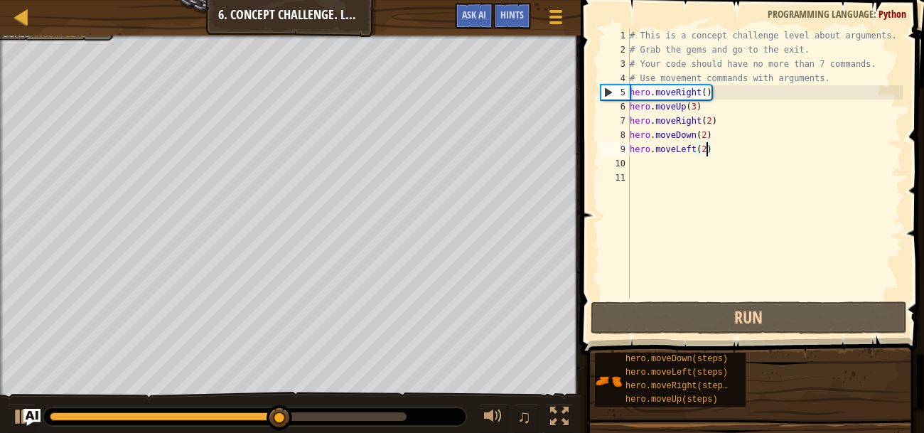
click at [705, 133] on div "# This is a concept challenge level about arguments. # Grab the gems and go to …" at bounding box center [765, 177] width 276 height 298
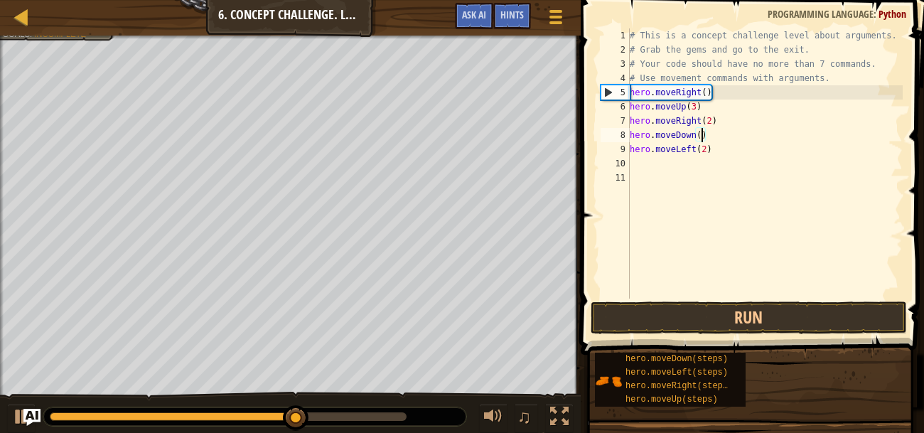
type textarea "hero.moveDown(3)"
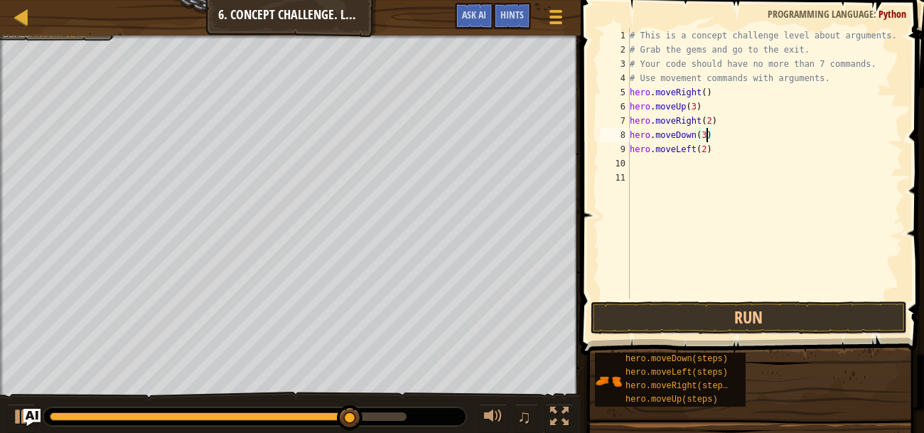
click at [704, 169] on div "# This is a concept challenge level about arguments. # Grab the gems and go to …" at bounding box center [765, 177] width 276 height 298
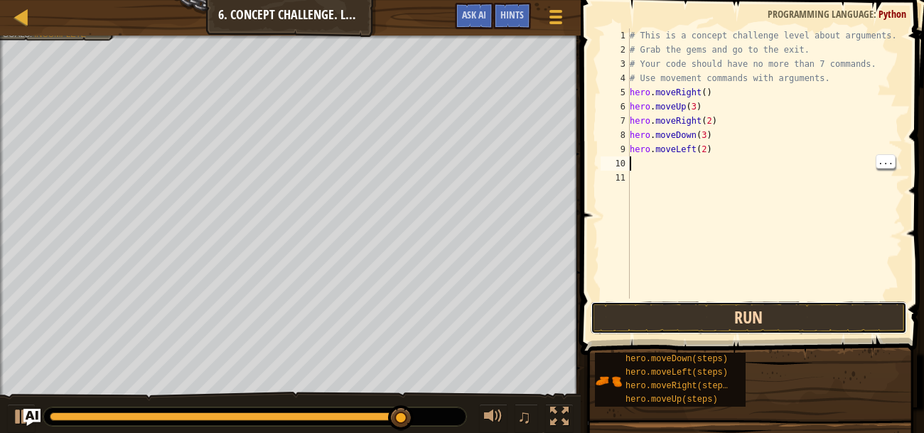
click at [749, 318] on button "Run" at bounding box center [748, 317] width 316 height 33
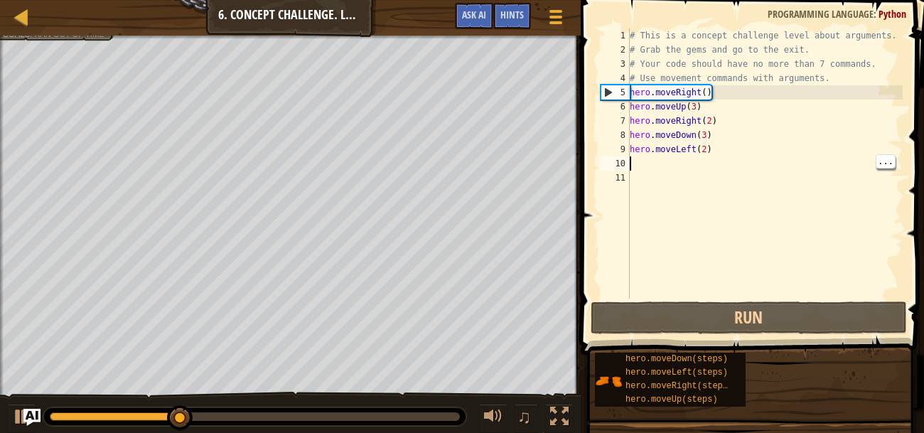
click at [706, 144] on div "# This is a concept challenge level about arguments. # Grab the gems and go to …" at bounding box center [765, 177] width 276 height 298
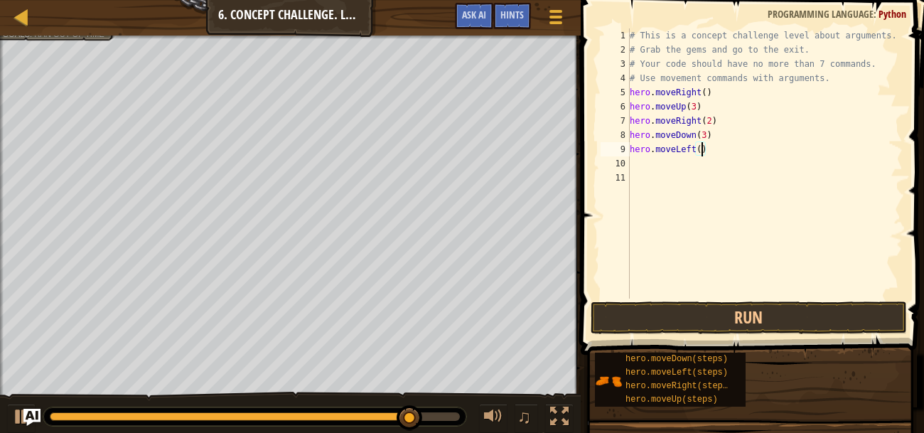
type textarea "hero.moveLeft(1)"
click at [713, 167] on div "# This is a concept challenge level about arguments. # Grab the gems and go to …" at bounding box center [765, 177] width 276 height 298
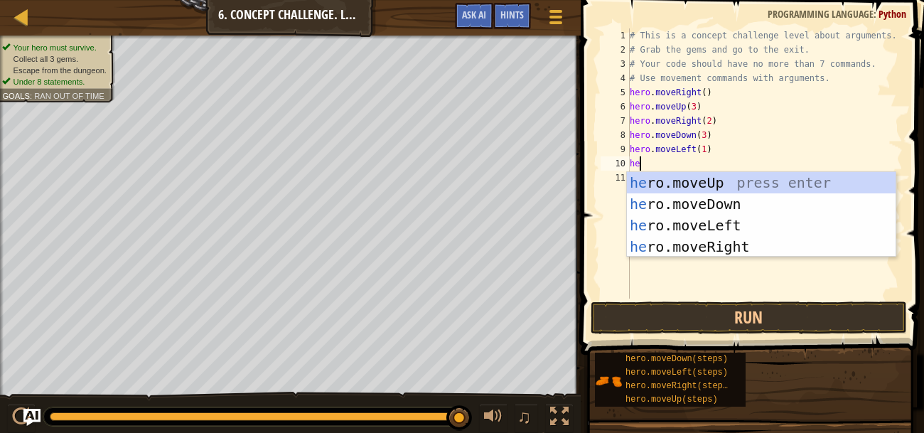
scroll to position [6, 0]
type textarea "hero"
click at [811, 187] on div "hero .moveUp press enter hero .moveDown press enter hero .moveLeft press enter …" at bounding box center [761, 236] width 269 height 128
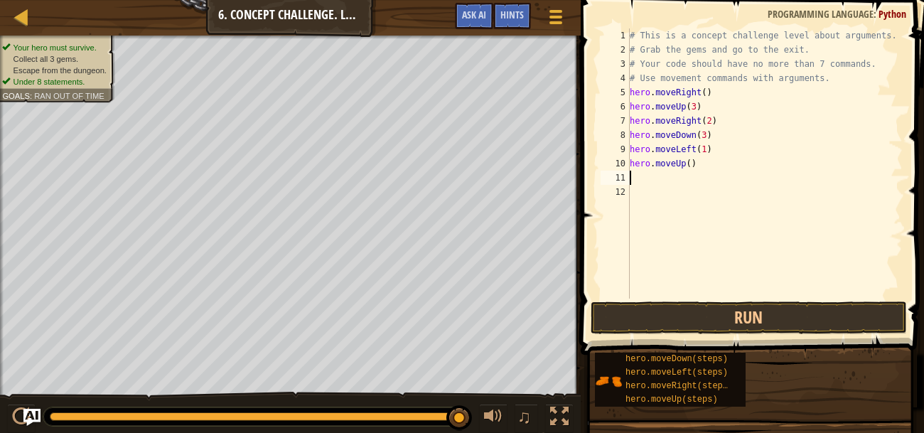
scroll to position [6, 0]
click at [691, 158] on div "# This is a concept challenge level about arguments. # Grab the gems and go to …" at bounding box center [765, 177] width 276 height 298
type textarea "hero.moveUp(2)"
click at [764, 322] on button "Run" at bounding box center [748, 317] width 316 height 33
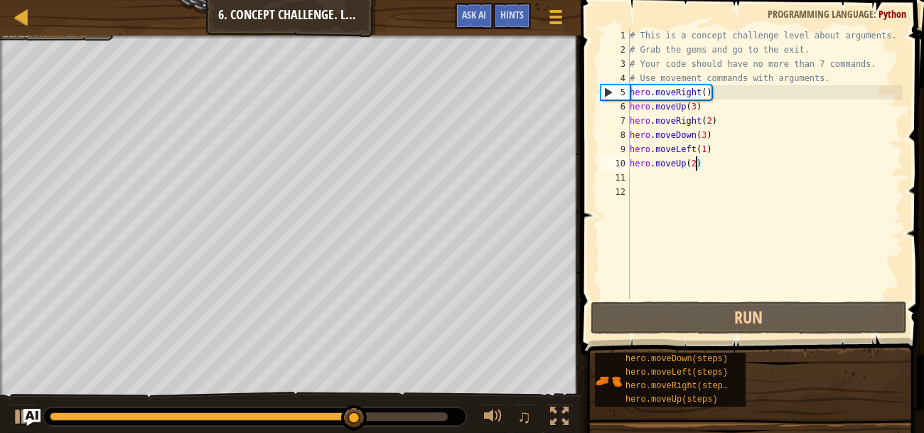
click at [656, 179] on div "# This is a concept challenge level about arguments. # Grab the gems and go to …" at bounding box center [765, 177] width 276 height 298
type textarea "he"
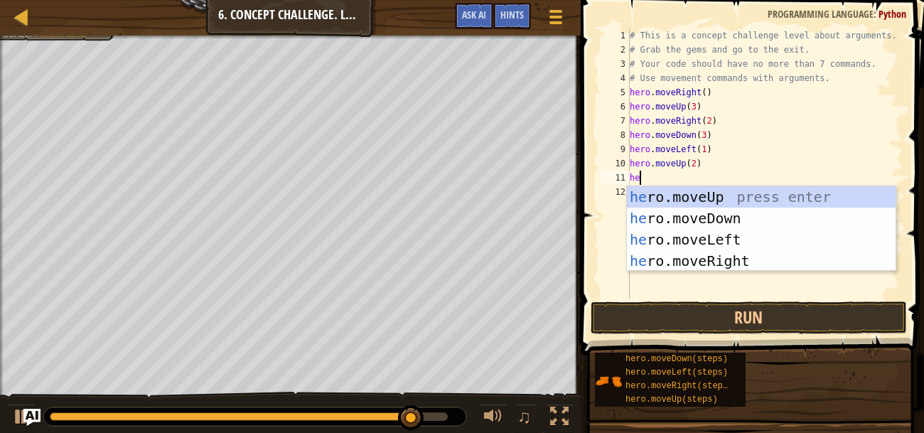
click at [787, 259] on div "he ro.moveUp press enter he ro.moveDown press enter he ro.moveLeft press enter …" at bounding box center [761, 250] width 269 height 128
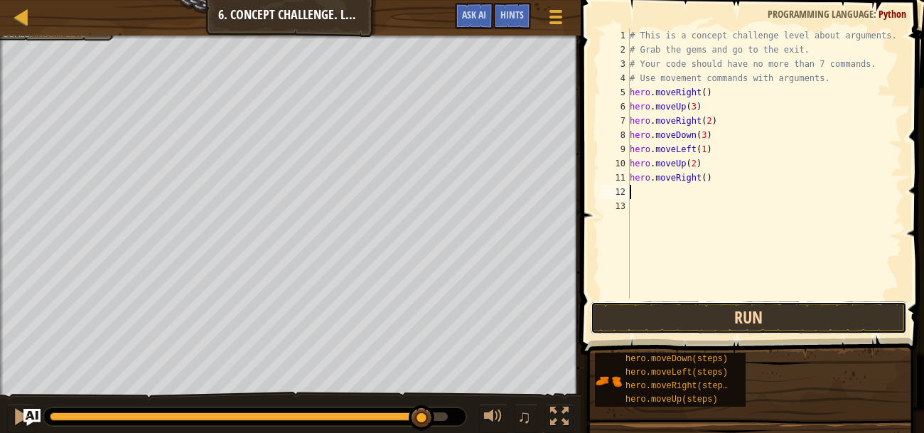
click at [802, 320] on button "Run" at bounding box center [748, 317] width 316 height 33
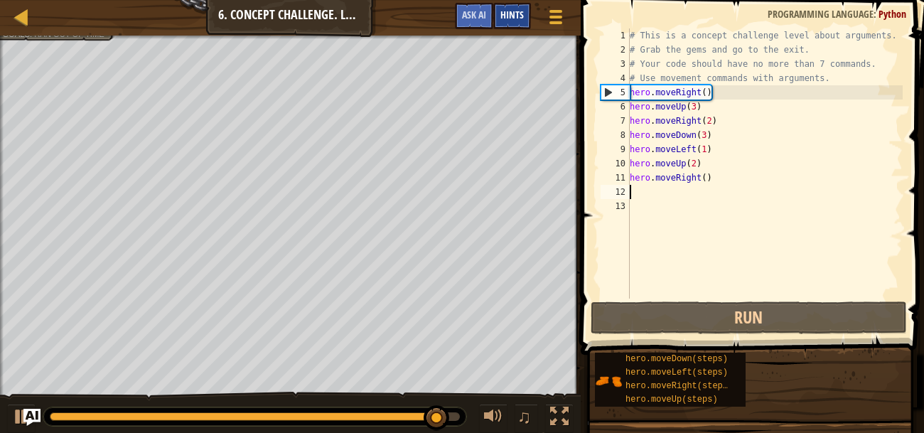
click at [510, 23] on div "Hints" at bounding box center [512, 16] width 38 height 26
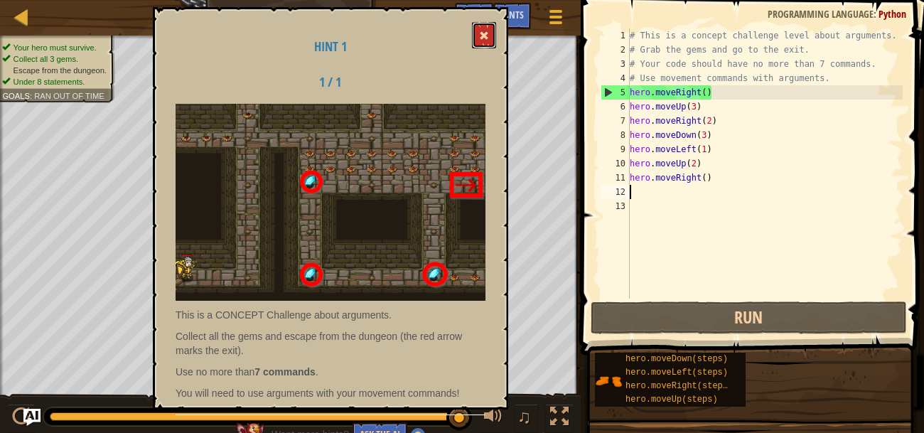
click at [489, 36] on span at bounding box center [484, 36] width 10 height 10
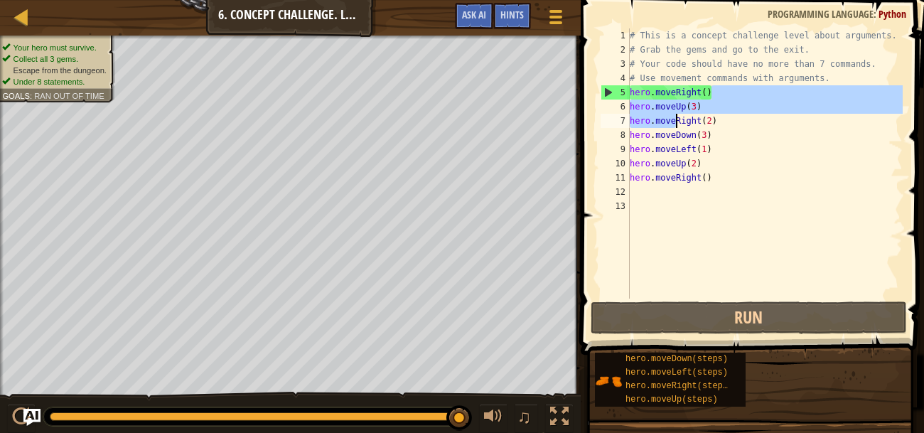
drag, startPoint x: 737, startPoint y: 90, endPoint x: 679, endPoint y: 116, distance: 63.0
click at [679, 116] on div "# This is a concept challenge level about arguments. # Grab the gems and go to …" at bounding box center [765, 177] width 276 height 298
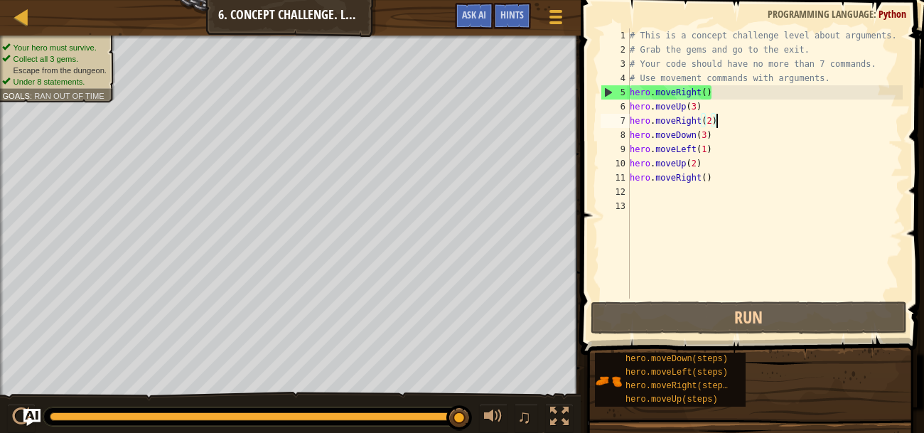
click at [728, 119] on div "# This is a concept challenge level about arguments. # Grab the gems and go to …" at bounding box center [765, 177] width 276 height 298
drag, startPoint x: 720, startPoint y: 134, endPoint x: 664, endPoint y: 134, distance: 56.1
click at [664, 134] on div "# This is a concept challenge level about arguments. # Grab the gems and go to …" at bounding box center [765, 177] width 276 height 298
click at [629, 132] on div "# This is a concept challenge level about arguments. # Grab the gems and go to …" at bounding box center [765, 177] width 276 height 298
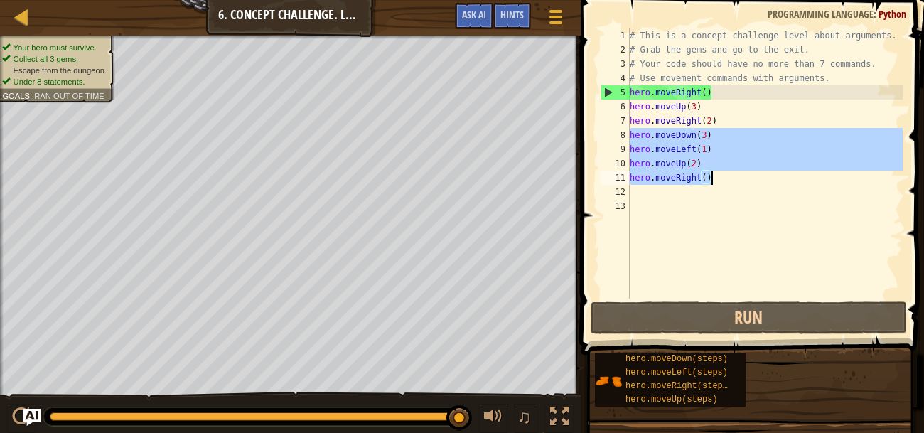
drag, startPoint x: 629, startPoint y: 132, endPoint x: 720, endPoint y: 179, distance: 102.3
click at [720, 179] on div "# This is a concept challenge level about arguments. # Grab the gems and go to …" at bounding box center [765, 177] width 276 height 298
type textarea "hero.moveUp(2) hero.moveRight()"
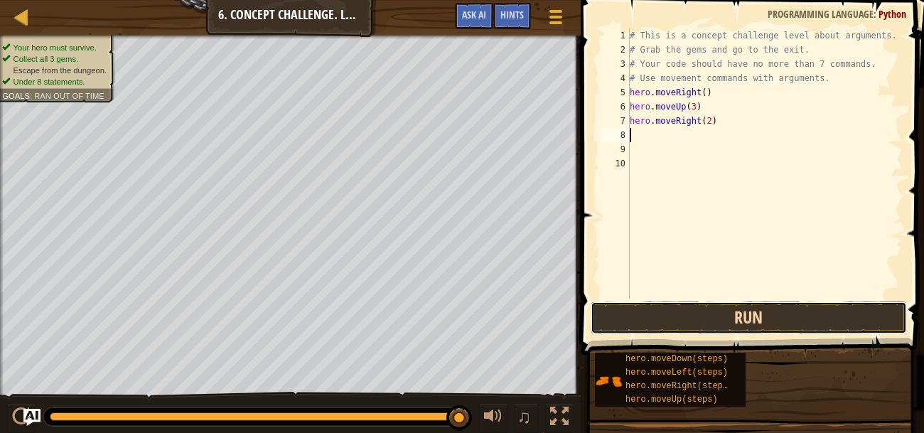
click at [752, 321] on button "Run" at bounding box center [748, 317] width 316 height 33
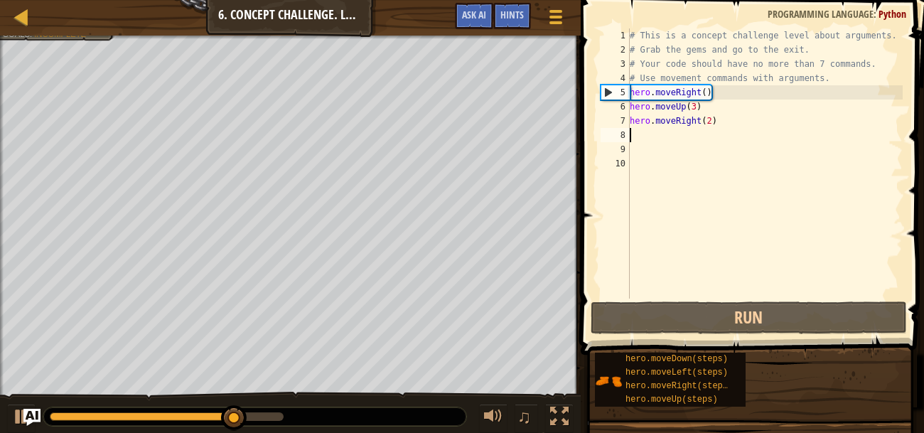
click at [730, 100] on div "# This is a concept challenge level about arguments. # Grab the gems and go to …" at bounding box center [765, 177] width 276 height 298
type textarea "hero.moveUp(3)"
type textarea "hero.moveRight()"
click at [749, 97] on div "# This is a concept challenge level about arguments. # Grab the gems and go to …" at bounding box center [765, 177] width 276 height 298
click at [762, 111] on div "# This is a concept challenge level about arguments. # Grab the gems and go to …" at bounding box center [765, 177] width 276 height 298
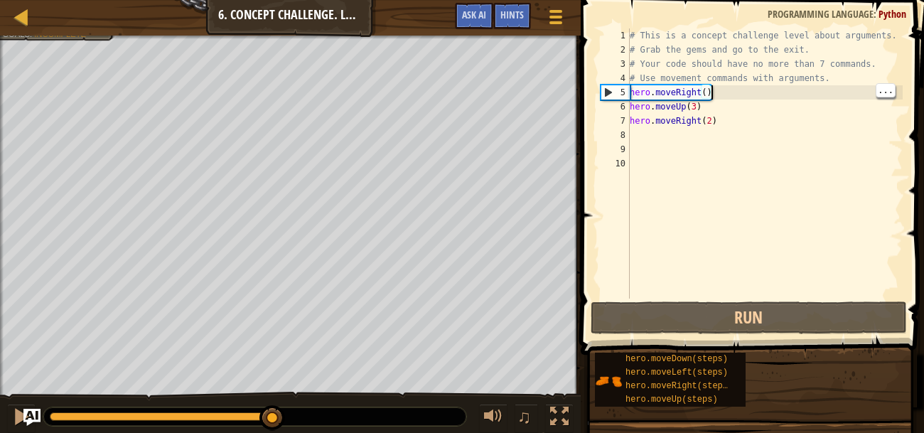
type textarea "hero.moveUp(3)"
click at [681, 135] on div "# This is a concept challenge level about arguments. # Grab the gems and go to …" at bounding box center [765, 177] width 276 height 298
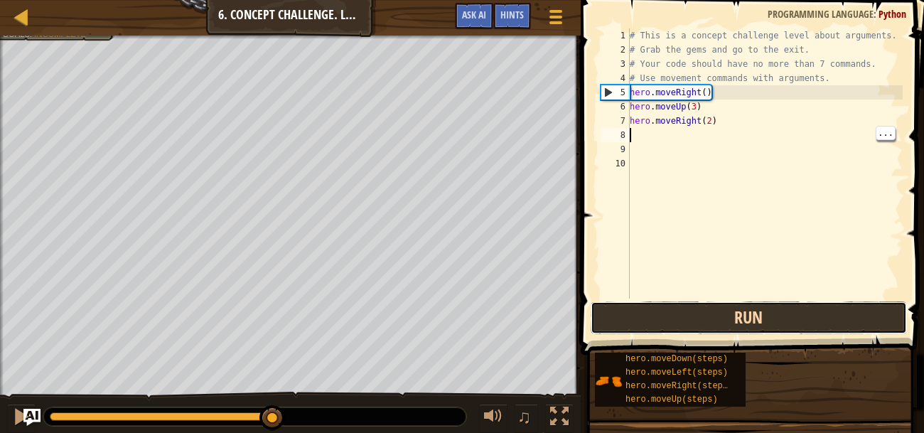
click at [772, 322] on button "Run" at bounding box center [748, 317] width 316 height 33
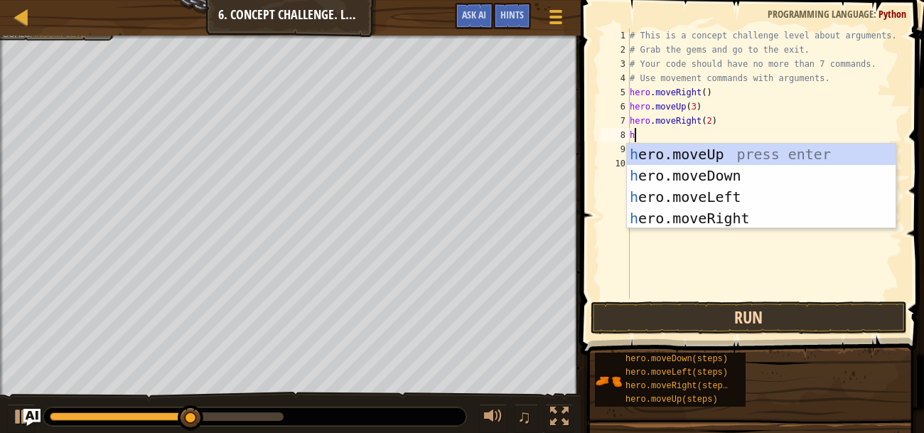
type textarea "he"
click at [752, 176] on div "he ro.moveUp press enter he ro.moveDown press enter he ro.moveLeft press enter …" at bounding box center [761, 208] width 269 height 128
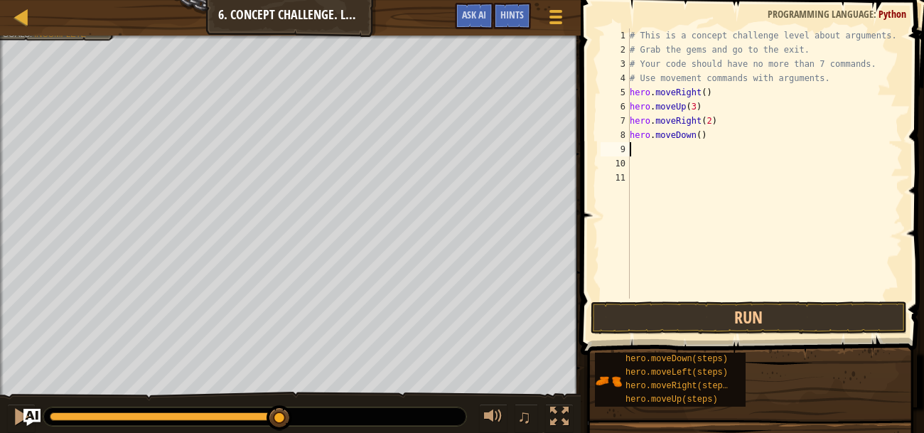
type textarea "he"
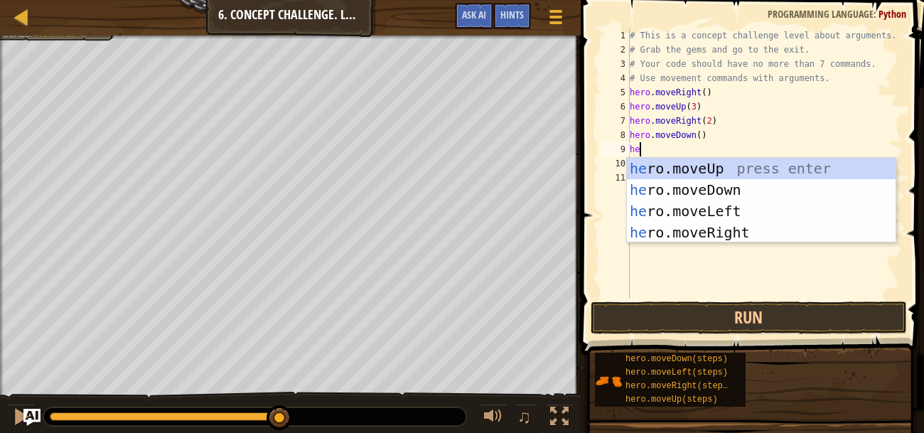
click at [731, 203] on div "he ro.moveUp press enter he ro.moveDown press enter he ro.moveLeft press enter …" at bounding box center [761, 222] width 269 height 128
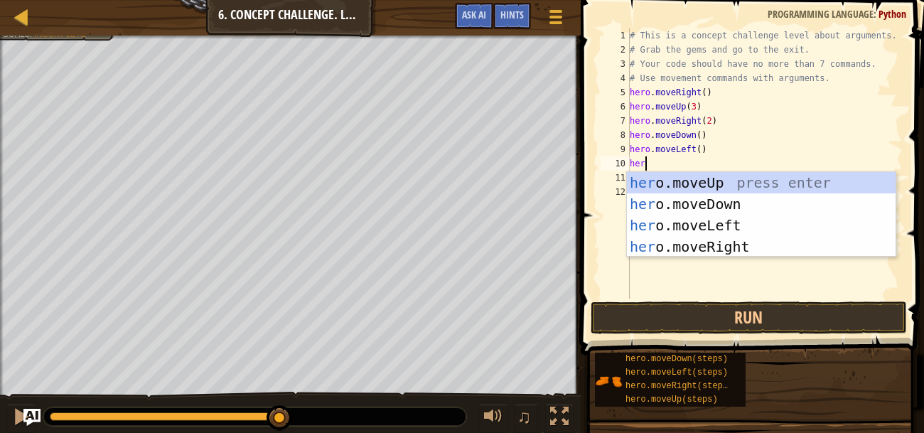
type textarea "hero"
click at [717, 254] on div "hero .moveUp press enter hero .moveDown press enter hero .moveLeft press enter …" at bounding box center [761, 236] width 269 height 128
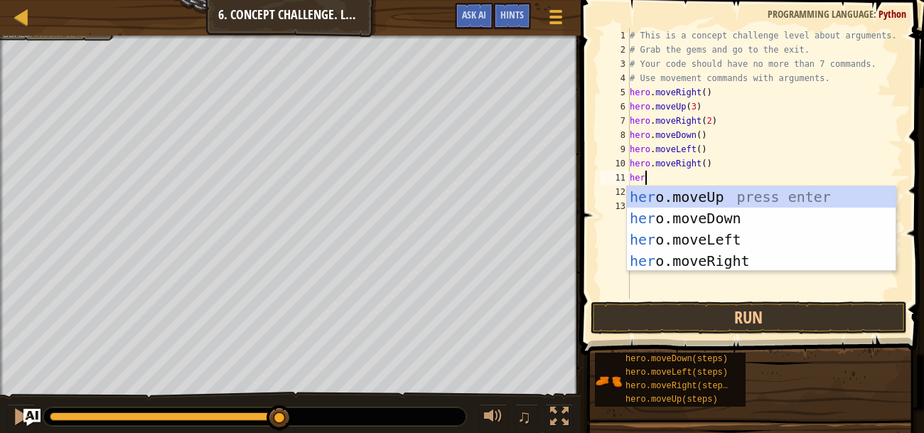
scroll to position [6, 0]
type textarea "hero"
click at [753, 206] on div "hero .moveUp press enter hero .moveDown press enter hero .moveLeft press enter …" at bounding box center [761, 250] width 269 height 128
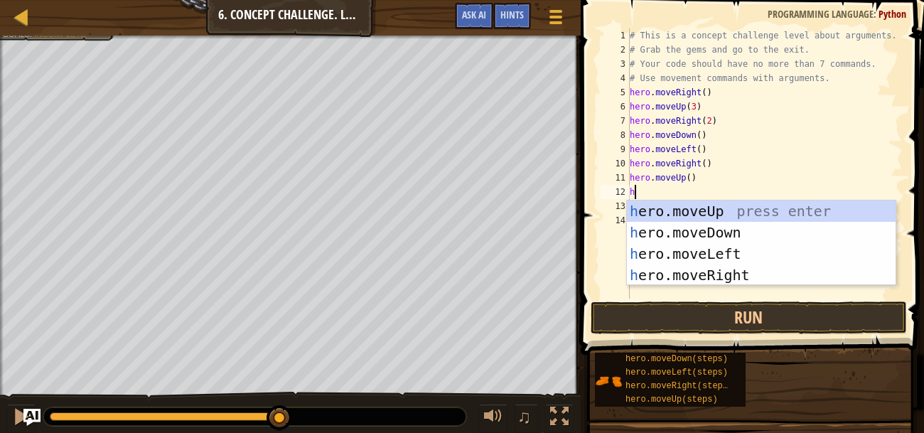
type textarea "he"
click at [744, 279] on div "he ro.moveUp press enter he ro.moveDown press enter he ro.moveLeft press enter …" at bounding box center [761, 264] width 269 height 128
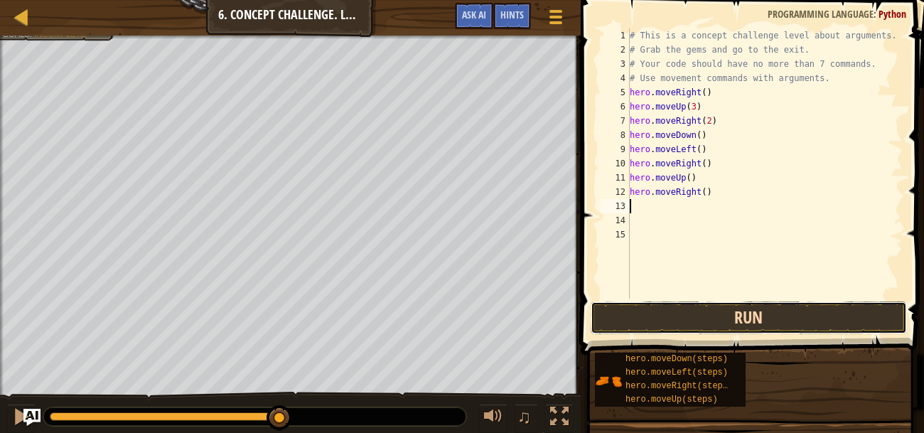
click at [797, 304] on button "Run" at bounding box center [748, 317] width 316 height 33
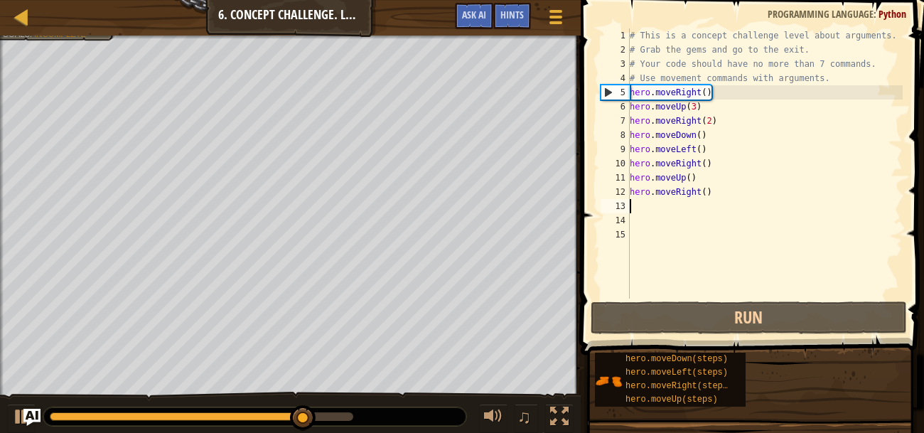
click at [743, 177] on div "# This is a concept challenge level about arguments. # Grab the gems and go to …" at bounding box center [765, 177] width 276 height 298
type textarea "hero.moveUp()"
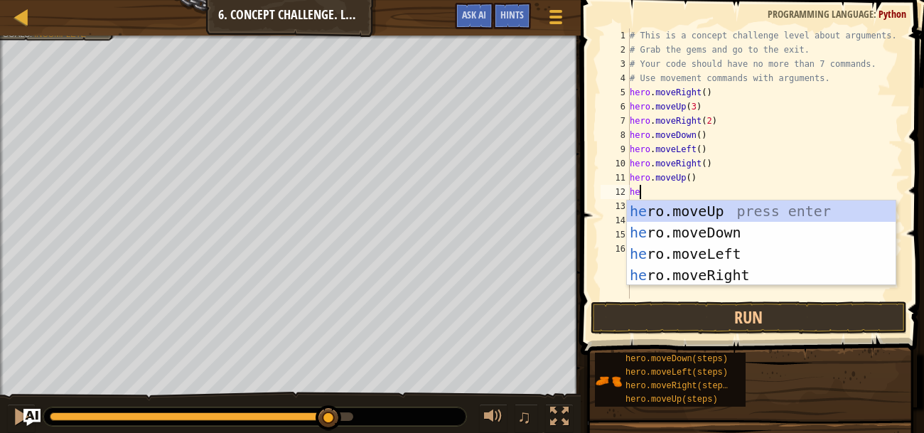
type textarea "her"
click at [784, 235] on div "her o.moveUp press enter her o.moveDown press enter her o.moveLeft press enter …" at bounding box center [761, 264] width 269 height 128
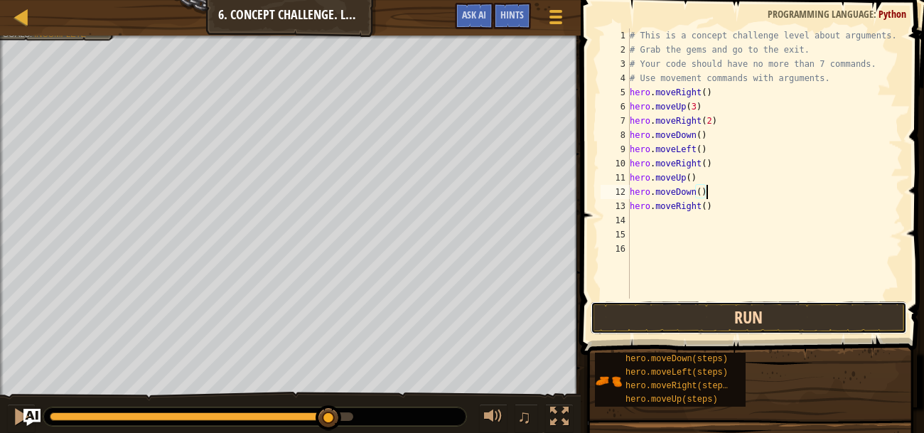
click at [827, 308] on button "Run" at bounding box center [748, 317] width 316 height 33
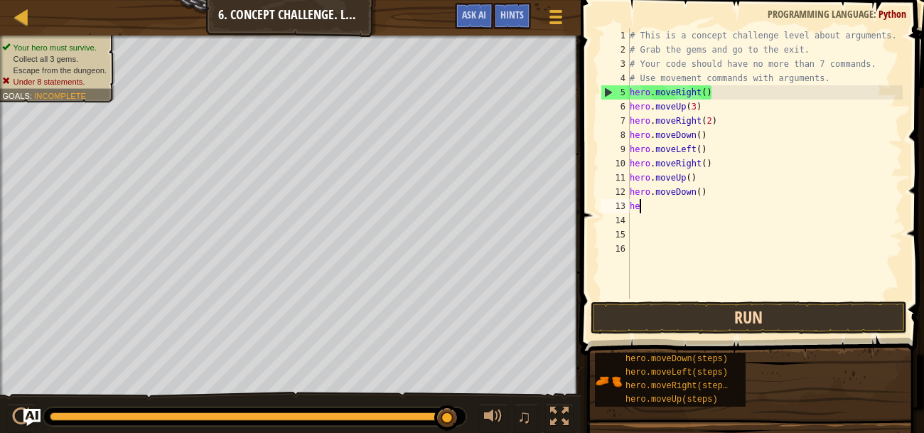
type textarea "h"
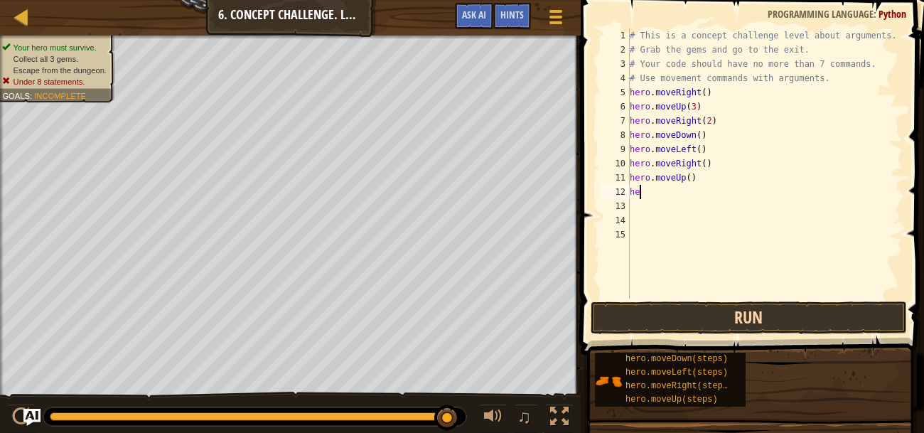
type textarea "h"
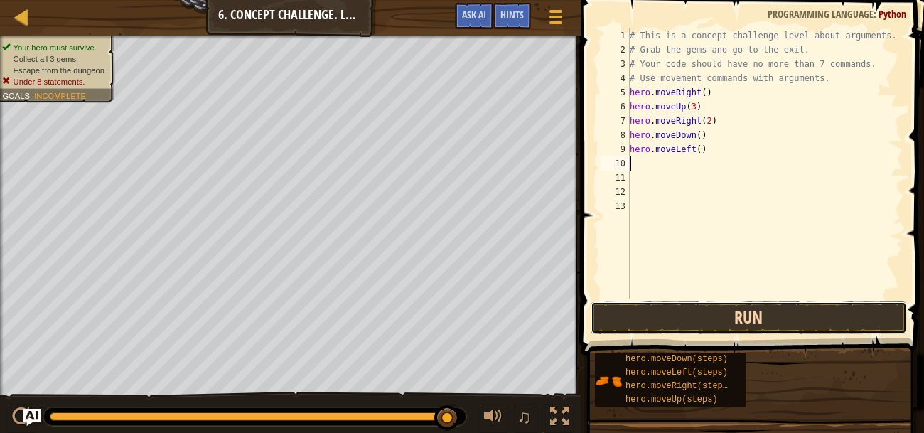
click at [828, 318] on button "Run" at bounding box center [748, 317] width 316 height 33
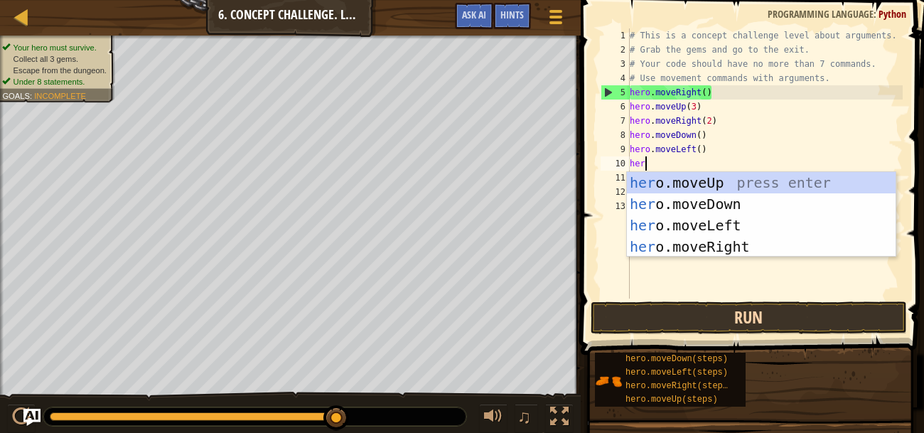
type textarea "hero"
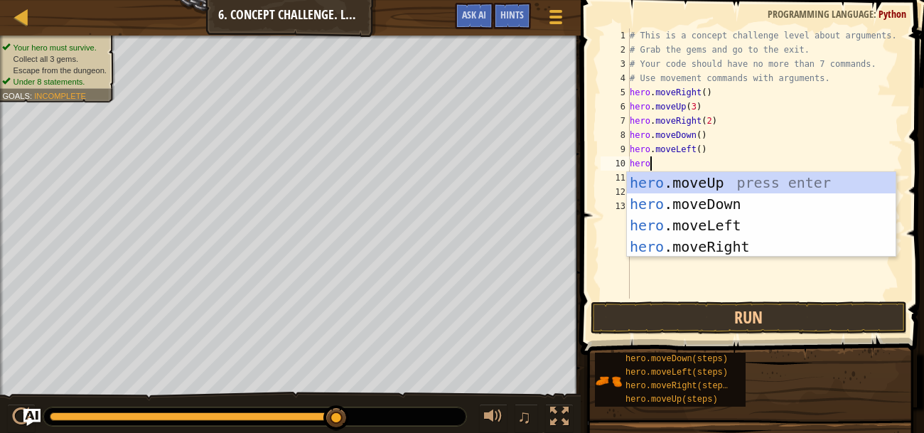
click at [772, 207] on div "hero .moveUp press enter hero .moveDown press enter hero .moveLeft press enter …" at bounding box center [761, 236] width 269 height 128
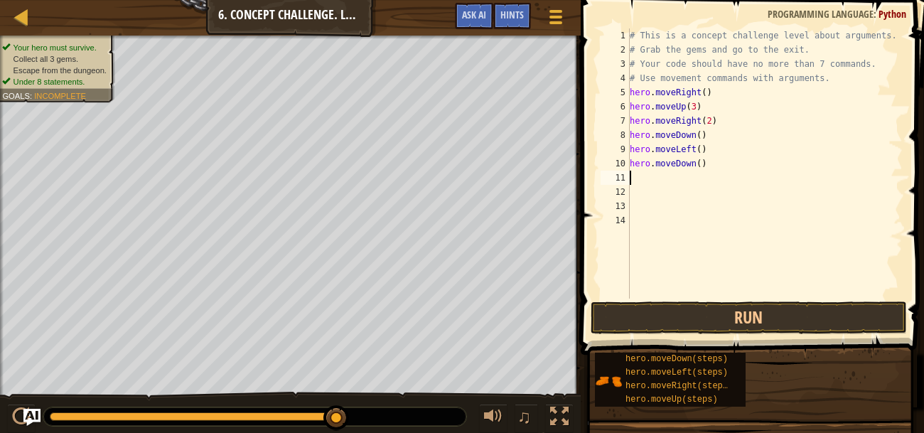
scroll to position [6, 0]
click at [701, 166] on div "# This is a concept challenge level about arguments. # Grab the gems and go to …" at bounding box center [765, 177] width 276 height 298
type textarea "hero.moveDown(2)"
click at [655, 178] on div "# This is a concept challenge level about arguments. # Grab the gems and go to …" at bounding box center [765, 177] width 276 height 298
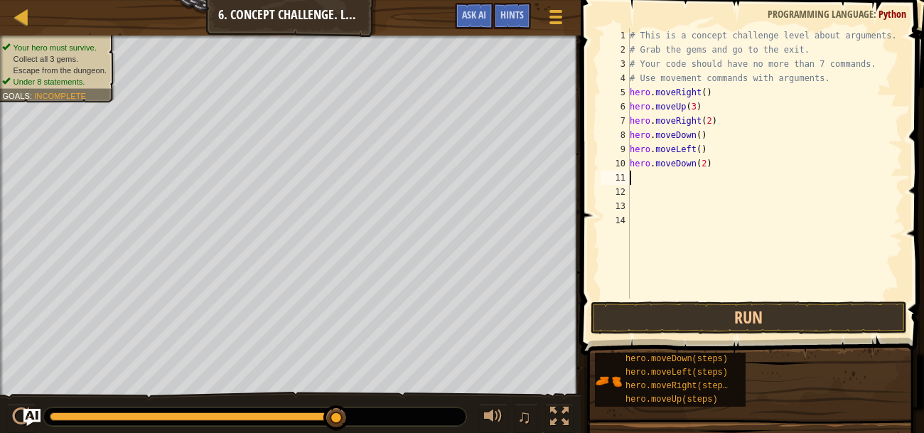
scroll to position [6, 0]
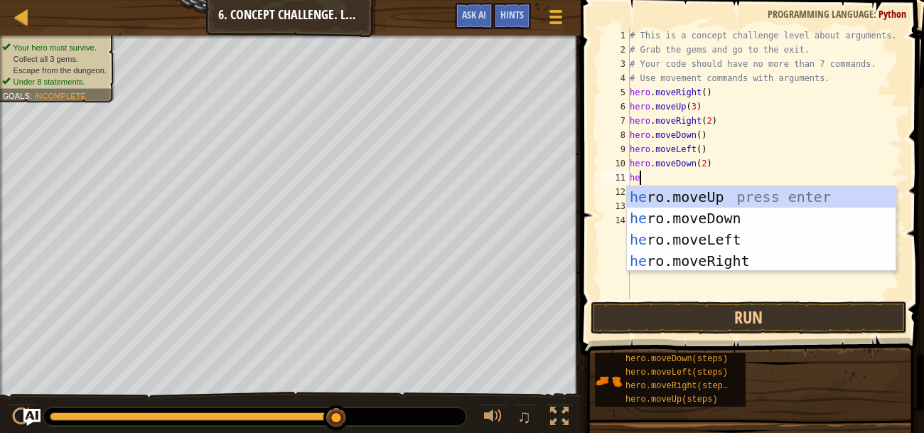
type textarea "her"
click at [771, 261] on div "her o.moveUp press enter her o.moveDown press enter her o.moveLeft press enter …" at bounding box center [761, 250] width 269 height 128
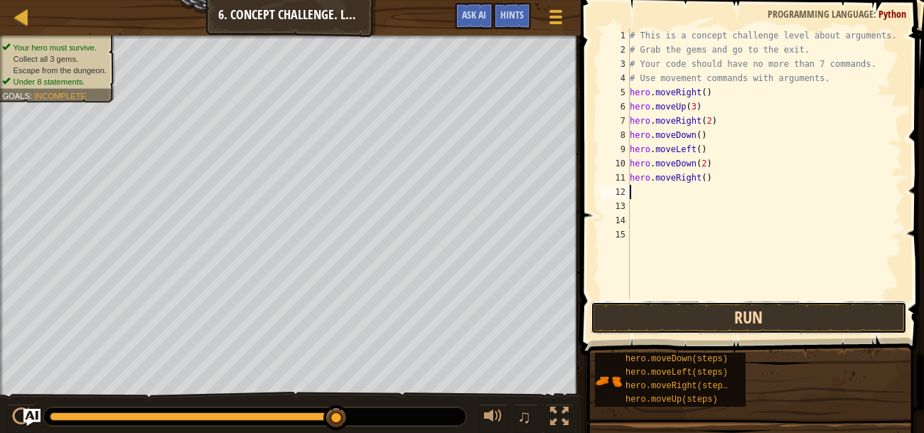
click at [764, 318] on button "Run" at bounding box center [748, 317] width 316 height 33
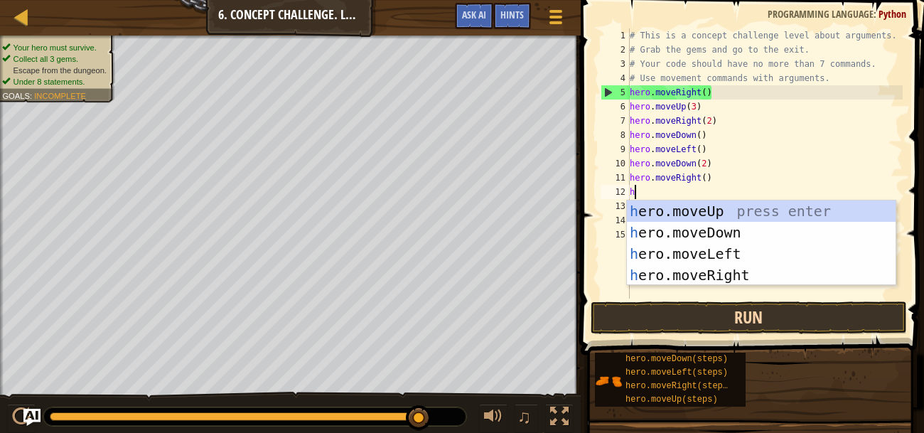
type textarea "he"
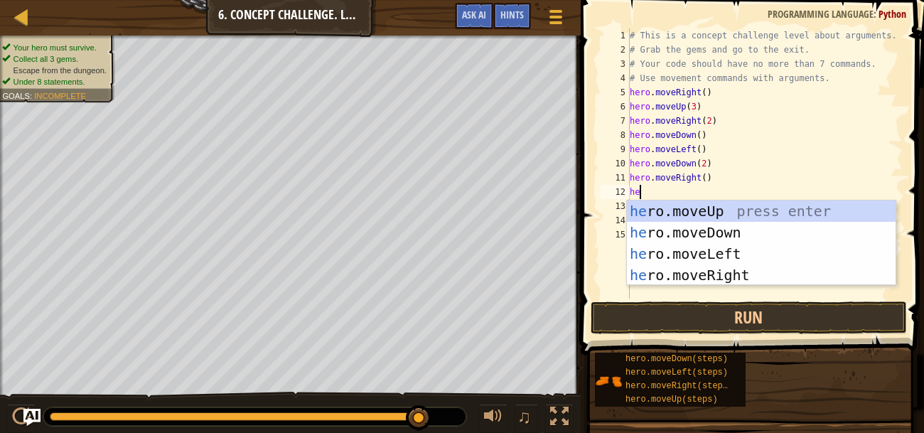
click at [718, 215] on div "he ro.moveUp press enter he ro.moveDown press enter he ro.moveLeft press enter …" at bounding box center [761, 264] width 269 height 128
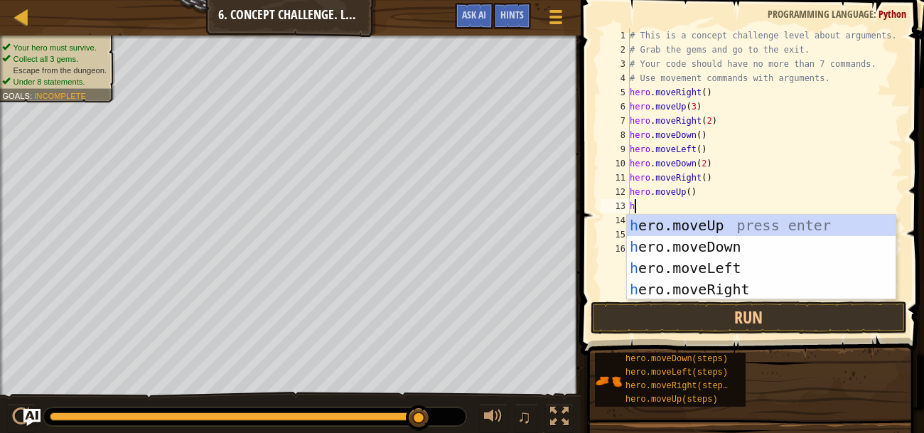
type textarea "he"
click at [741, 291] on div "he ro.moveUp press enter he ro.moveDown press enter he ro.moveLeft press enter …" at bounding box center [761, 279] width 269 height 128
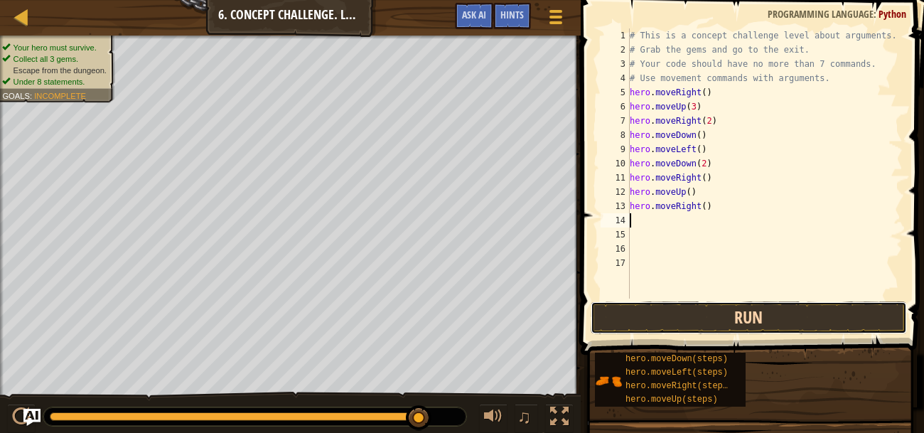
click at [716, 325] on button "Run" at bounding box center [748, 317] width 316 height 33
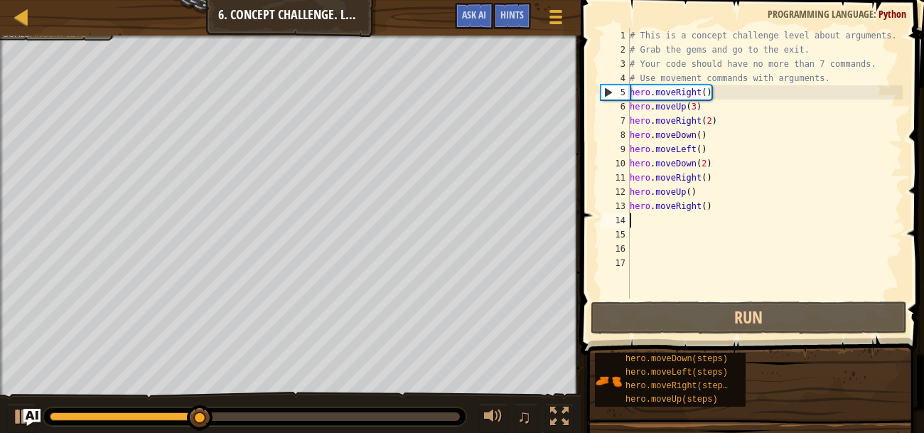
click at [688, 161] on div "# This is a concept challenge level about arguments. # Grab the gems and go to …" at bounding box center [765, 177] width 276 height 298
click at [691, 188] on div "# This is a concept challenge level about arguments. # Grab the gems and go to …" at bounding box center [765, 177] width 276 height 298
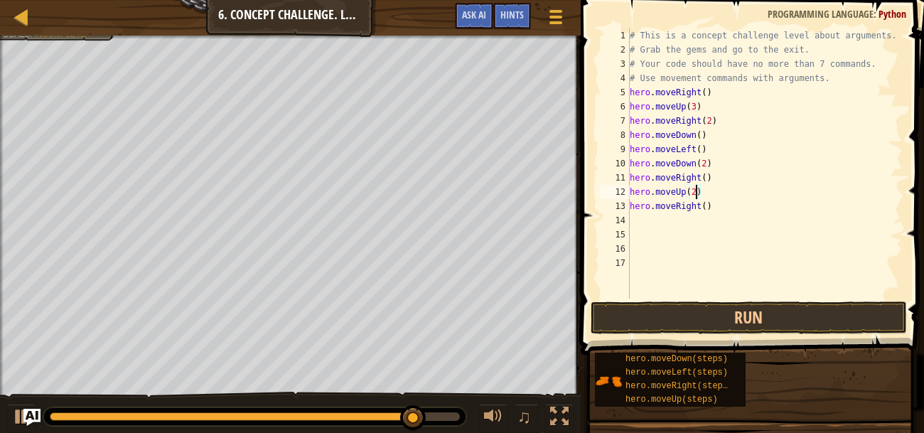
click at [710, 208] on div "# This is a concept challenge level about arguments. # Grab the gems and go to …" at bounding box center [765, 177] width 276 height 298
click at [707, 207] on div "# This is a concept challenge level about arguments. # Grab the gems and go to …" at bounding box center [765, 177] width 276 height 298
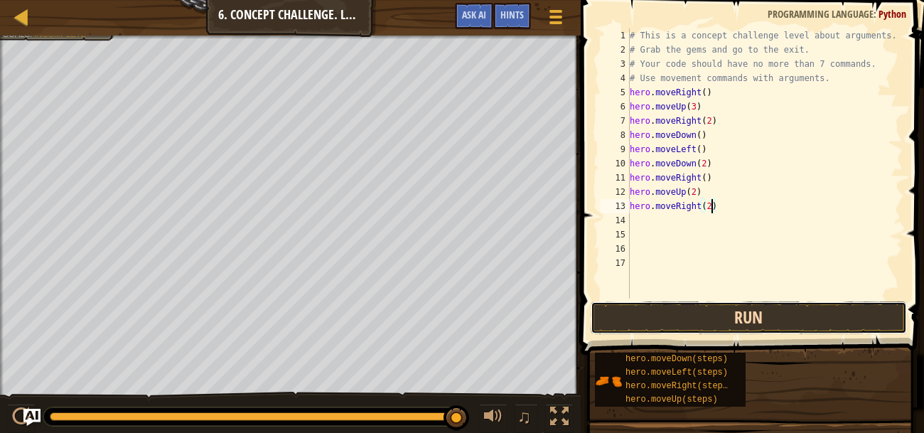
click at [730, 315] on button "Run" at bounding box center [748, 317] width 316 height 33
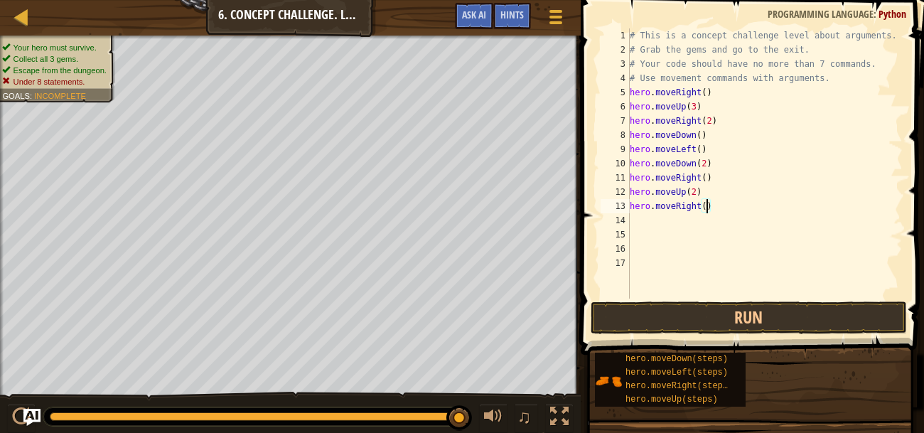
click at [707, 172] on div "# This is a concept challenge level about arguments. # Grab the gems and go to …" at bounding box center [765, 177] width 276 height 298
click at [708, 207] on div "# This is a concept challenge level about arguments. # Grab the gems and go to …" at bounding box center [765, 177] width 276 height 298
click at [848, 318] on button "Run" at bounding box center [748, 317] width 316 height 33
type textarea "h"
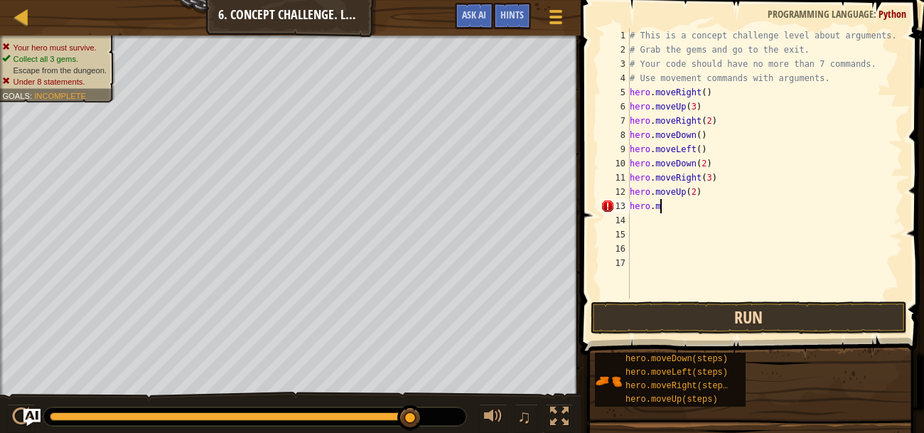
scroll to position [6, 0]
click at [887, 322] on button "Run" at bounding box center [748, 317] width 316 height 33
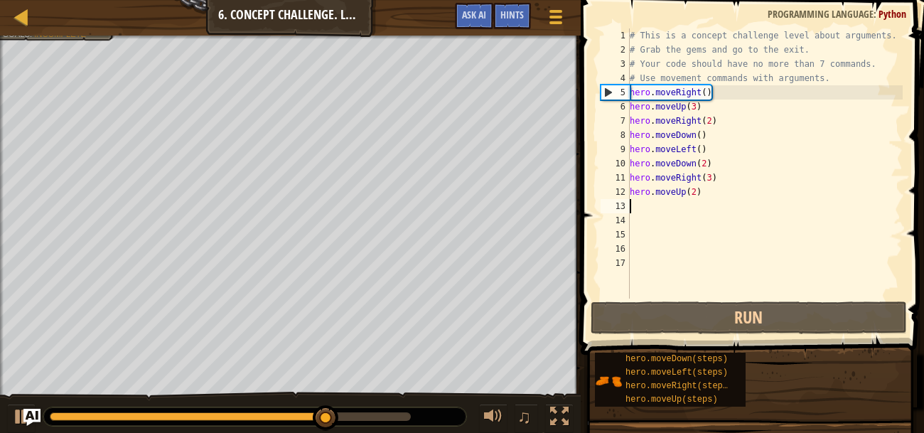
click at [707, 176] on div "# This is a concept challenge level about arguments. # Grab the gems and go to …" at bounding box center [765, 177] width 276 height 298
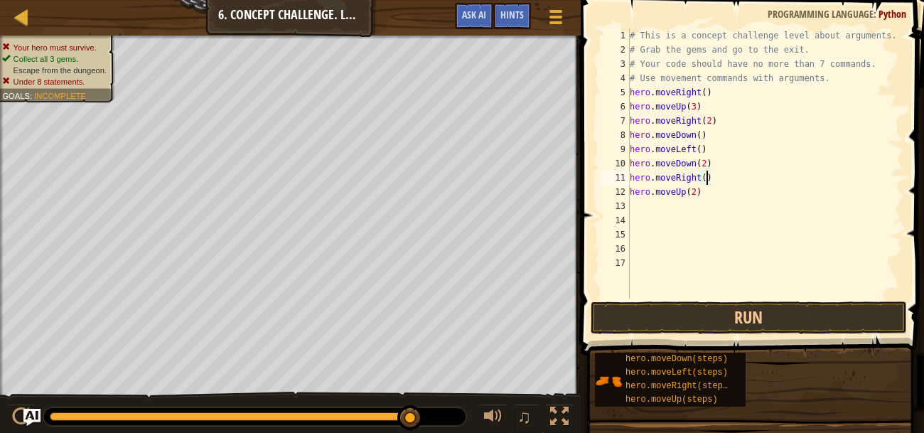
type textarea "hero.moveRight(2)"
click at [690, 218] on div "# This is a concept challenge level about arguments. # Grab the gems and go to …" at bounding box center [765, 177] width 276 height 298
click at [872, 313] on button "Run" at bounding box center [748, 317] width 316 height 33
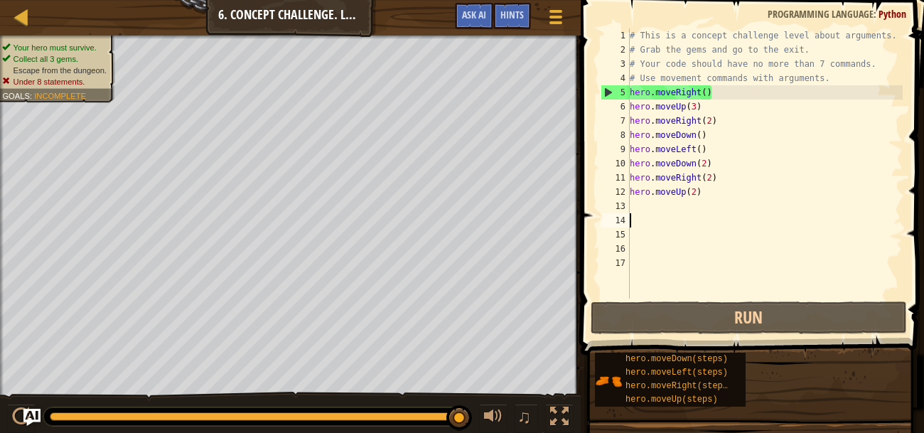
click at [729, 134] on div "# This is a concept challenge level about arguments. # Grab the gems and go to …" at bounding box center [765, 177] width 276 height 298
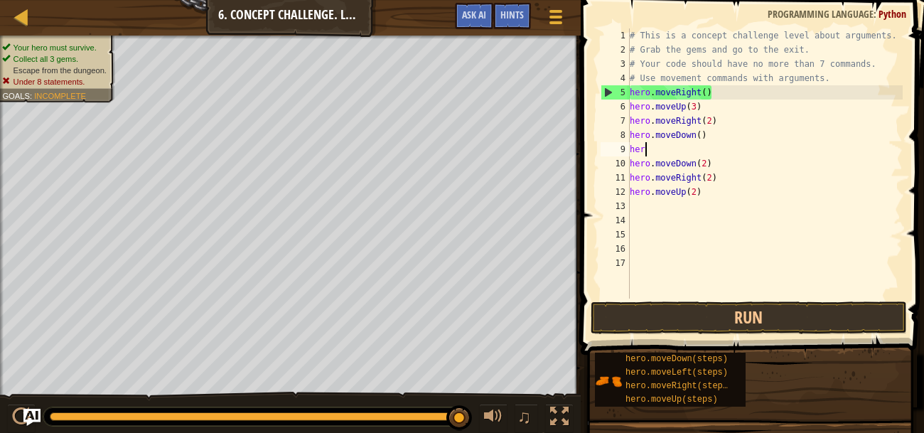
type textarea "h"
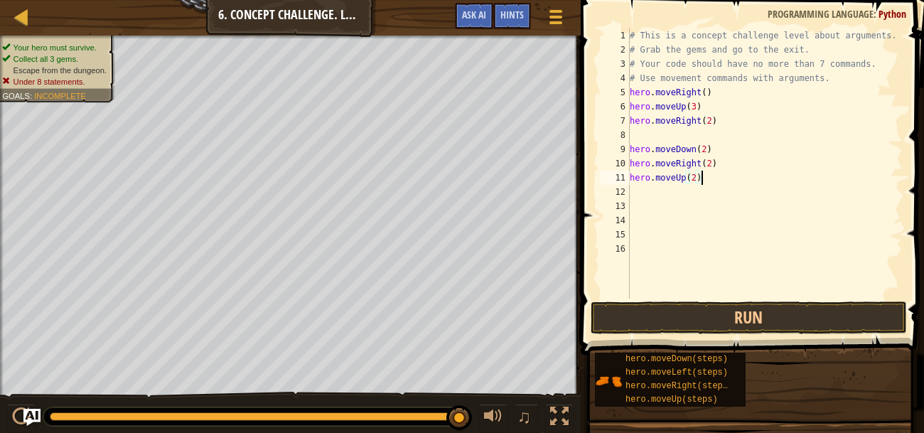
type textarea "hero.moveUp(2"
type textarea "h"
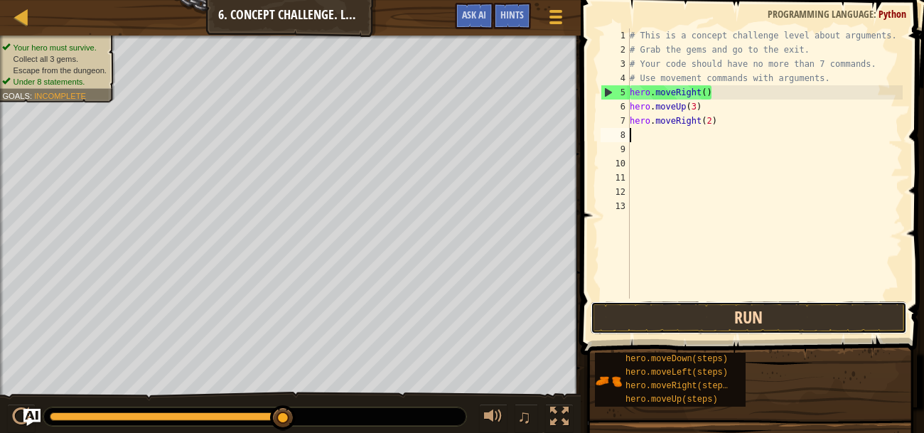
click at [836, 330] on button "Run" at bounding box center [748, 317] width 316 height 33
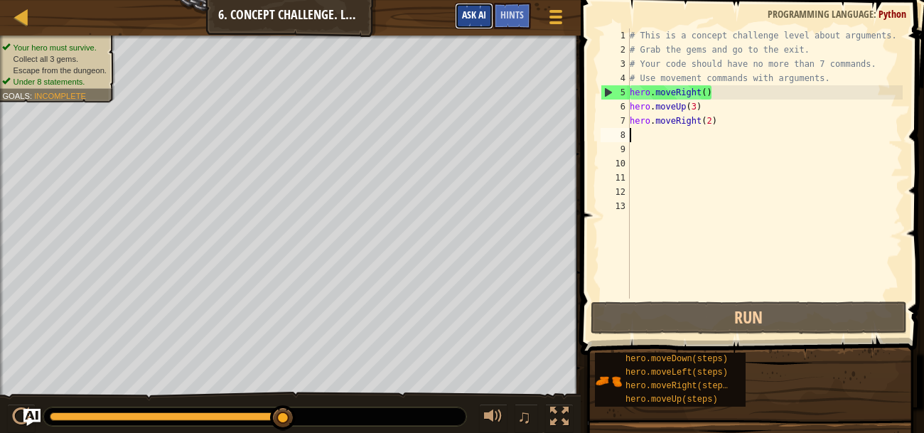
click at [473, 23] on button "Ask AI" at bounding box center [474, 16] width 38 height 26
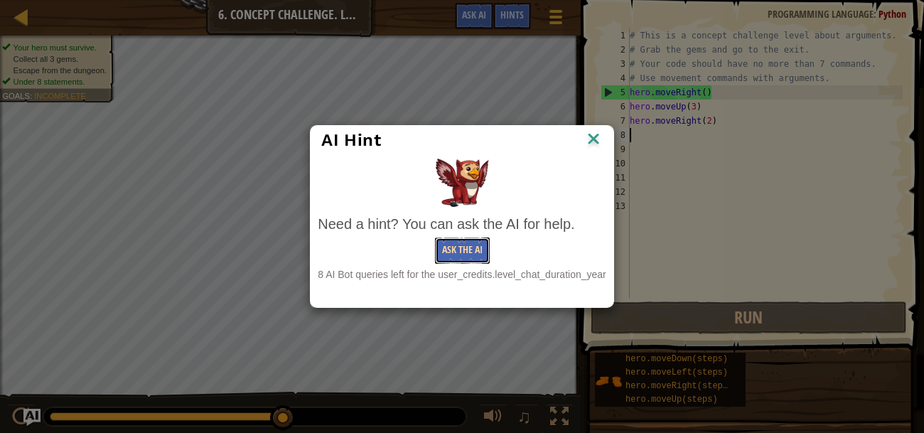
click at [470, 239] on button "Ask the AI" at bounding box center [462, 250] width 55 height 26
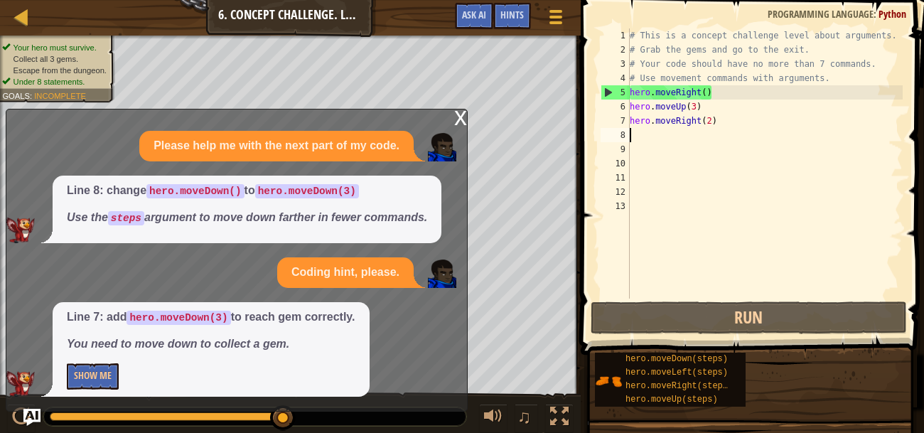
click at [730, 126] on div "# This is a concept challenge level about arguments. # Grab the gems and go to …" at bounding box center [765, 177] width 276 height 298
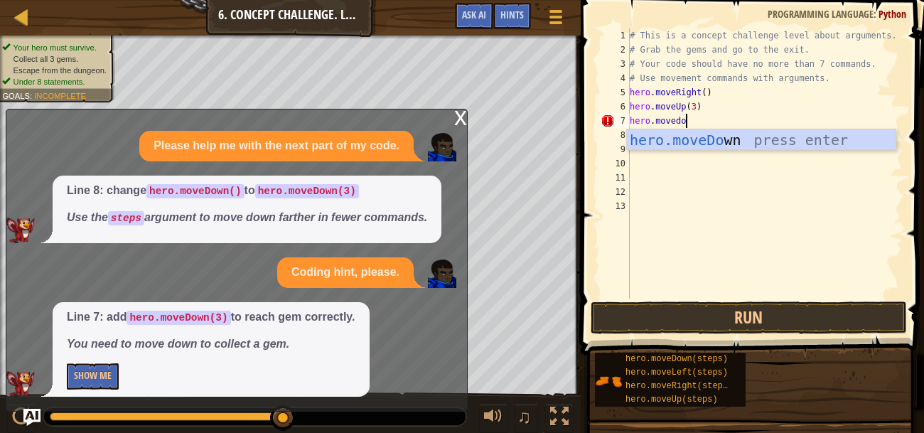
scroll to position [6, 4]
type textarea "hero.movedown"
click at [797, 146] on div "hero.moveDown press enter" at bounding box center [761, 161] width 269 height 64
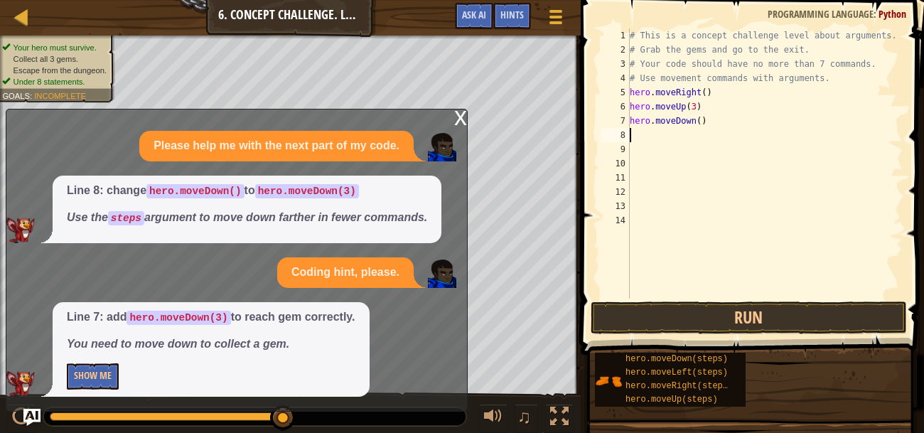
click at [698, 124] on div "# This is a concept challenge level about arguments. # Grab the gems and go to …" at bounding box center [765, 177] width 276 height 298
click at [703, 116] on div "# This is a concept challenge level about arguments. # Grab the gems and go to …" at bounding box center [765, 177] width 276 height 298
type textarea "hero.moveDown(3)"
click at [722, 313] on button "Run" at bounding box center [748, 317] width 316 height 33
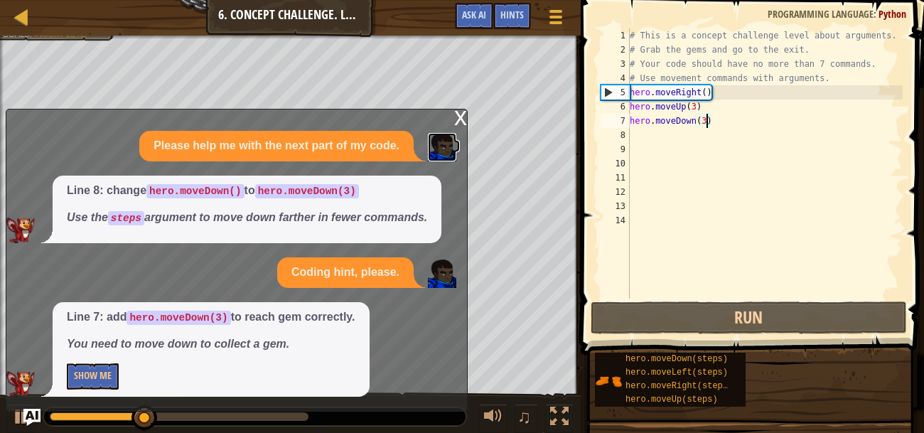
click at [445, 134] on img at bounding box center [442, 147] width 28 height 28
click at [105, 385] on button "Show Me" at bounding box center [93, 376] width 52 height 26
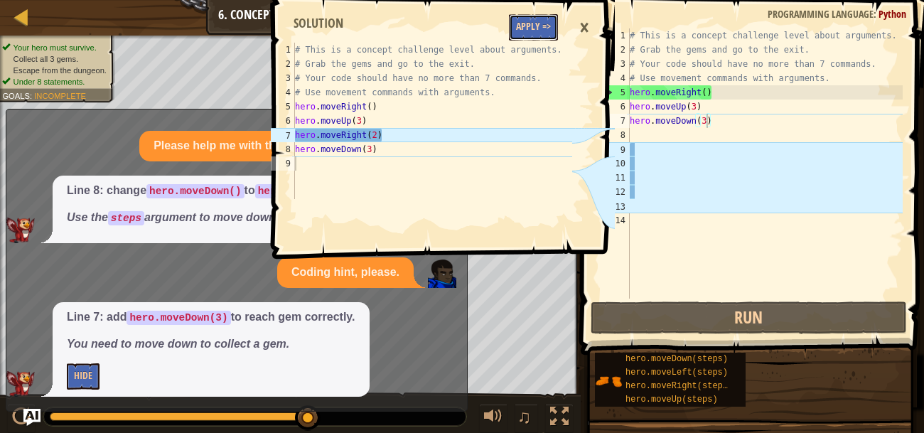
click at [537, 34] on button "Apply =>" at bounding box center [533, 27] width 49 height 26
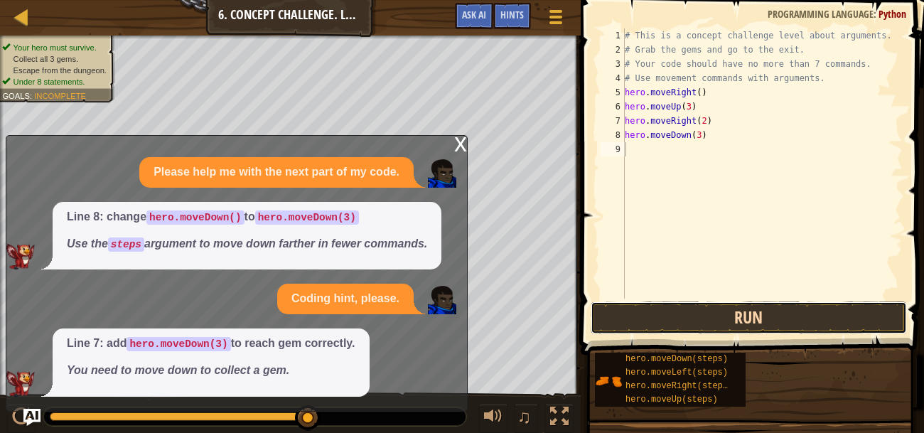
click at [708, 311] on button "Run" at bounding box center [748, 317] width 316 height 33
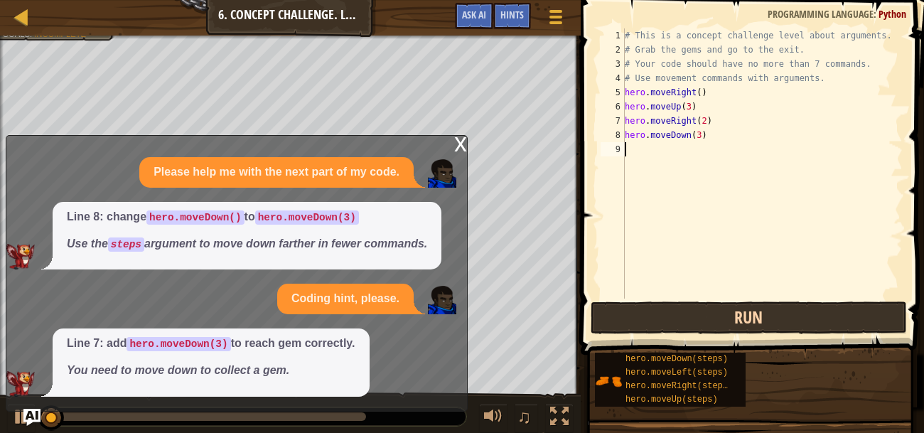
scroll to position [6, 0]
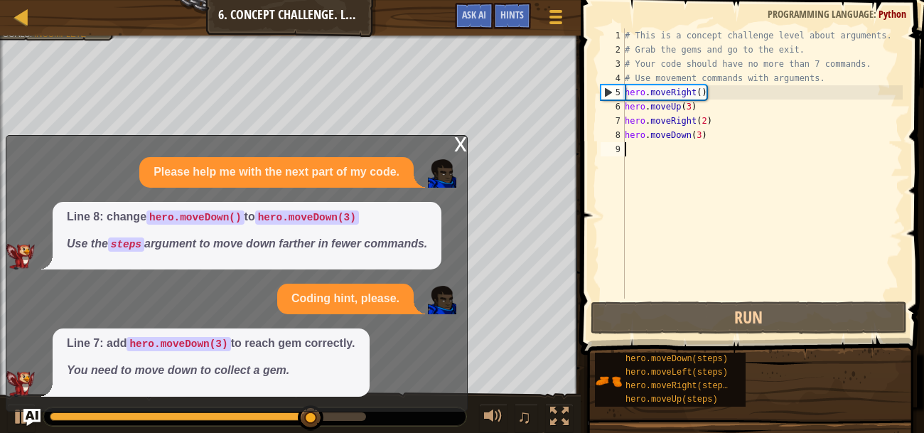
click at [332, 321] on div "Please help me with the next part of my code. Line 8: change hero.moveDown() to…" at bounding box center [232, 276] width 453 height 239
click at [276, 379] on p "You need to move down to collect a gem." at bounding box center [211, 370] width 288 height 16
click at [215, 340] on code "hero.moveDown(3)" at bounding box center [178, 344] width 104 height 14
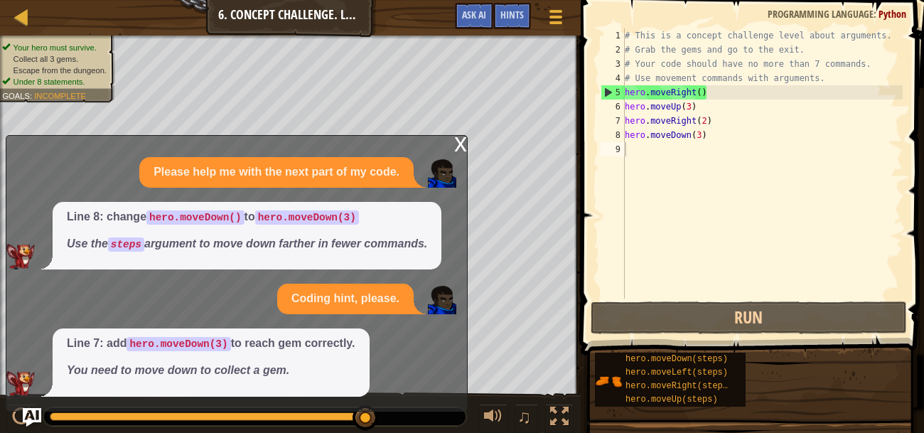
click at [34, 416] on img "Ask AI" at bounding box center [32, 417] width 18 height 18
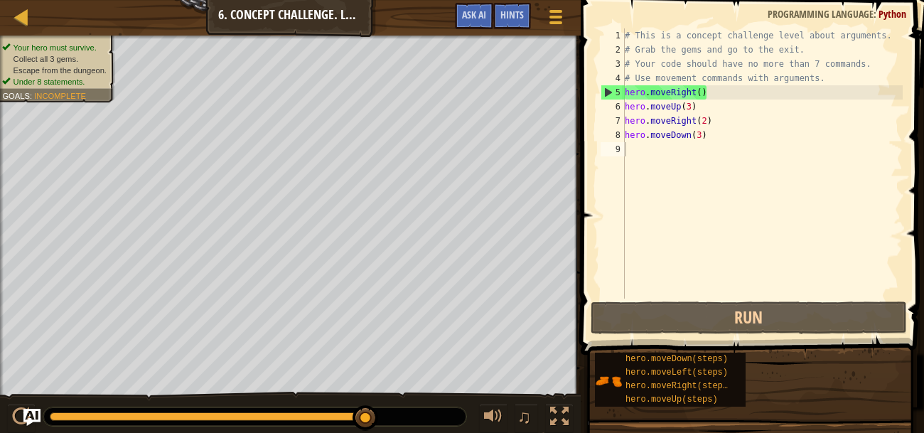
click at [668, 150] on div "# This is a concept challenge level about arguments. # Grab the gems and go to …" at bounding box center [762, 177] width 281 height 298
type textarea "h"
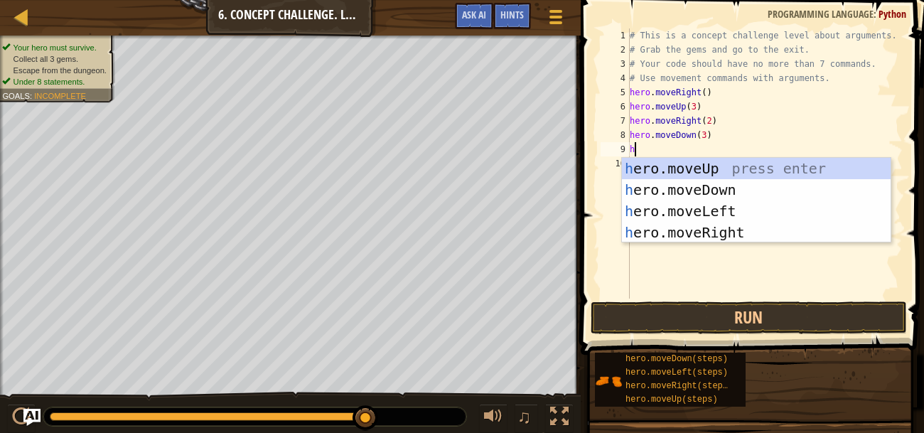
click at [750, 212] on div "h ero.moveUp press enter h ero.moveDown press enter h ero.moveLeft press enter …" at bounding box center [756, 222] width 269 height 128
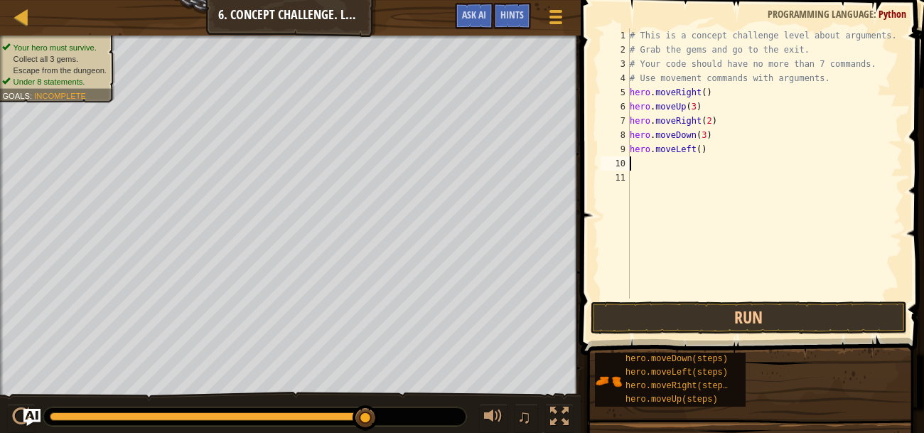
type textarea "he"
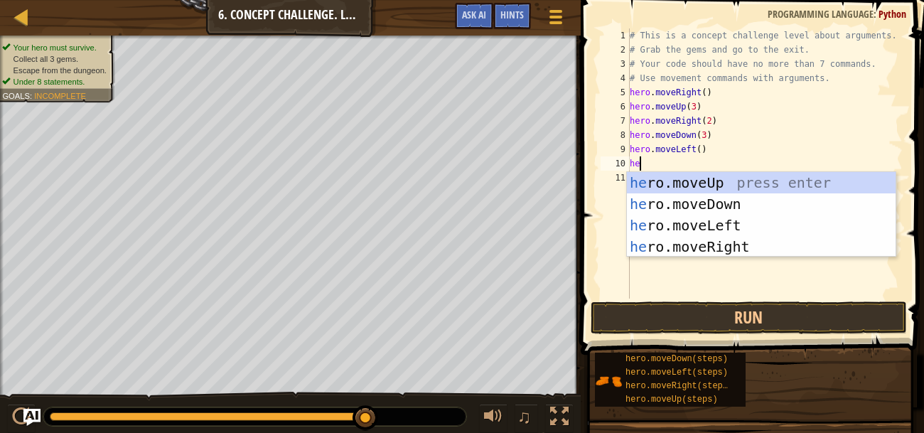
click at [769, 186] on div "he ro.moveUp press enter he ro.moveDown press enter he ro.moveLeft press enter …" at bounding box center [761, 236] width 269 height 128
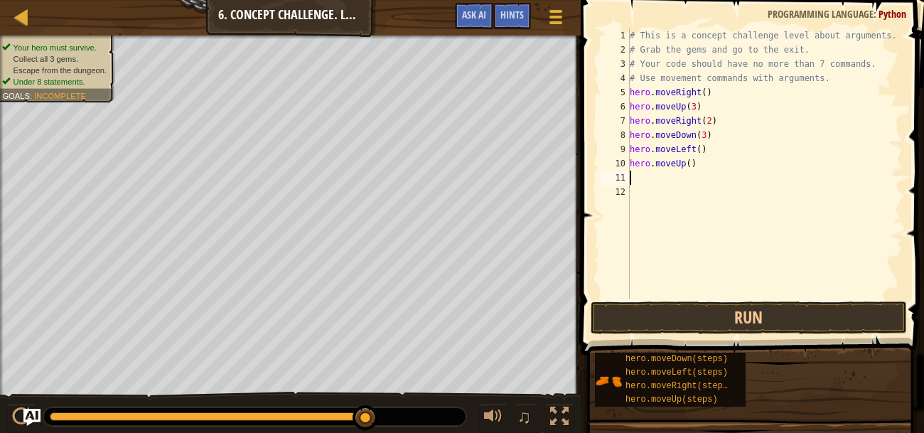
click at [688, 161] on div "# This is a concept challenge level about arguments. # Grab the gems and go to …" at bounding box center [765, 177] width 276 height 298
type textarea "hero.moveUp(2)"
click at [728, 185] on div "# This is a concept challenge level about arguments. # Grab the gems and go to …" at bounding box center [765, 177] width 276 height 298
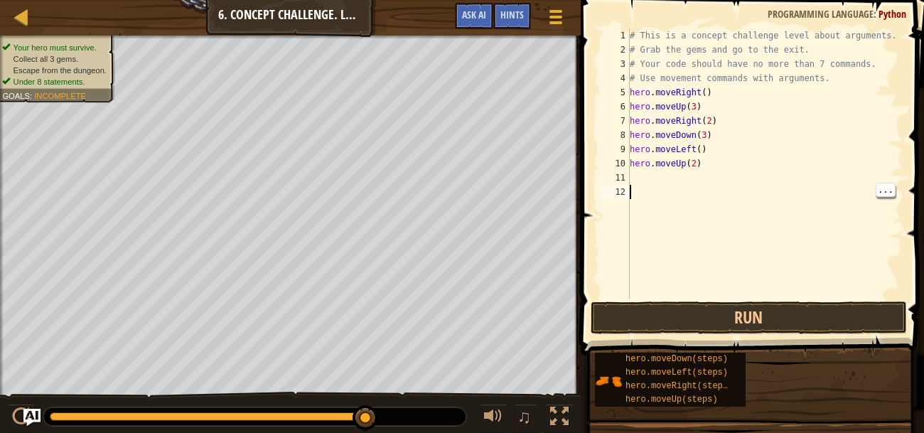
click at [710, 178] on div "# This is a concept challenge level about arguments. # Grab the gems and go to …" at bounding box center [765, 177] width 276 height 298
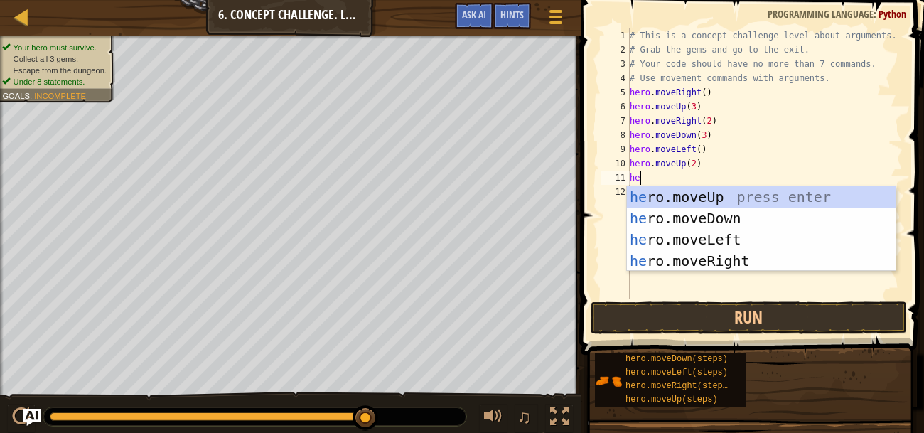
type textarea "her"
click at [753, 263] on div "her o.moveUp press enter her o.moveDown press enter her o.moveLeft press enter …" at bounding box center [761, 250] width 269 height 128
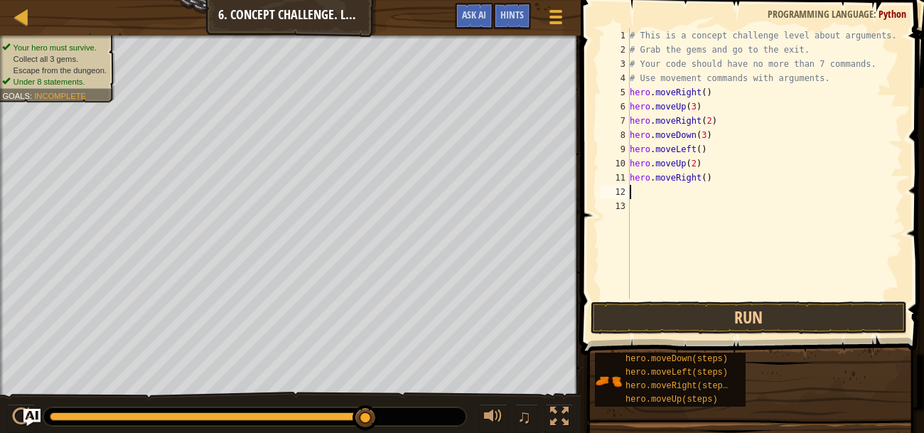
click at [705, 176] on div "# This is a concept challenge level about arguments. # Grab the gems and go to …" at bounding box center [765, 177] width 276 height 298
type textarea "hero.moveRight(3)"
click at [776, 319] on button "Run" at bounding box center [748, 317] width 316 height 33
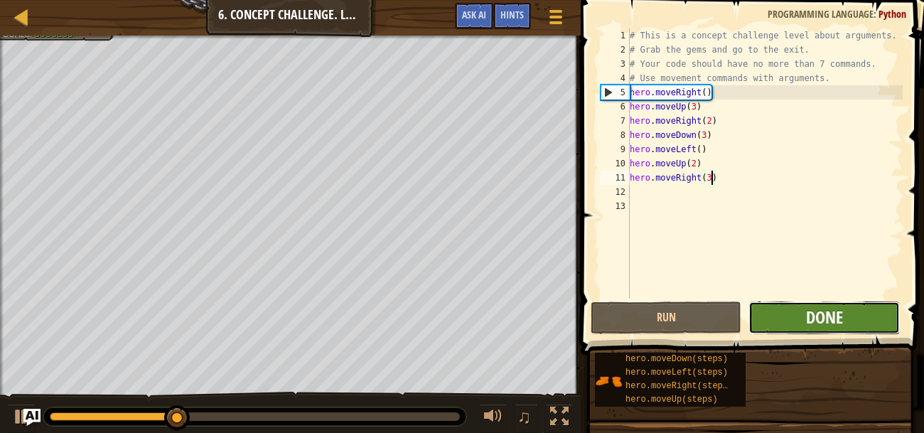
click at [840, 310] on span "Done" at bounding box center [824, 316] width 37 height 23
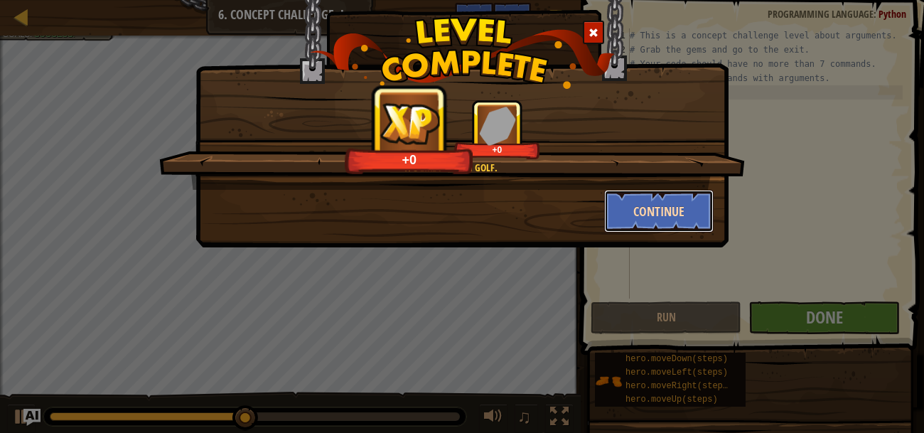
click at [659, 217] on button "Continue" at bounding box center [659, 211] width 110 height 43
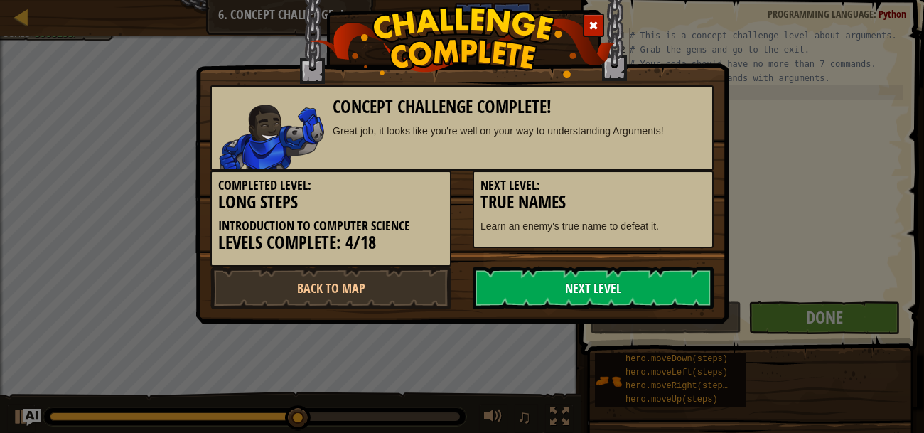
click at [643, 284] on link "Next Level" at bounding box center [592, 287] width 241 height 43
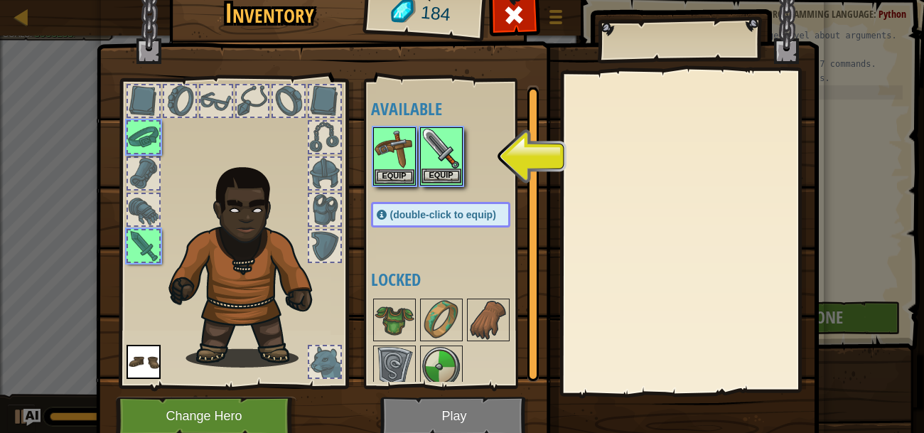
click at [448, 156] on img at bounding box center [441, 149] width 40 height 40
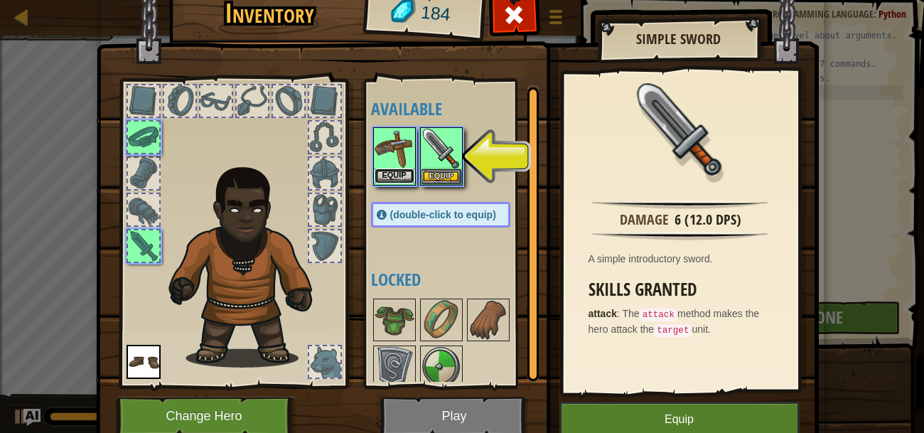
click at [394, 175] on button "Equip" at bounding box center [394, 175] width 40 height 15
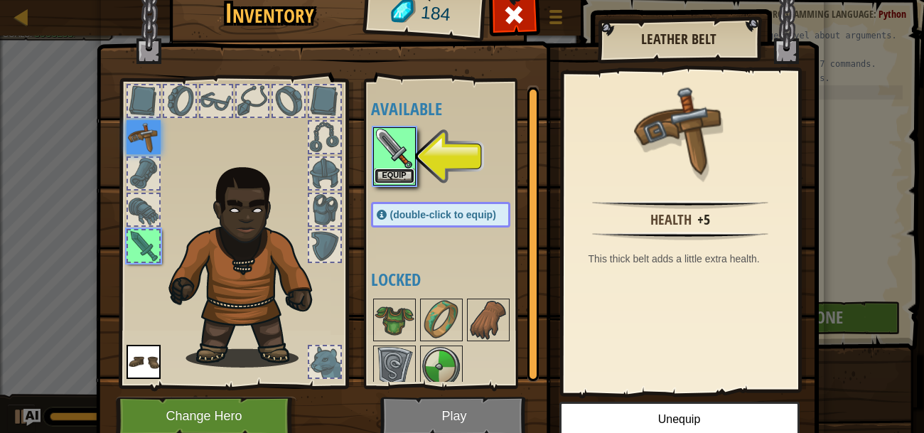
click at [399, 172] on button "Equip" at bounding box center [394, 175] width 40 height 15
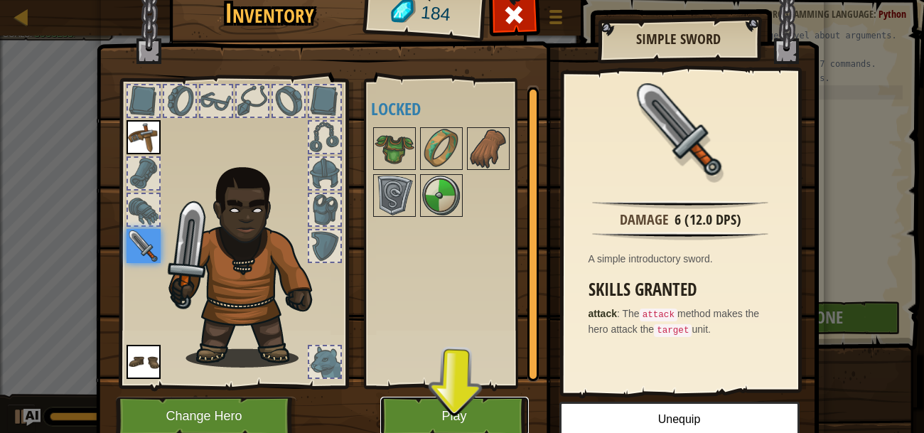
click at [459, 419] on button "Play" at bounding box center [454, 415] width 148 height 39
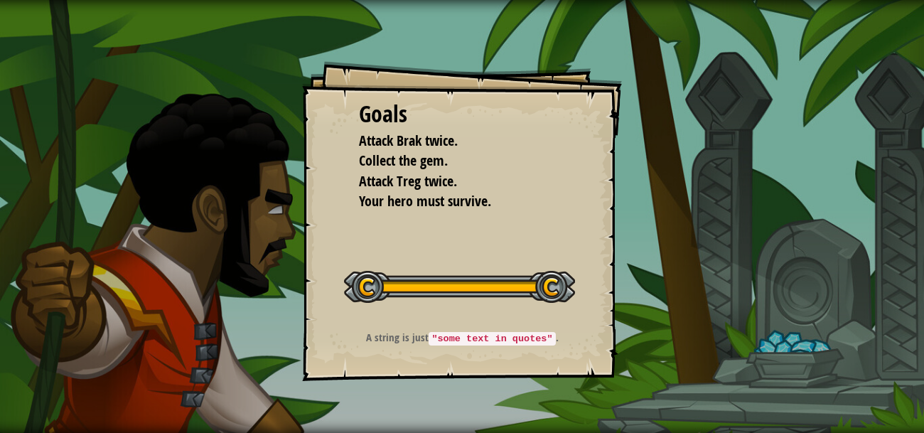
click at [519, 225] on div "Goals Attack Brak twice. Collect the gem. Attack Treg twice. Your hero must sur…" at bounding box center [462, 221] width 320 height 320
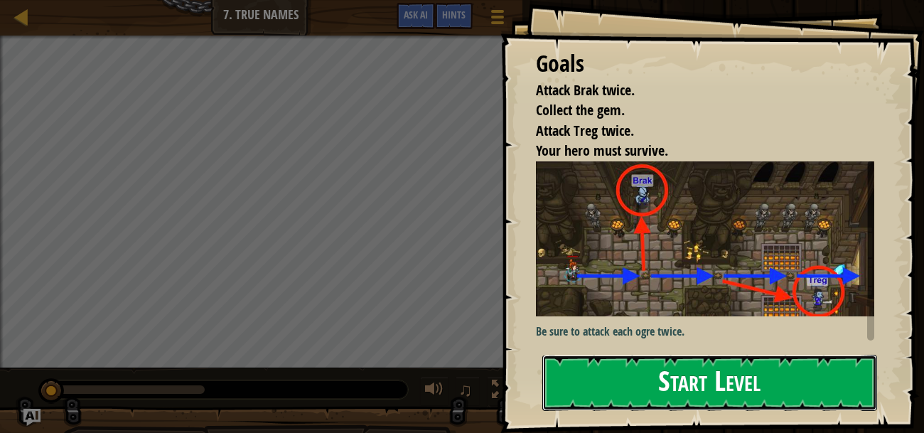
click at [840, 389] on button "Start Level" at bounding box center [709, 382] width 335 height 56
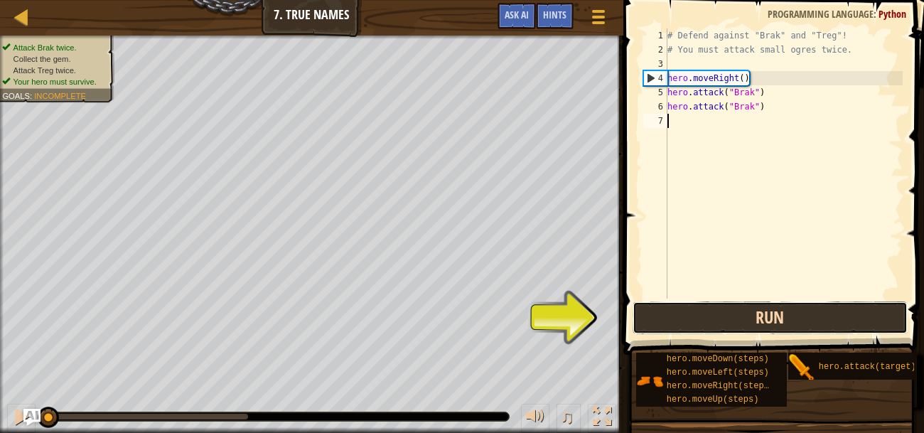
click at [744, 310] on button "Run" at bounding box center [769, 317] width 275 height 33
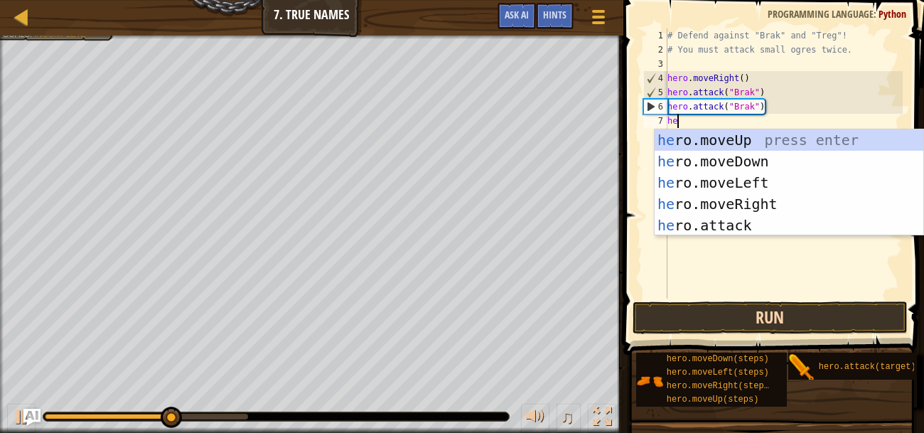
type textarea "her"
click at [807, 201] on div "her o.moveUp press enter her o.moveDown press enter her o.moveLeft press enter …" at bounding box center [788, 203] width 269 height 149
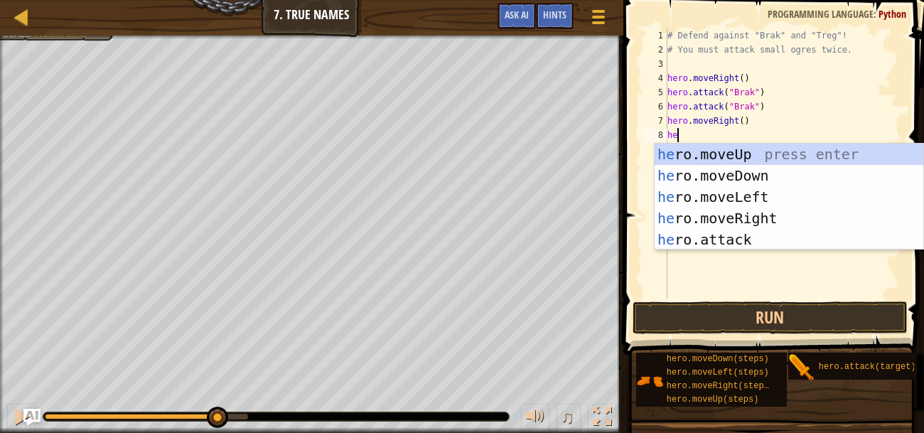
click at [785, 240] on div "he ro.moveUp press enter he ro.moveDown press enter he ro.moveLeft press enter …" at bounding box center [788, 218] width 269 height 149
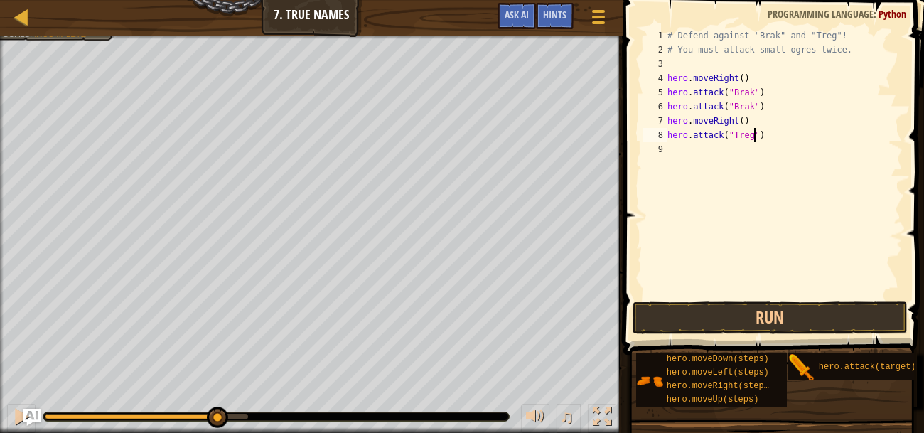
scroll to position [6, 7]
type textarea "hero.attack("Treg")"
click at [806, 315] on button "Run" at bounding box center [769, 317] width 275 height 33
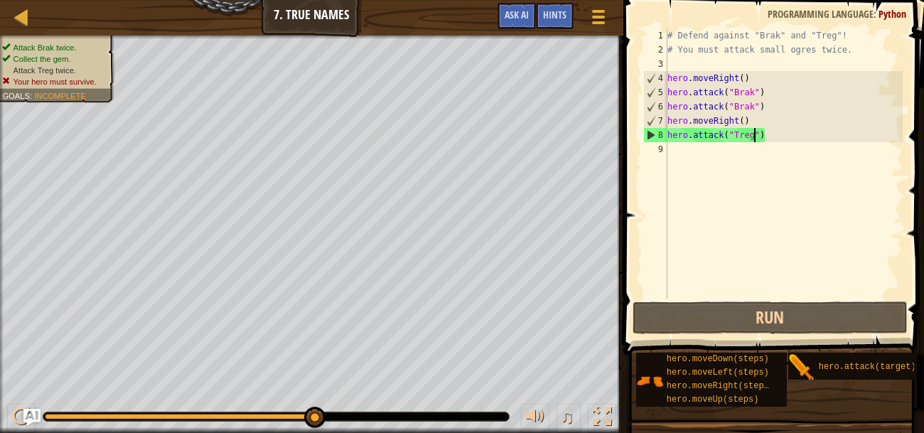
click at [717, 159] on div "# Defend against "Brak" and "Treg"! # You must attack small ogres twice. hero .…" at bounding box center [783, 177] width 238 height 298
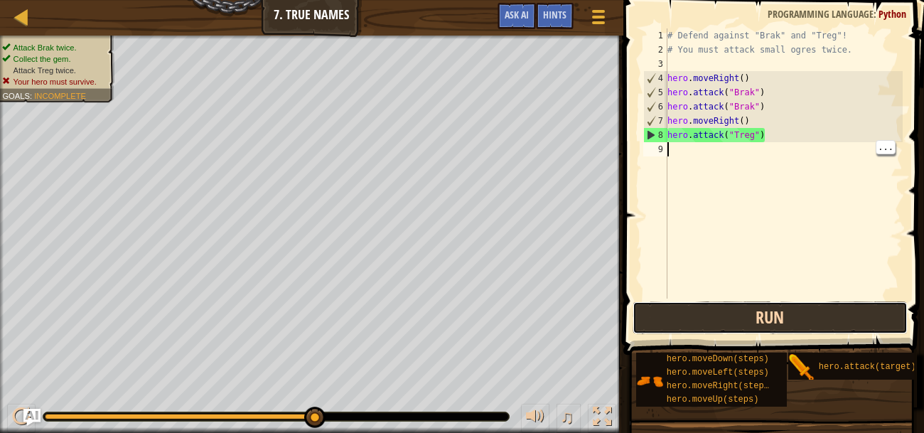
click at [814, 319] on button "Run" at bounding box center [769, 317] width 275 height 33
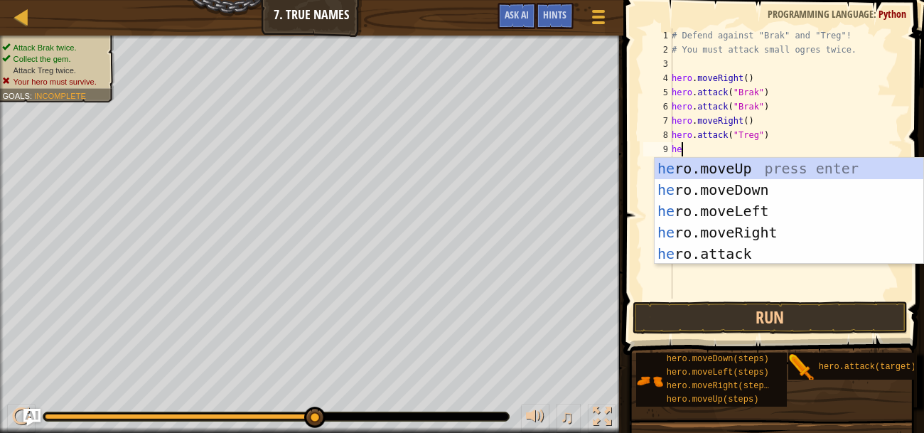
click at [787, 246] on div "he ro.moveUp press enter he ro.moveDown press enter he ro.moveLeft press enter …" at bounding box center [788, 232] width 269 height 149
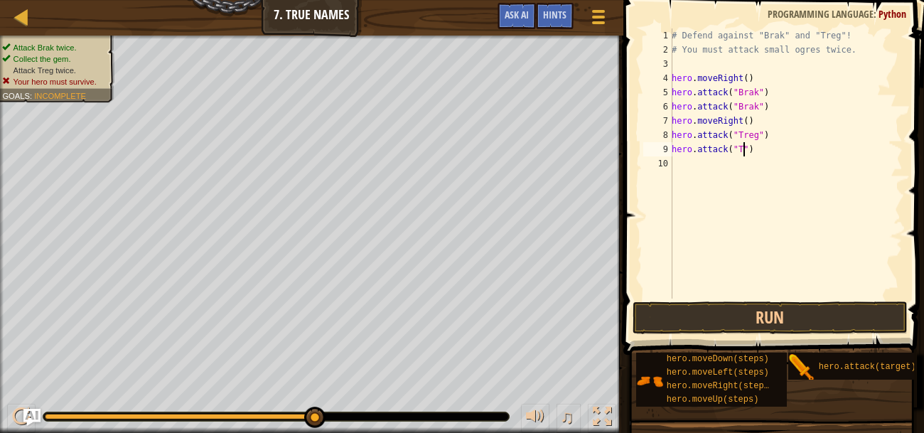
scroll to position [6, 6]
type textarea "hero.attack("Treg")"
click at [727, 308] on button "Run" at bounding box center [769, 317] width 275 height 33
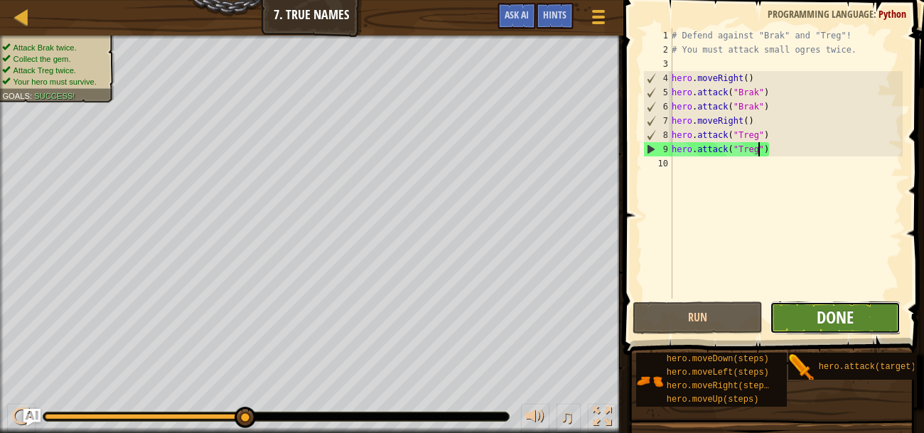
click at [838, 315] on span "Done" at bounding box center [834, 316] width 37 height 23
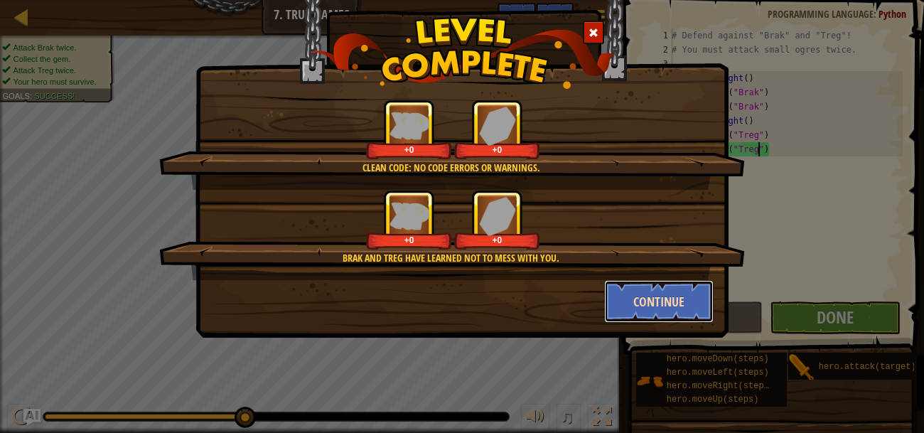
click at [654, 303] on button "Continue" at bounding box center [659, 301] width 110 height 43
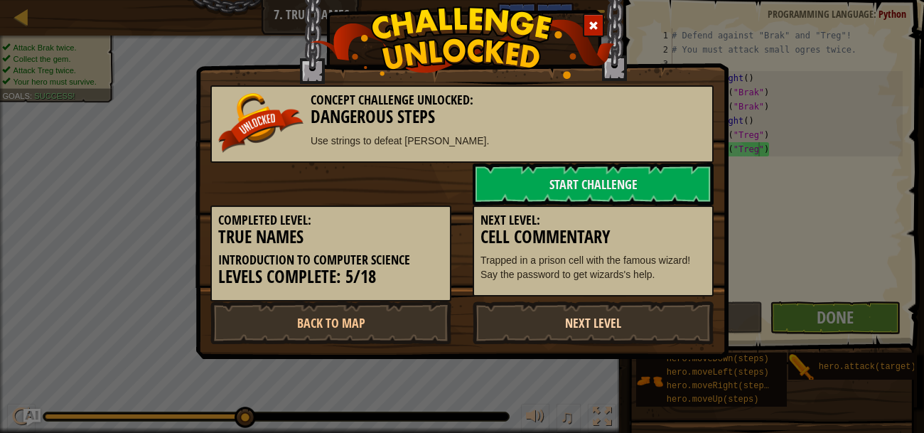
click at [594, 334] on link "Next Level" at bounding box center [592, 322] width 241 height 43
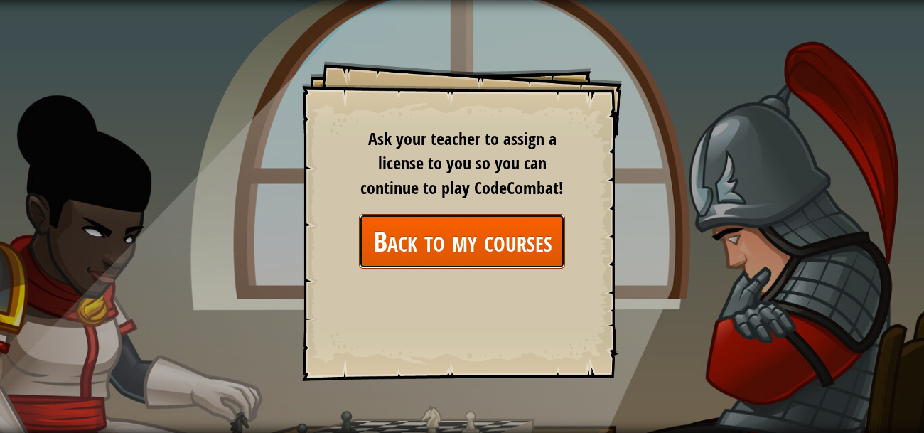
click at [525, 241] on link "Back to my courses" at bounding box center [462, 241] width 206 height 55
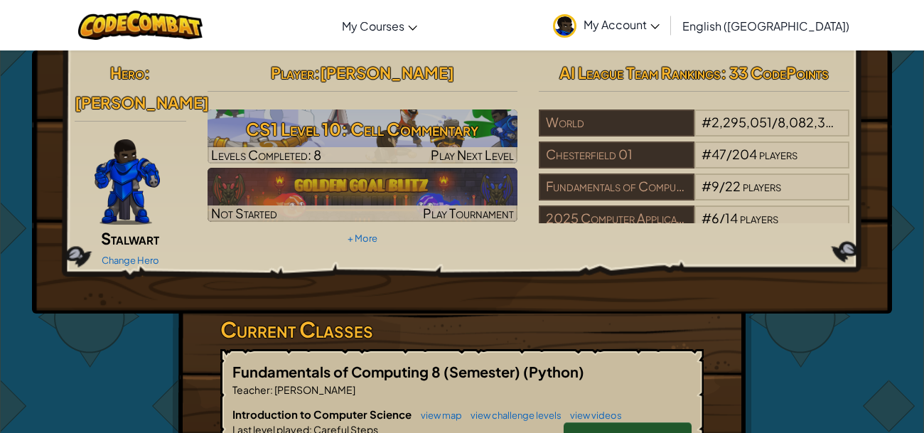
click at [675, 422] on link "Continue" at bounding box center [627, 438] width 128 height 33
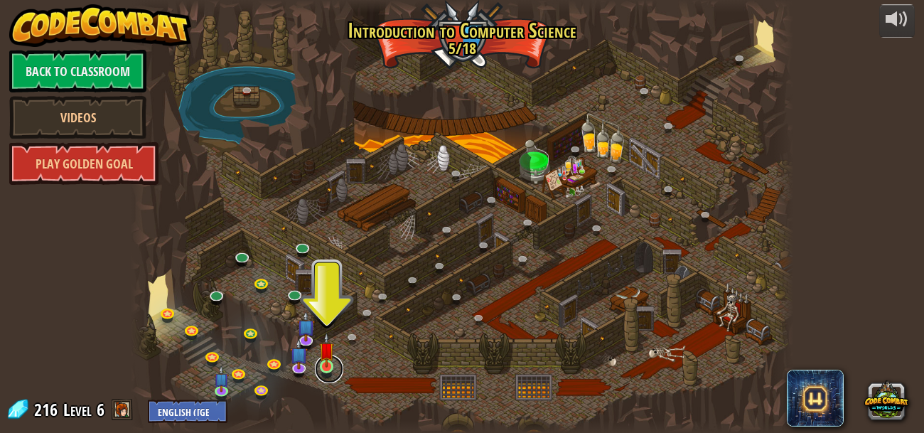
click at [318, 375] on link at bounding box center [329, 368] width 28 height 28
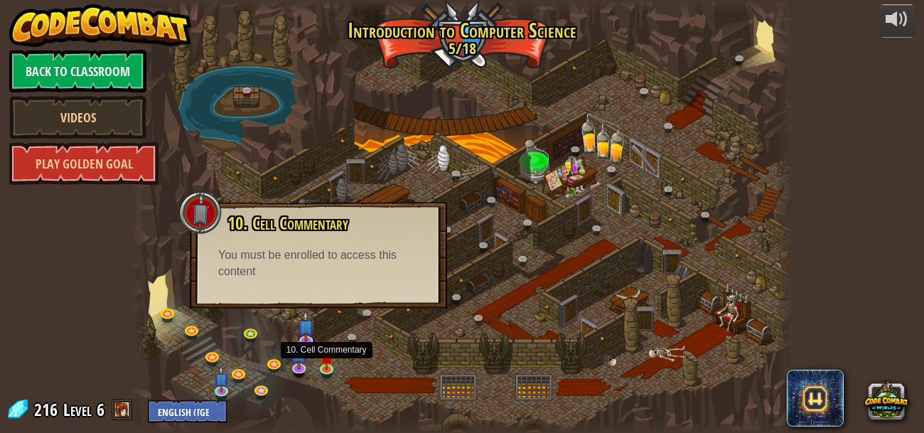
click at [435, 129] on div at bounding box center [462, 216] width 662 height 433
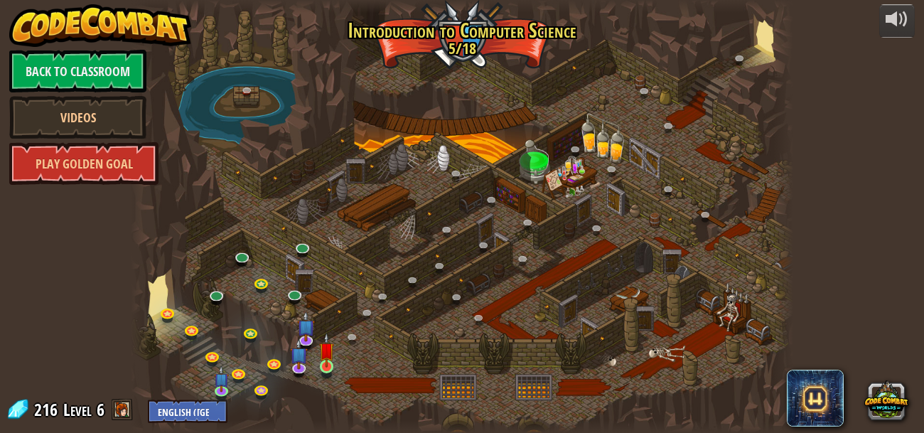
click at [319, 347] on img at bounding box center [326, 349] width 15 height 35
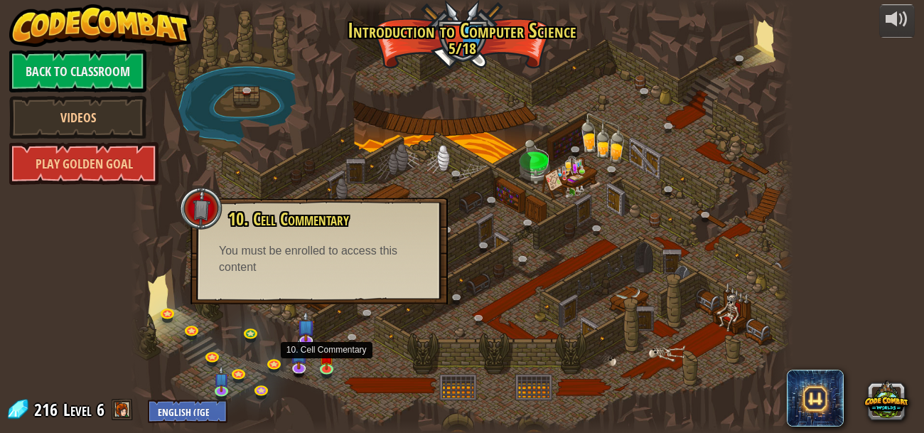
click at [315, 104] on div at bounding box center [462, 216] width 662 height 433
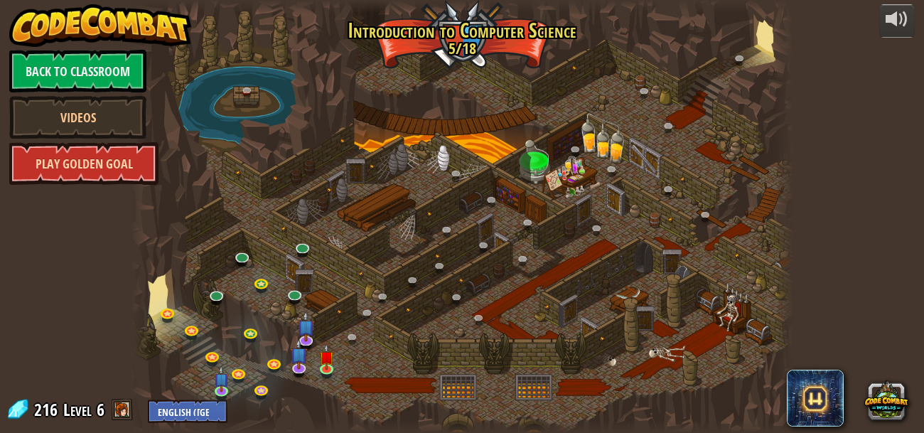
click at [50, 178] on link "Play Golden Goal" at bounding box center [83, 163] width 149 height 43
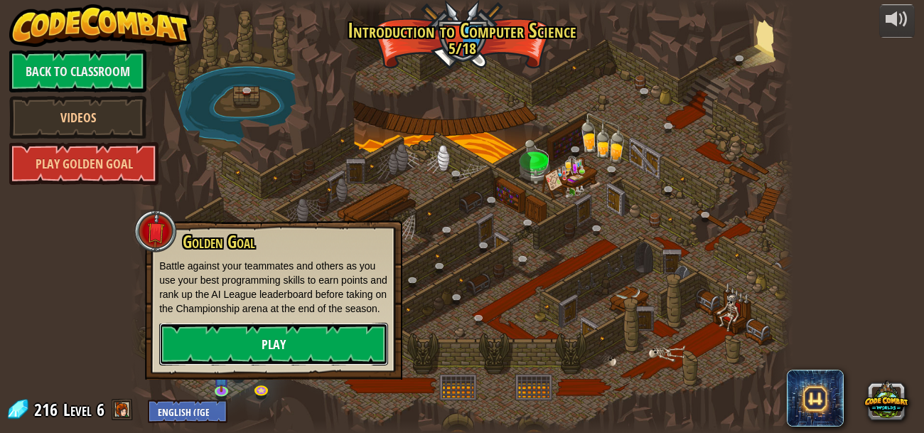
click at [202, 342] on link "Play" at bounding box center [273, 344] width 229 height 43
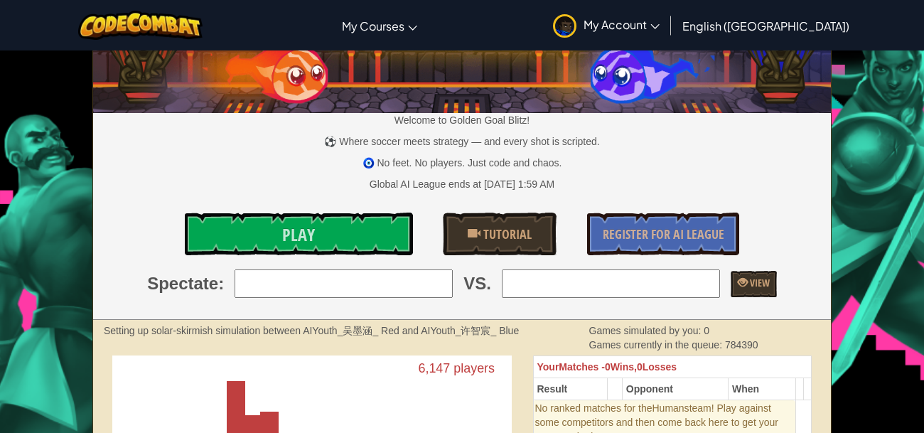
scroll to position [60, 0]
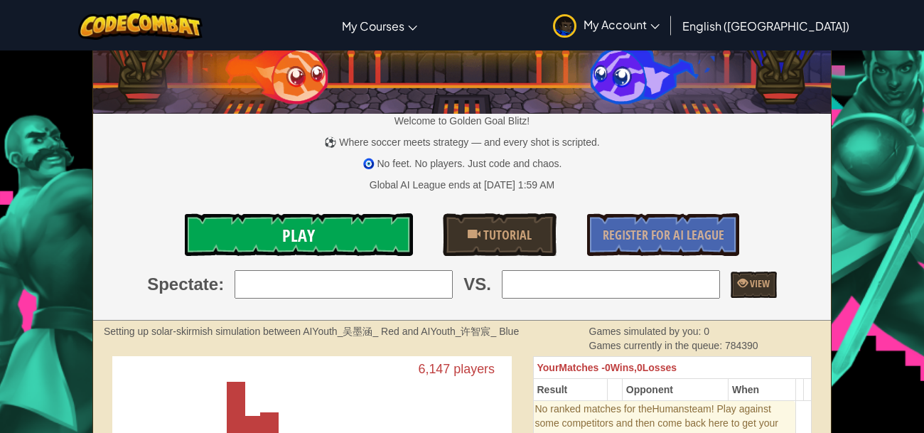
click at [188, 254] on link "Play" at bounding box center [298, 234] width 227 height 43
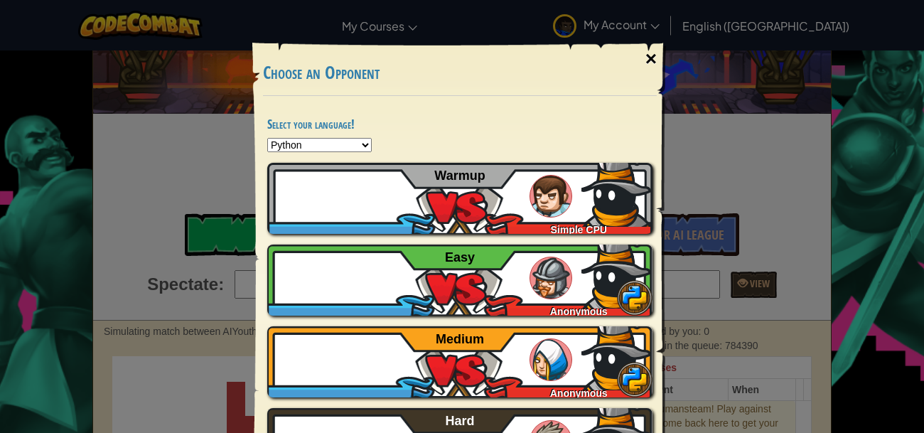
click at [643, 38] on div "×" at bounding box center [650, 58] width 33 height 41
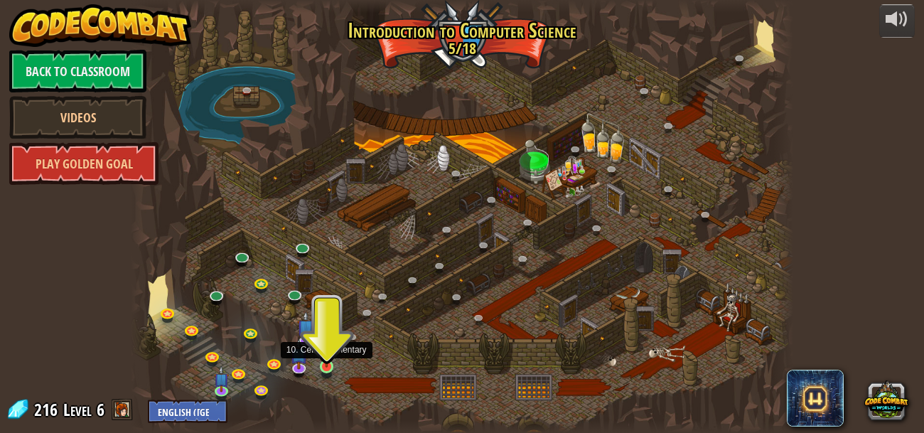
click at [330, 362] on img at bounding box center [326, 349] width 15 height 35
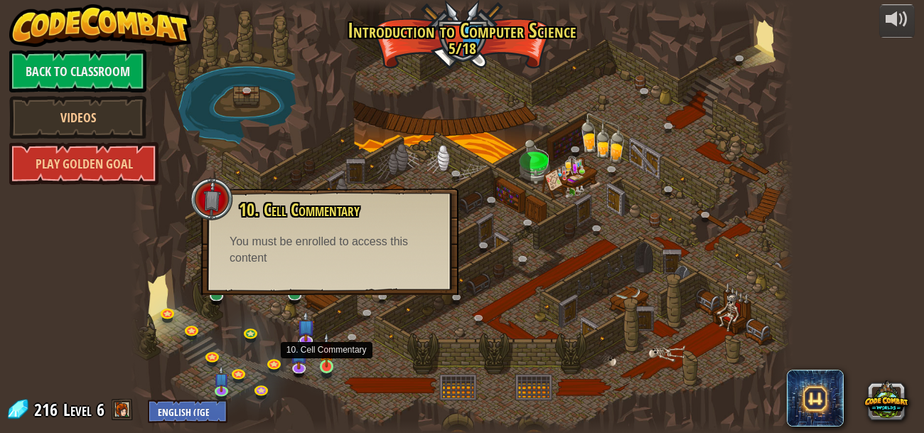
click at [325, 356] on img at bounding box center [326, 349] width 15 height 35
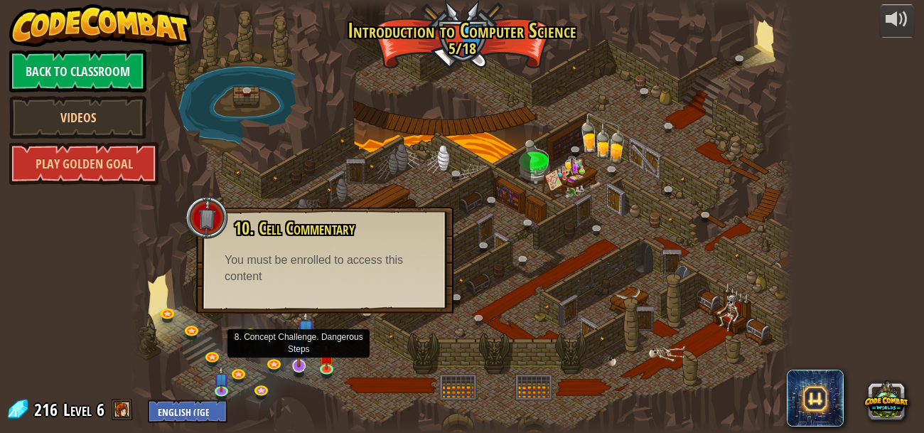
click at [299, 361] on img at bounding box center [299, 346] width 18 height 40
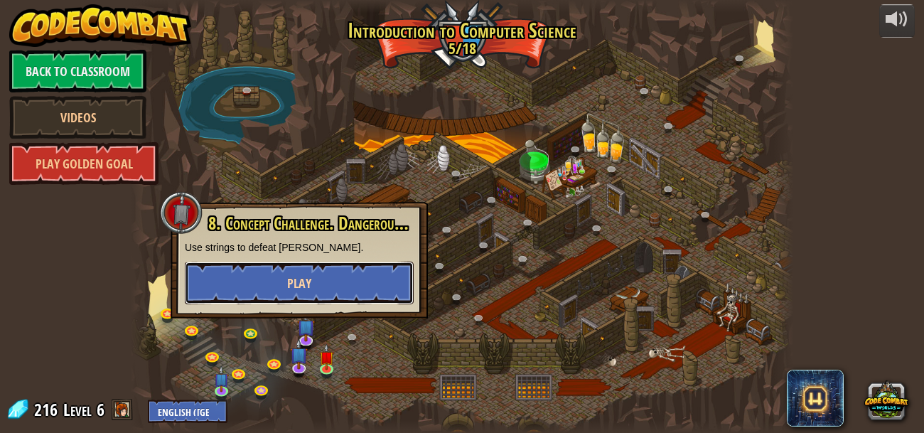
click at [307, 278] on span "Play" at bounding box center [299, 283] width 24 height 18
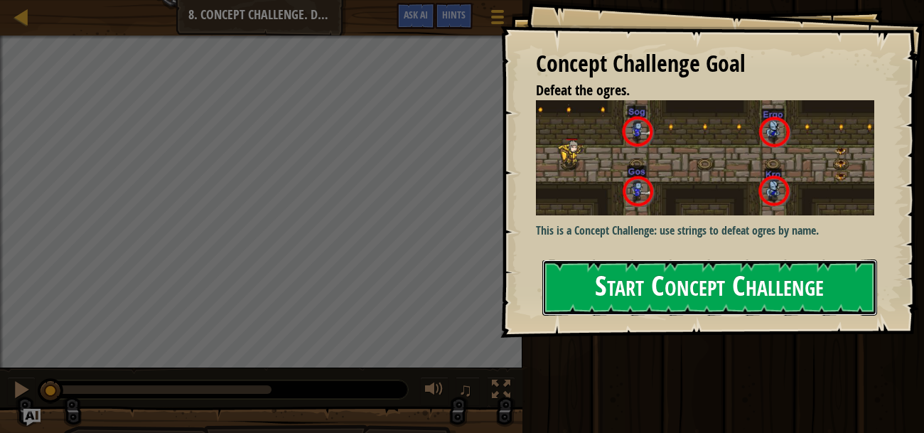
click at [742, 259] on button "Start Concept Challenge" at bounding box center [709, 287] width 335 height 56
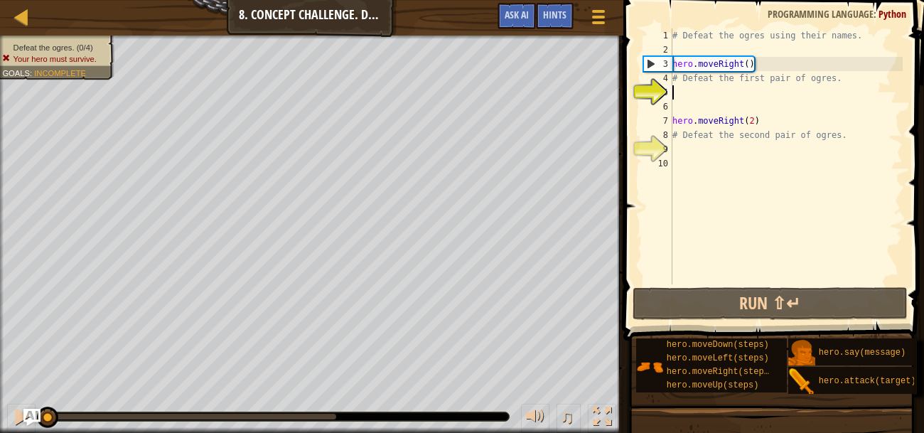
scroll to position [6, 0]
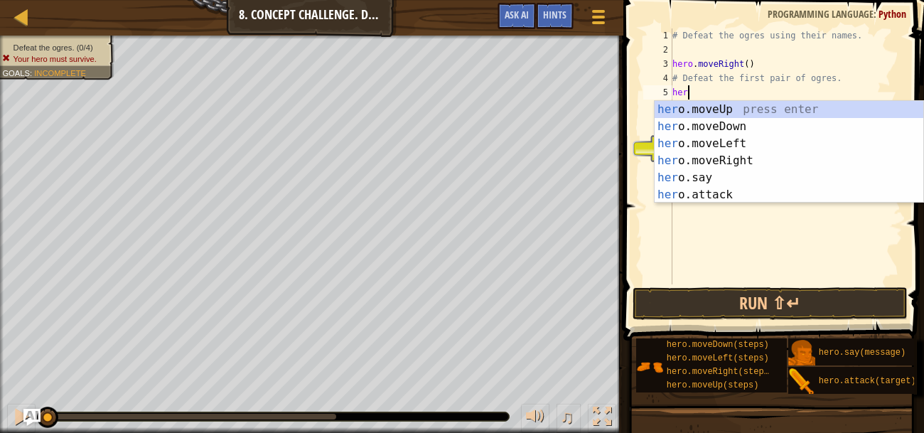
click at [762, 190] on div "her o.moveUp press enter her o.moveDown press enter her o.moveLeft press enter …" at bounding box center [788, 169] width 269 height 136
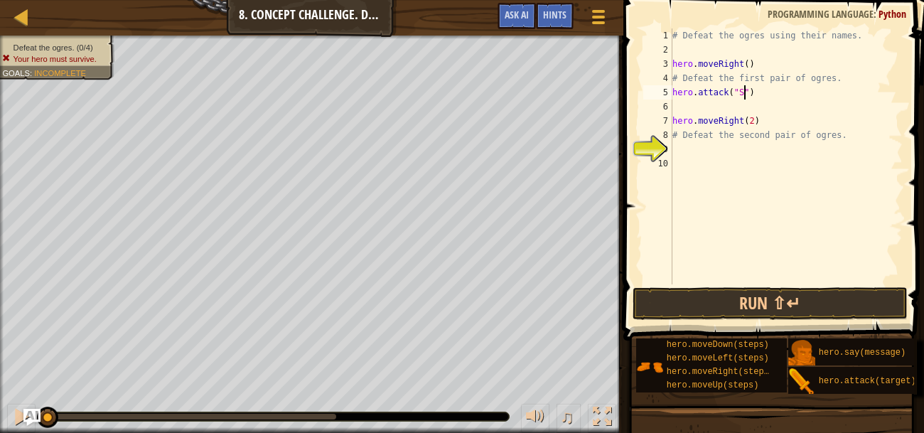
scroll to position [6, 6]
type textarea "hero.attack("Sog")"
click at [723, 110] on div "# Defeat the ogres using their names. hero . moveRight ( ) # Defeat the first p…" at bounding box center [785, 170] width 233 height 284
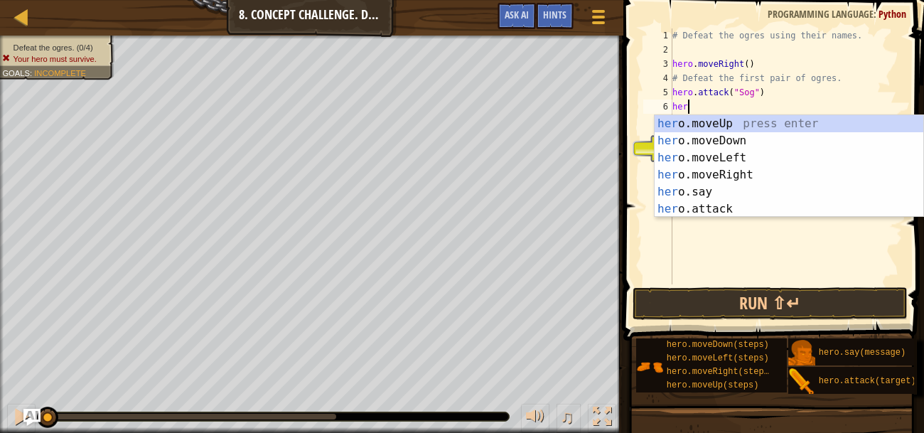
click at [760, 207] on div "her o.moveUp press enter her o.moveDown press enter her o.moveLeft press enter …" at bounding box center [788, 183] width 269 height 136
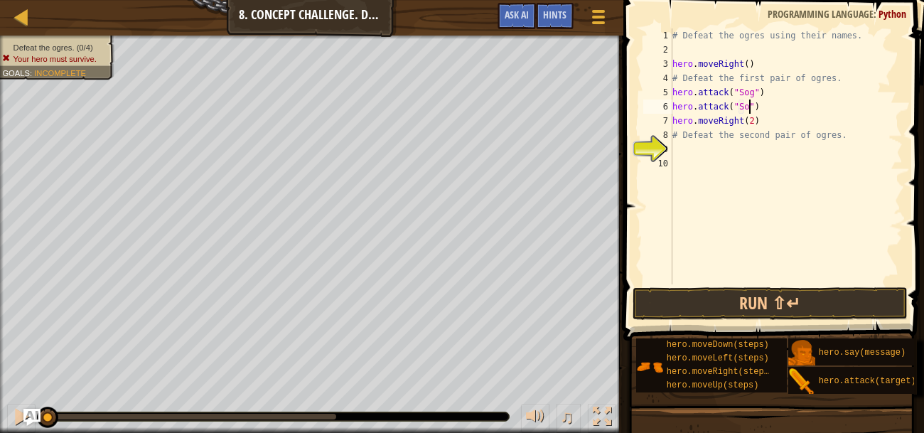
scroll to position [6, 6]
type textarea "hero.attack("Sog")"
click at [813, 112] on div "# Defeat the ogres using their names. hero . moveRight ( ) # Defeat the first p…" at bounding box center [785, 170] width 233 height 284
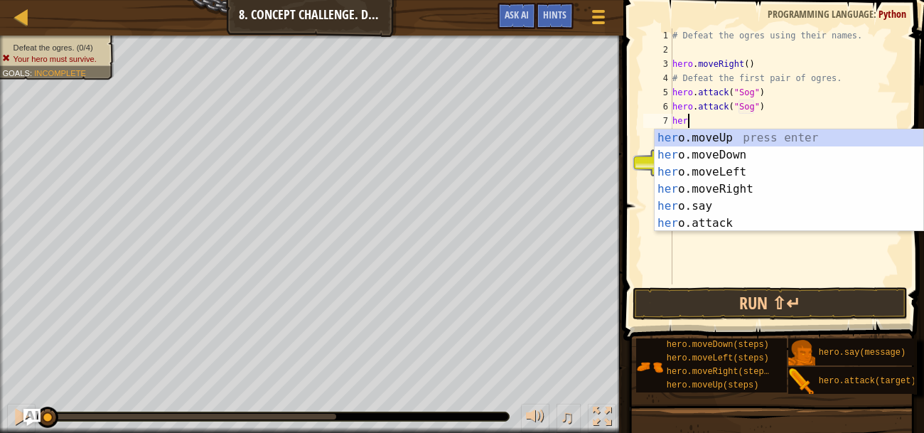
click at [755, 220] on div "her o.moveUp press enter her o.moveDown press enter her o.moveLeft press enter …" at bounding box center [788, 197] width 269 height 136
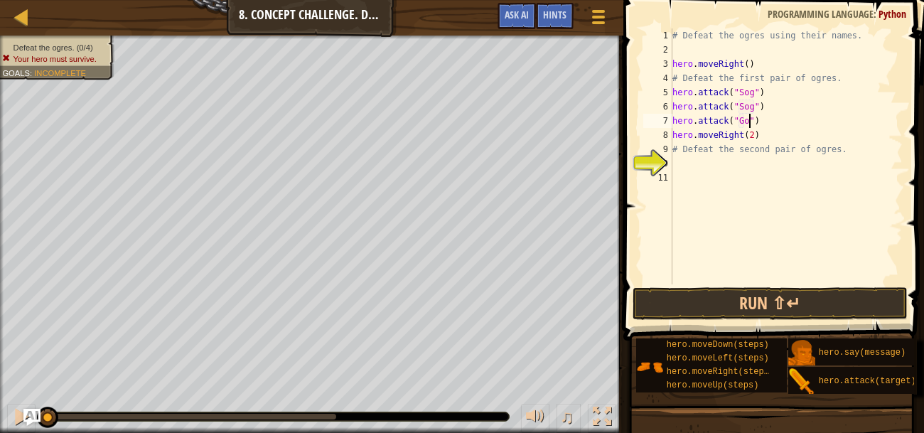
scroll to position [6, 6]
type textarea "hero.attack("Gos")"
click at [790, 119] on div "# Defeat the ogres using their names. hero . moveRight ( ) # Defeat the first p…" at bounding box center [785, 170] width 233 height 284
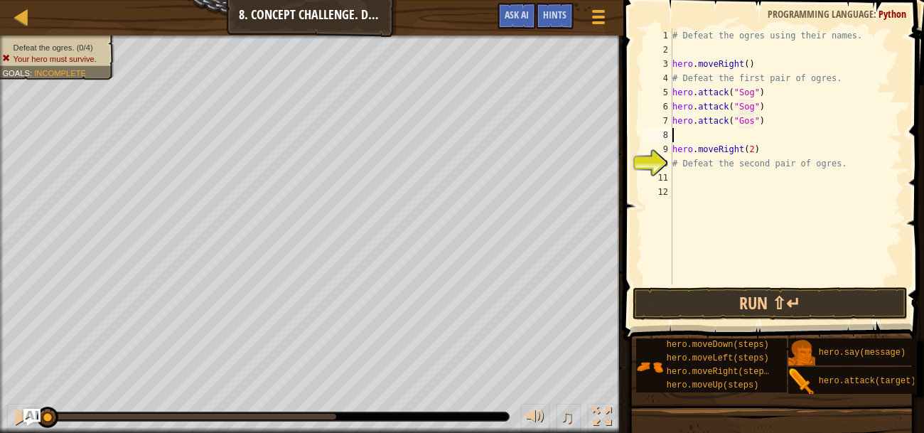
scroll to position [6, 0]
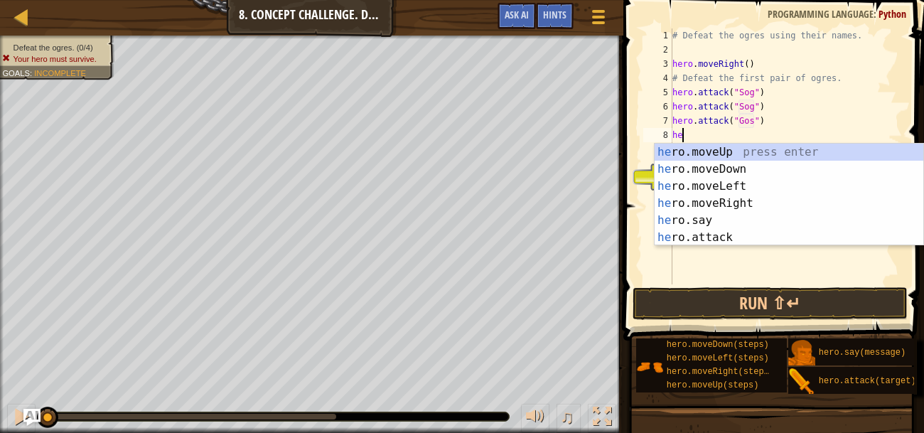
click at [752, 237] on div "he ro.moveUp press enter he ro.moveDown press enter he ro.moveLeft press enter …" at bounding box center [788, 212] width 269 height 136
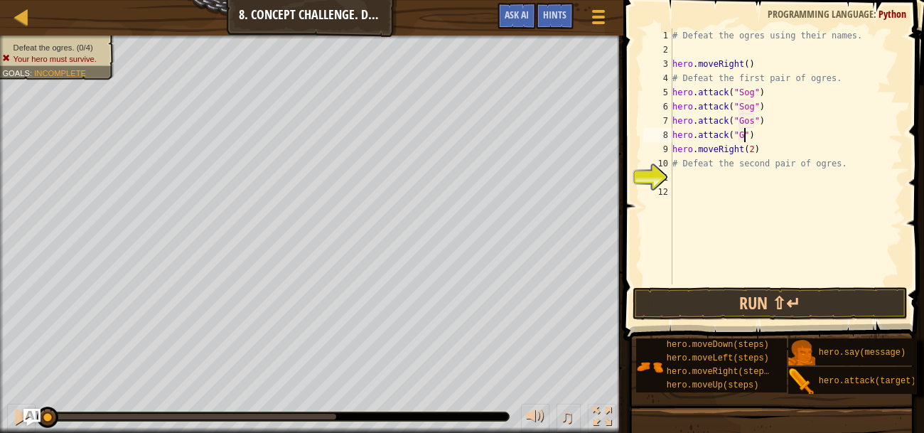
scroll to position [6, 6]
type textarea "hero.attack("Gos")"
click at [840, 301] on button "Run ⇧↵" at bounding box center [769, 303] width 275 height 33
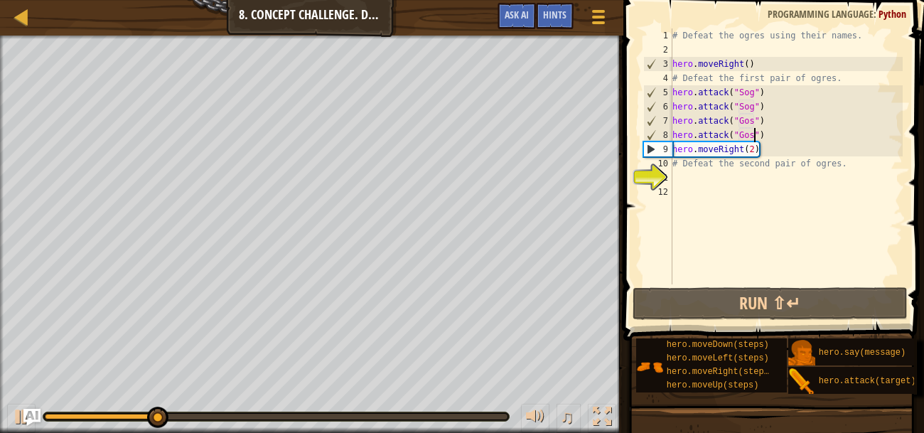
click at [793, 136] on div "# Defeat the ogres using their names. hero . moveRight ( ) # Defeat the first p…" at bounding box center [785, 170] width 233 height 284
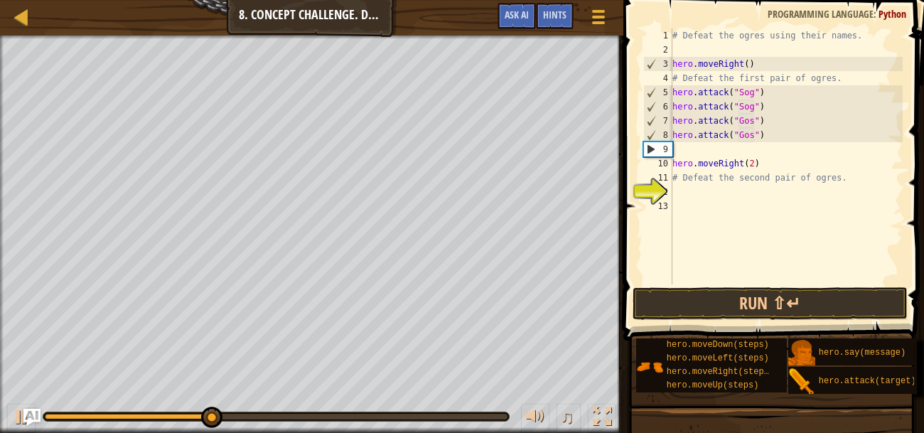
scroll to position [6, 0]
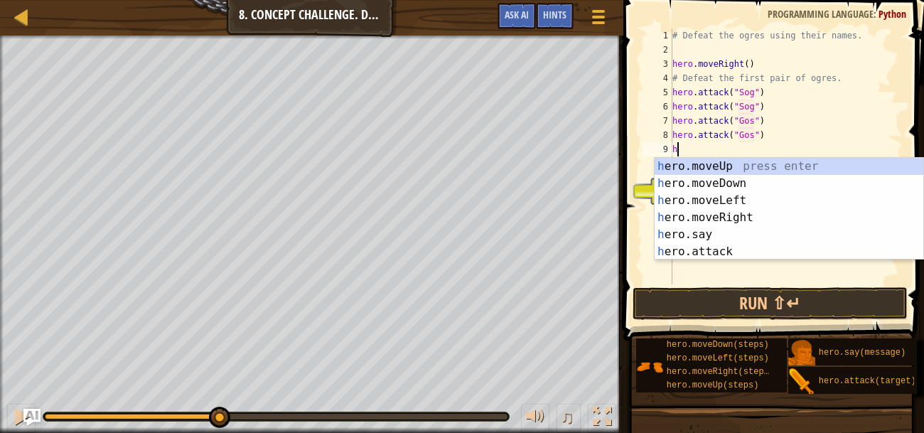
type textarea "her"
click at [765, 260] on div "# Defeat the ogres using their names. hero . moveRight ( ) # Defeat the first p…" at bounding box center [785, 170] width 233 height 284
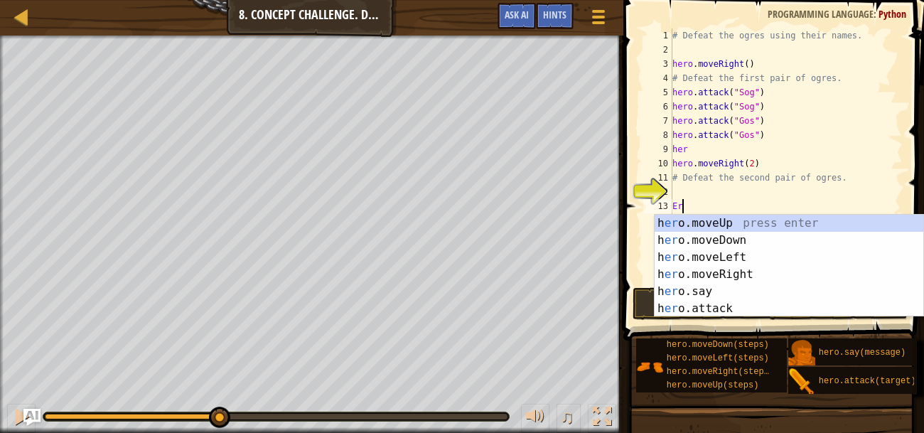
type textarea "E"
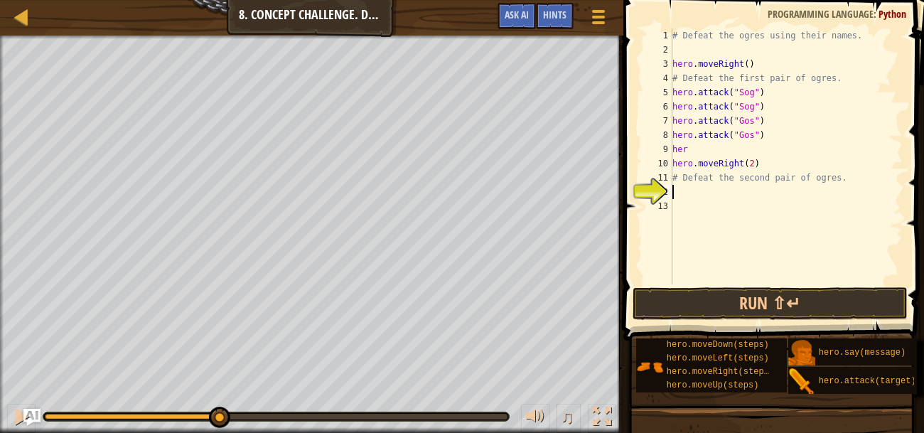
click at [737, 148] on div "# Defeat the ogres using their names. hero . moveRight ( ) # Defeat the first p…" at bounding box center [785, 170] width 233 height 284
type textarea "h"
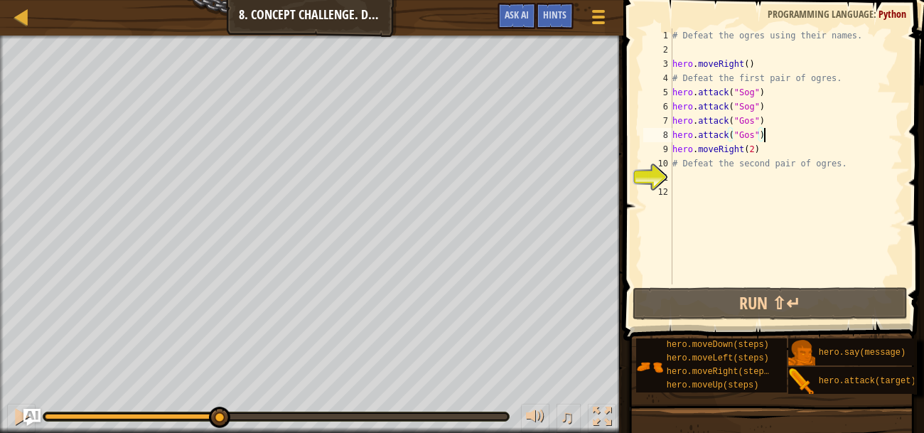
click at [754, 170] on div "# Defeat the ogres using their names. hero . moveRight ( ) # Defeat the first p…" at bounding box center [785, 170] width 233 height 284
type textarea "# Defeat the second pair of ogres."
click at [724, 180] on div "# Defeat the ogres using their names. hero . moveRight ( ) # Defeat the first p…" at bounding box center [785, 170] width 233 height 284
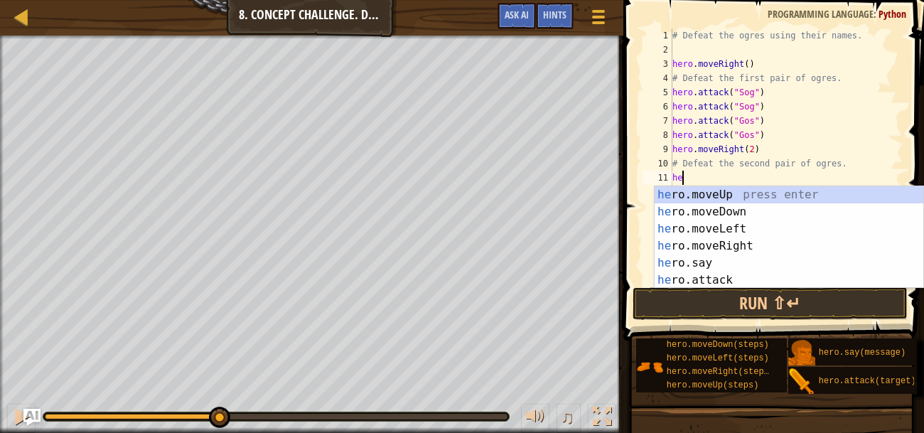
click at [752, 279] on div "he ro.moveUp press enter he ro.moveDown press enter he ro.moveLeft press enter …" at bounding box center [788, 254] width 269 height 136
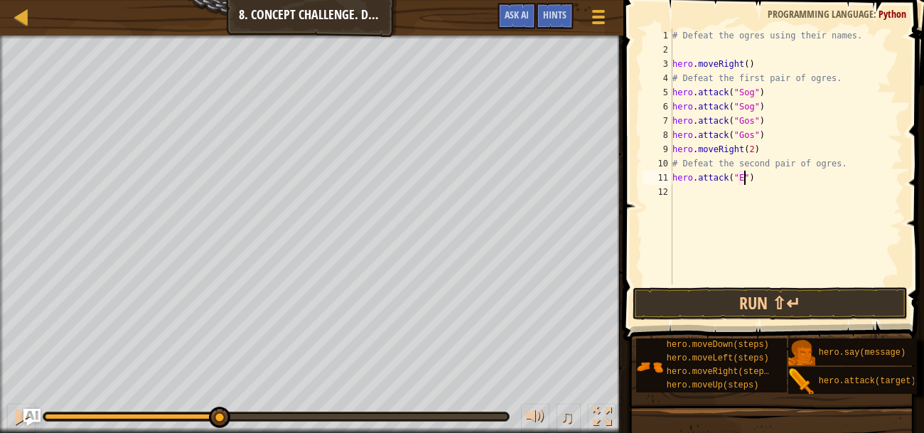
scroll to position [6, 6]
type textarea "hero.attack("Ergo")"
click at [816, 182] on div "# Defeat the ogres using their names. hero . moveRight ( ) # Defeat the first p…" at bounding box center [785, 170] width 233 height 284
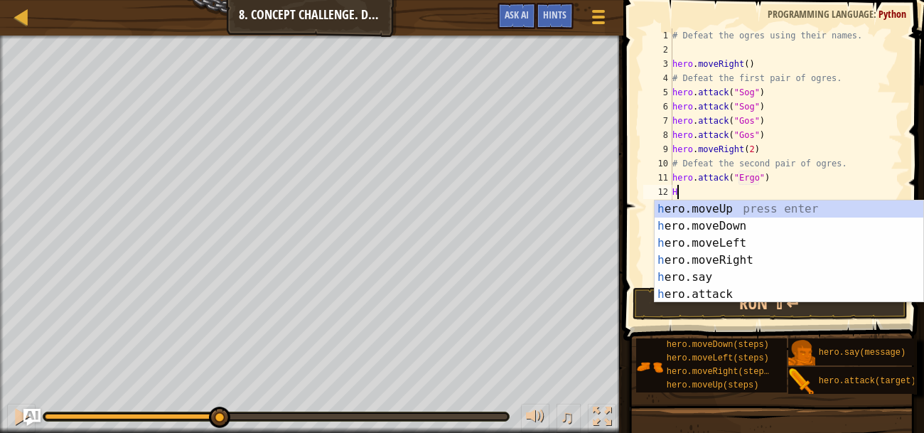
click at [744, 298] on div "h ero.moveUp press enter h ero.moveDown press enter h ero.moveLeft press enter …" at bounding box center [788, 268] width 269 height 136
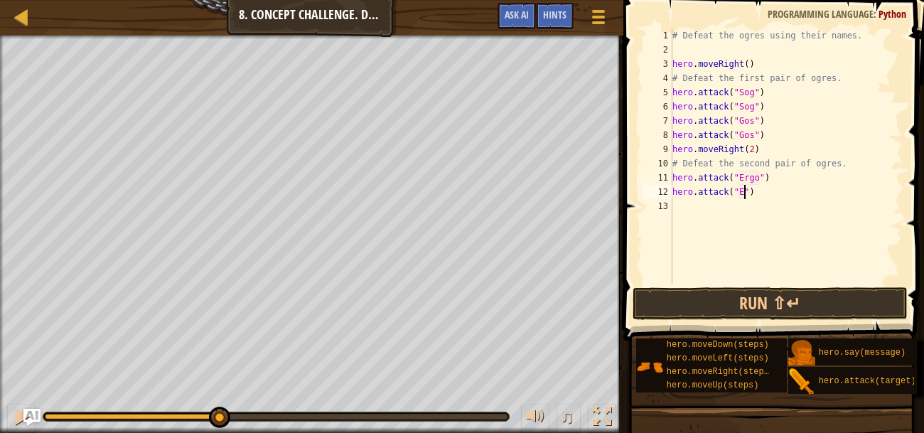
scroll to position [6, 6]
type textarea "hero.attack("Ergo")"
click at [757, 217] on div "# Defeat the ogres using their names. hero . moveRight ( ) # Defeat the first p…" at bounding box center [785, 170] width 233 height 284
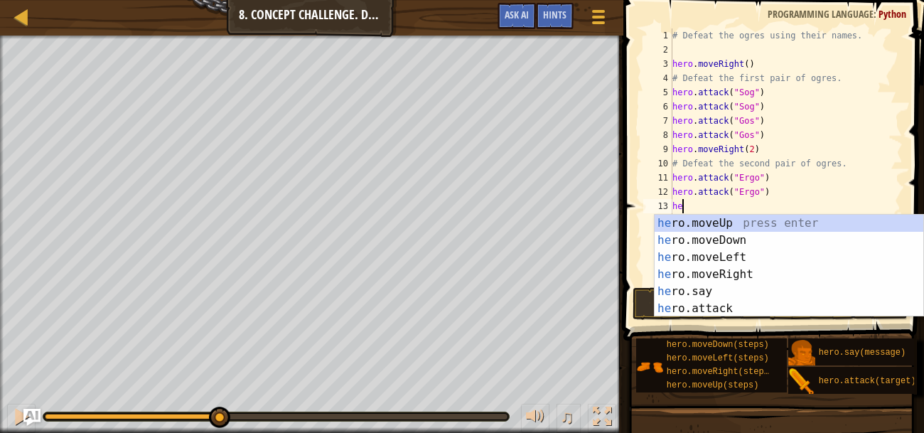
click at [738, 307] on div "he ro.moveUp press enter he ro.moveDown press enter he ro.moveLeft press enter …" at bounding box center [788, 283] width 269 height 136
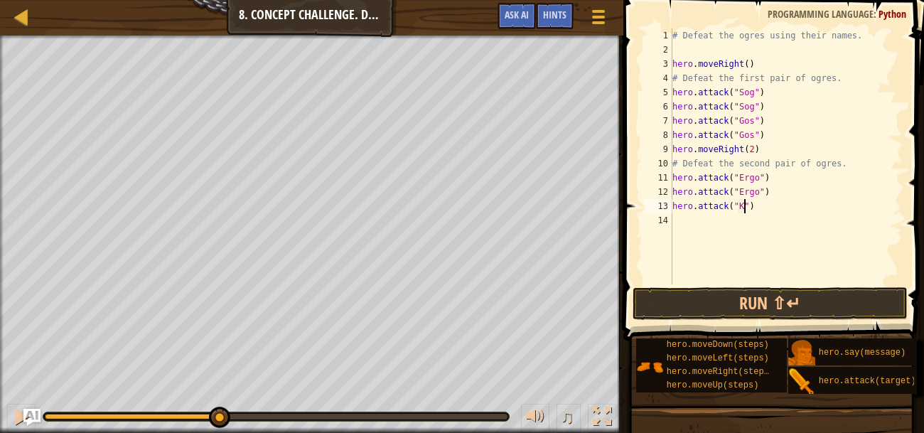
scroll to position [6, 6]
type textarea "hero.attack("Kro")"
click at [740, 236] on div "# Defeat the ogres using their names. hero . moveRight ( ) # Defeat the first p…" at bounding box center [785, 170] width 233 height 284
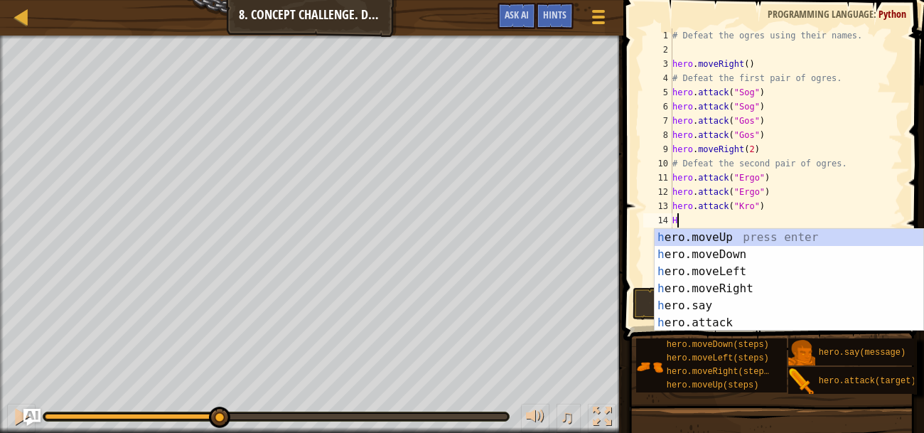
click at [740, 326] on div "h ero.moveUp press enter h ero.moveDown press enter h ero.moveLeft press enter …" at bounding box center [788, 297] width 269 height 136
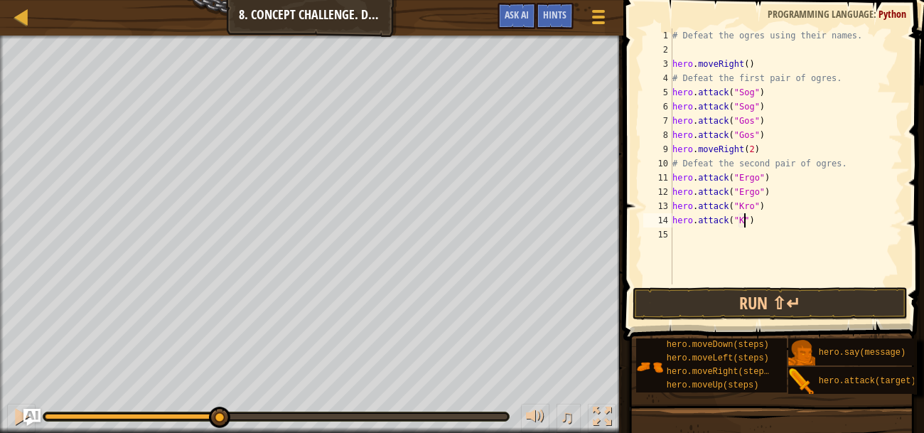
scroll to position [6, 6]
type textarea "hero.attack("Kro")"
click at [791, 308] on button "Run ⇧↵" at bounding box center [769, 303] width 275 height 33
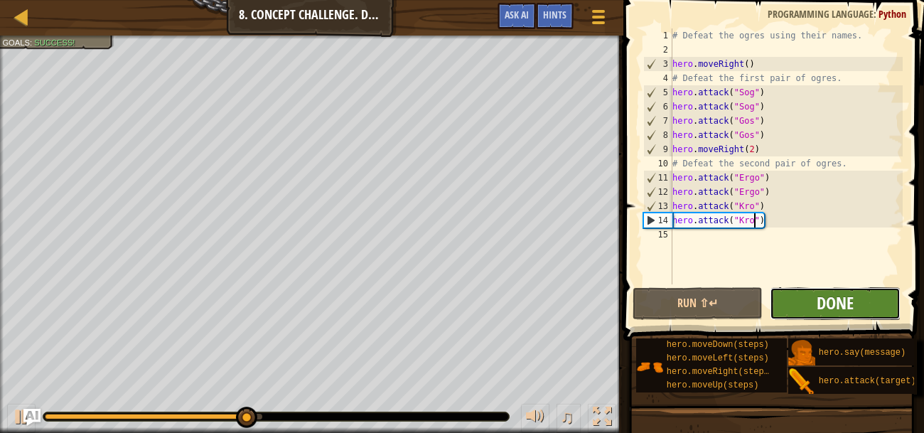
click at [850, 299] on span "Done" at bounding box center [834, 302] width 37 height 23
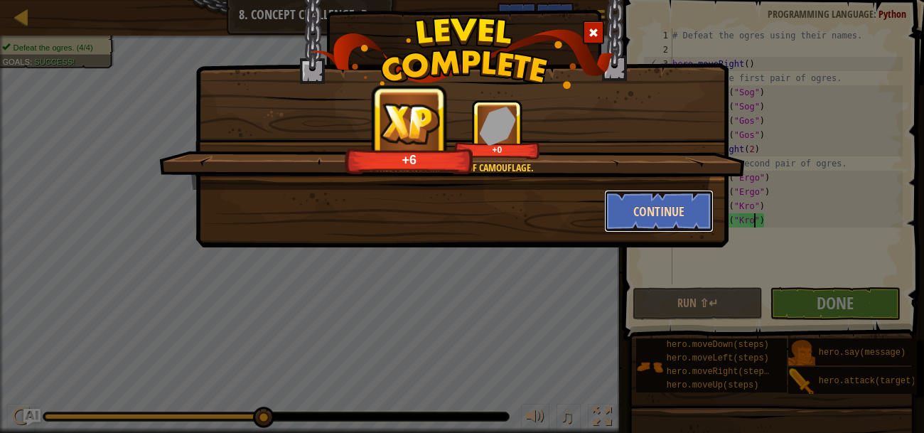
click at [666, 217] on button "Continue" at bounding box center [659, 211] width 110 height 43
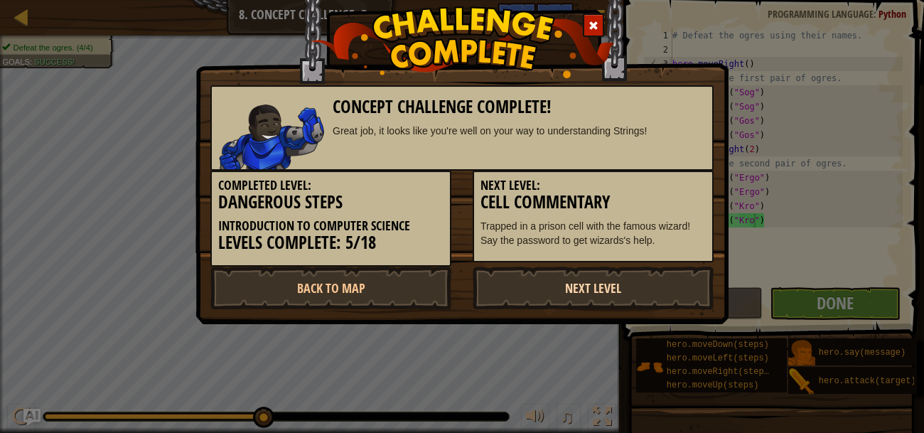
click at [644, 279] on link "Next Level" at bounding box center [592, 287] width 241 height 43
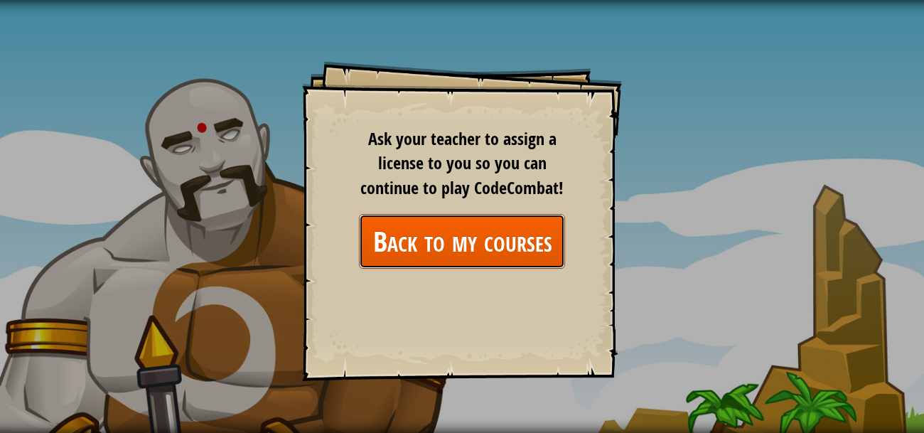
click at [524, 246] on link "Back to my courses" at bounding box center [462, 241] width 206 height 55
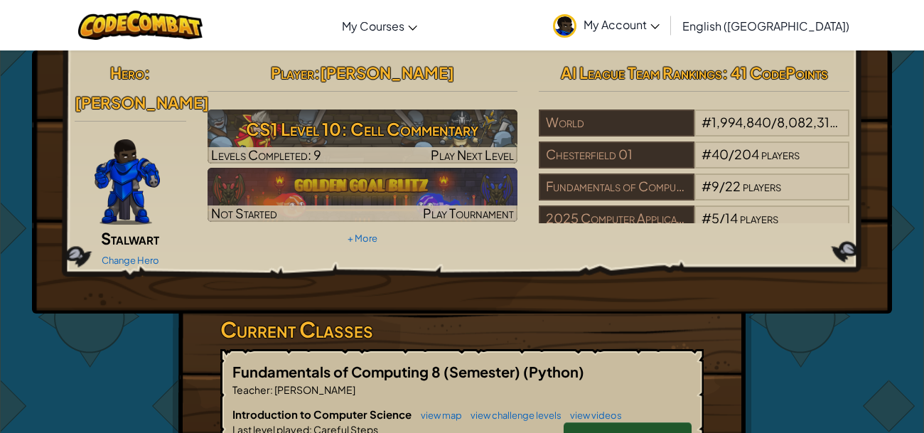
click at [655, 430] on span "Continue" at bounding box center [627, 438] width 55 height 16
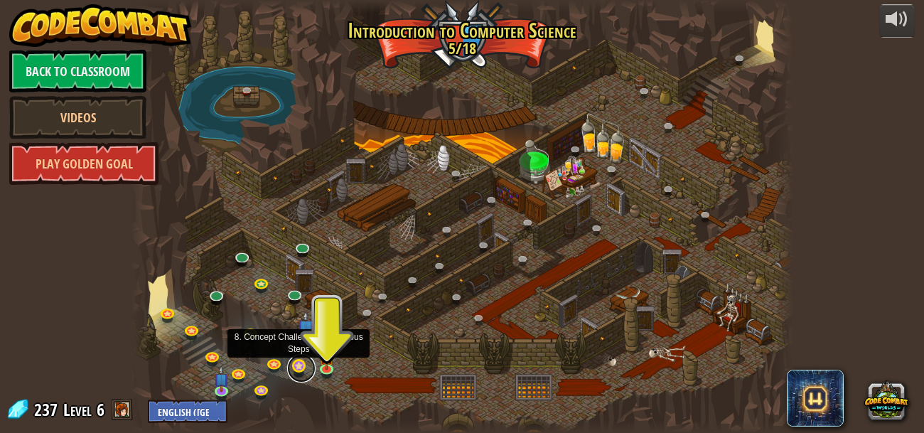
click at [298, 363] on link at bounding box center [301, 368] width 28 height 28
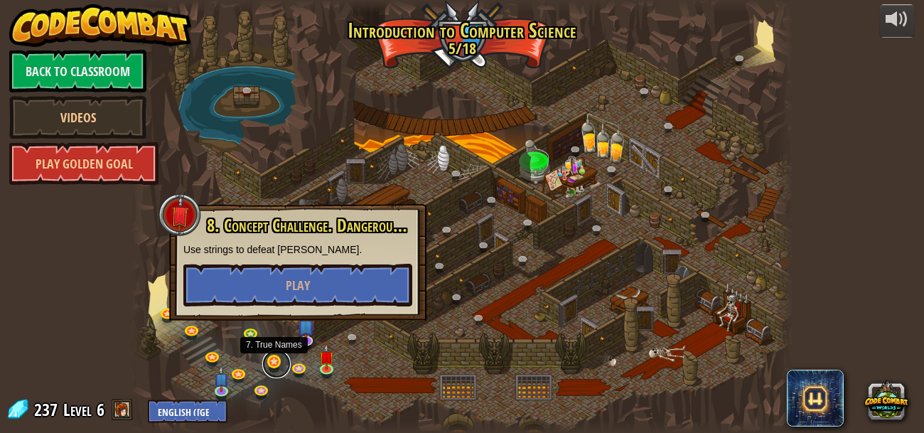
click at [274, 363] on link at bounding box center [276, 364] width 28 height 28
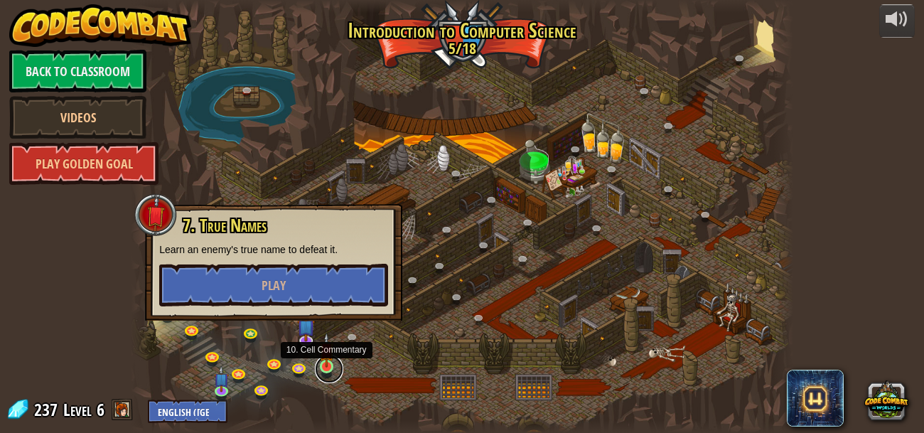
click at [324, 371] on link at bounding box center [329, 368] width 28 height 28
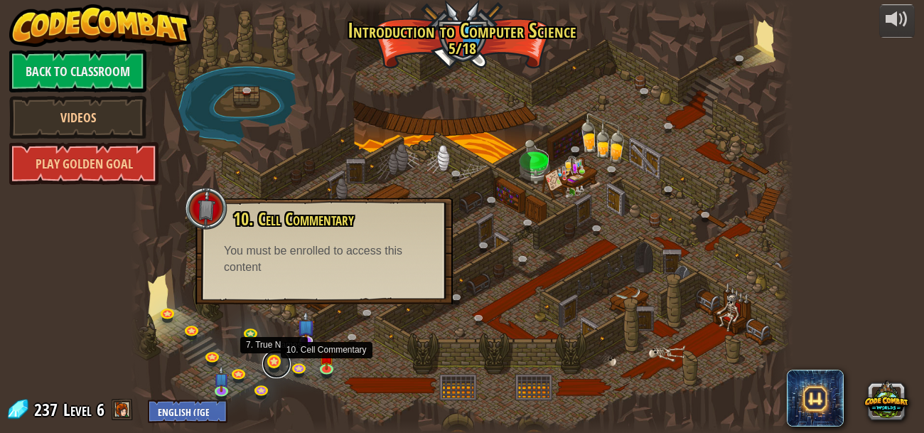
click at [275, 366] on link at bounding box center [276, 364] width 28 height 28
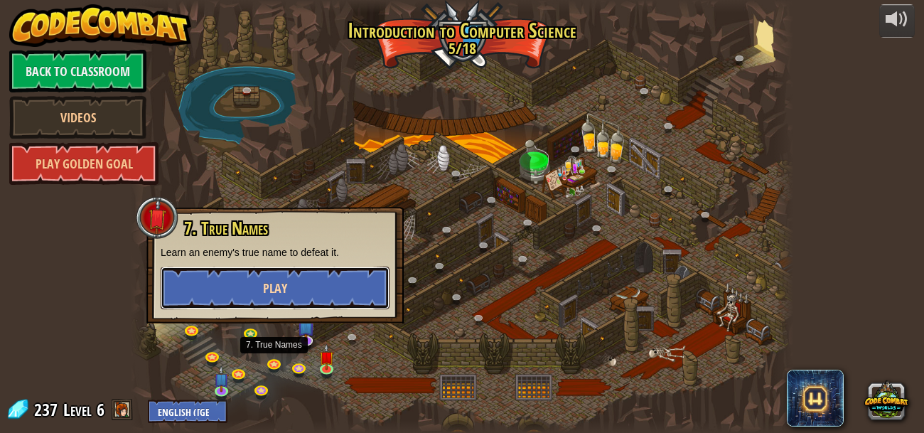
click at [300, 283] on button "Play" at bounding box center [275, 287] width 229 height 43
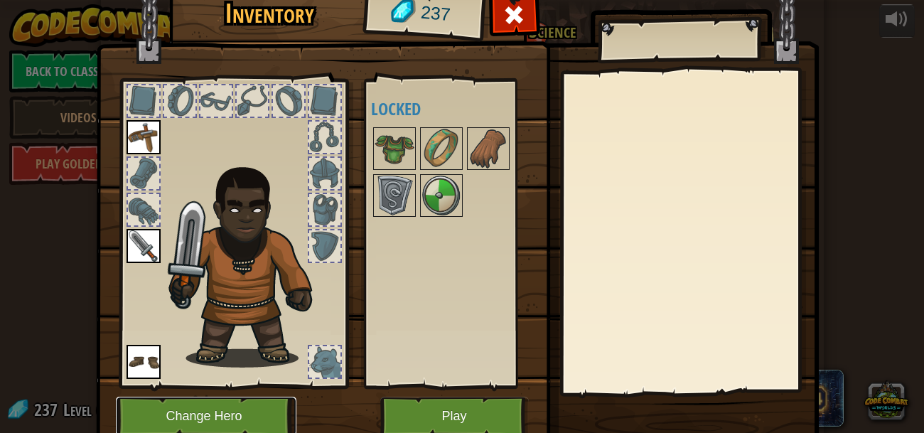
click at [235, 401] on button "Change Hero" at bounding box center [206, 415] width 180 height 39
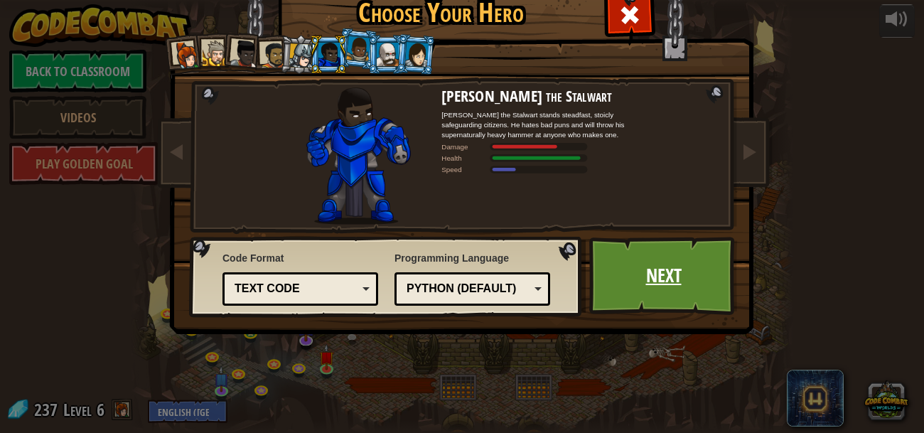
click at [671, 271] on link "Next" at bounding box center [663, 276] width 148 height 78
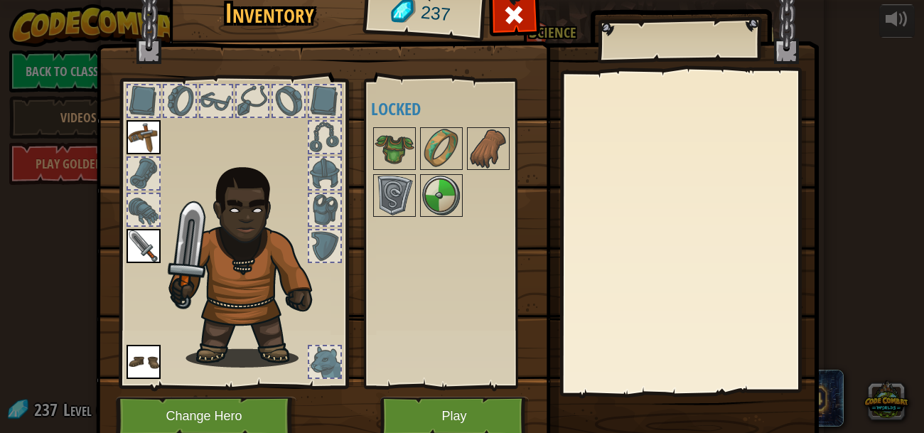
click at [334, 178] on div at bounding box center [324, 173] width 31 height 31
click at [401, 137] on img at bounding box center [394, 149] width 40 height 40
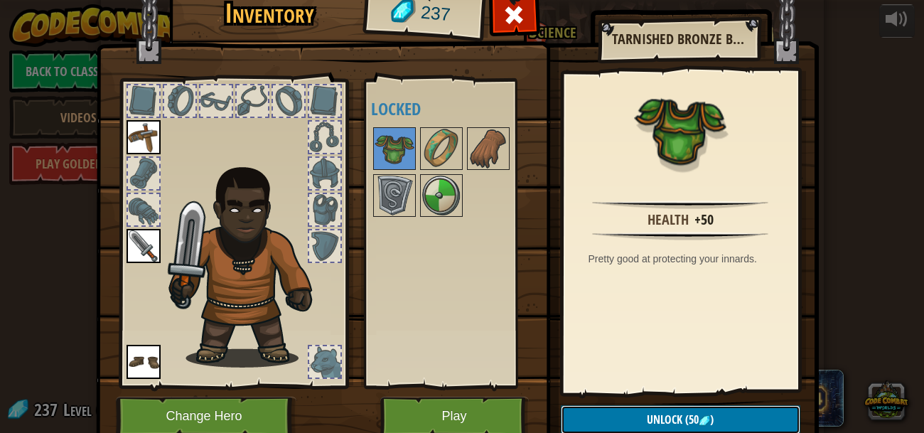
click at [675, 413] on span "Unlock" at bounding box center [664, 419] width 36 height 16
click at [699, 413] on button "Confirm" at bounding box center [680, 419] width 239 height 29
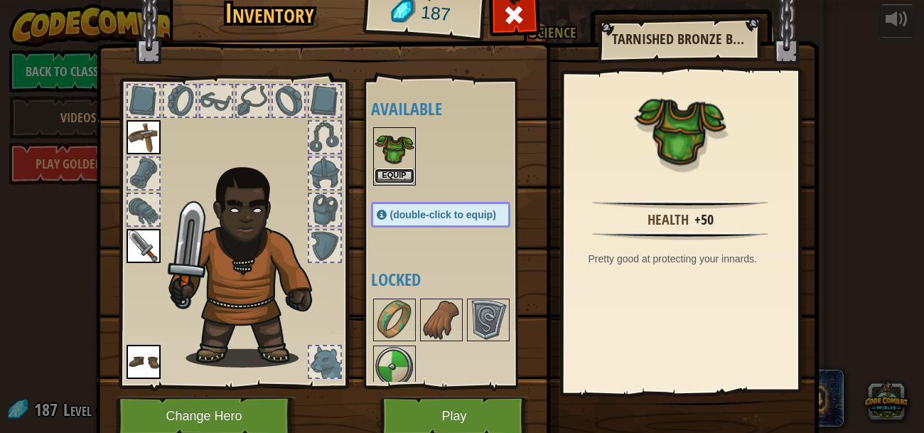
click at [396, 175] on button "Equip" at bounding box center [394, 175] width 40 height 15
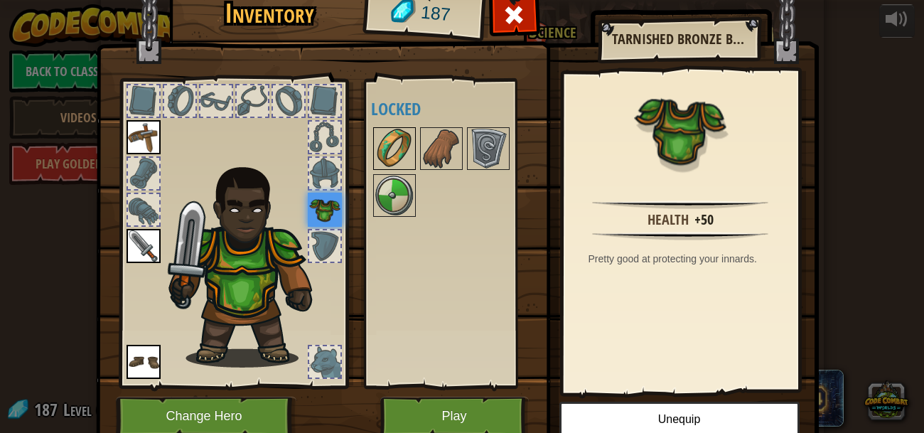
click at [394, 153] on img at bounding box center [394, 149] width 40 height 40
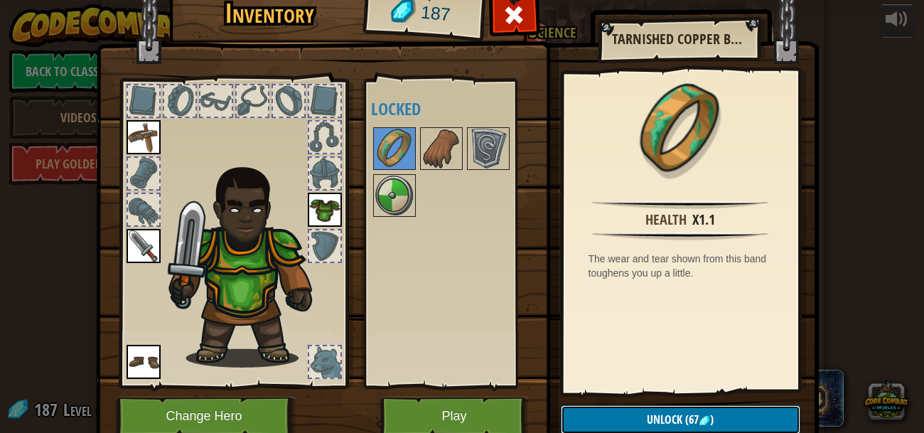
click at [754, 414] on button "Unlock (67 )" at bounding box center [680, 419] width 239 height 29
click at [752, 409] on button "Confirm" at bounding box center [680, 419] width 239 height 29
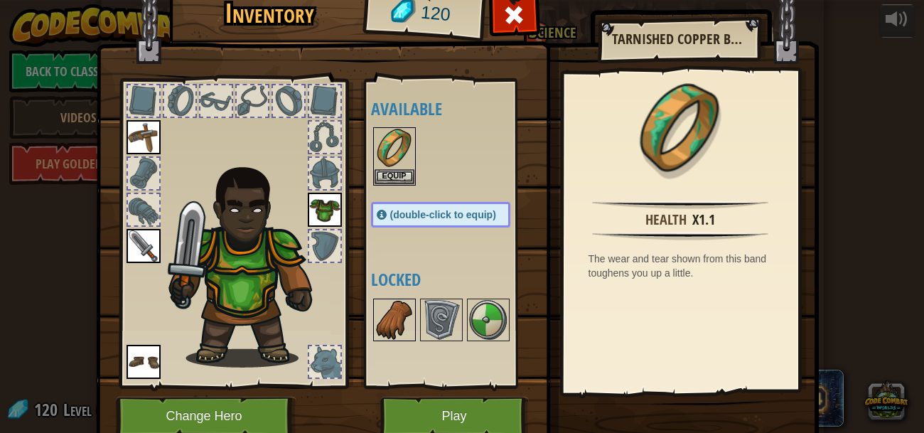
click at [392, 302] on img at bounding box center [394, 320] width 40 height 40
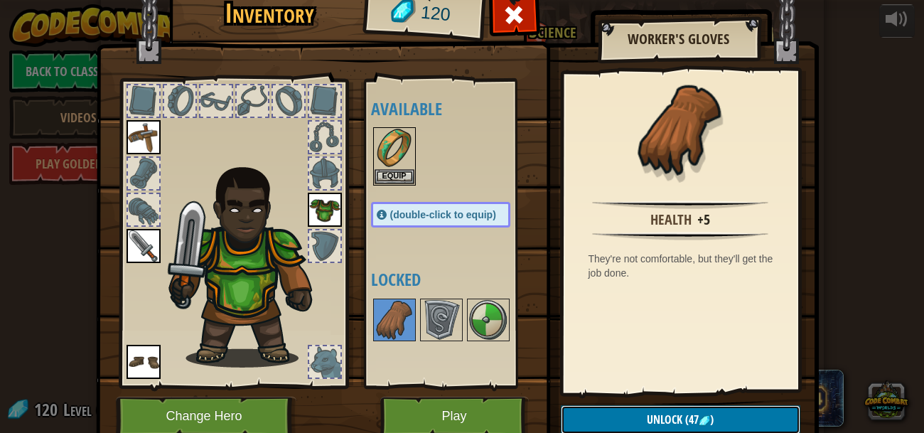
click at [740, 411] on button "Unlock (47 )" at bounding box center [680, 419] width 239 height 29
click at [743, 412] on button "Confirm" at bounding box center [680, 419] width 239 height 29
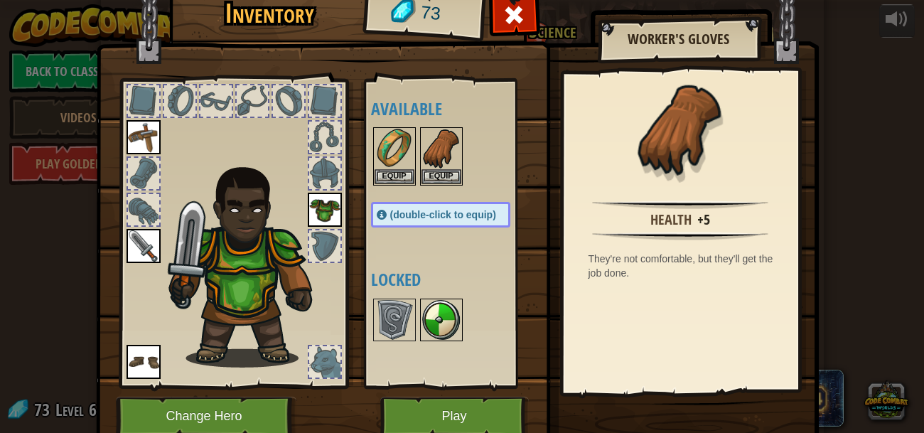
click at [436, 311] on img at bounding box center [441, 320] width 40 height 40
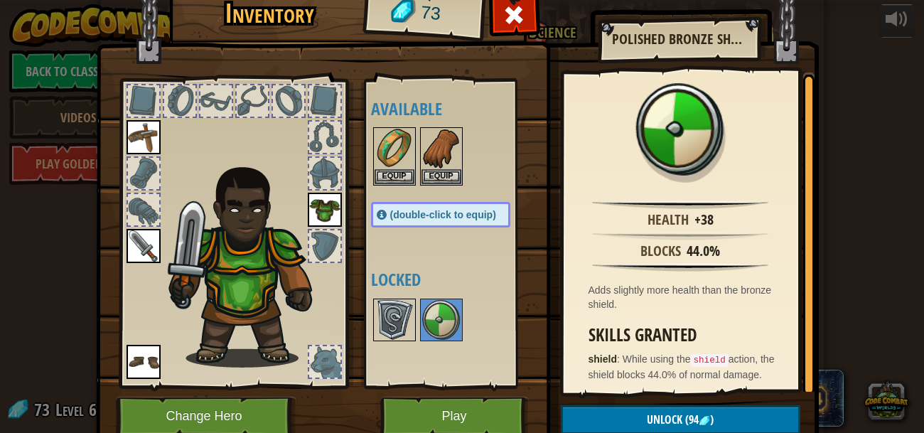
click at [394, 303] on img at bounding box center [394, 320] width 40 height 40
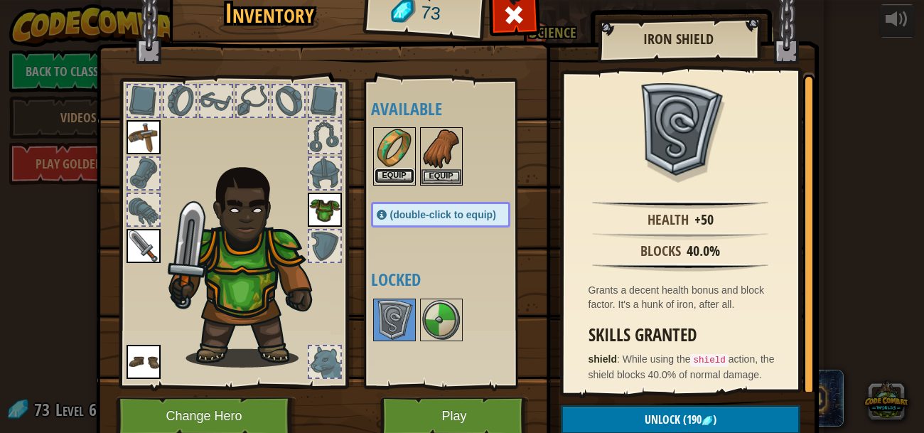
click at [392, 174] on button "Equip" at bounding box center [394, 175] width 40 height 15
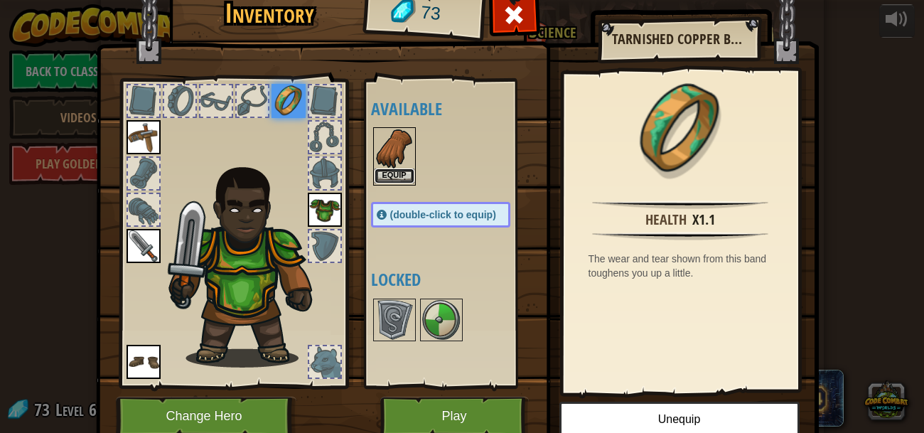
click at [391, 174] on button "Equip" at bounding box center [394, 175] width 40 height 15
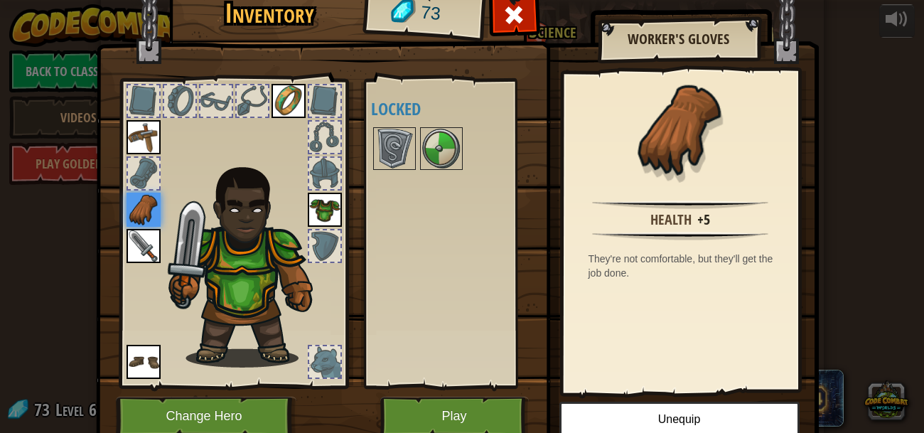
click at [323, 214] on img at bounding box center [325, 210] width 34 height 34
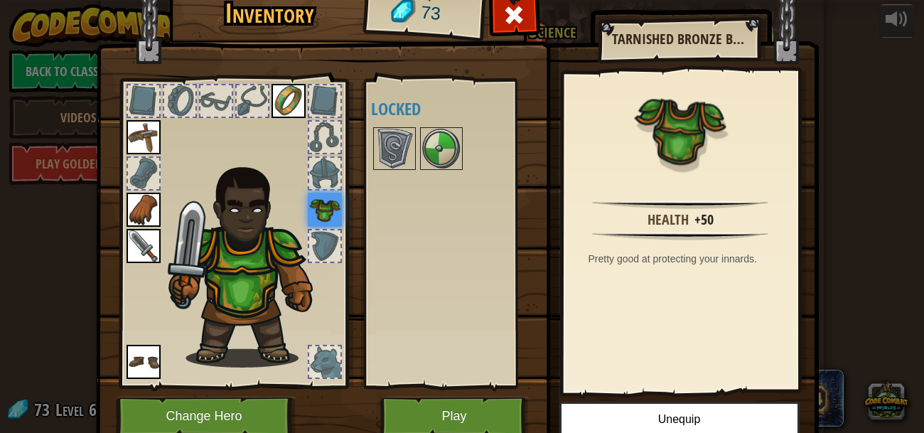
click at [321, 247] on div at bounding box center [324, 245] width 31 height 31
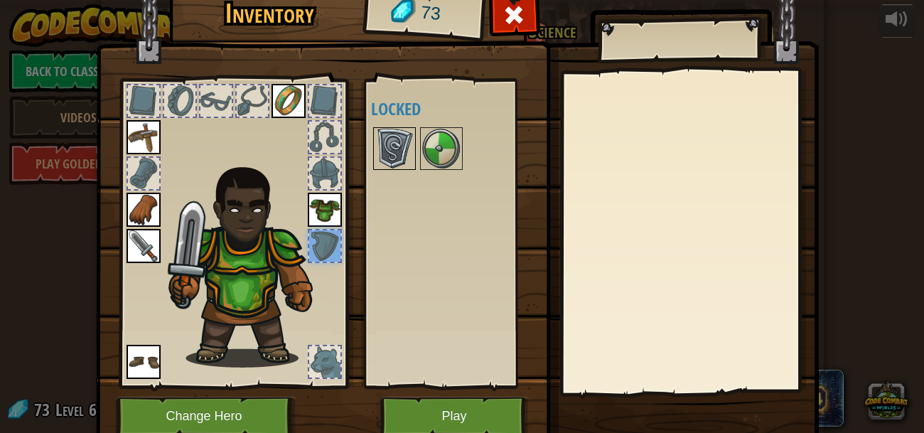
click at [401, 141] on img at bounding box center [394, 149] width 40 height 40
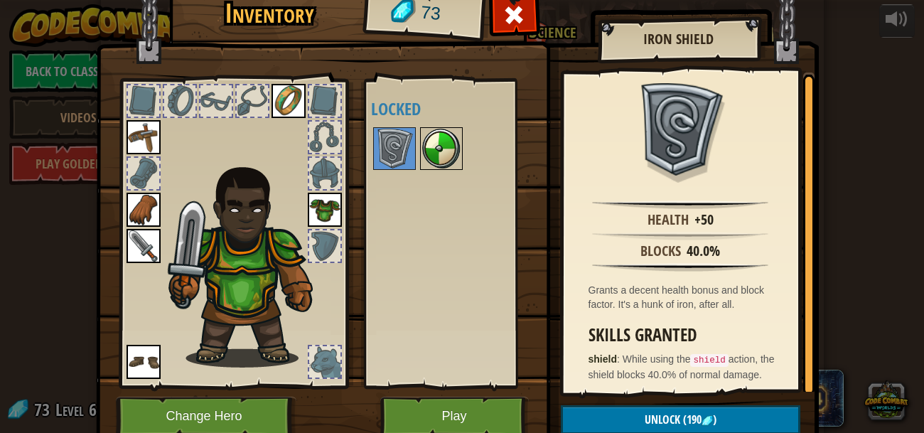
click at [440, 150] on img at bounding box center [441, 149] width 40 height 40
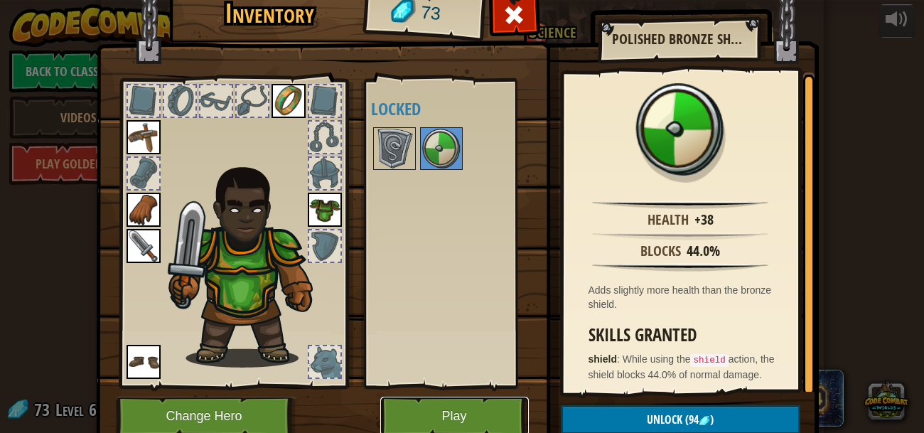
click at [484, 416] on button "Play" at bounding box center [454, 415] width 148 height 39
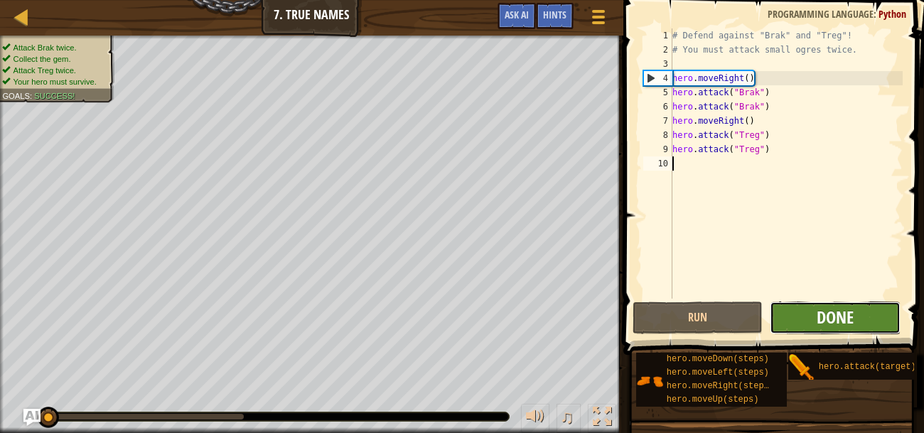
click at [818, 317] on span "Done" at bounding box center [834, 316] width 37 height 23
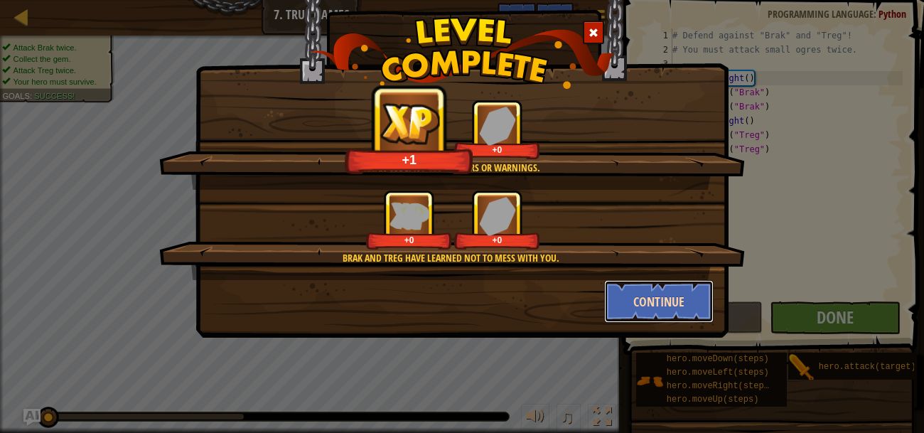
click at [654, 299] on button "Continue" at bounding box center [659, 301] width 110 height 43
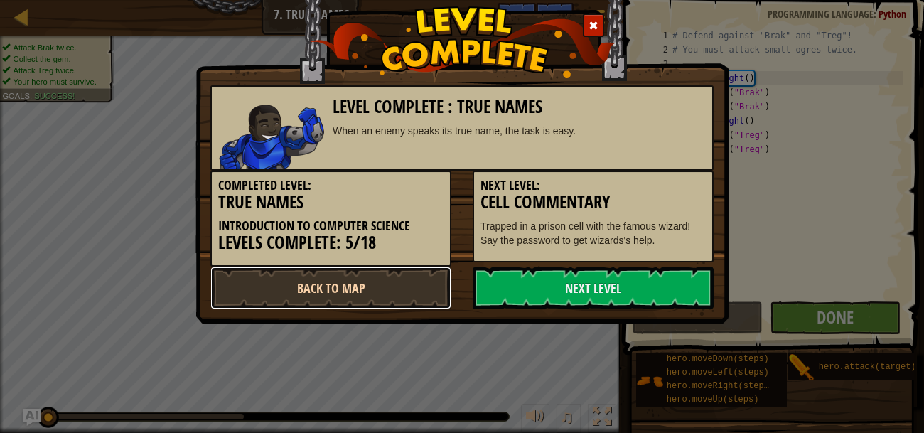
click at [352, 293] on link "Back to Map" at bounding box center [330, 287] width 241 height 43
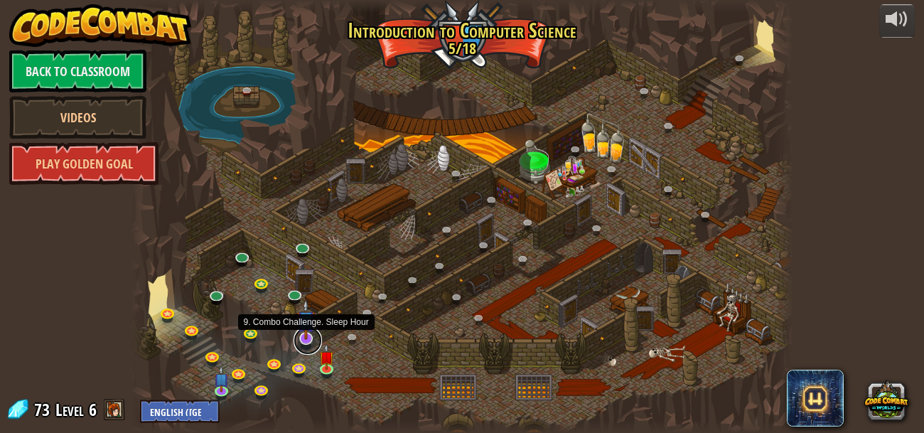
click at [303, 340] on link at bounding box center [307, 340] width 28 height 28
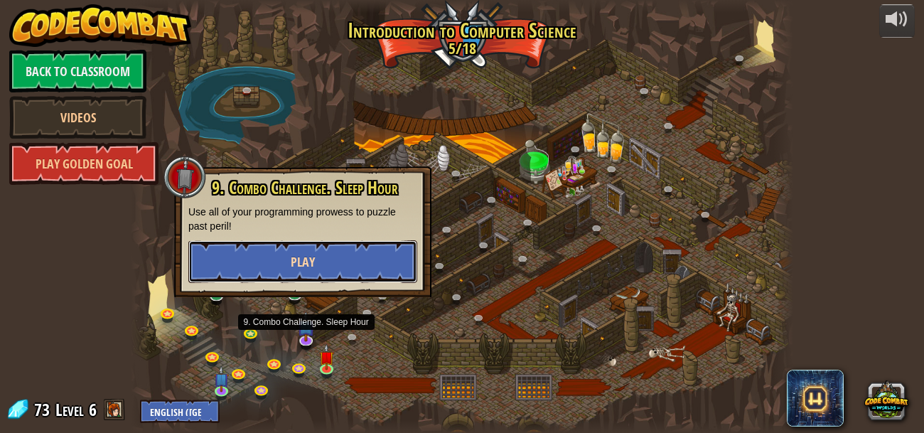
click at [315, 255] on button "Play" at bounding box center [302, 261] width 229 height 43
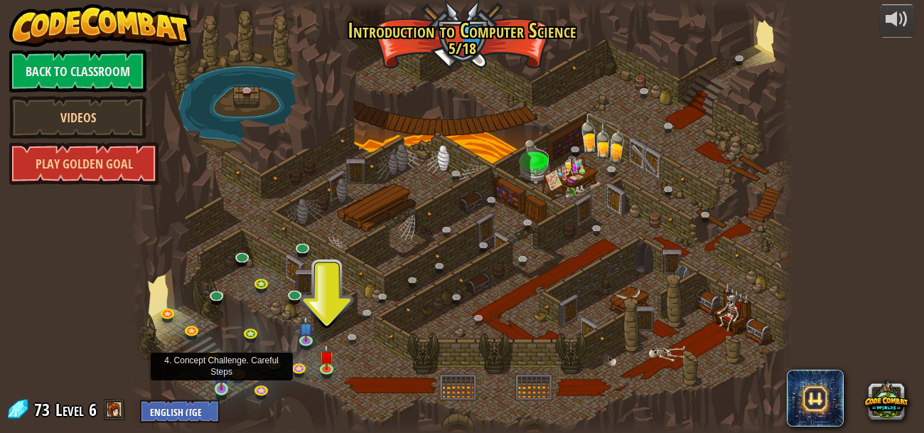
click at [214, 386] on img at bounding box center [221, 371] width 15 height 35
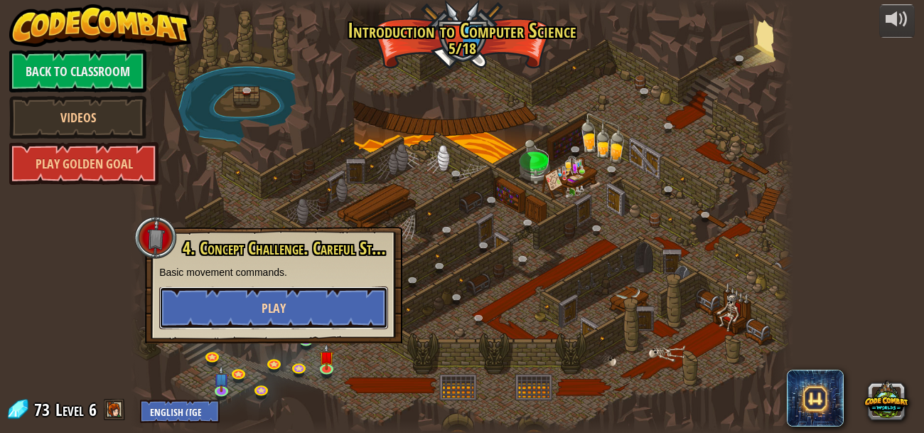
click at [266, 303] on span "Play" at bounding box center [273, 308] width 24 height 18
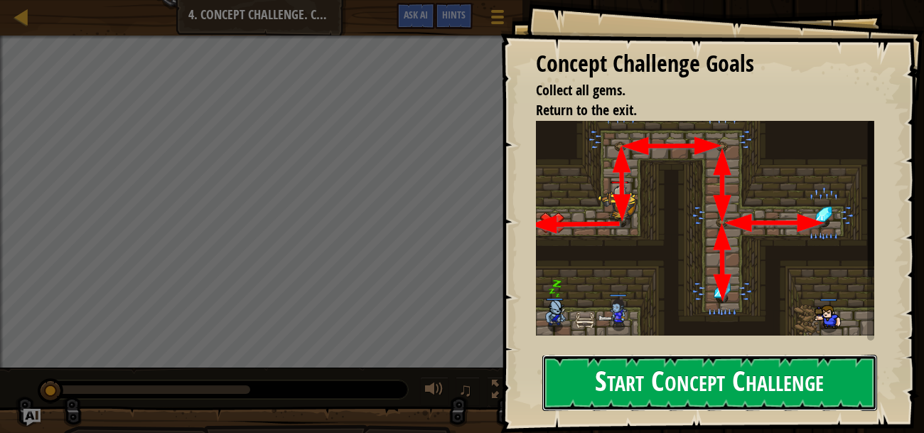
click at [677, 391] on button "Start Concept Challenge" at bounding box center [709, 382] width 335 height 56
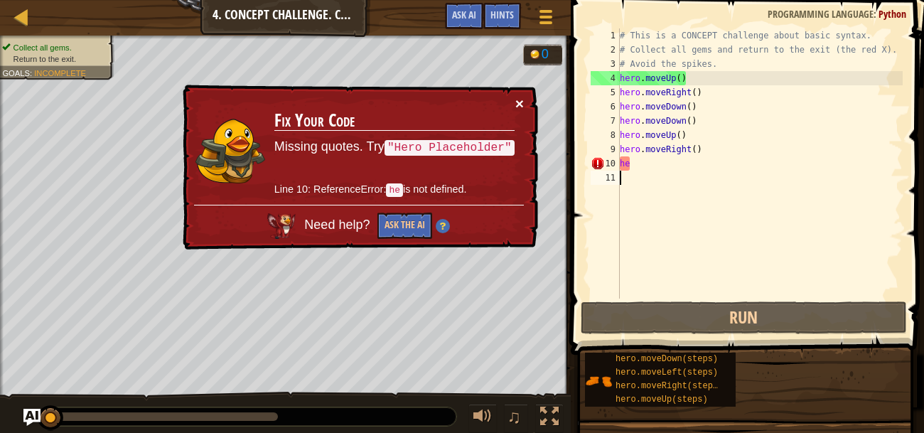
click at [518, 103] on button "×" at bounding box center [519, 103] width 9 height 15
click at [657, 166] on div "# This is a CONCEPT challenge about basic syntax. # Collect all gems and return…" at bounding box center [760, 177] width 286 height 298
type textarea "h"
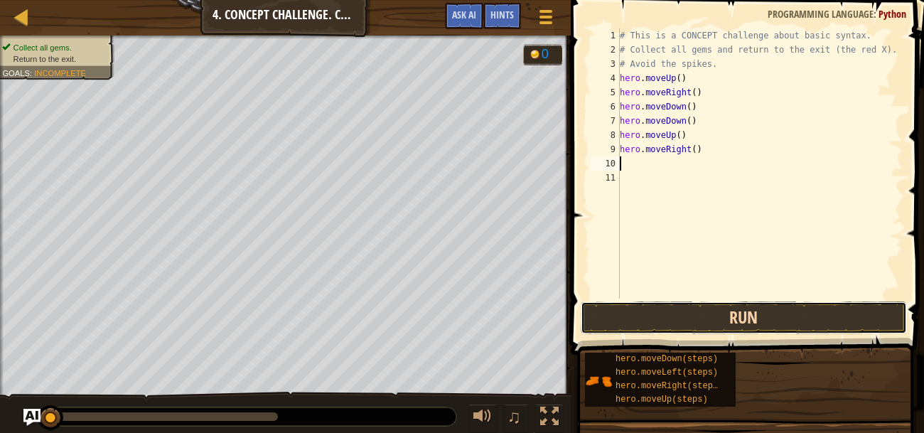
click at [707, 318] on button "Run" at bounding box center [743, 317] width 326 height 33
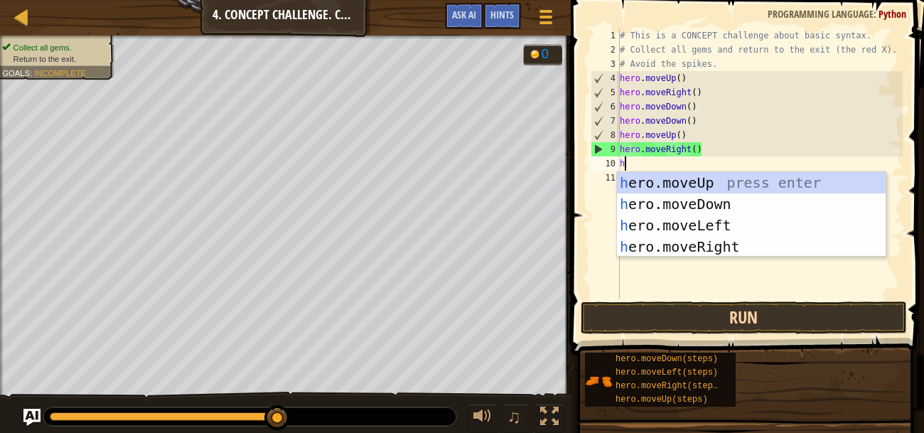
scroll to position [6, 0]
type textarea "hero"
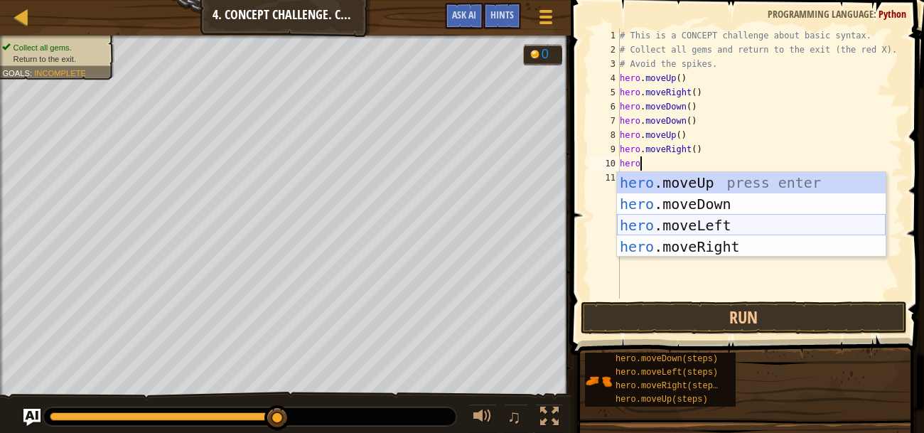
click at [693, 218] on div "hero .moveUp press enter hero .moveDown press enter hero .moveLeft press enter …" at bounding box center [751, 236] width 269 height 128
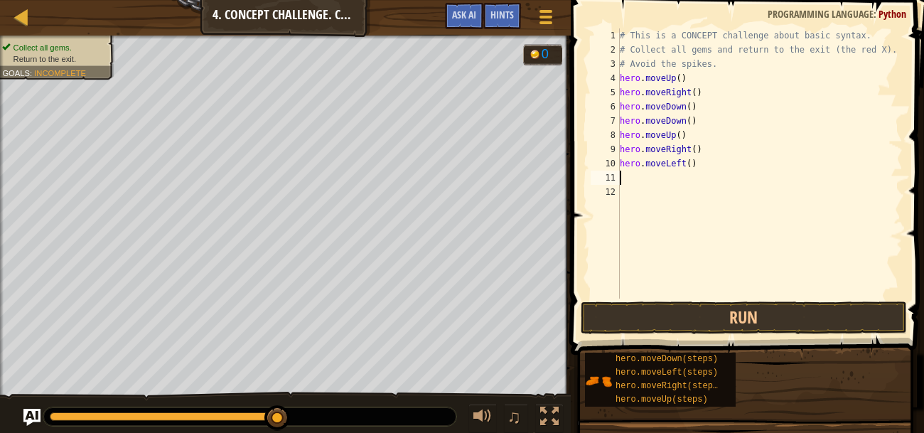
scroll to position [6, 0]
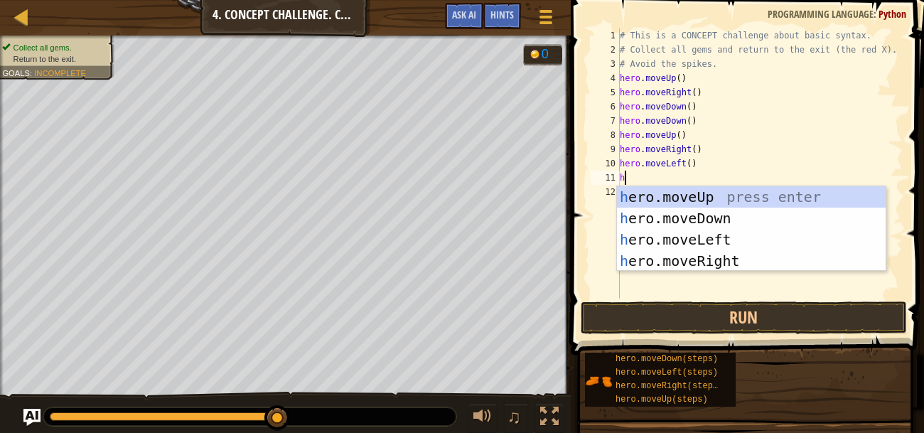
type textarea "he"
click at [682, 189] on div "he ro.moveUp press enter he ro.moveDown press enter he ro.moveLeft press enter …" at bounding box center [751, 250] width 269 height 128
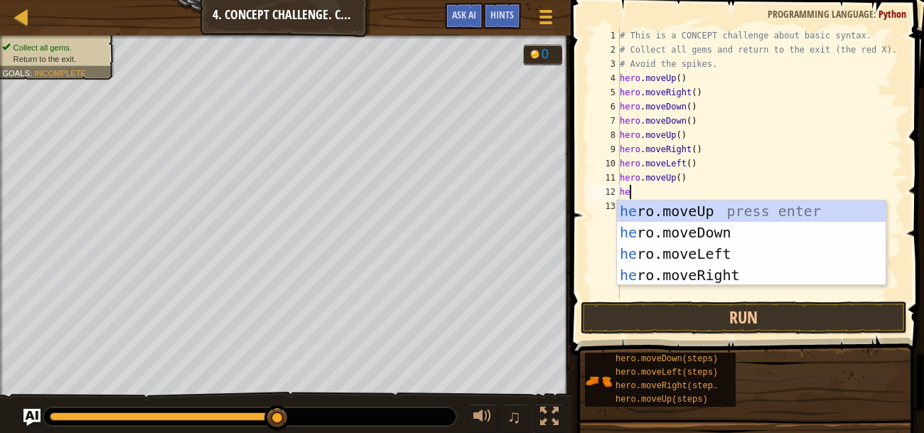
type textarea "her"
click at [719, 212] on div "her o.moveUp press enter her o.moveDown press enter her o.moveLeft press enter …" at bounding box center [751, 264] width 269 height 128
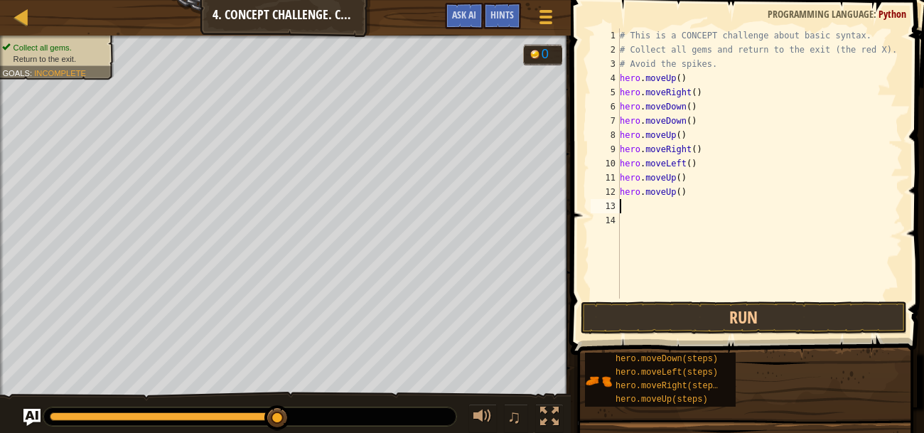
click at [664, 190] on div "# This is a CONCEPT challenge about basic syntax. # Collect all gems and return…" at bounding box center [760, 177] width 286 height 298
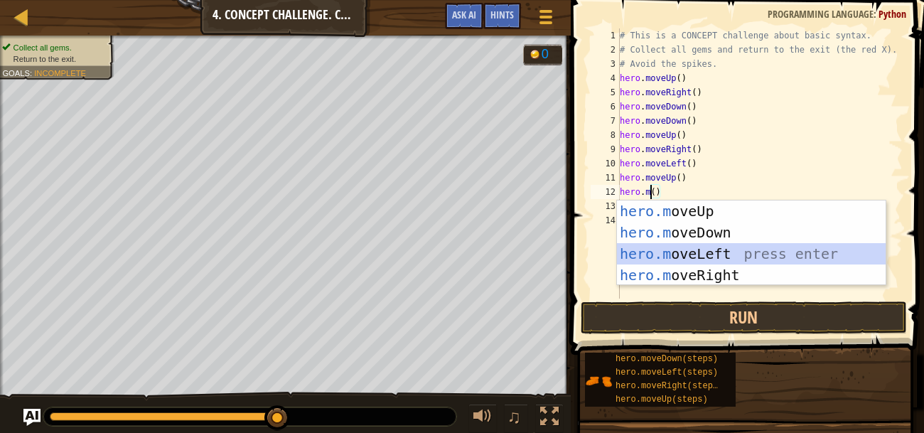
click at [668, 249] on div "hero.m oveUp press enter hero.m oveDown press enter hero.m oveLeft press enter …" at bounding box center [751, 264] width 269 height 128
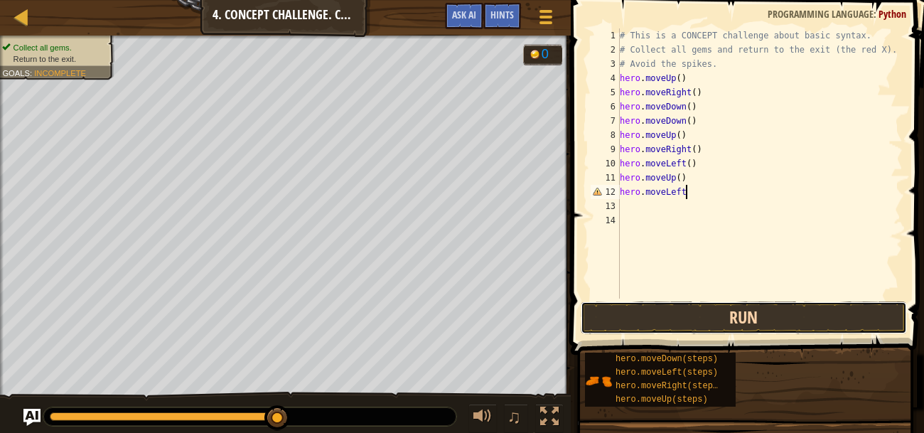
click at [678, 316] on button "Run" at bounding box center [743, 317] width 326 height 33
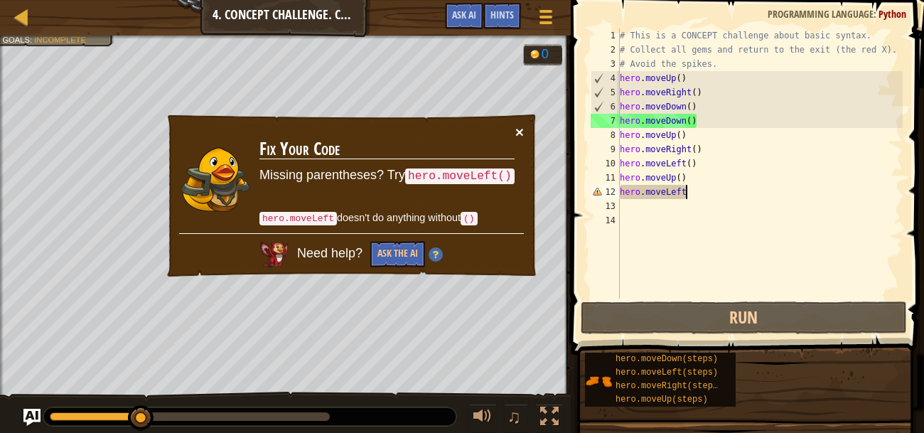
click at [523, 129] on button "×" at bounding box center [520, 134] width 9 height 15
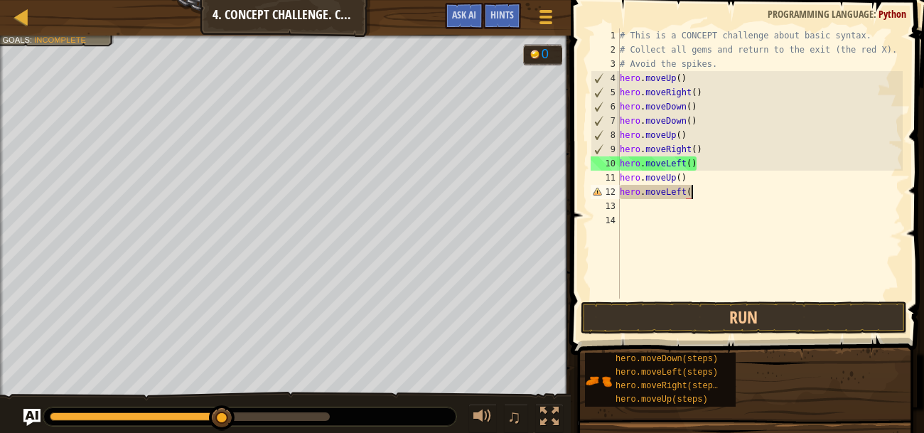
scroll to position [6, 5]
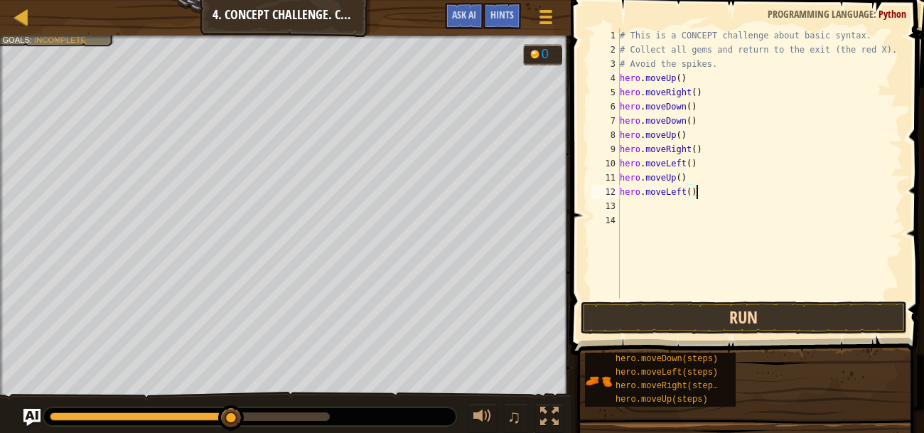
type textarea "hero.moveLeft()"
click at [797, 329] on button "Run" at bounding box center [743, 317] width 326 height 33
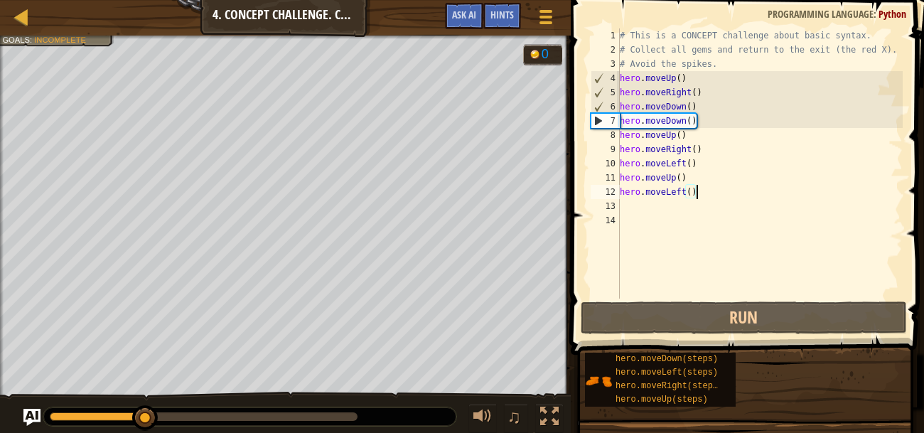
click at [678, 208] on div "# This is a CONCEPT challenge about basic syntax. # Collect all gems and return…" at bounding box center [760, 177] width 286 height 298
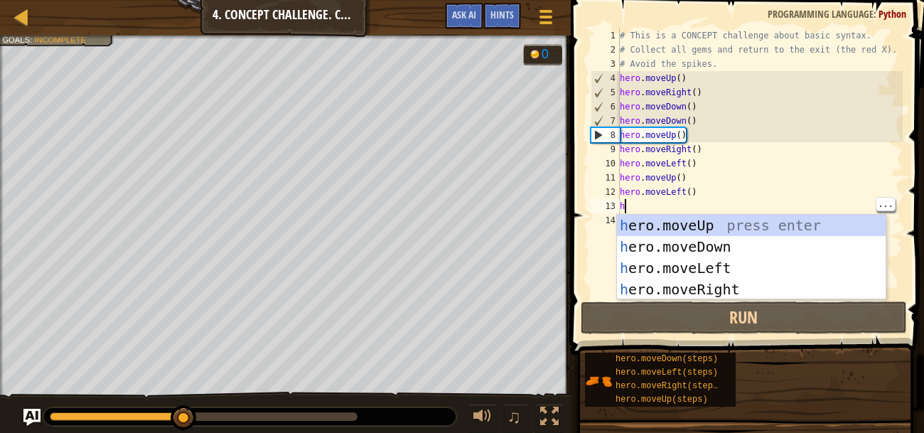
type textarea "he"
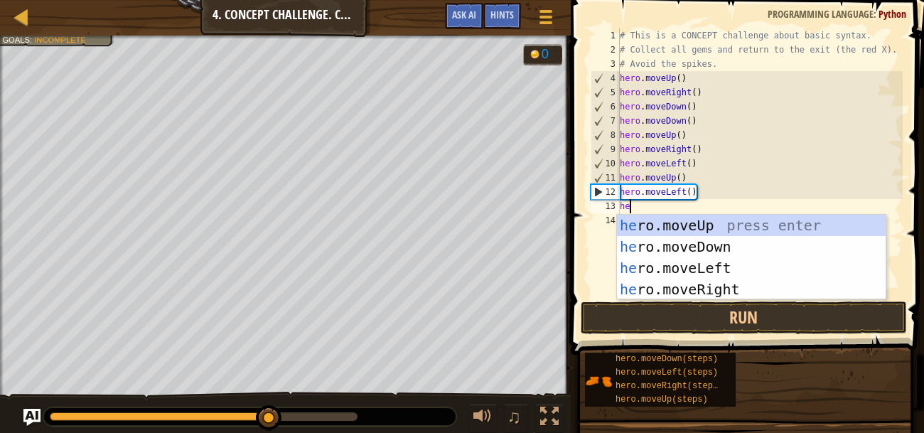
click at [744, 244] on div "he ro.moveUp press enter he ro.moveDown press enter he ro.moveLeft press enter …" at bounding box center [751, 279] width 269 height 128
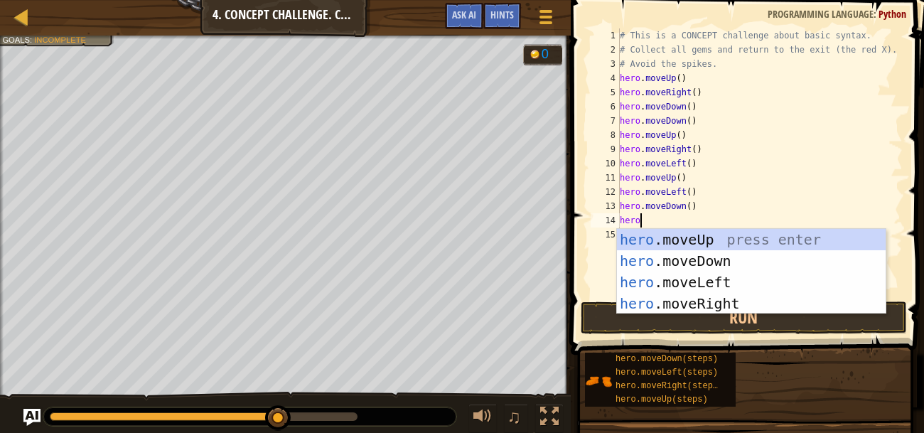
type textarea "hero"
click at [753, 279] on div "hero .moveUp press enter hero .moveDown press enter hero .moveLeft press enter …" at bounding box center [751, 293] width 269 height 128
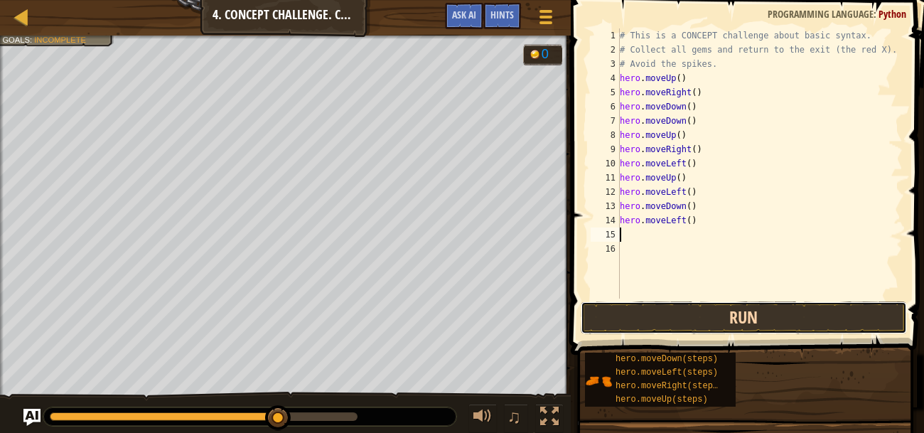
click at [744, 323] on button "Run" at bounding box center [743, 317] width 326 height 33
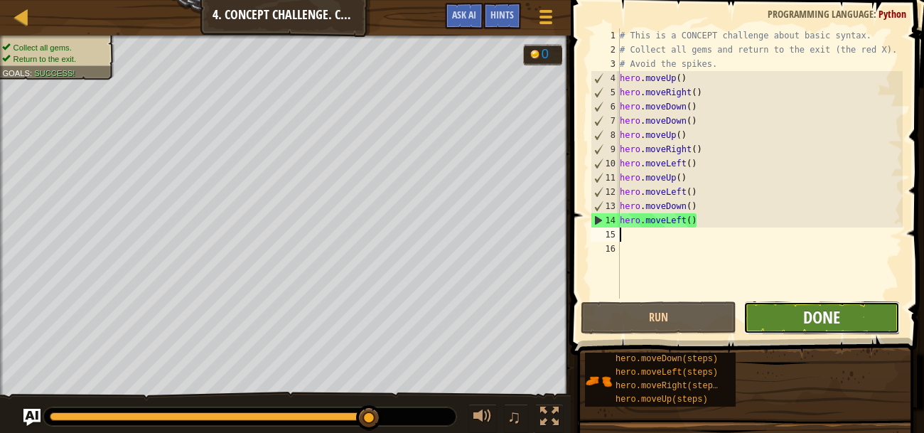
click at [838, 318] on span "Done" at bounding box center [821, 316] width 37 height 23
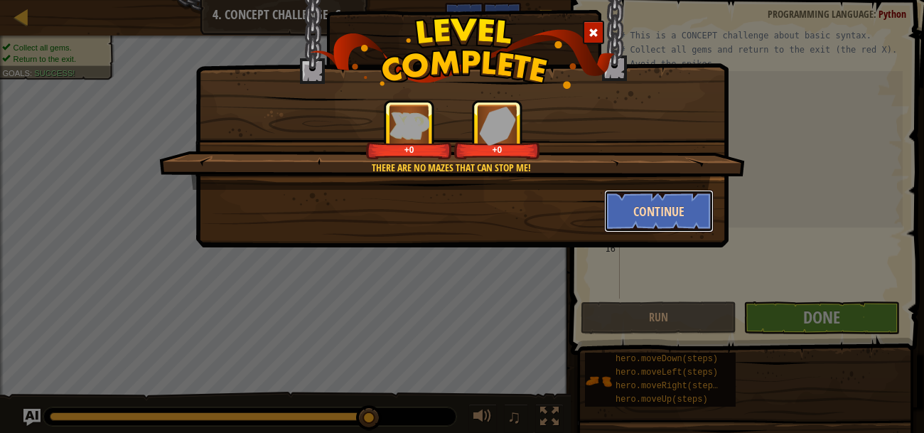
click at [673, 211] on button "Continue" at bounding box center [659, 211] width 110 height 43
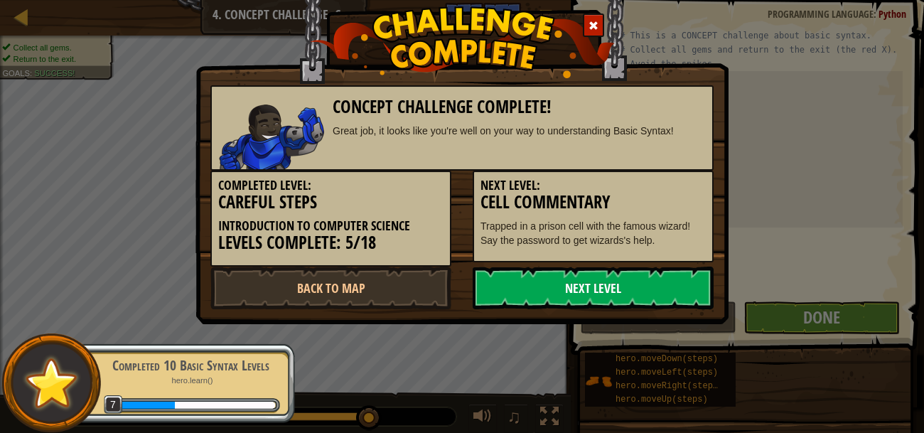
click at [585, 283] on link "Next Level" at bounding box center [592, 287] width 241 height 43
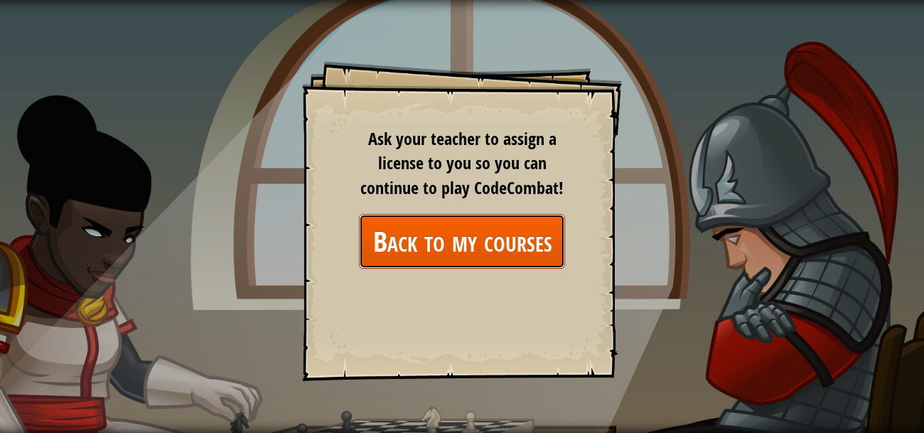
click at [447, 251] on link "Back to my courses" at bounding box center [462, 241] width 206 height 55
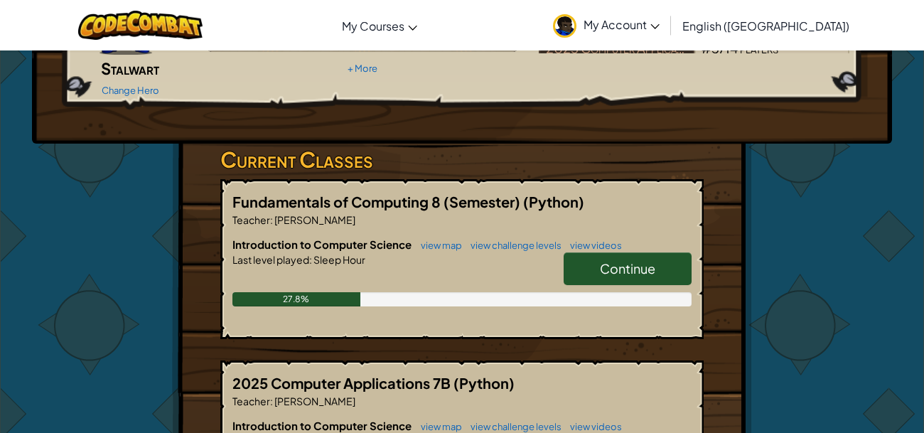
scroll to position [168, 0]
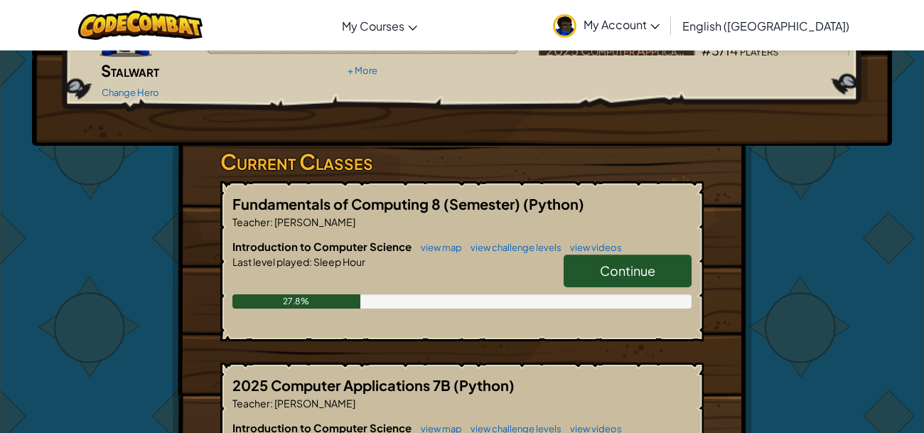
click at [608, 258] on link "Continue" at bounding box center [627, 270] width 128 height 33
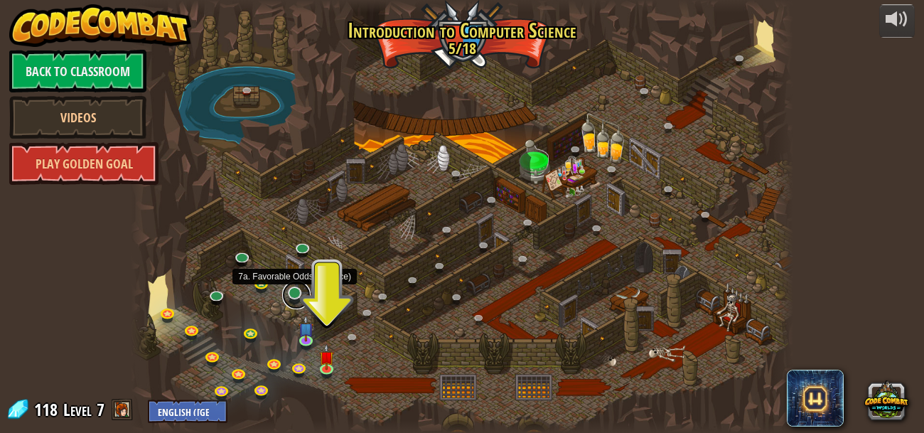
click at [297, 294] on link at bounding box center [296, 295] width 28 height 28
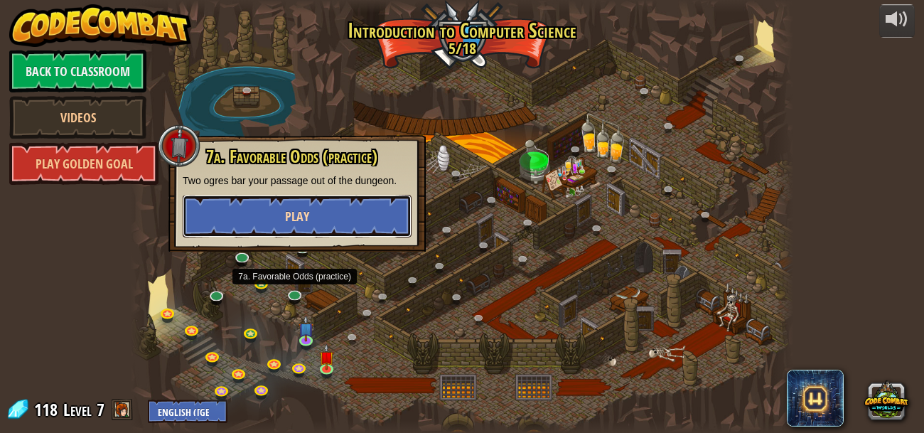
click at [312, 218] on button "Play" at bounding box center [297, 216] width 229 height 43
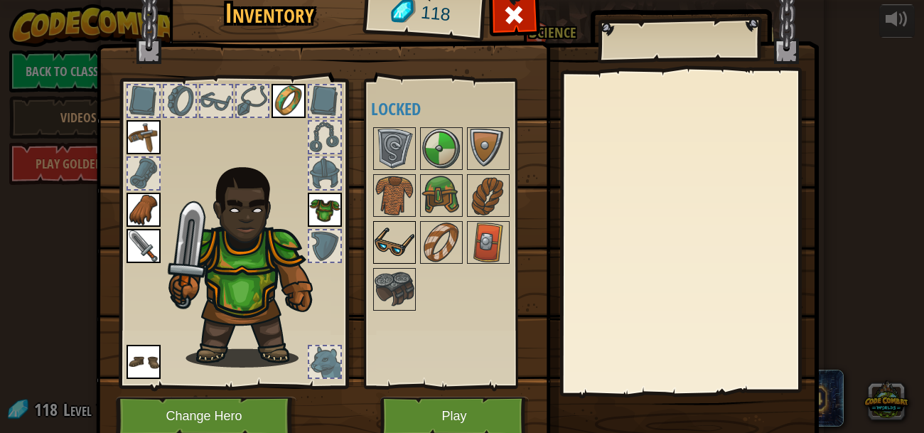
click at [396, 237] on img at bounding box center [394, 242] width 40 height 40
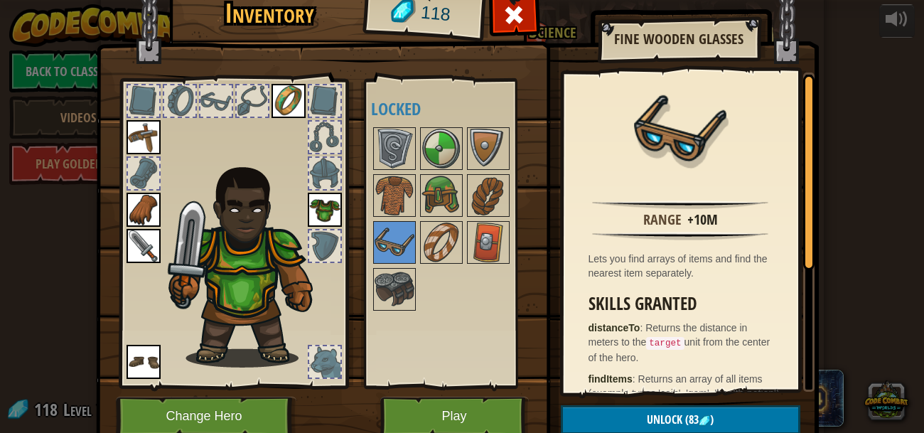
click at [394, 173] on div at bounding box center [455, 219] width 168 height 188
click at [457, 179] on img at bounding box center [441, 195] width 40 height 40
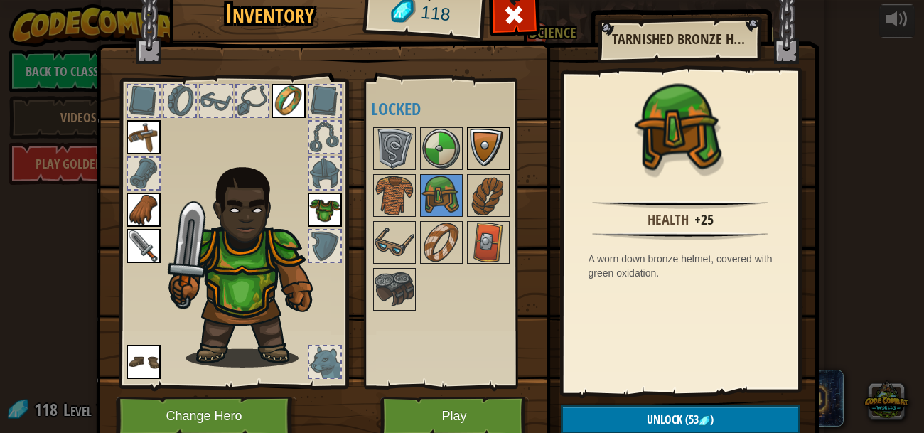
click at [471, 169] on div at bounding box center [488, 148] width 43 height 43
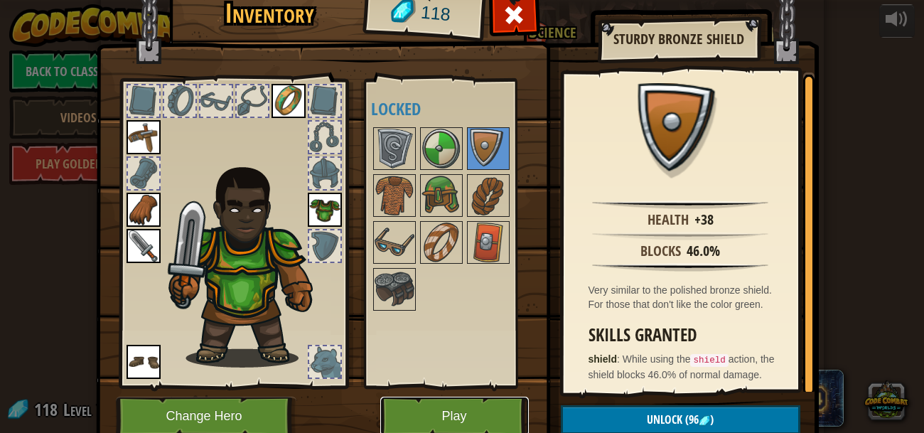
click at [476, 404] on button "Play" at bounding box center [454, 415] width 148 height 39
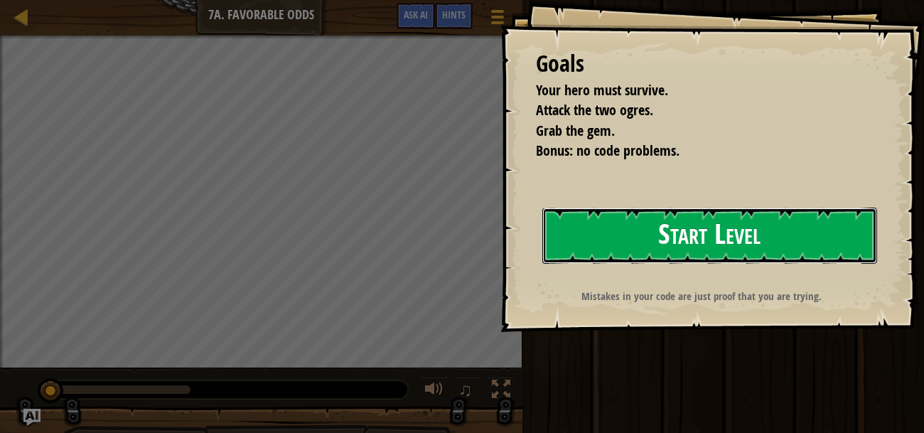
click at [790, 232] on button "Start Level" at bounding box center [709, 235] width 335 height 56
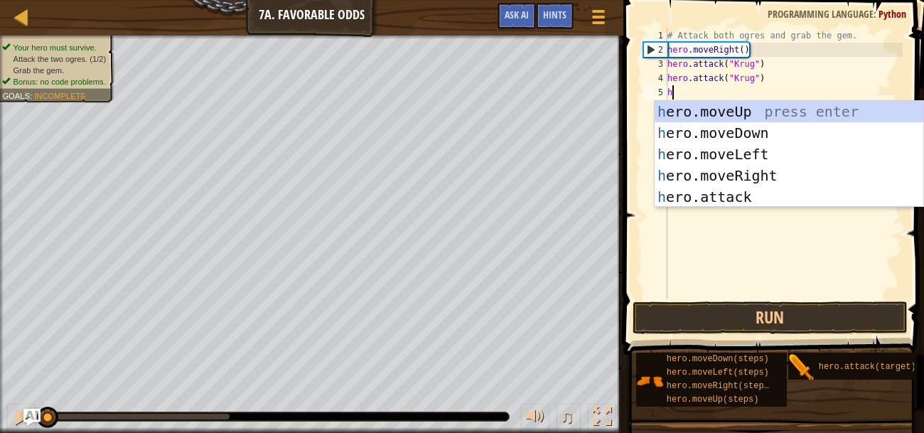
scroll to position [6, 0]
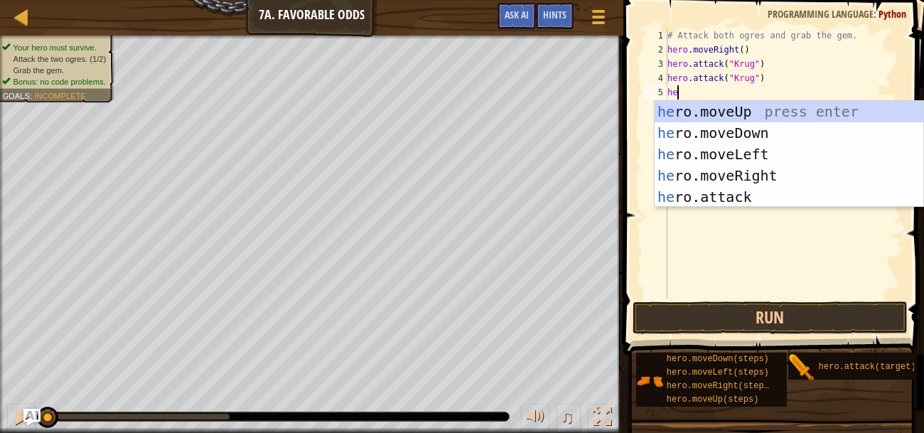
click at [792, 193] on div "he ro.moveUp press enter he ro.moveDown press enter he ro.moveLeft press enter …" at bounding box center [788, 175] width 269 height 149
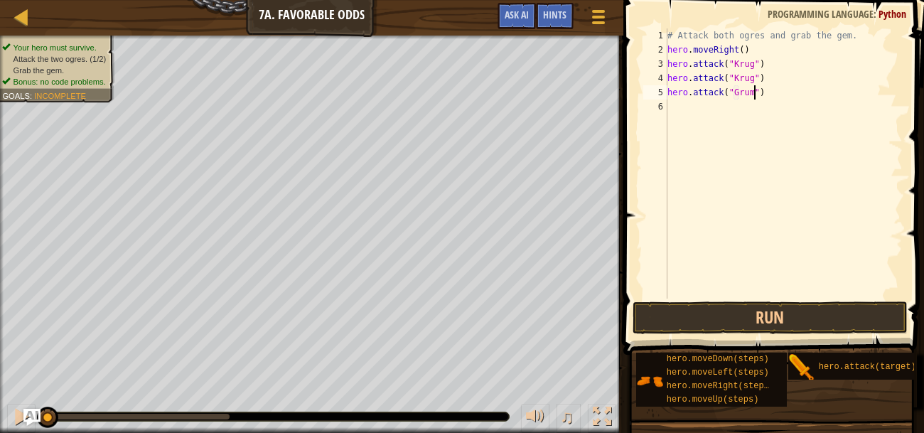
scroll to position [6, 7]
type textarea "hero.attack("Grump")"
click at [837, 97] on div "# Attack both ogres and grab the gem. hero . moveRight ( ) hero . attack ( "Kru…" at bounding box center [783, 177] width 238 height 298
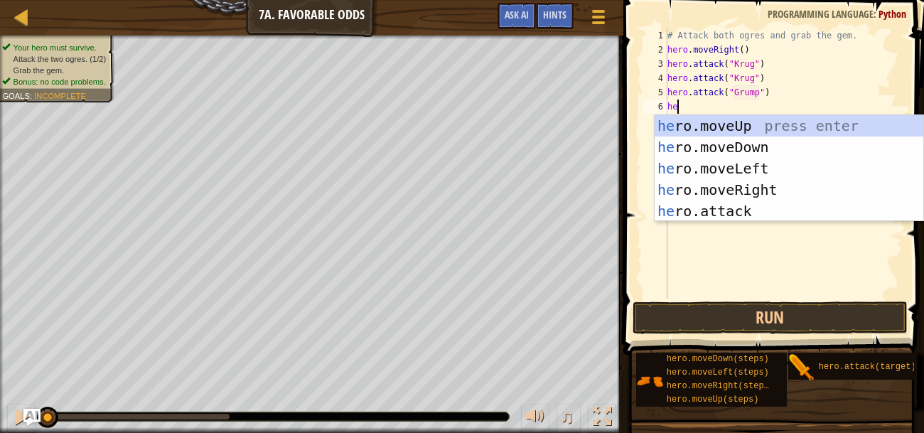
click at [777, 212] on div "he ro.moveUp press enter he ro.moveDown press enter he ro.moveLeft press enter …" at bounding box center [788, 189] width 269 height 149
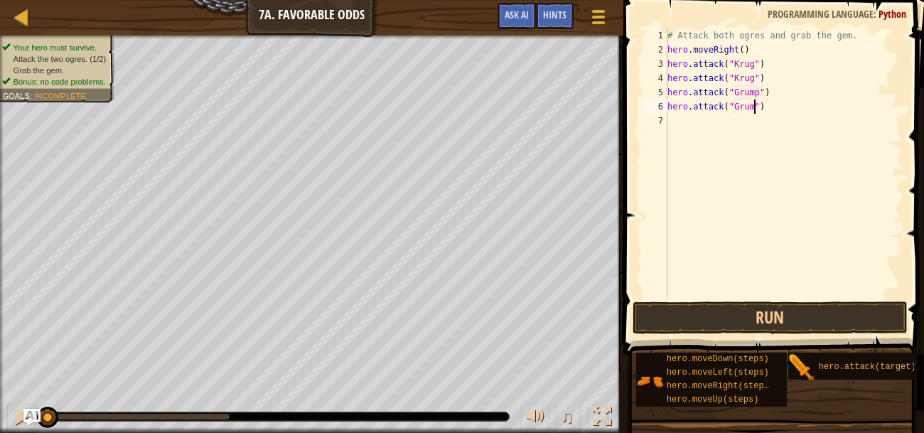
scroll to position [6, 7]
type textarea "hero.attack("Grump")"
click at [816, 91] on div "# Attack both ogres and grab the gem. hero . moveRight ( ) hero . attack ( "Kru…" at bounding box center [783, 177] width 238 height 298
click at [798, 77] on div "# Attack both ogres and grab the gem. hero . moveRight ( ) hero . attack ( "Kru…" at bounding box center [783, 177] width 238 height 298
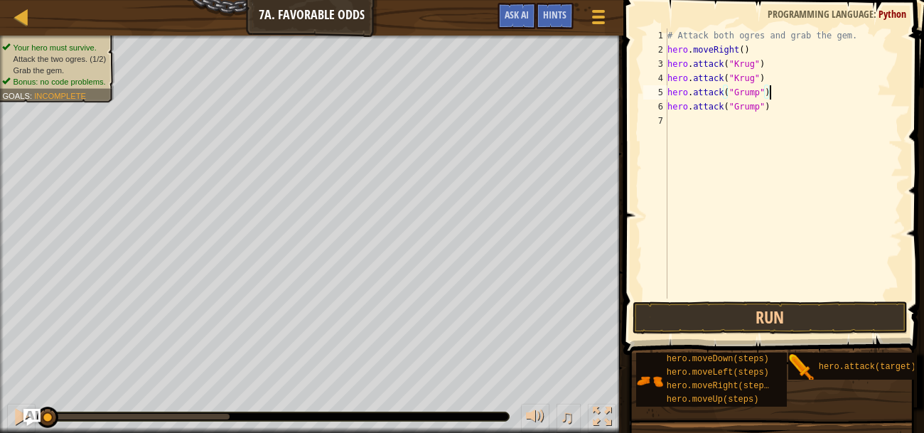
type textarea "hero.attack("Krug")"
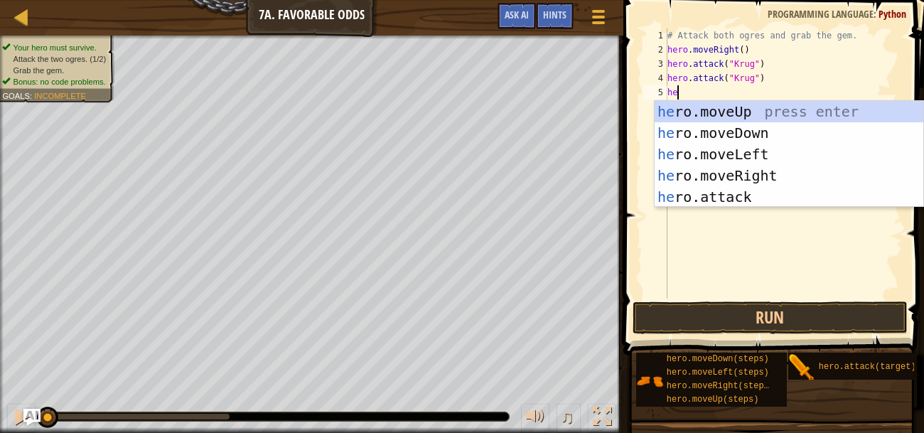
type textarea "hero"
click at [807, 176] on div "hero .moveUp press enter hero .moveDown press enter hero .moveLeft press enter …" at bounding box center [788, 175] width 269 height 149
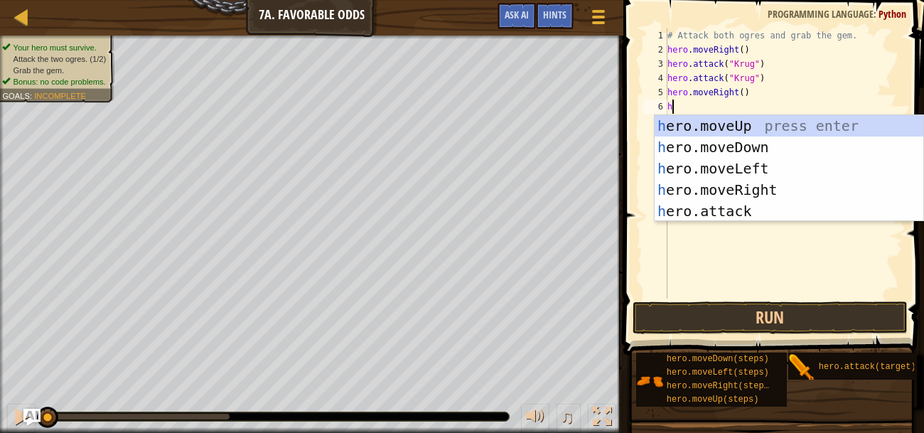
type textarea "he"
click at [803, 126] on div "he ro.moveUp press enter he ro.moveDown press enter he ro.moveLeft press enter …" at bounding box center [788, 189] width 269 height 149
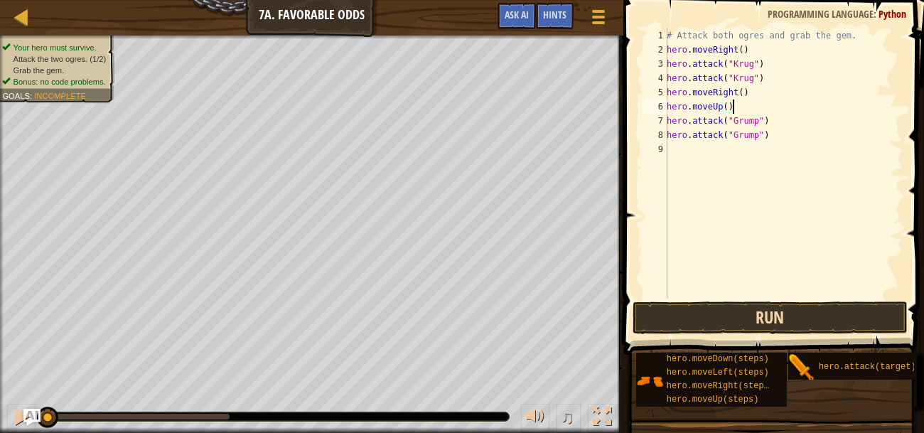
type textarea "hero.moveUp()"
click at [849, 325] on button "Run" at bounding box center [769, 317] width 275 height 33
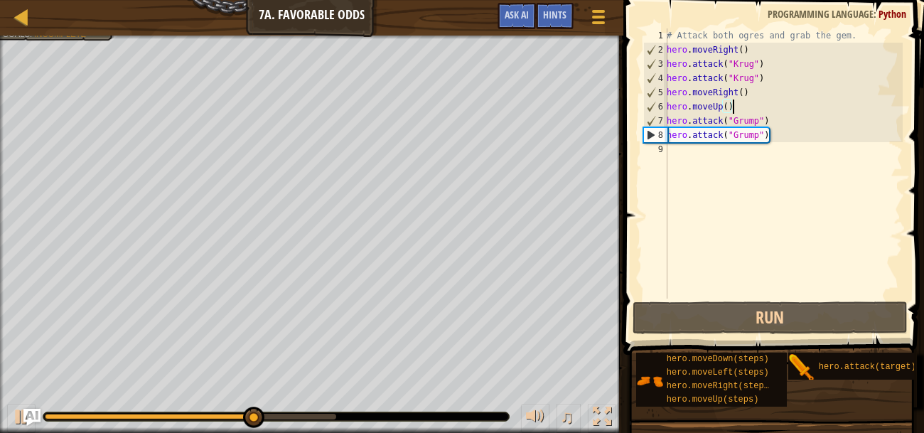
click at [766, 146] on div "# Attack both ogres and grab the gem. hero . moveRight ( ) hero . attack ( "Kru…" at bounding box center [783, 177] width 239 height 298
type textarea "he"
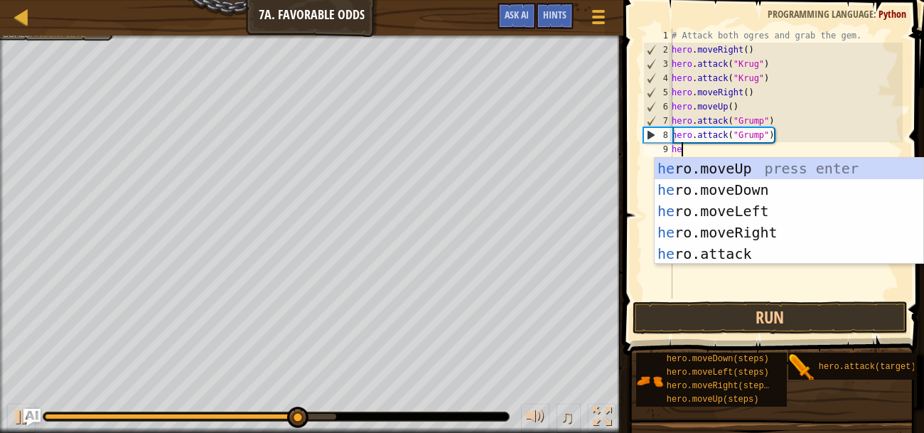
click at [803, 204] on div "he ro.moveUp press enter he ro.moveDown press enter he ro.moveLeft press enter …" at bounding box center [788, 232] width 269 height 149
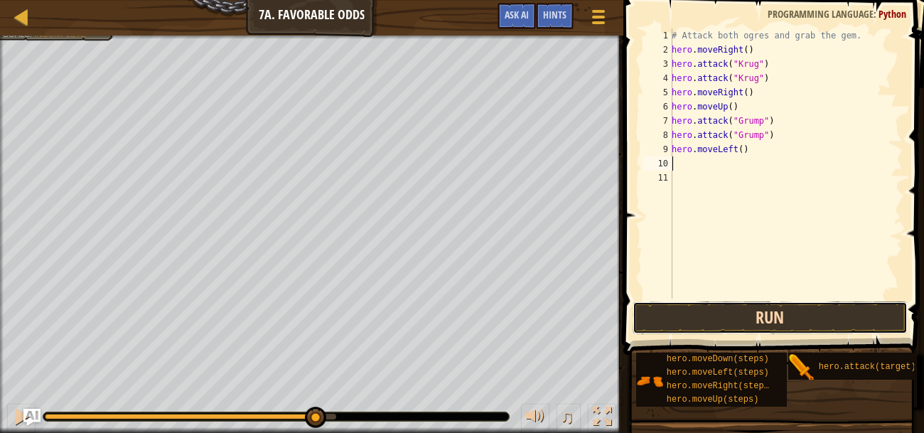
click at [819, 302] on button "Run" at bounding box center [769, 317] width 275 height 33
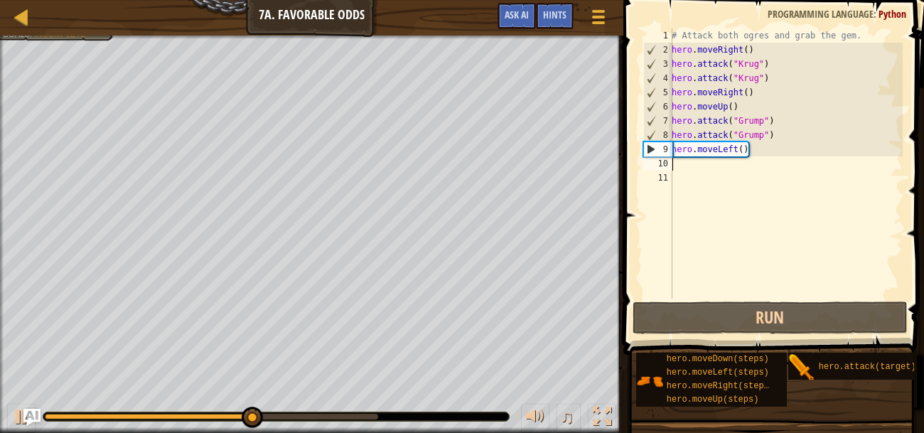
click at [744, 152] on div "# Attack both ogres and grab the gem. hero . moveRight ( ) hero . attack ( "Kru…" at bounding box center [785, 177] width 234 height 298
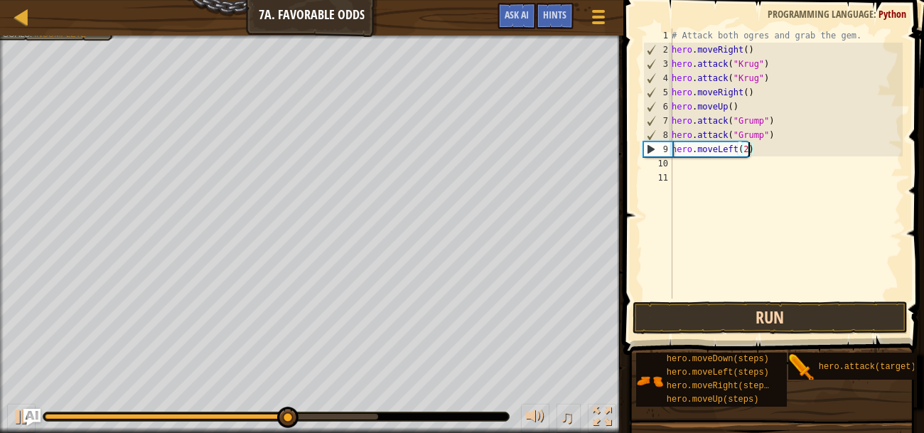
type textarea "hero.moveLeft(2)"
click at [801, 313] on button "Run" at bounding box center [769, 317] width 275 height 33
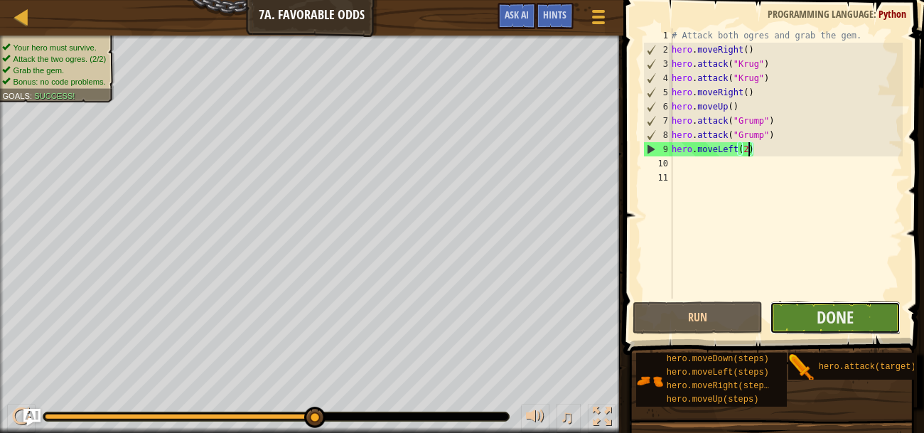
click at [883, 311] on button "Done" at bounding box center [834, 317] width 131 height 33
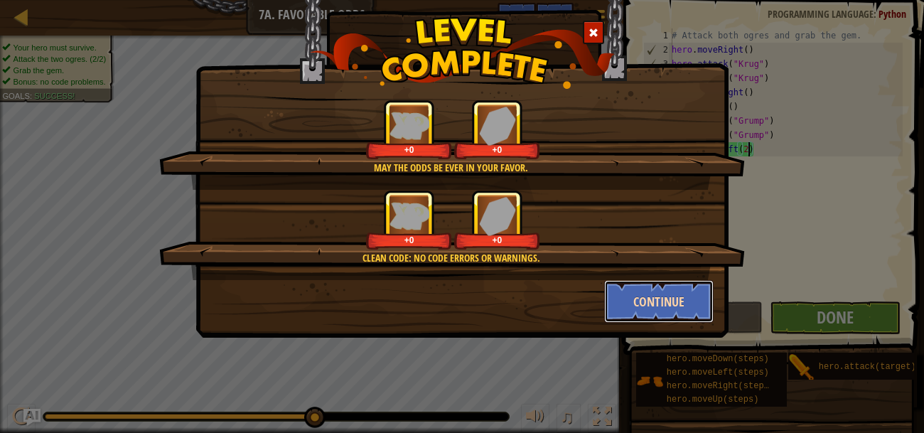
click at [685, 284] on button "Continue" at bounding box center [659, 301] width 110 height 43
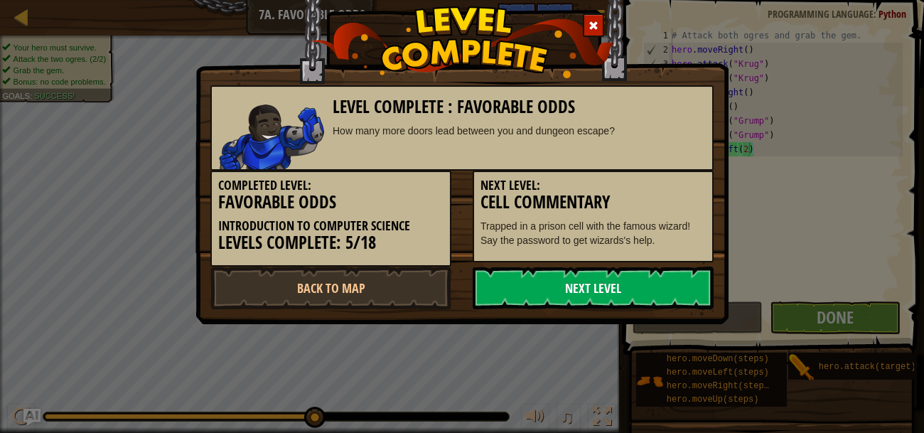
click at [681, 292] on link "Next Level" at bounding box center [592, 287] width 241 height 43
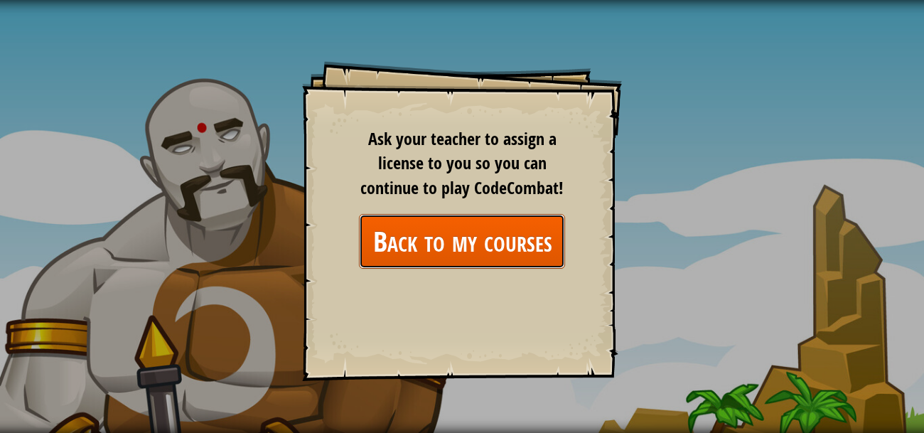
click at [427, 239] on link "Back to my courses" at bounding box center [462, 241] width 206 height 55
